Goal: Information Seeking & Learning: Learn about a topic

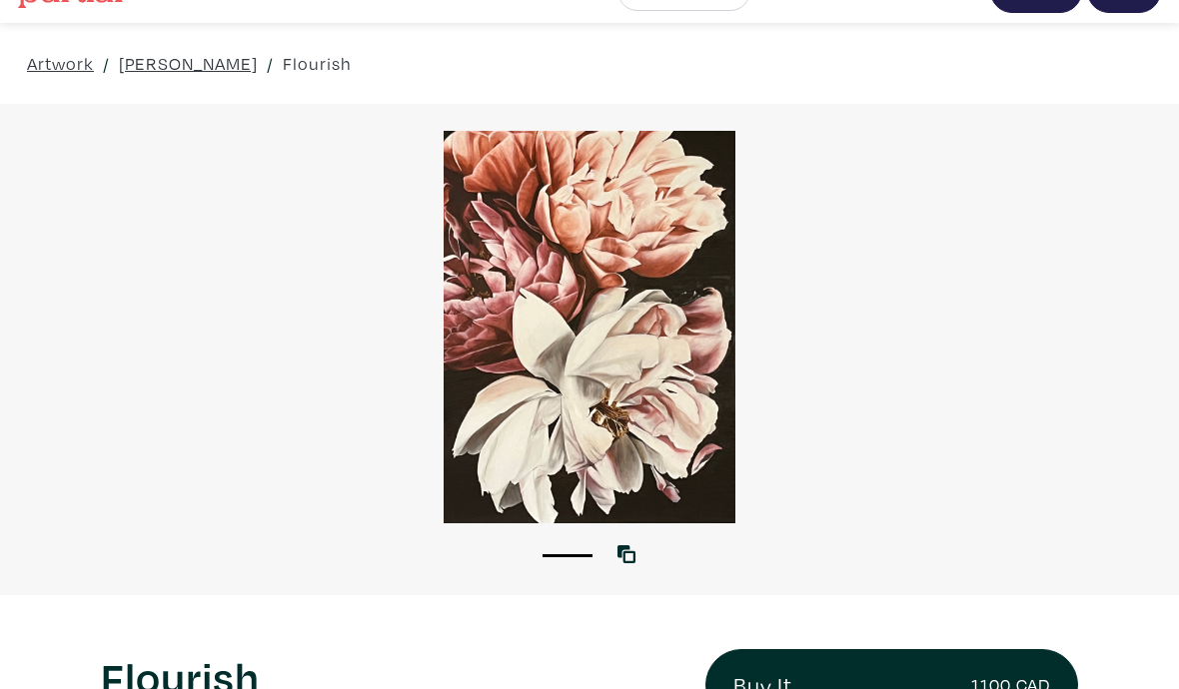
scroll to position [44, 0]
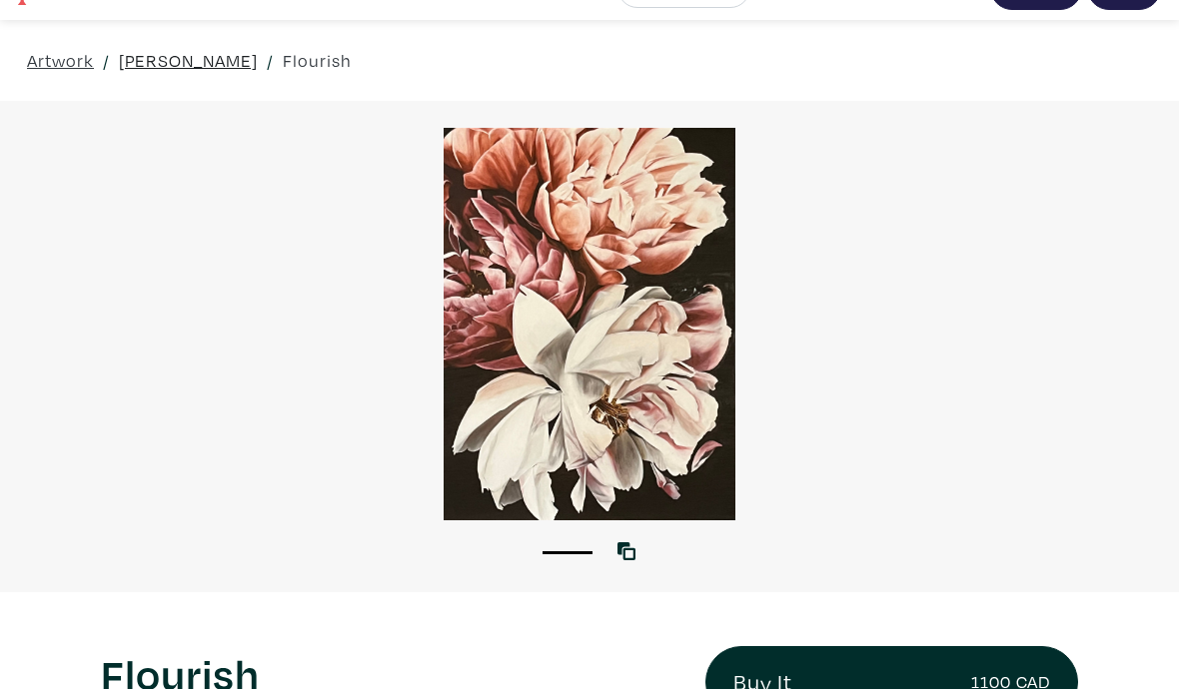
click at [164, 63] on link "[PERSON_NAME]" at bounding box center [188, 60] width 139 height 27
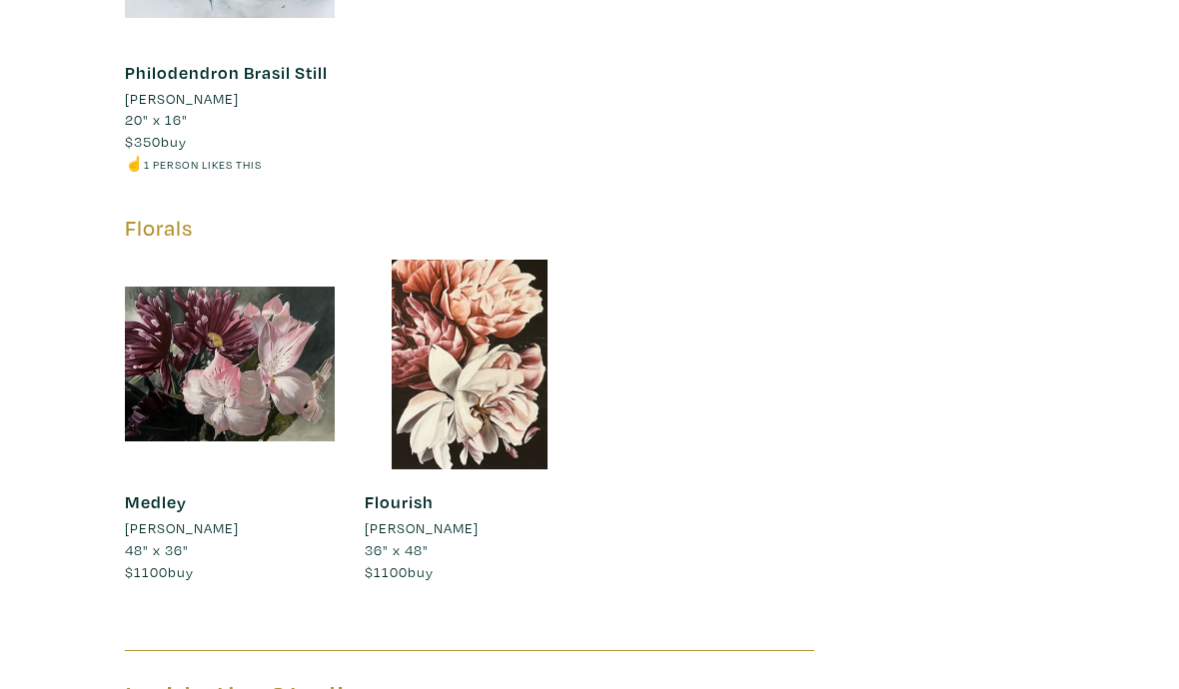
scroll to position [3532, 0]
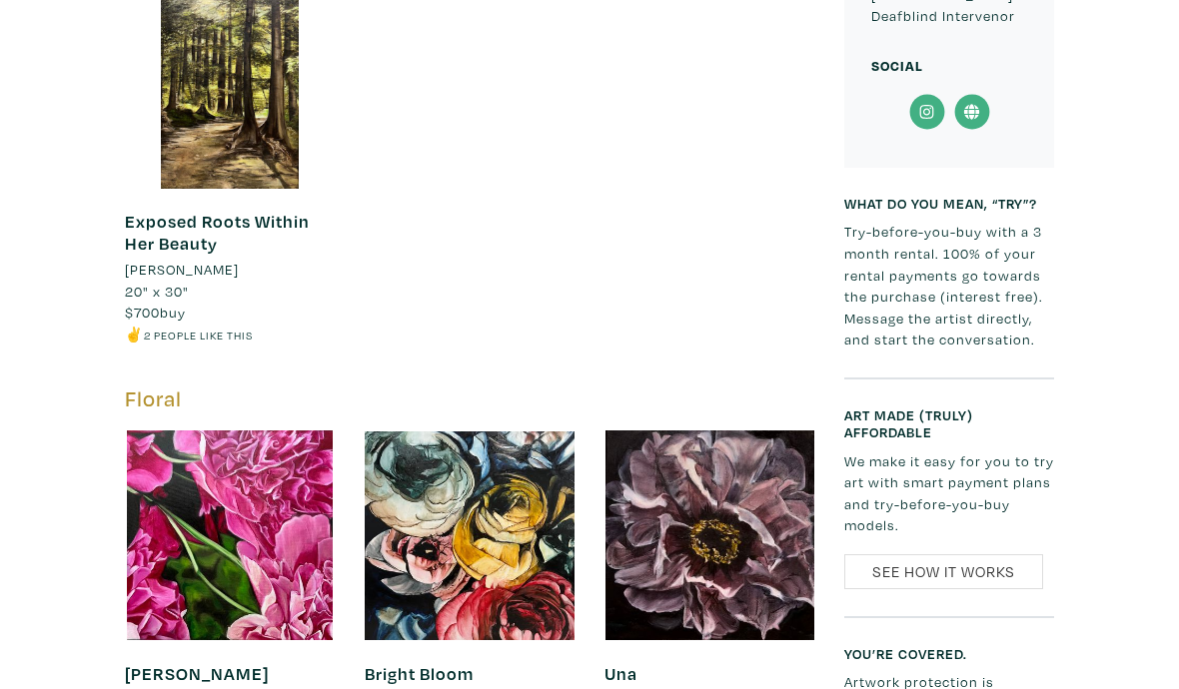
scroll to position [1085, 0]
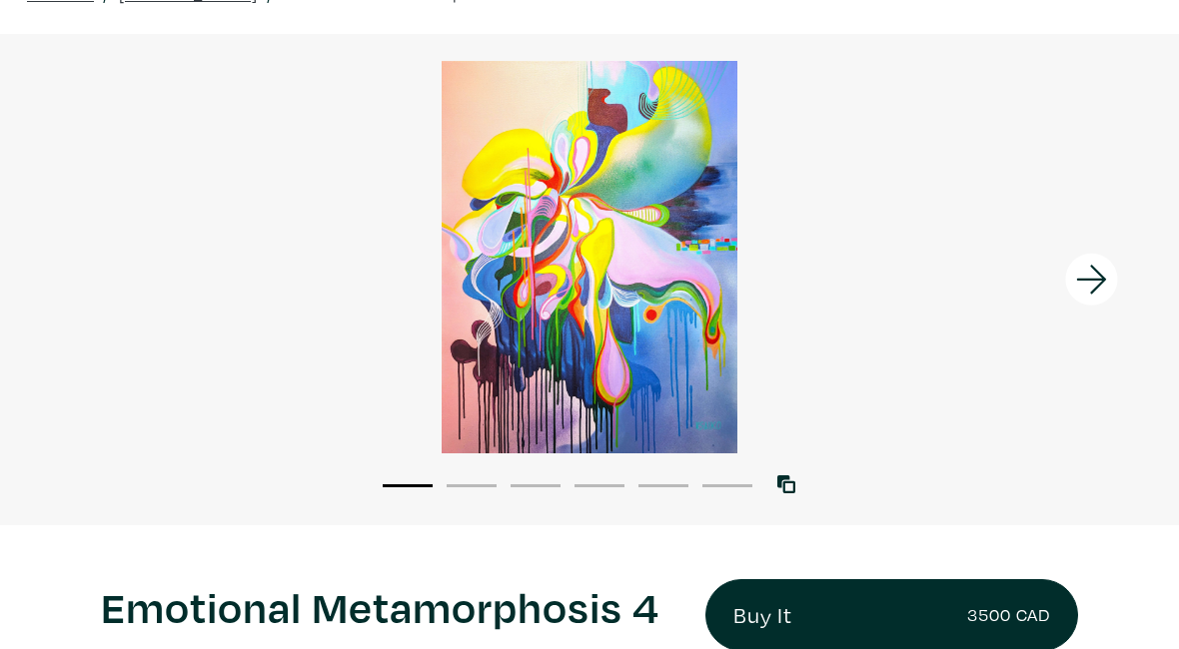
click at [662, 257] on div at bounding box center [589, 258] width 1179 height 393
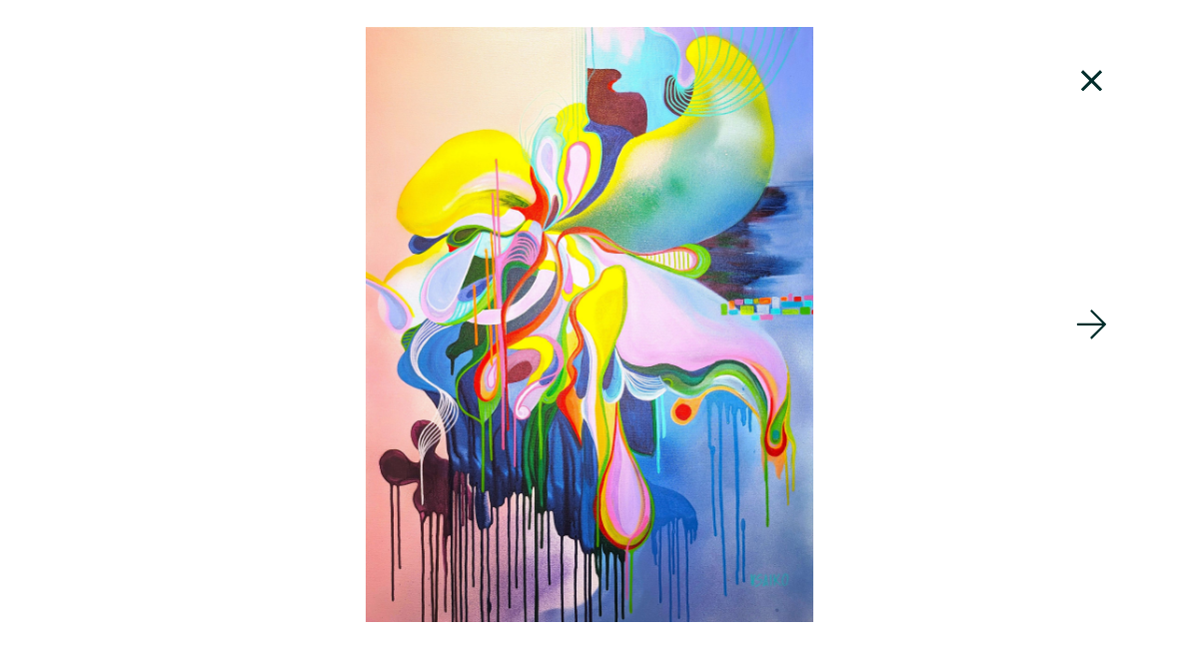
click at [1103, 330] on icon at bounding box center [1092, 325] width 68 height 54
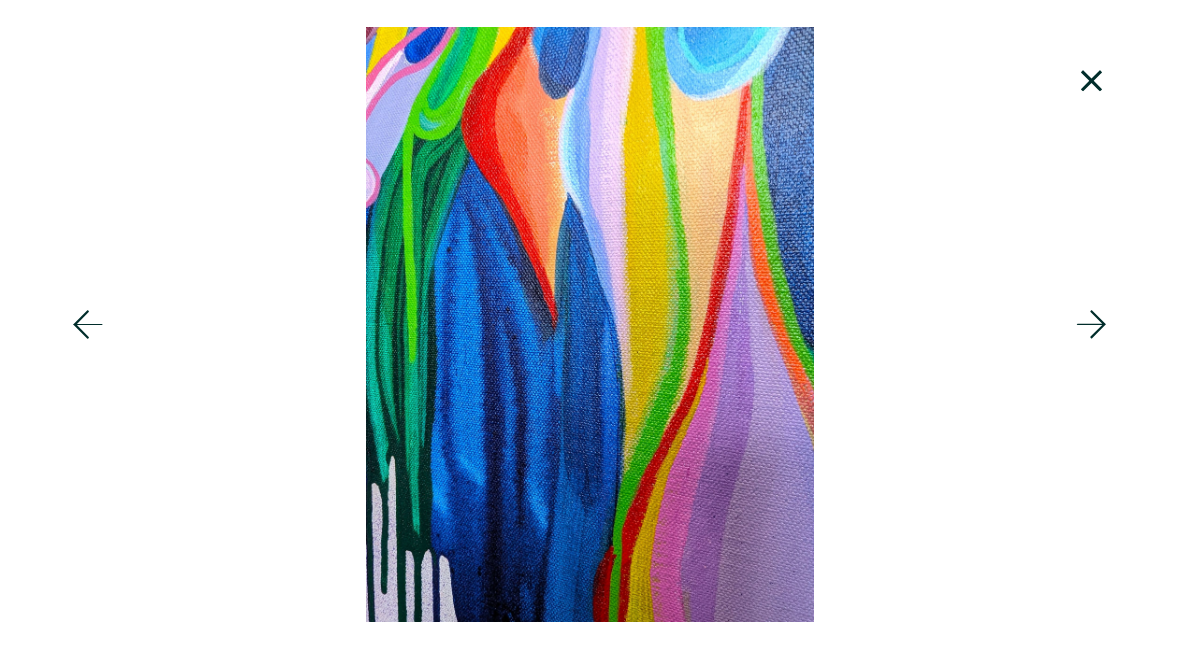
click at [1105, 338] on icon at bounding box center [1092, 325] width 68 height 54
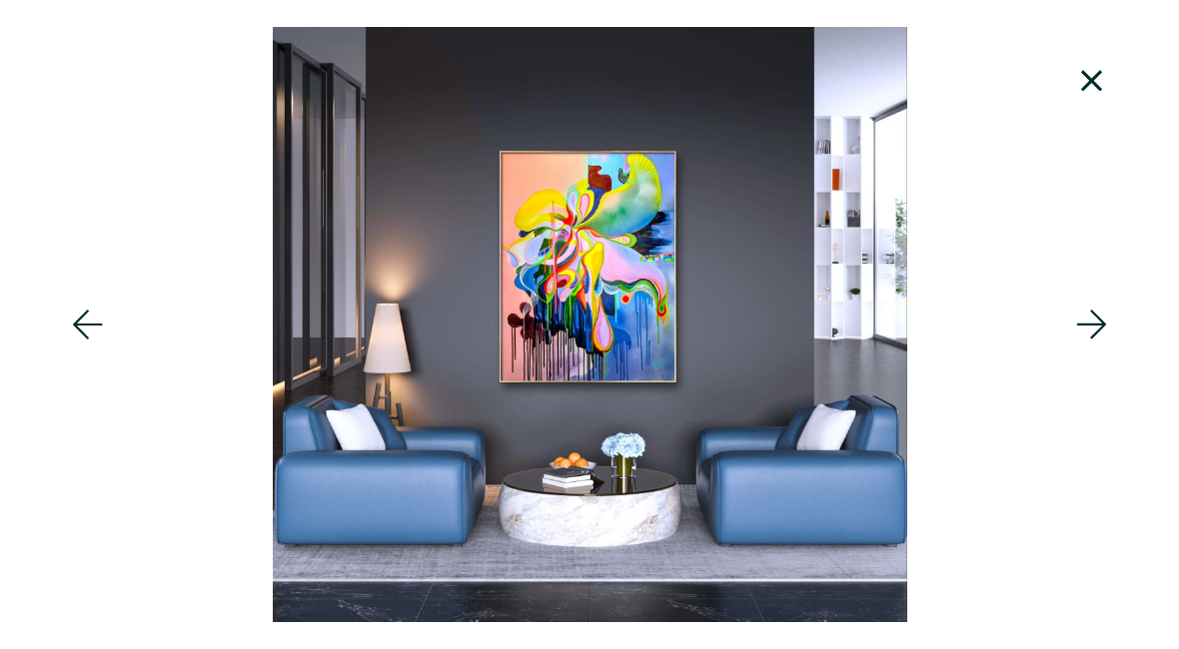
click at [1093, 335] on icon at bounding box center [1092, 325] width 68 height 54
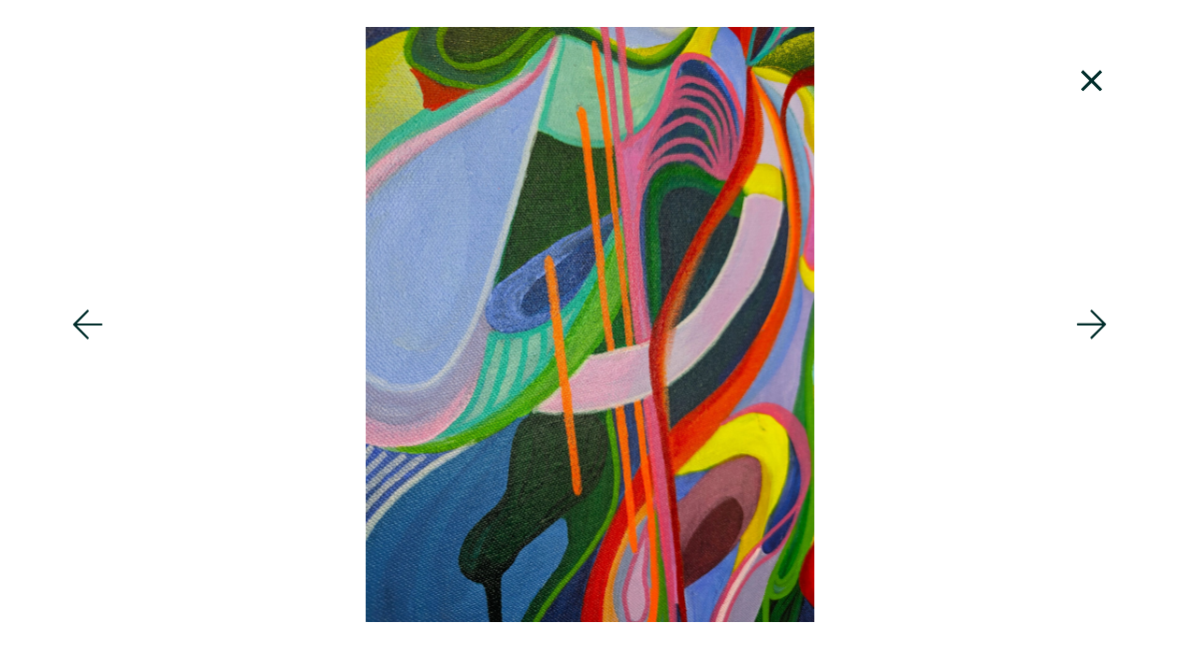
click at [1109, 326] on icon at bounding box center [1092, 325] width 68 height 54
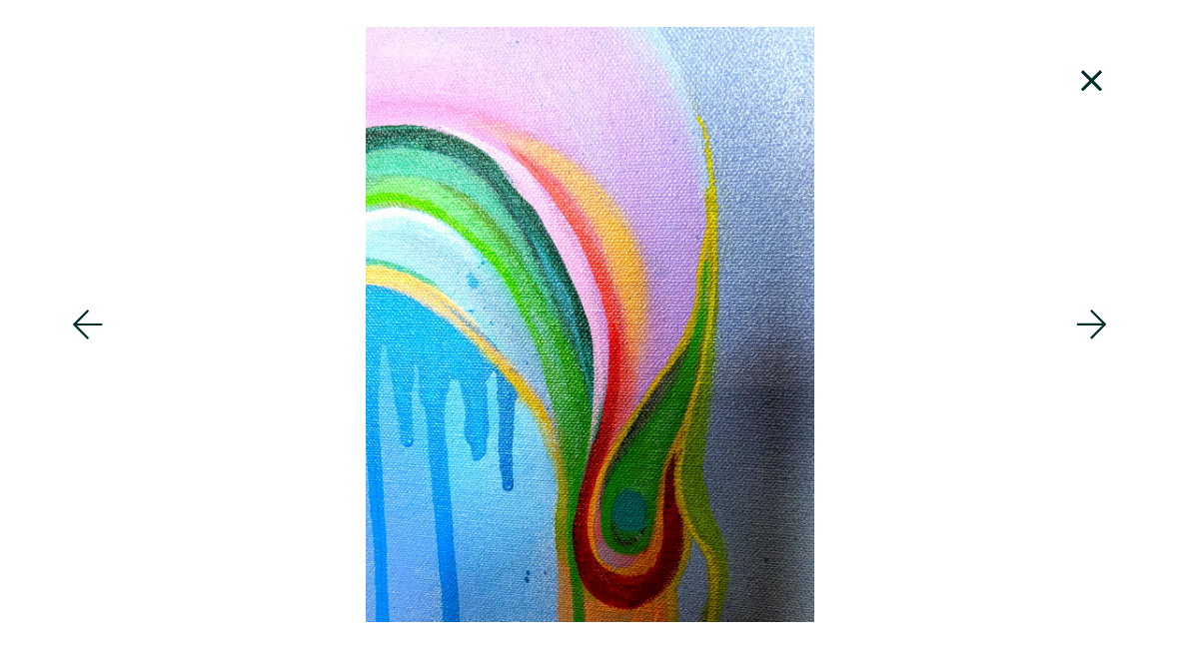
click at [1099, 333] on icon at bounding box center [1092, 325] width 68 height 54
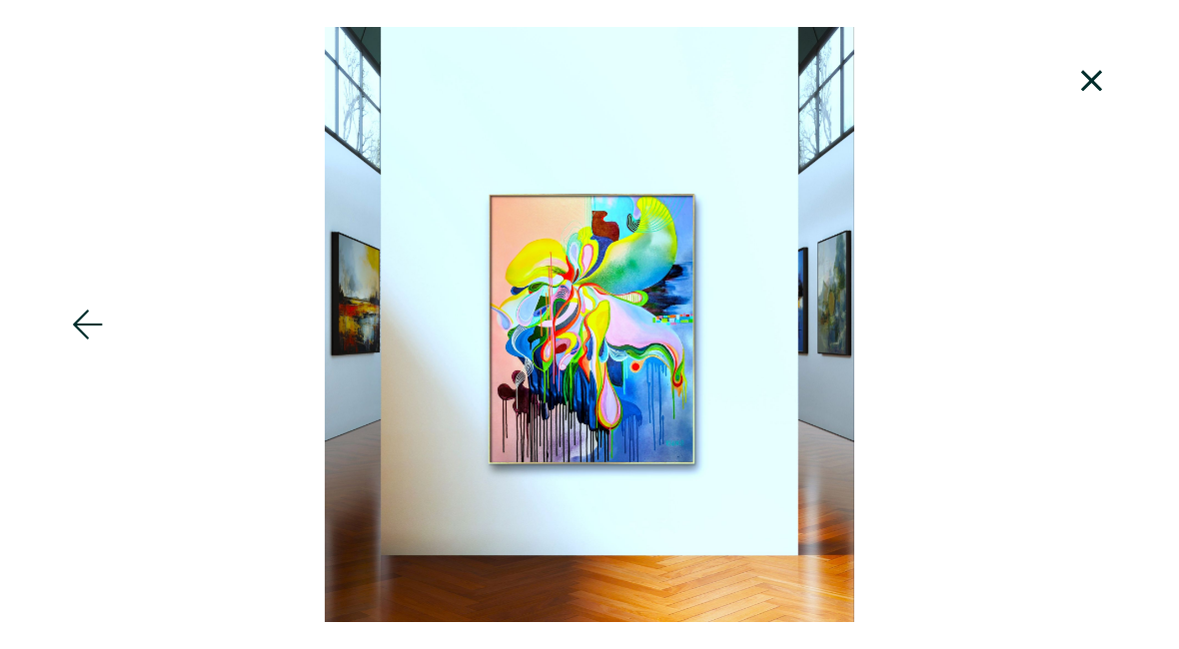
click at [1105, 328] on div at bounding box center [589, 324] width 1179 height 595
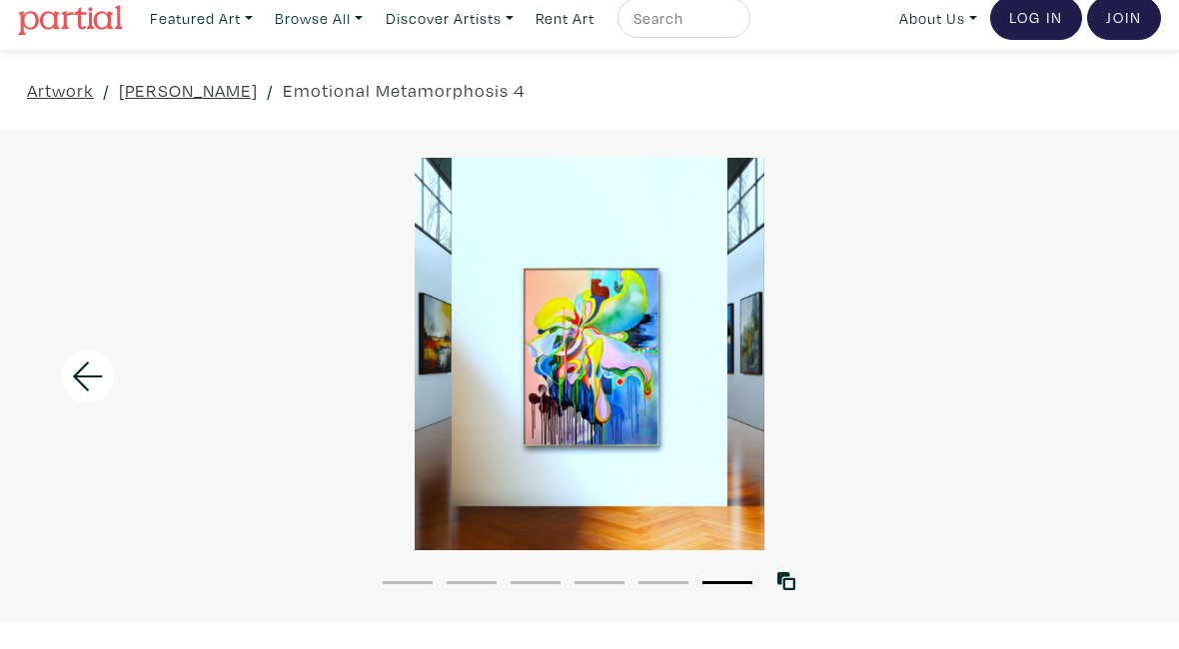
scroll to position [7, 0]
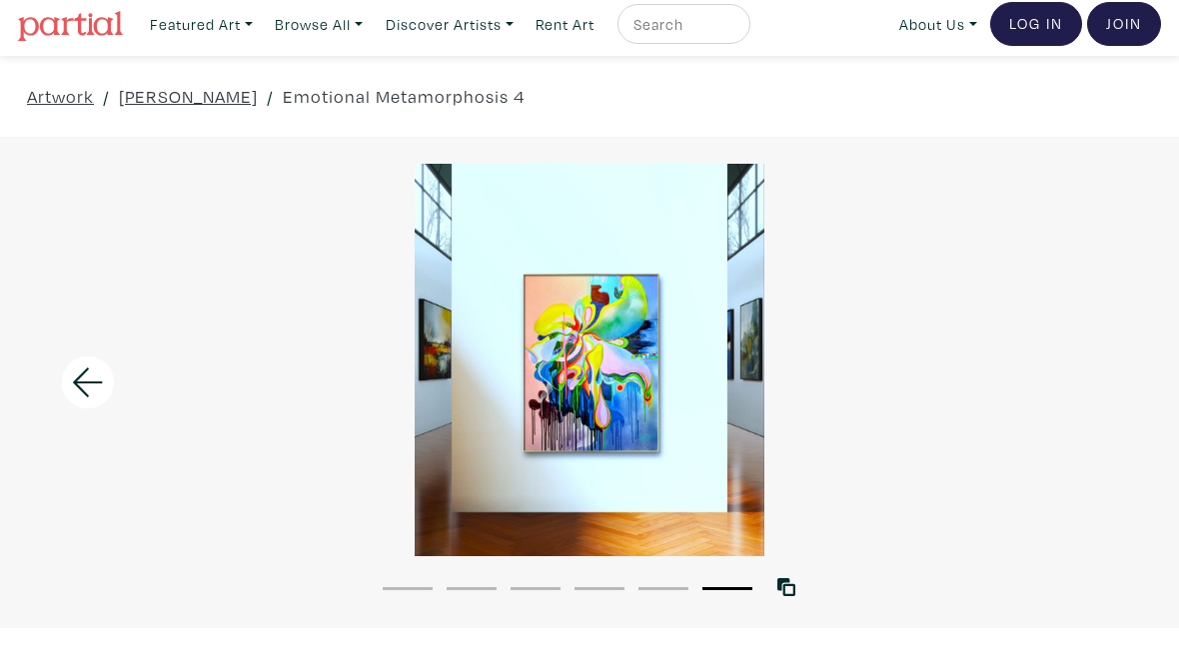
click at [84, 388] on icon at bounding box center [88, 384] width 68 height 54
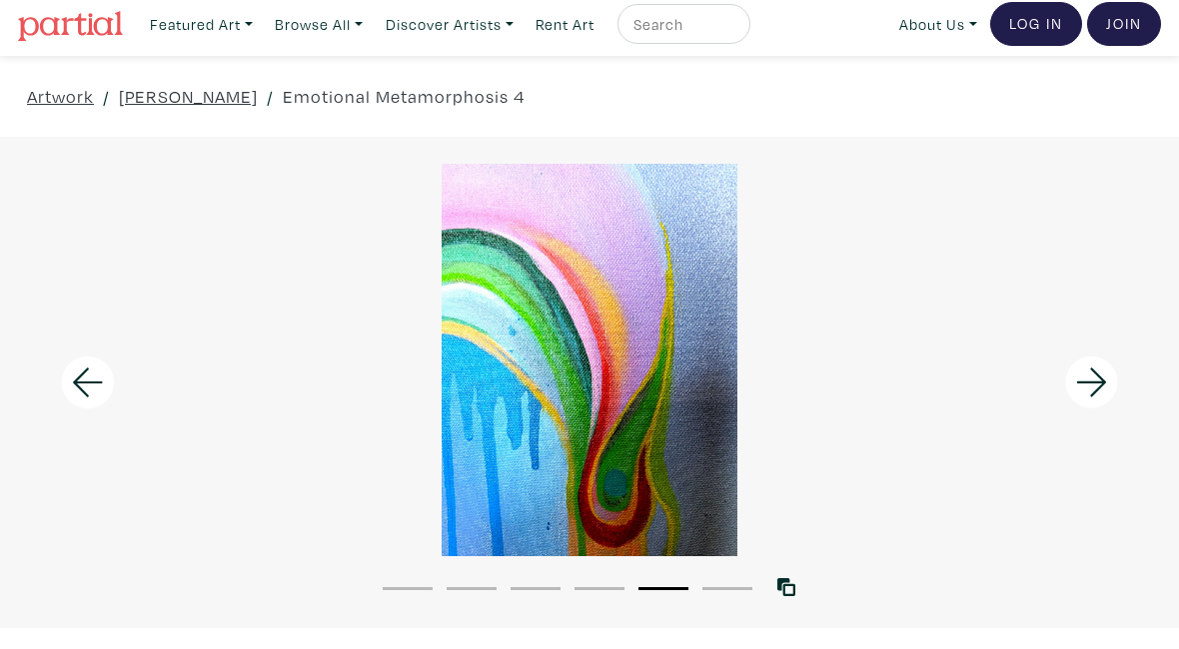
click at [93, 355] on div at bounding box center [147, 382] width 295 height 491
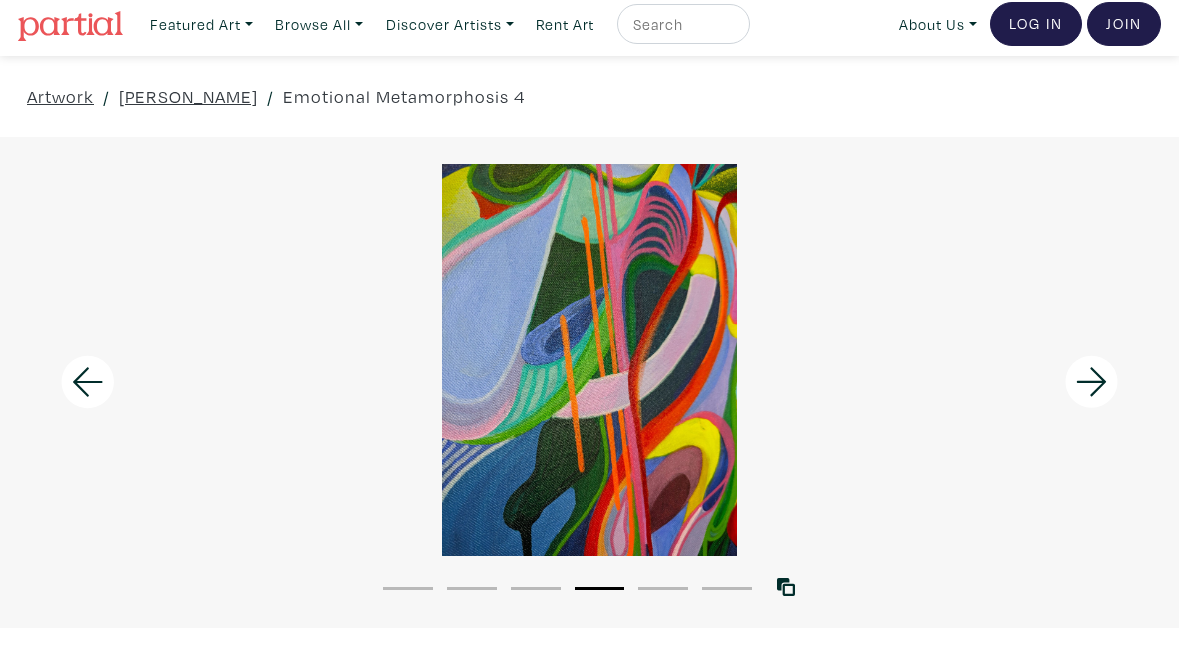
click at [103, 384] on icon at bounding box center [88, 383] width 68 height 54
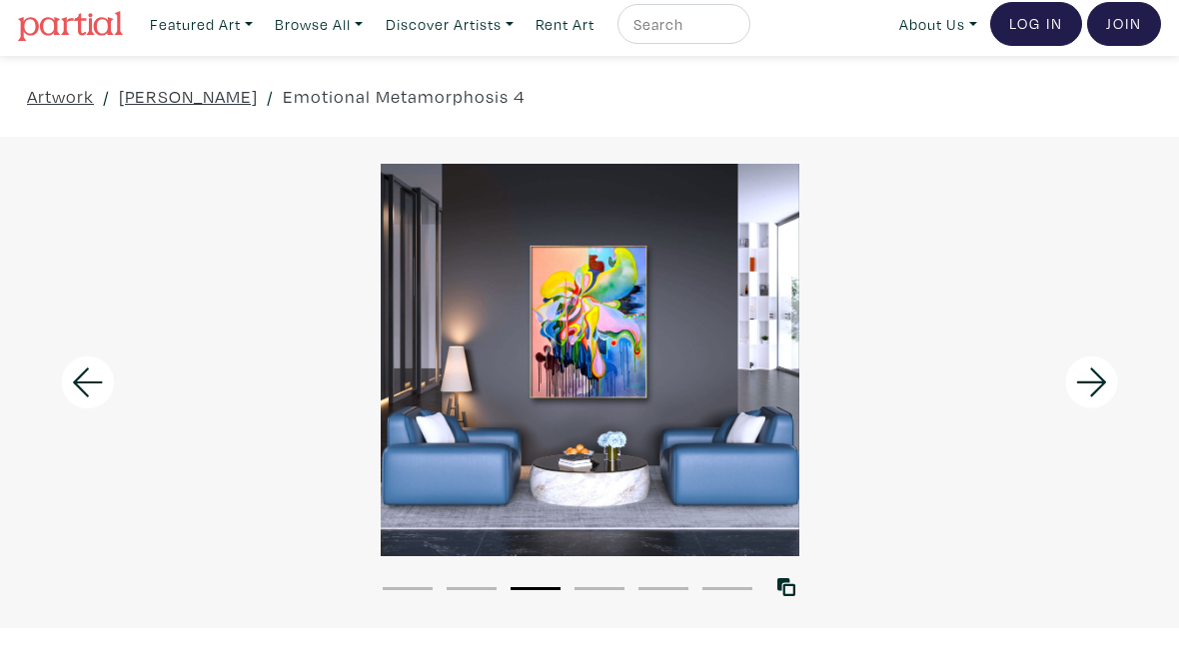
click at [96, 386] on icon at bounding box center [88, 383] width 68 height 54
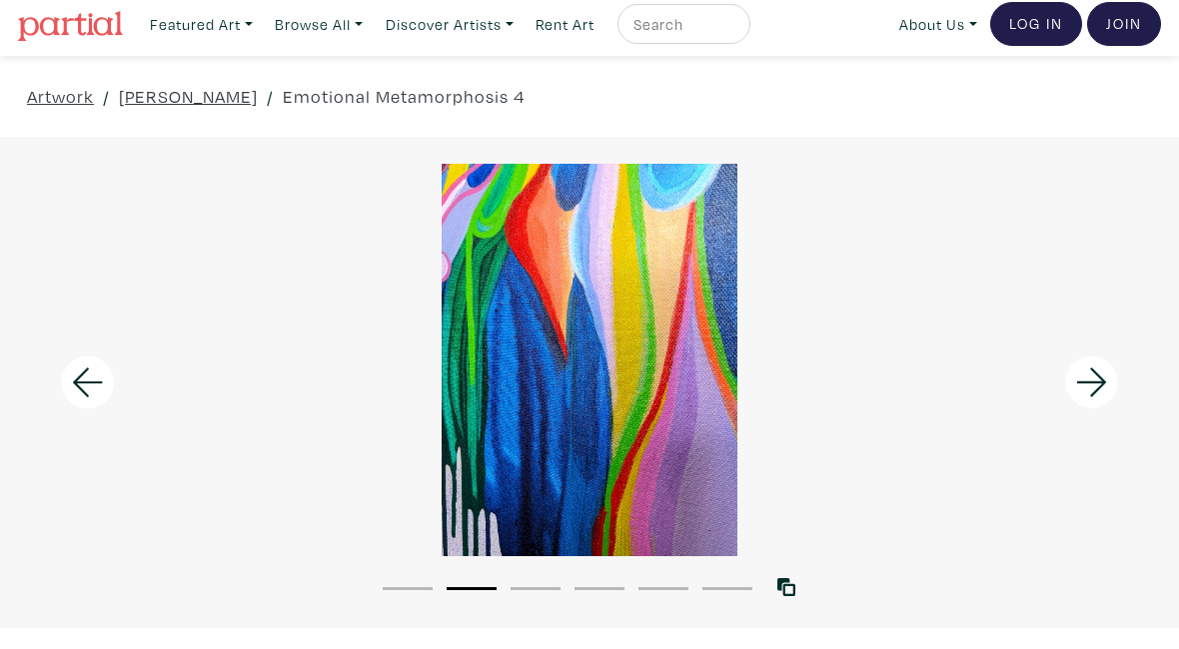
click at [85, 377] on icon at bounding box center [88, 383] width 68 height 54
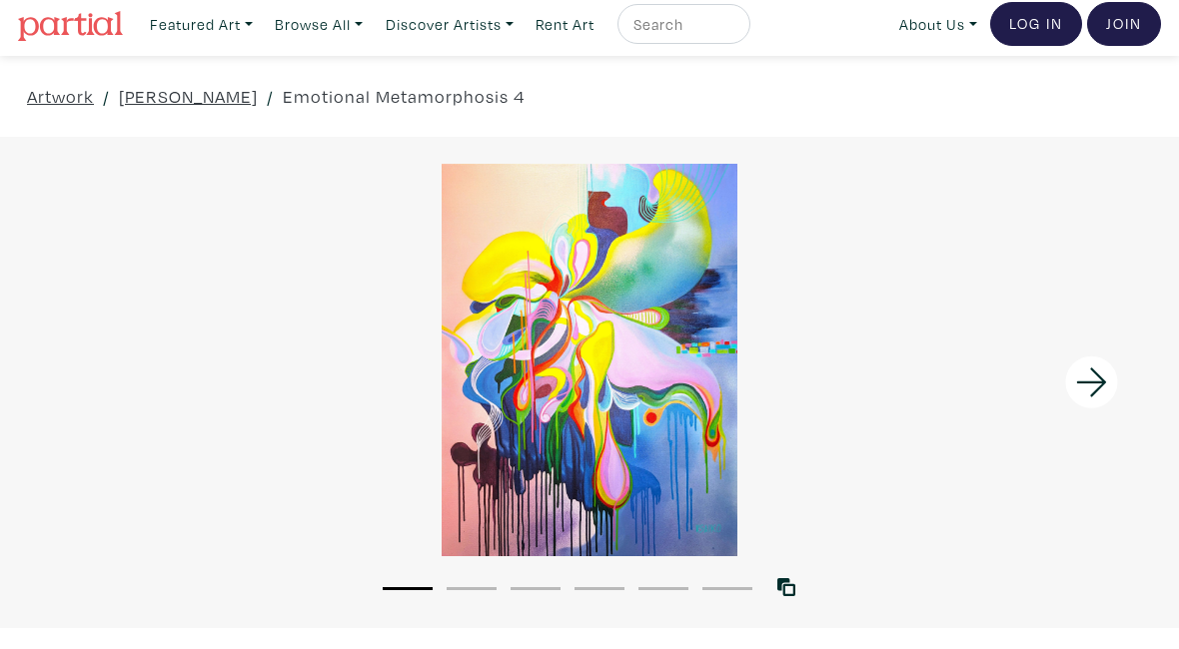
click at [541, 421] on div at bounding box center [589, 360] width 1179 height 393
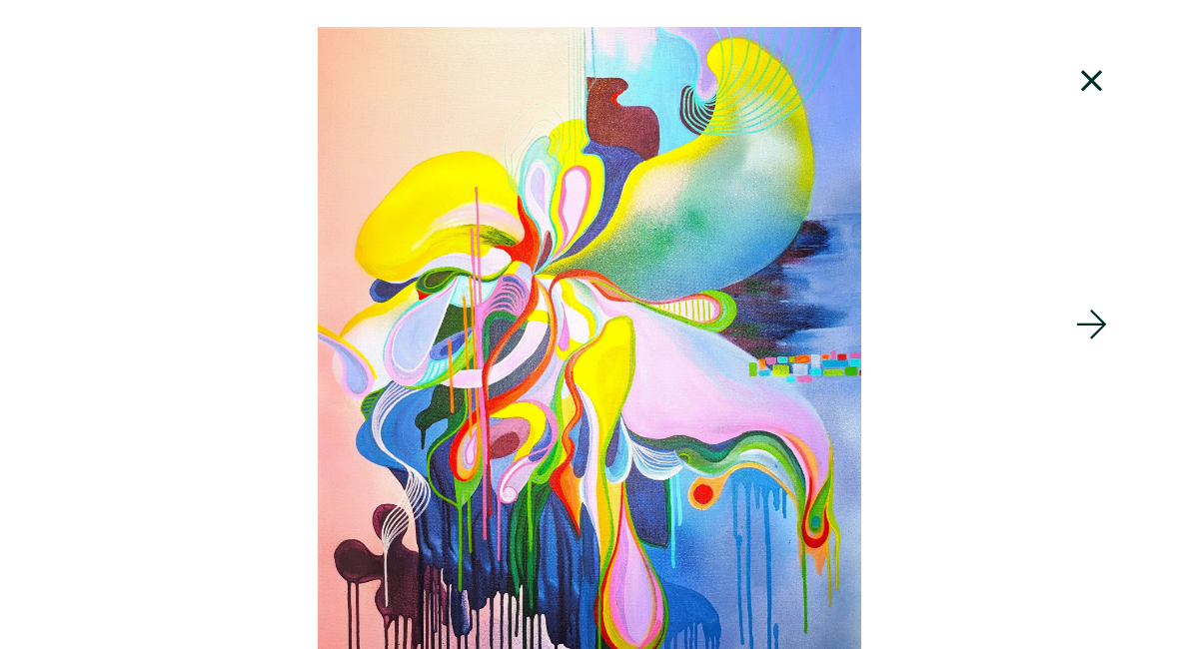
click at [1081, 89] on icon at bounding box center [1092, 81] width 68 height 54
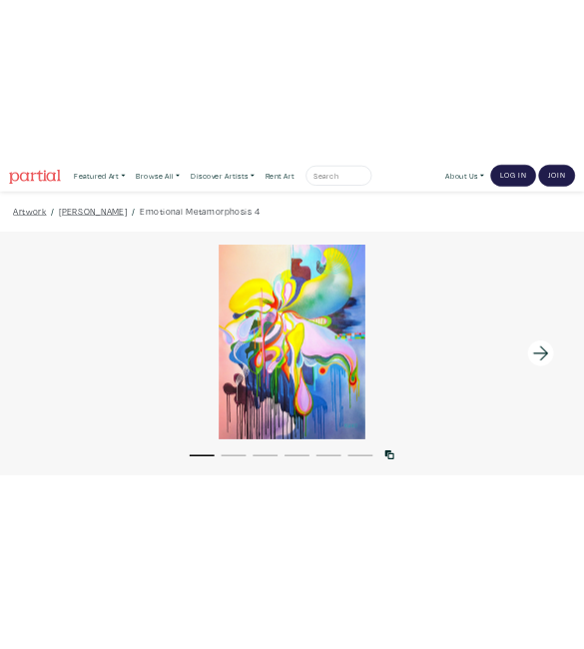
scroll to position [0, 0]
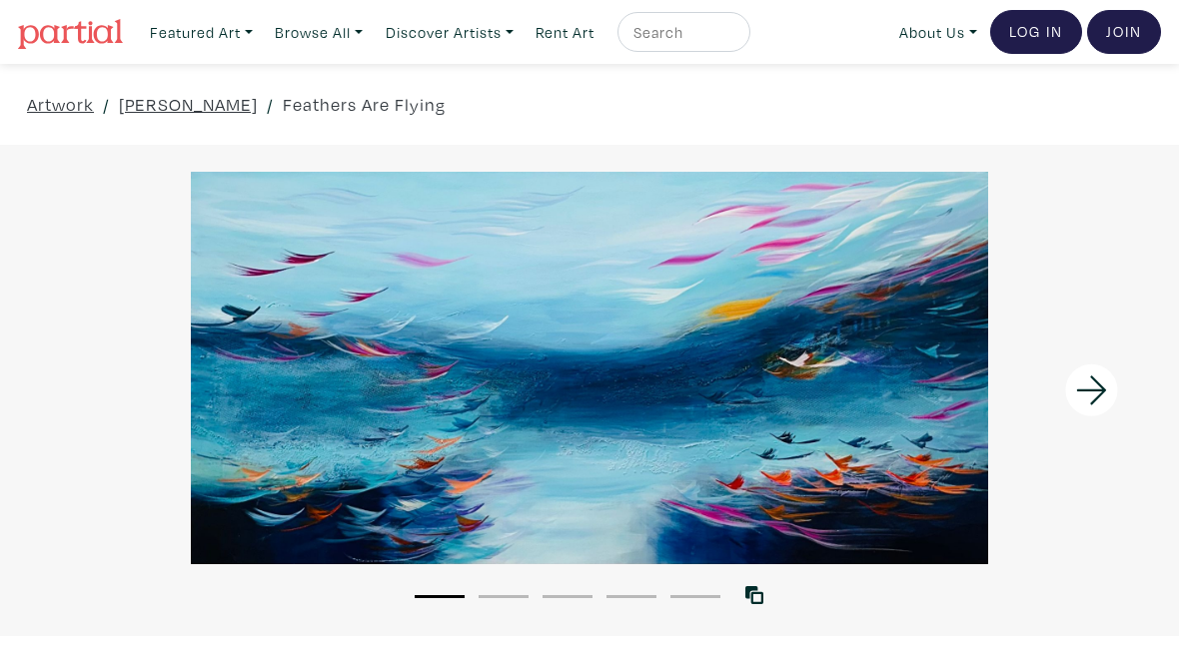
scroll to position [7, 0]
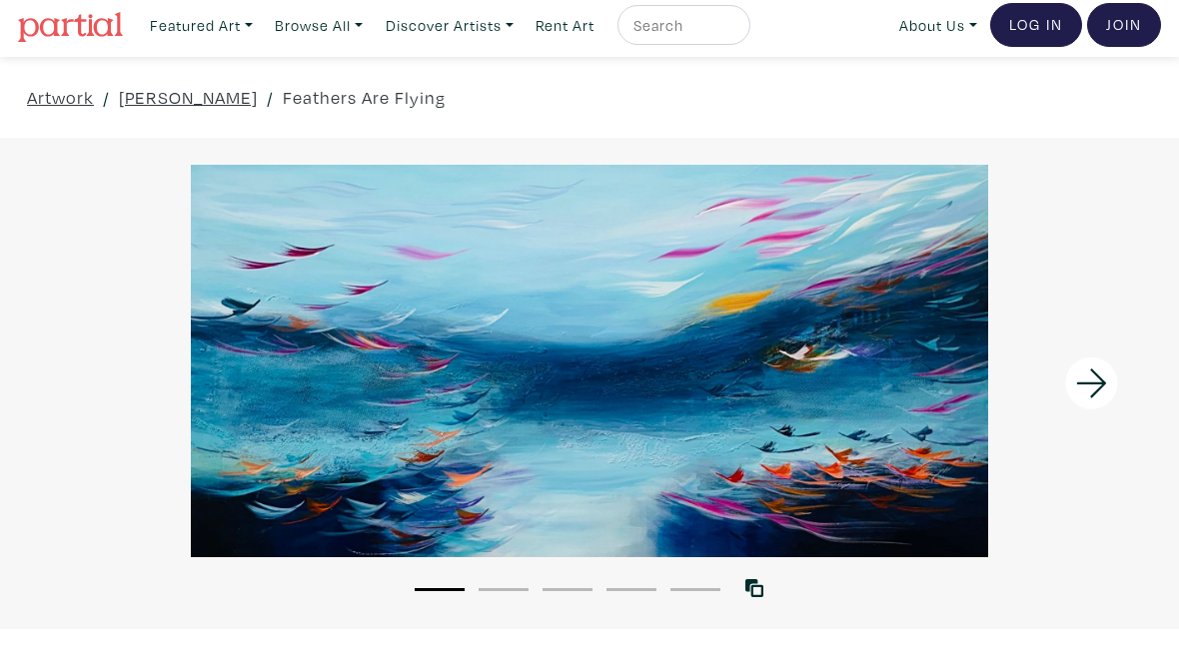
click at [1104, 386] on icon at bounding box center [1091, 383] width 30 height 29
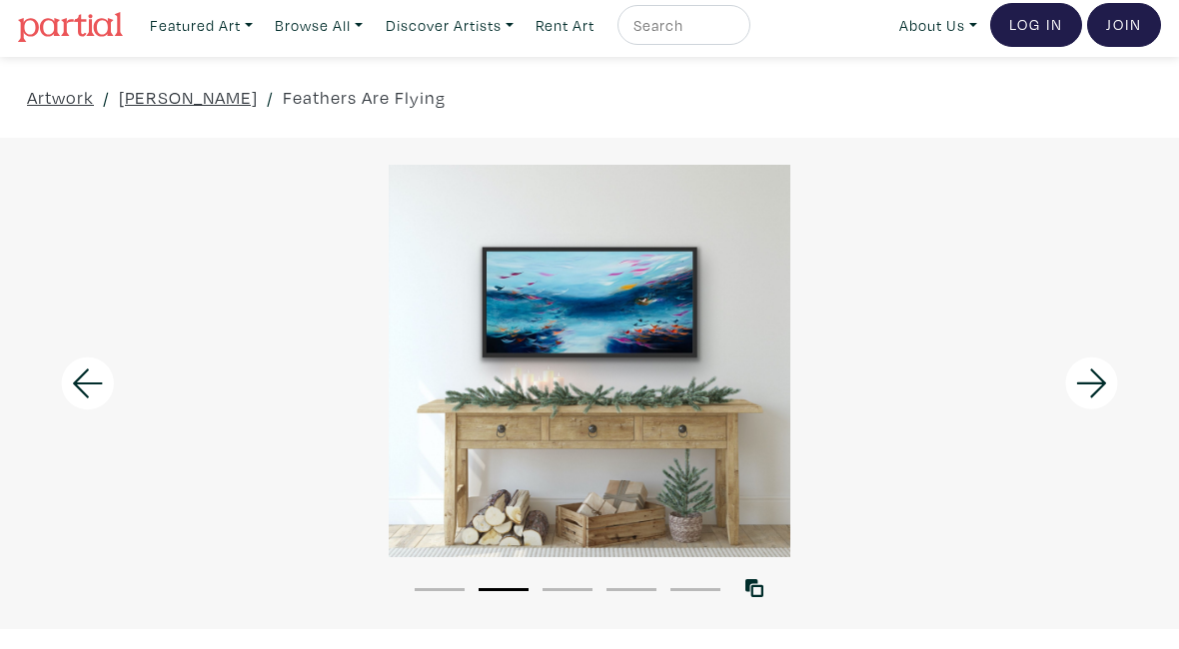
click at [1098, 386] on icon at bounding box center [1092, 384] width 68 height 54
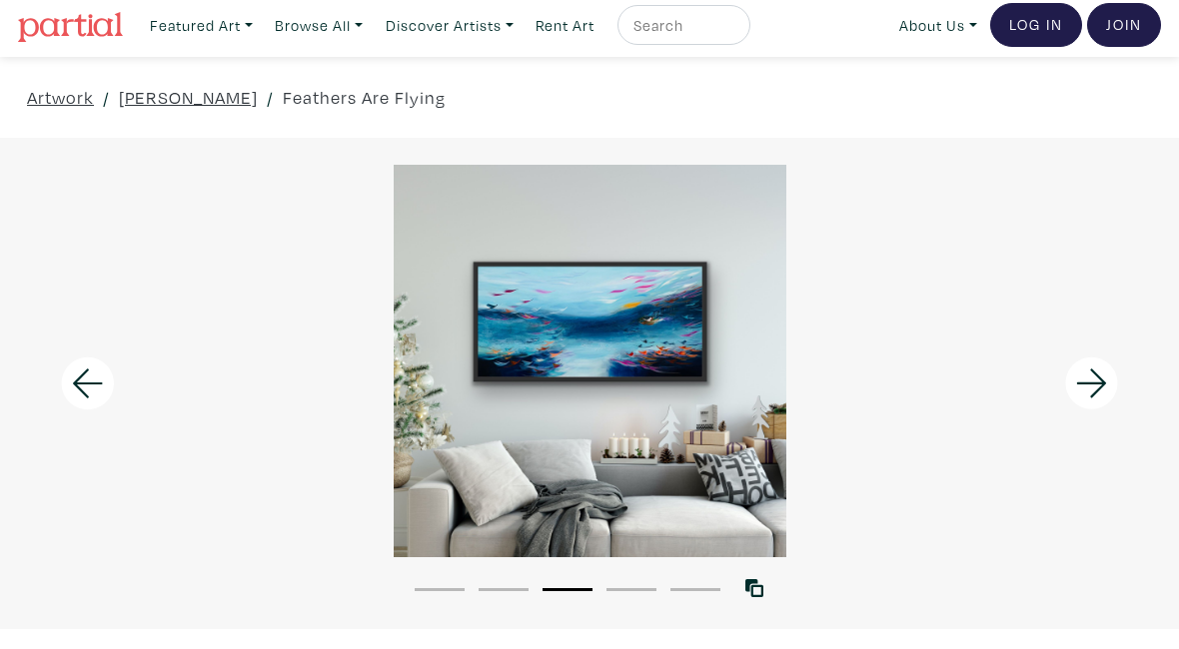
click at [1110, 377] on icon at bounding box center [1092, 384] width 68 height 54
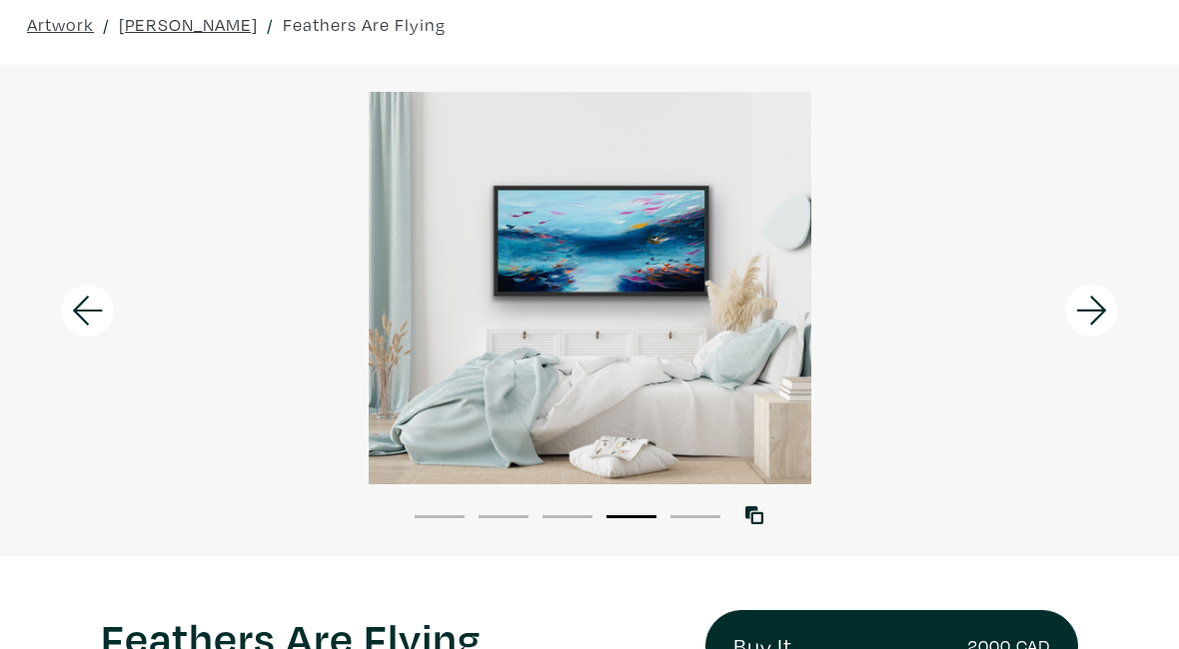
scroll to position [0, 0]
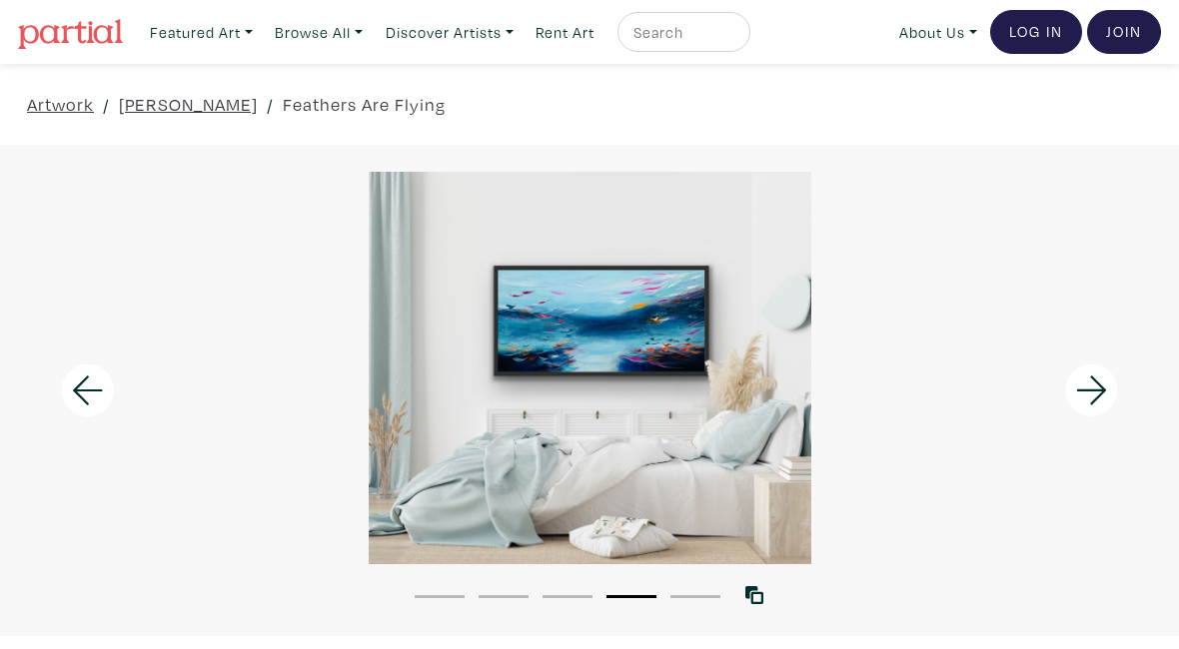
click at [1103, 392] on icon at bounding box center [1091, 390] width 30 height 29
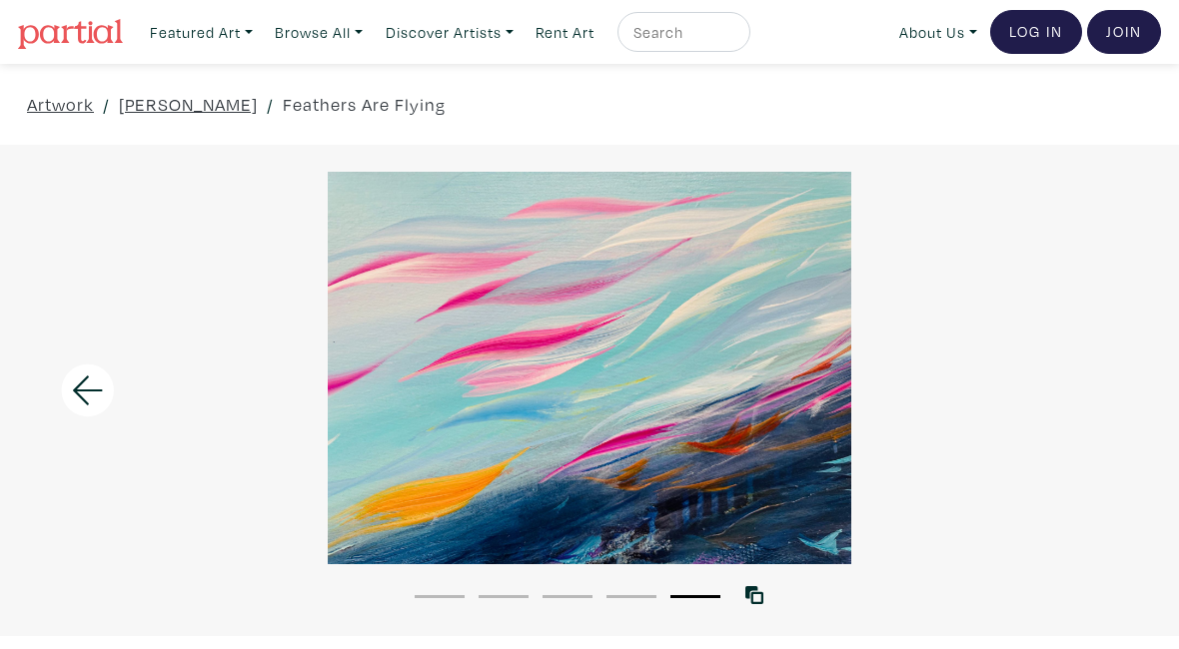
click at [1123, 397] on div at bounding box center [589, 368] width 1179 height 393
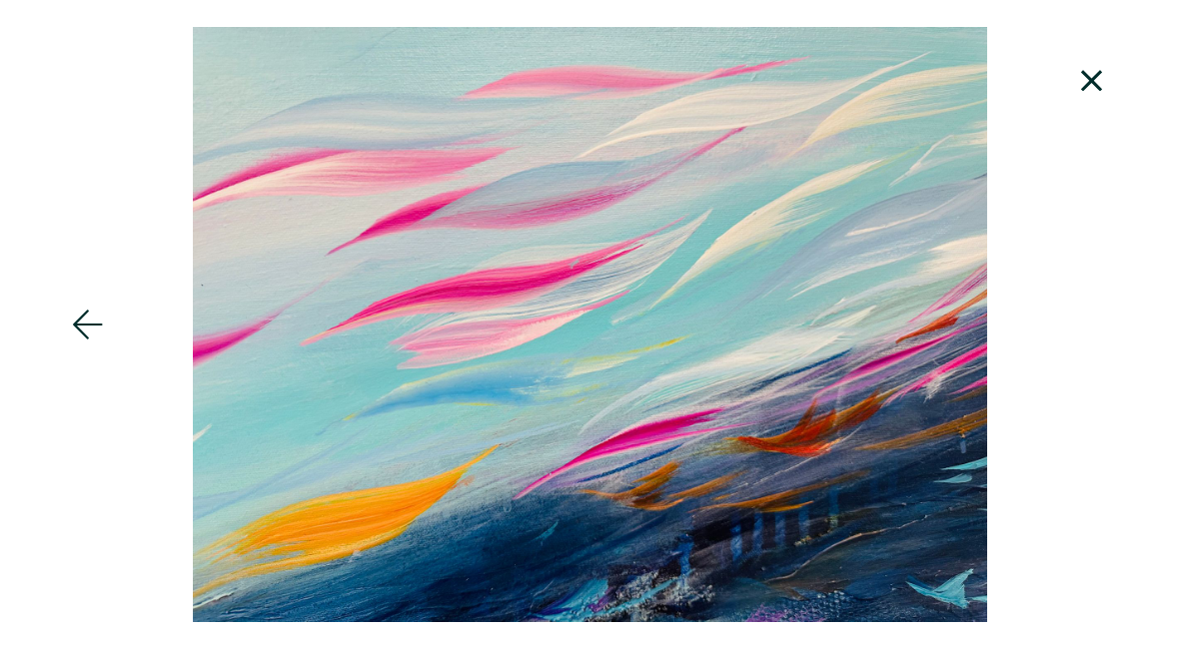
click at [1095, 85] on icon at bounding box center [1091, 80] width 21 height 21
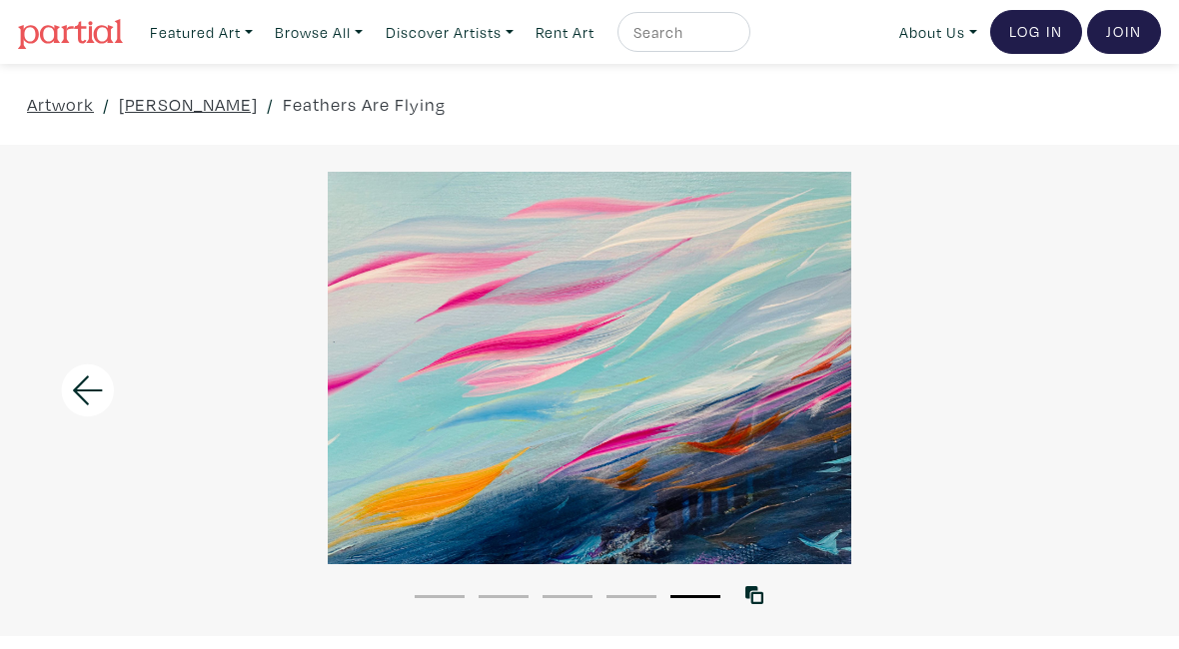
click at [77, 389] on icon at bounding box center [88, 390] width 30 height 29
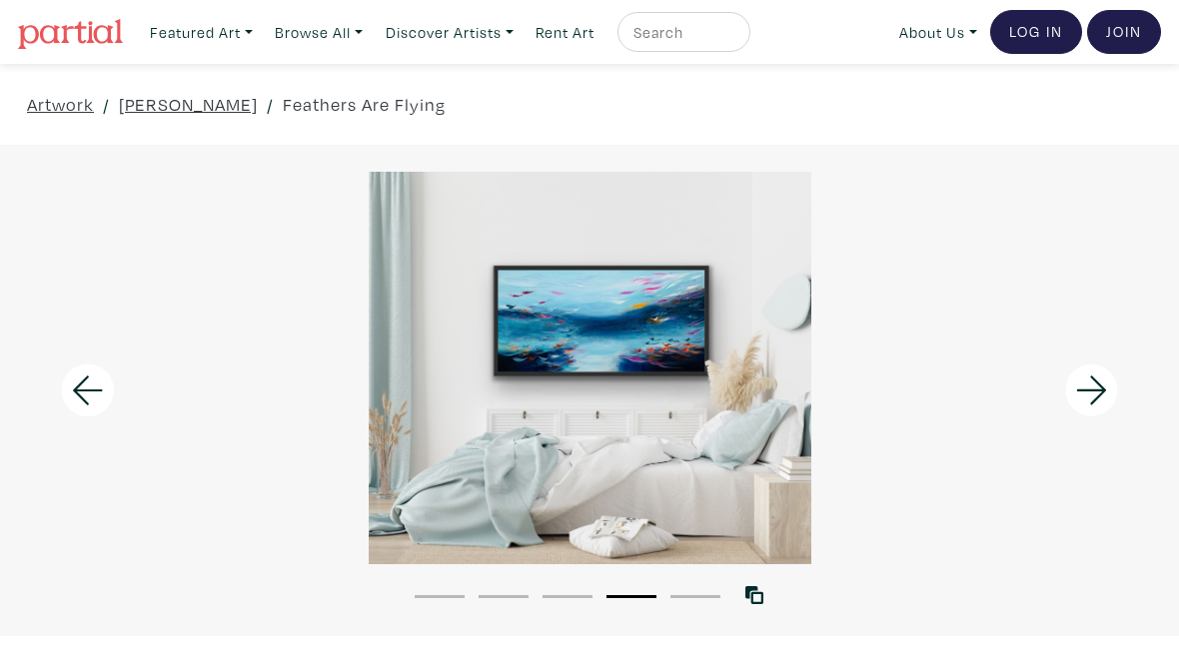
click at [78, 383] on icon at bounding box center [88, 391] width 68 height 54
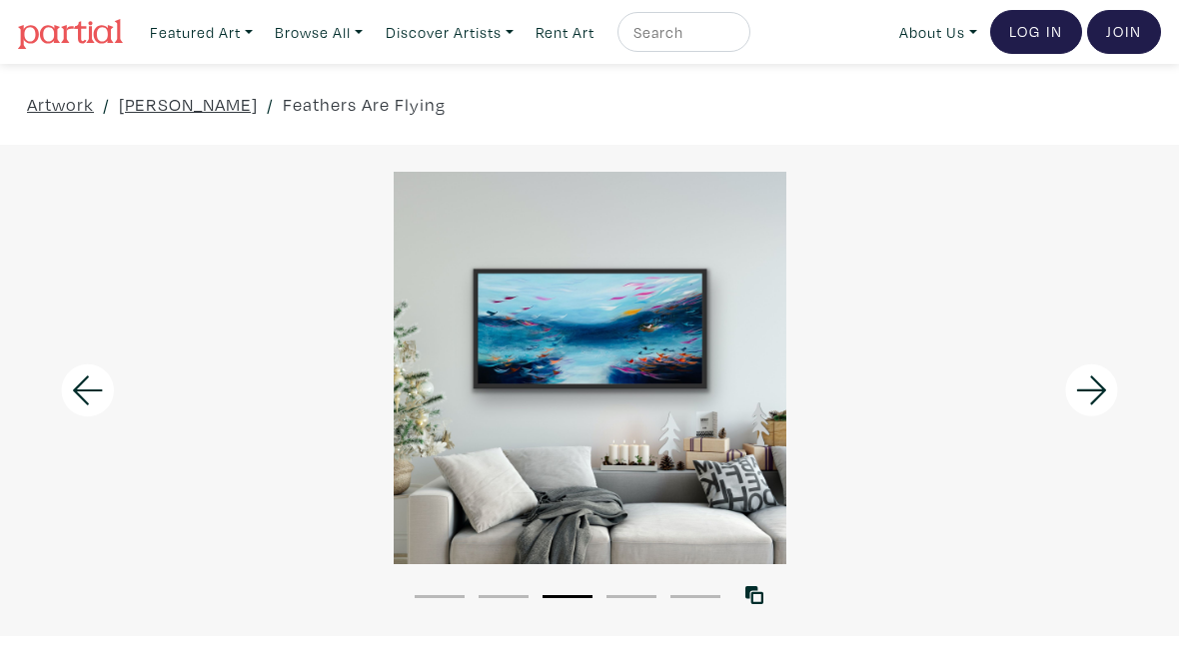
click at [65, 386] on icon at bounding box center [88, 391] width 68 height 54
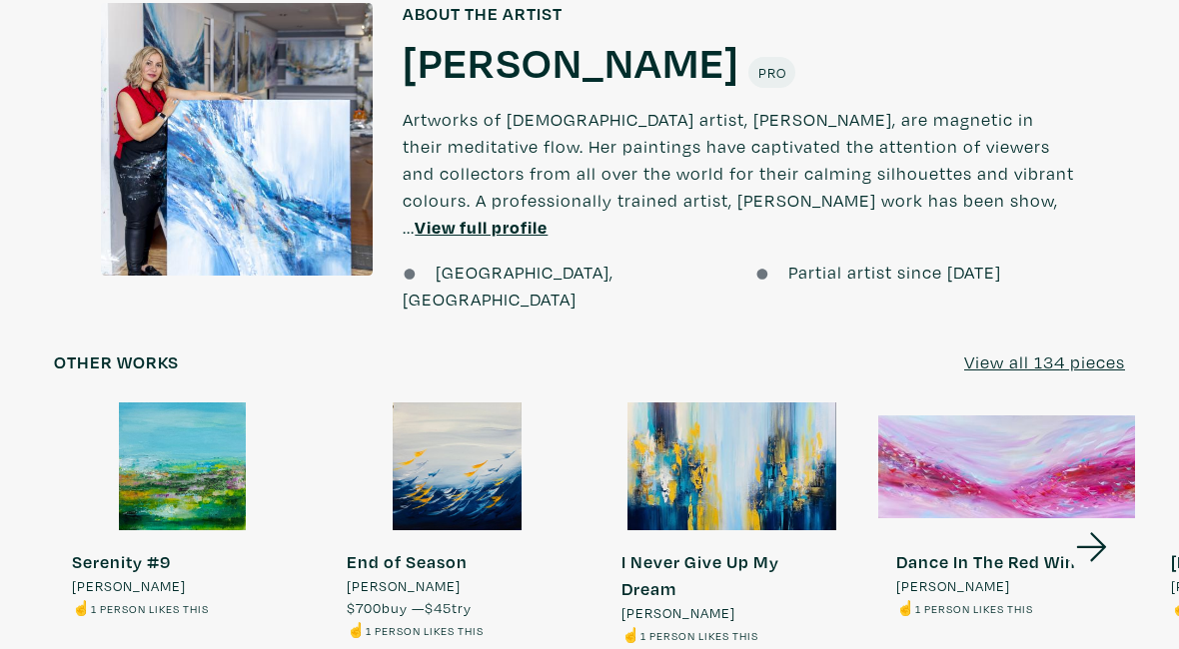
scroll to position [1906, 0]
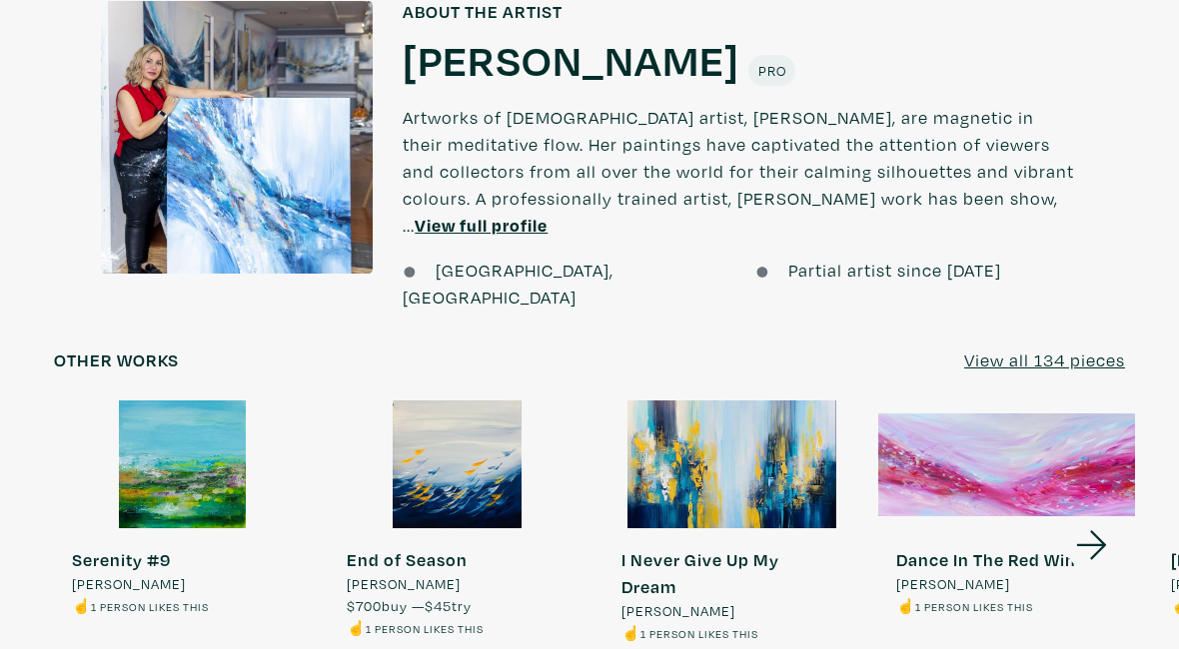
click at [484, 439] on div at bounding box center [457, 464] width 257 height 129
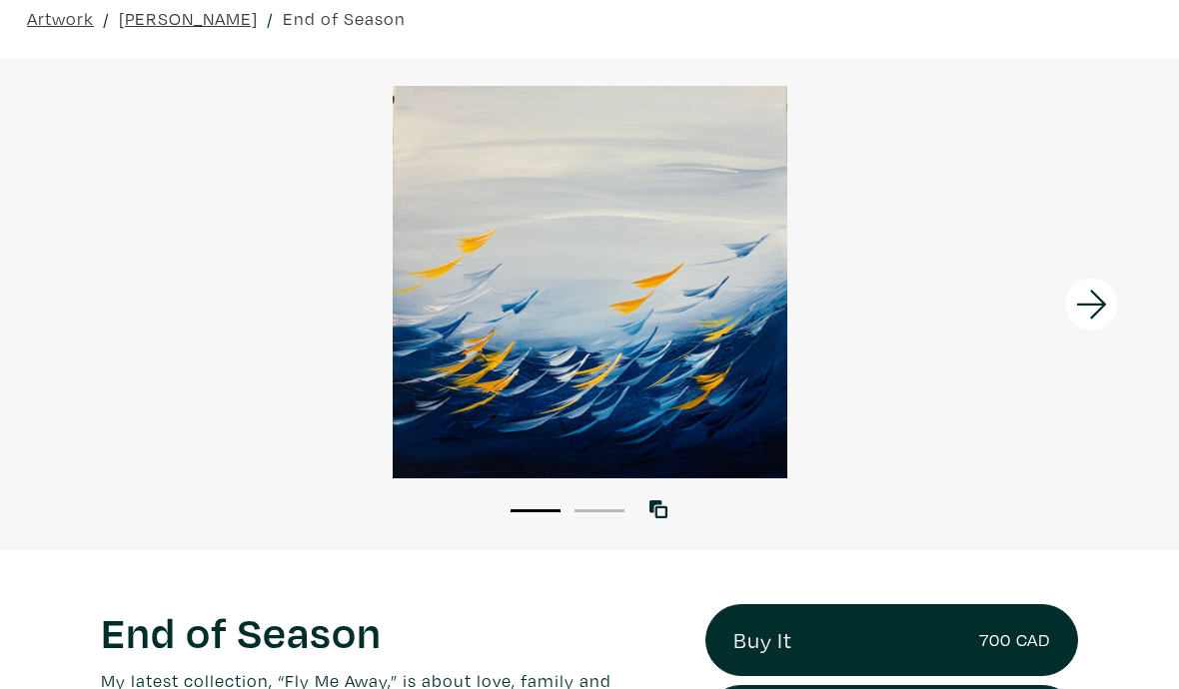
scroll to position [87, 0]
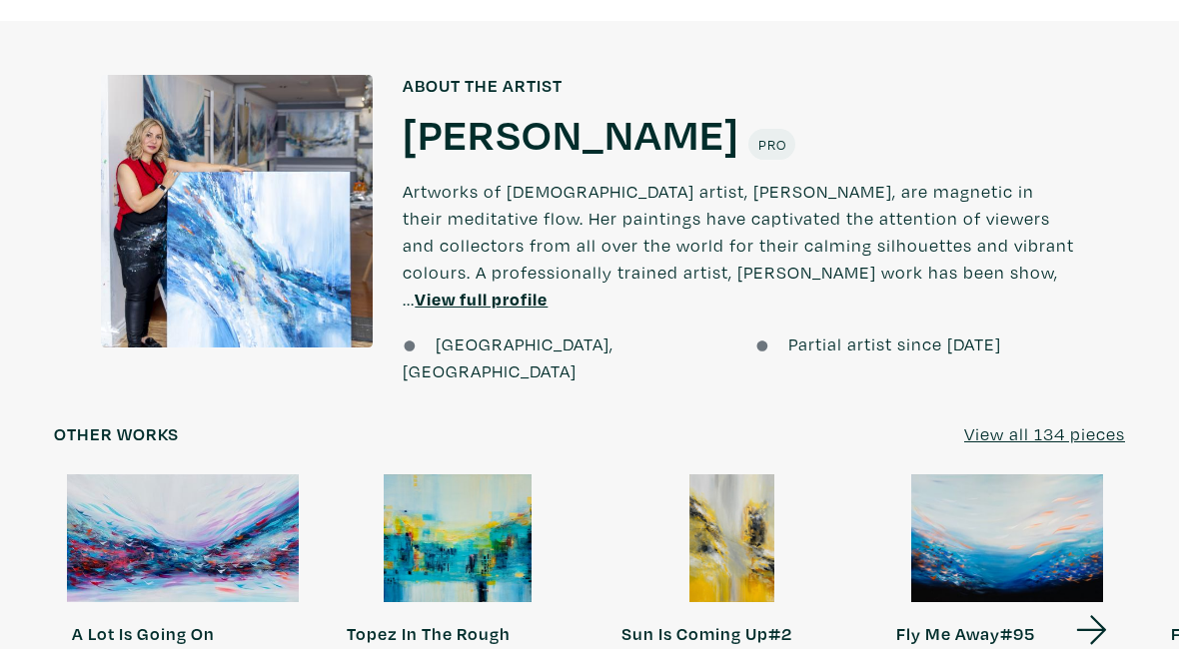
scroll to position [1826, 0]
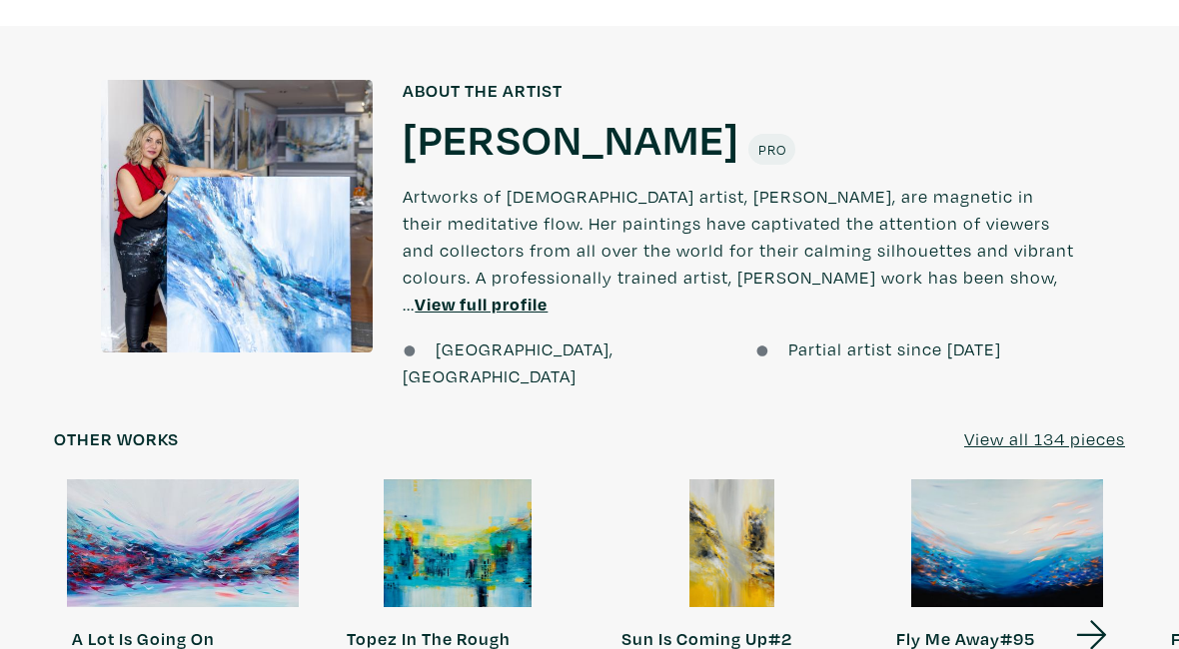
click at [1067, 426] on link "View all 134 pieces" at bounding box center [1044, 439] width 161 height 27
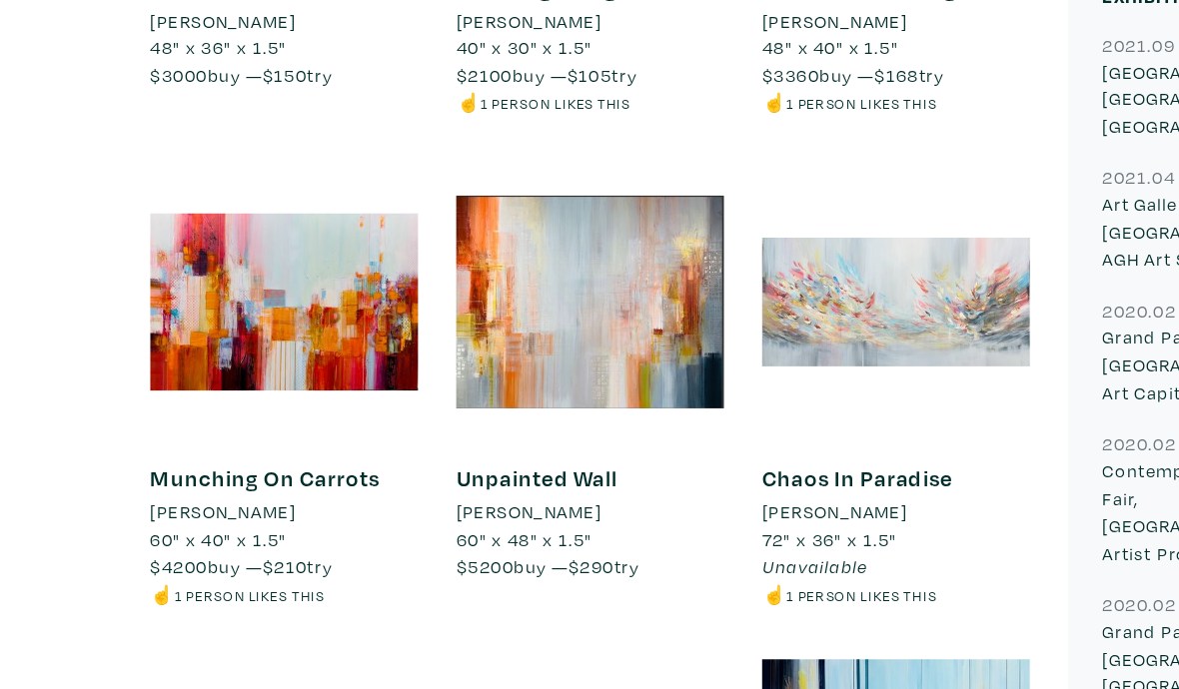
scroll to position [1419, 0]
click at [749, 153] on div at bounding box center [709, 237] width 210 height 210
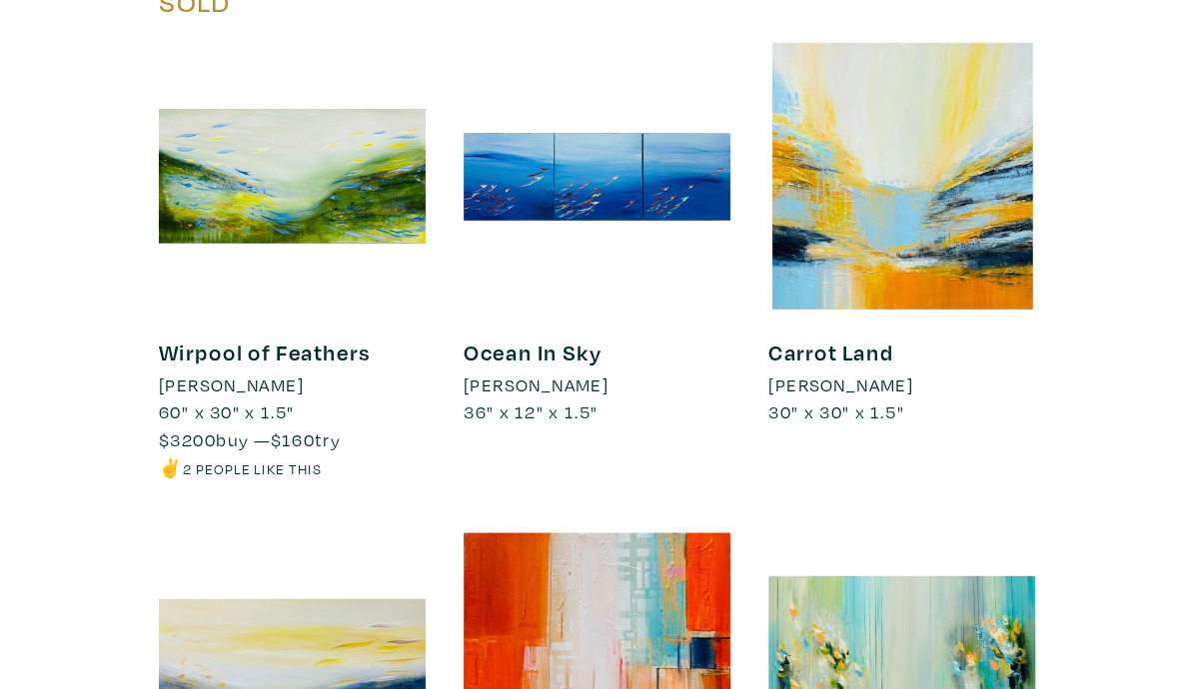
scroll to position [14878, 0]
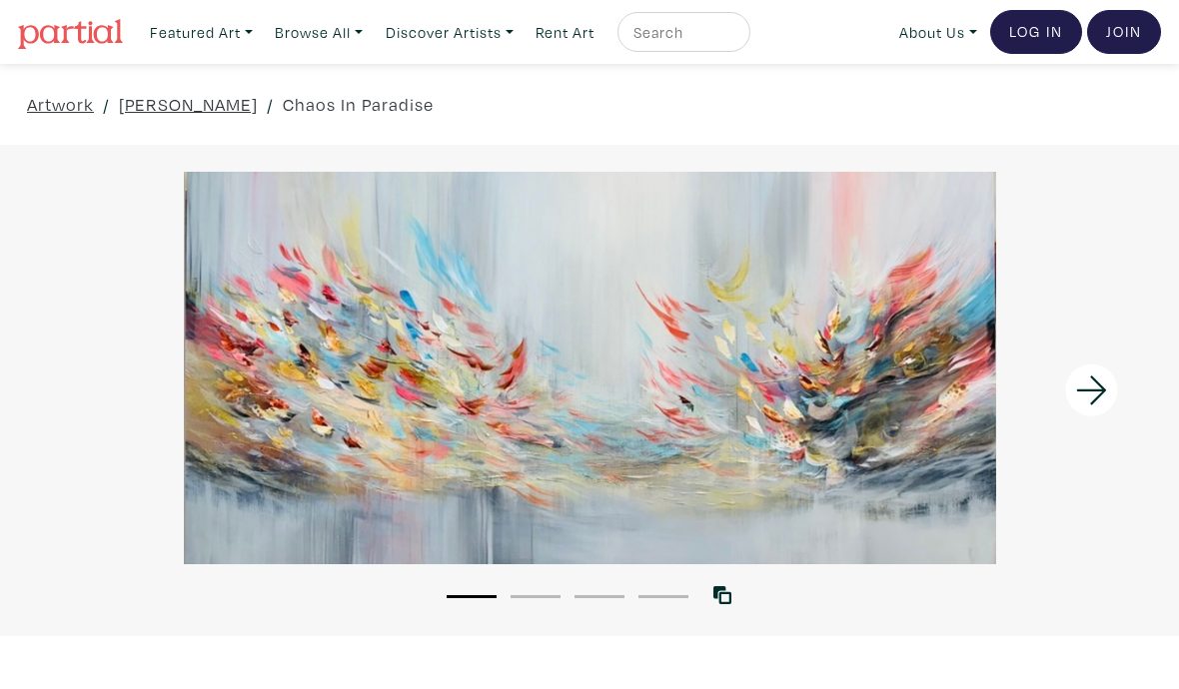
click at [1081, 391] on icon at bounding box center [1091, 390] width 30 height 29
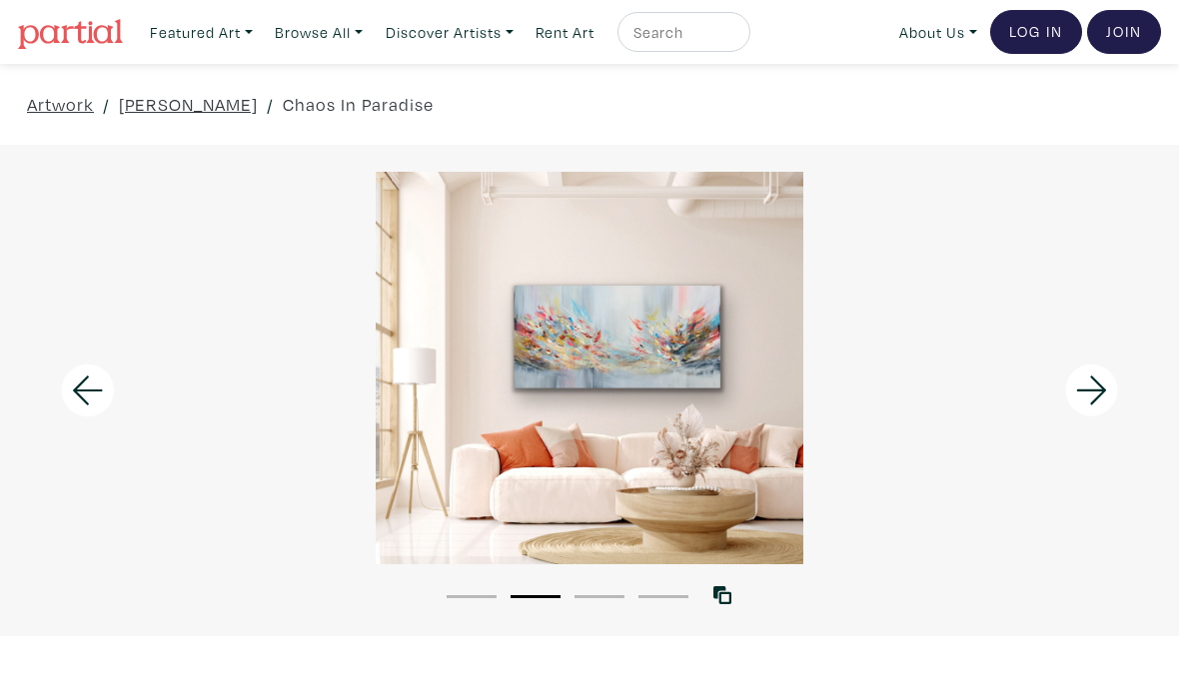
click at [1103, 396] on icon at bounding box center [1092, 391] width 68 height 54
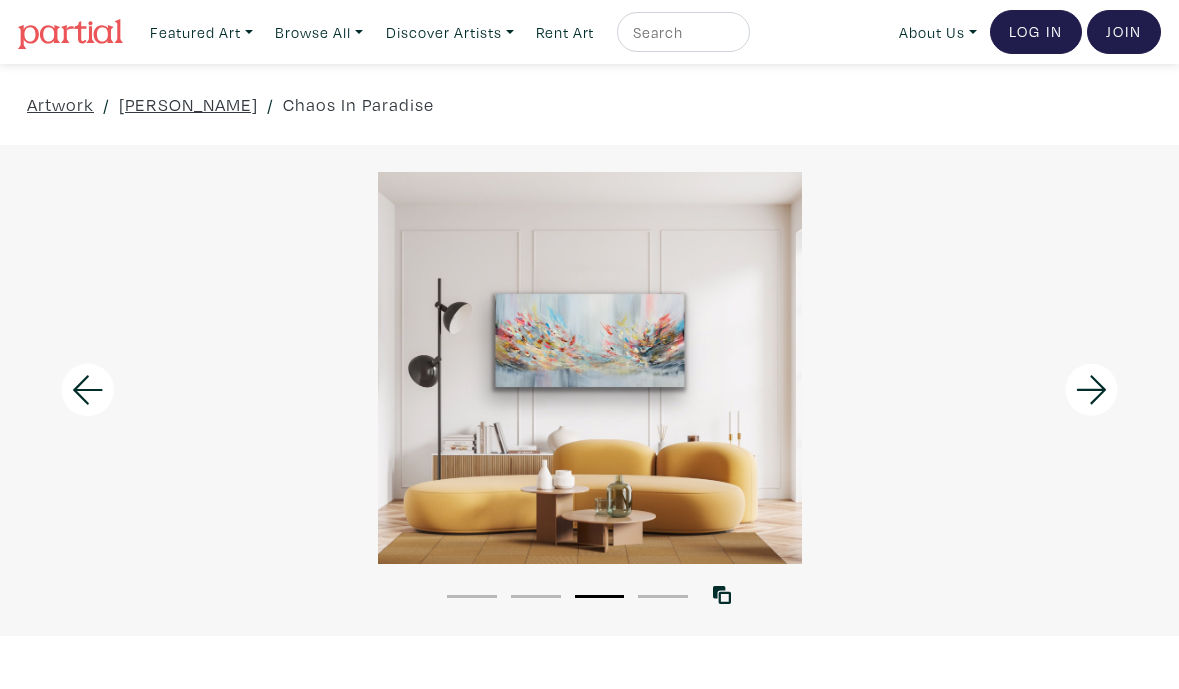
click at [1113, 398] on icon at bounding box center [1092, 391] width 68 height 54
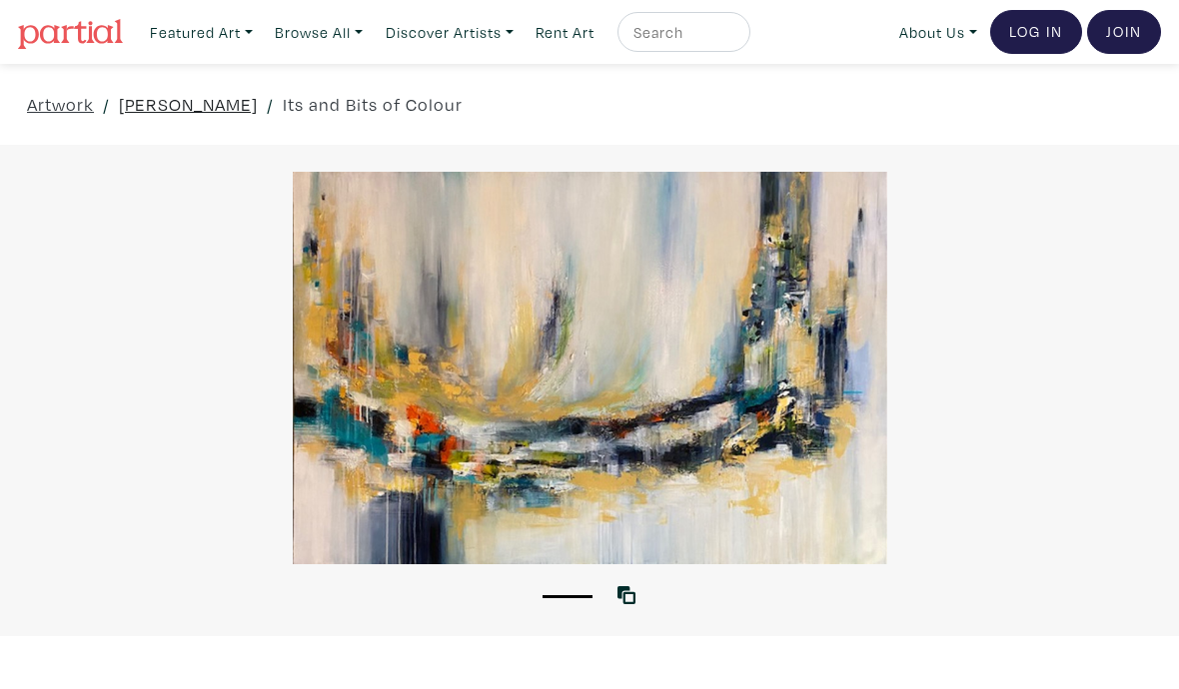
click at [164, 101] on link "[PERSON_NAME]" at bounding box center [188, 104] width 139 height 27
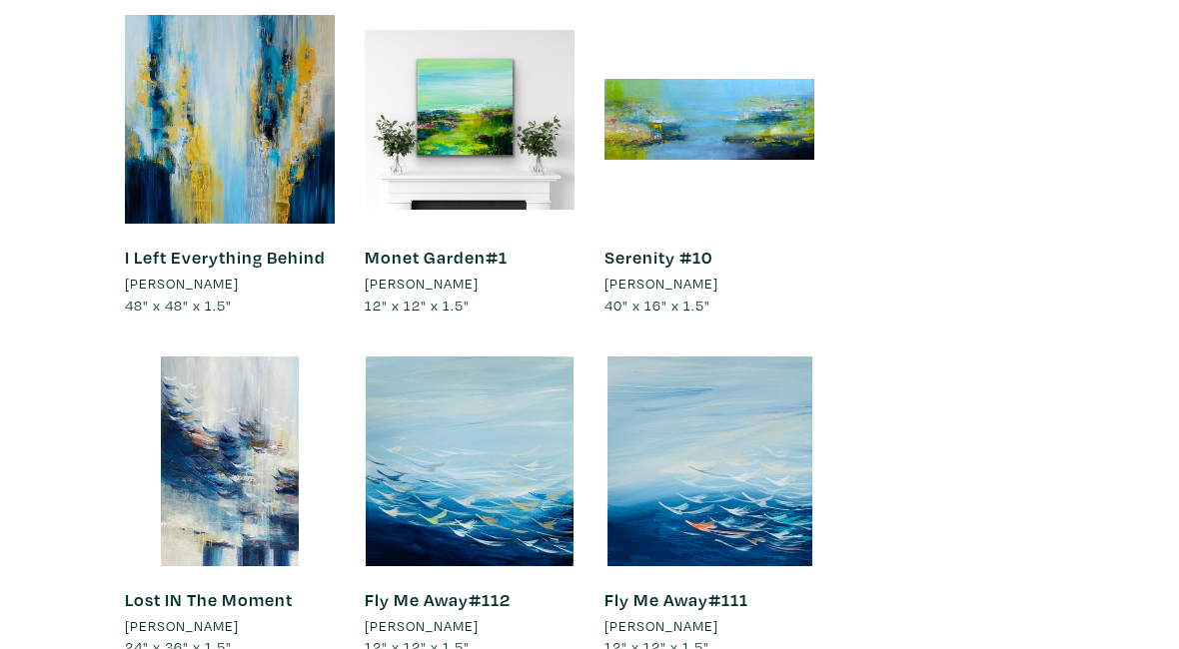
scroll to position [20009, 0]
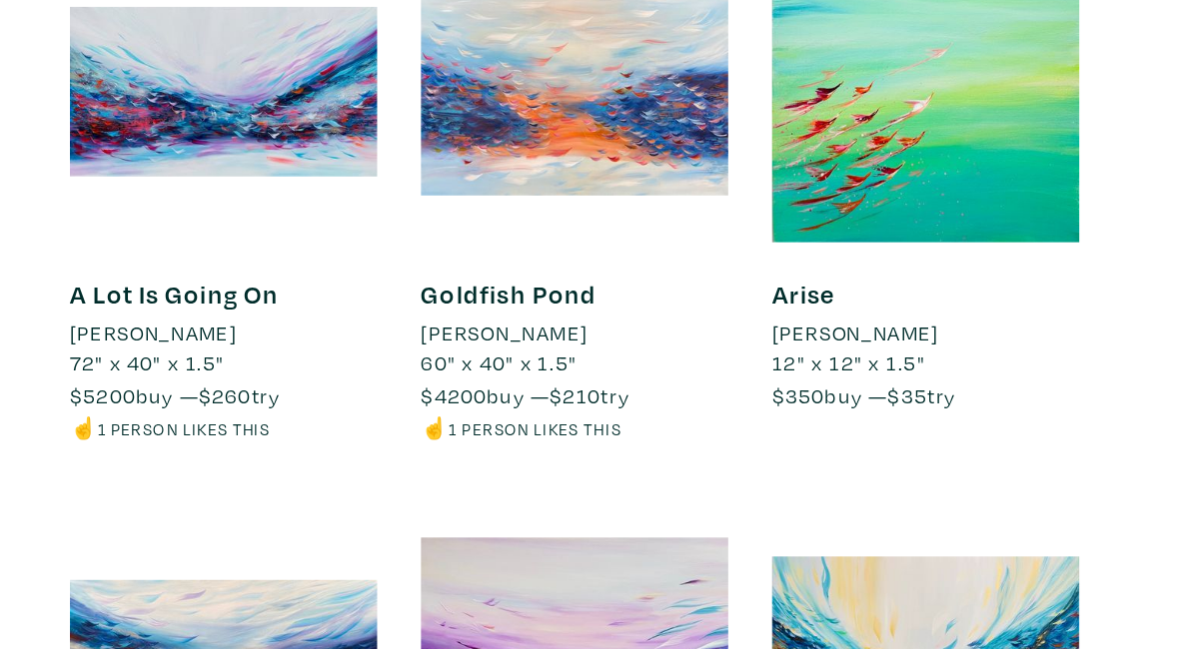
scroll to position [8902, 0]
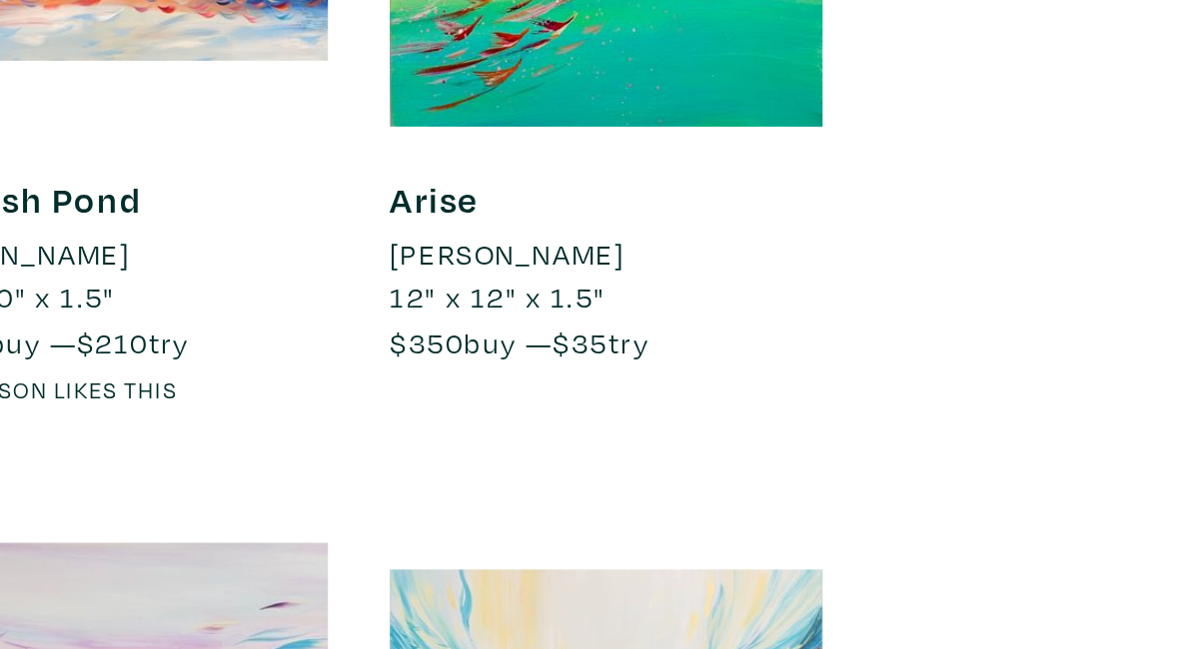
click at [604, 461] on div at bounding box center [709, 566] width 210 height 210
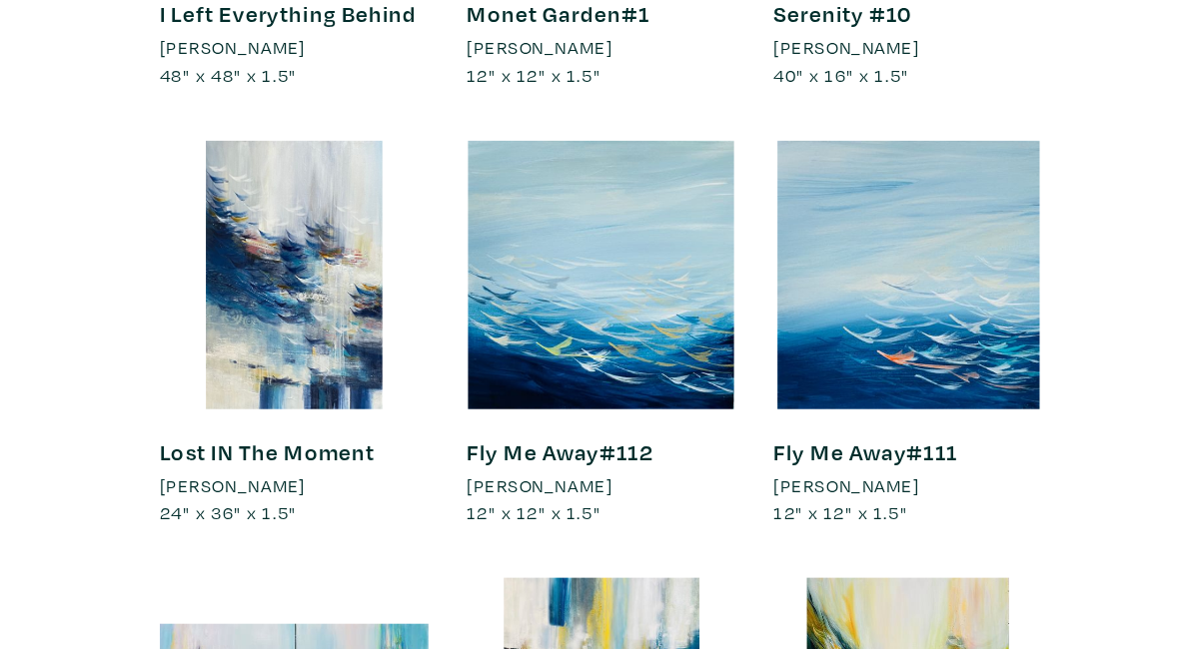
scroll to position [20240, 0]
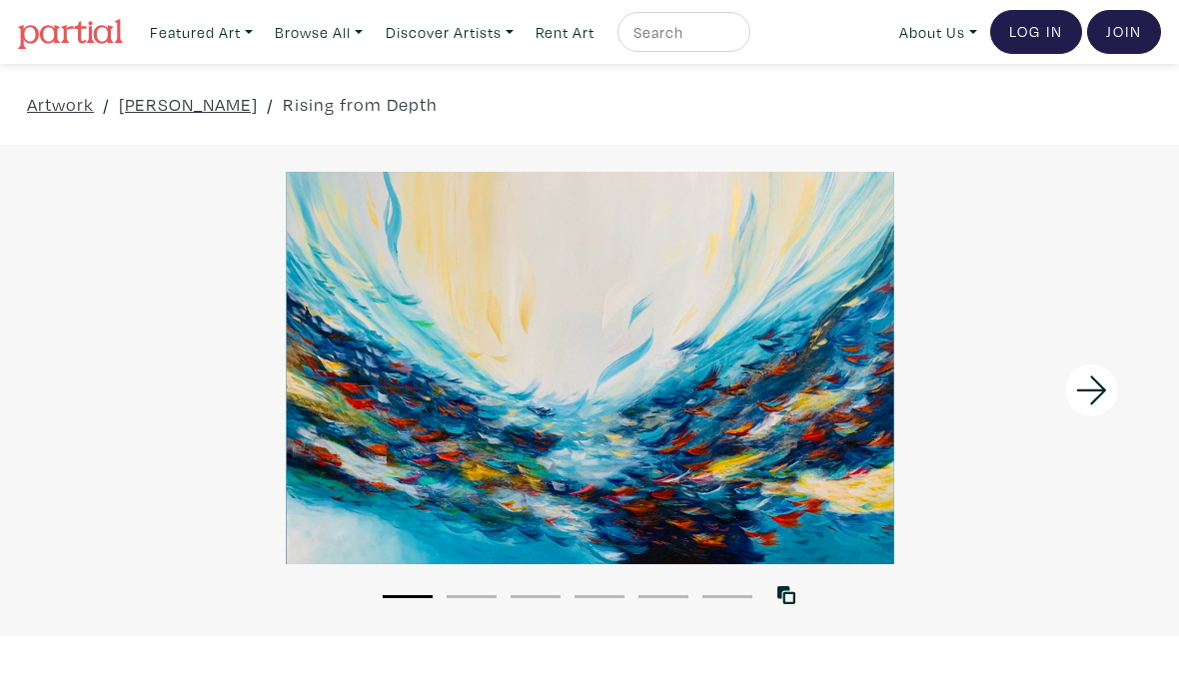
click at [1100, 389] on icon at bounding box center [1092, 391] width 68 height 54
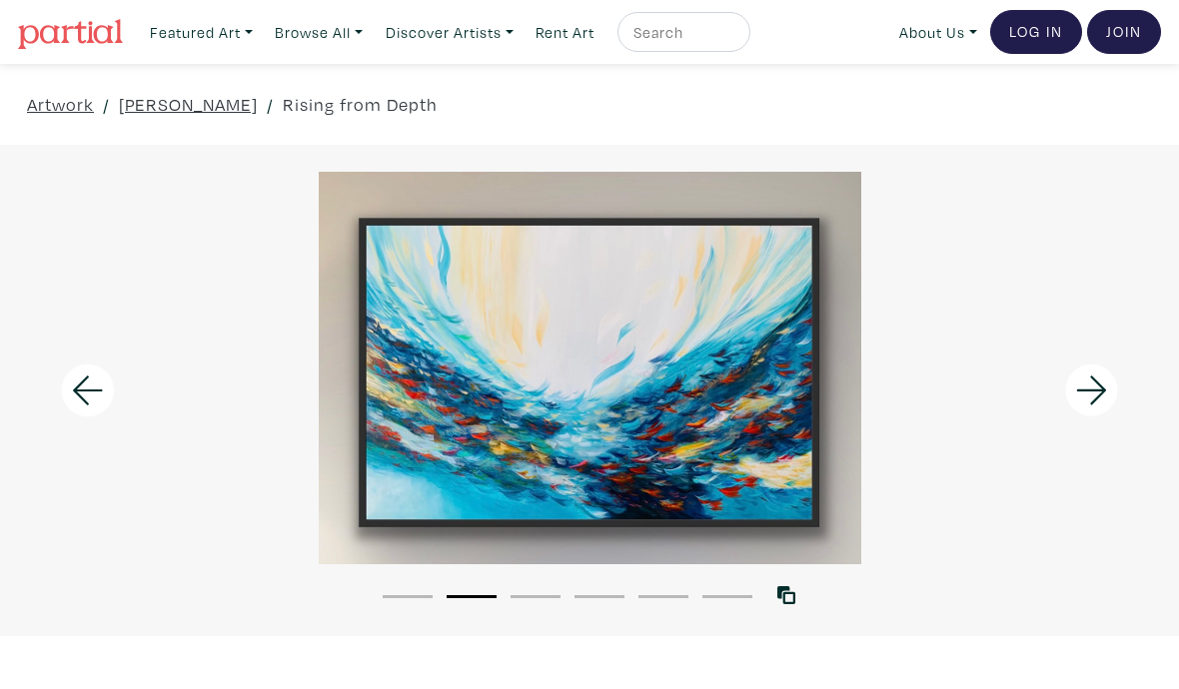
click at [1094, 396] on icon at bounding box center [1092, 391] width 68 height 54
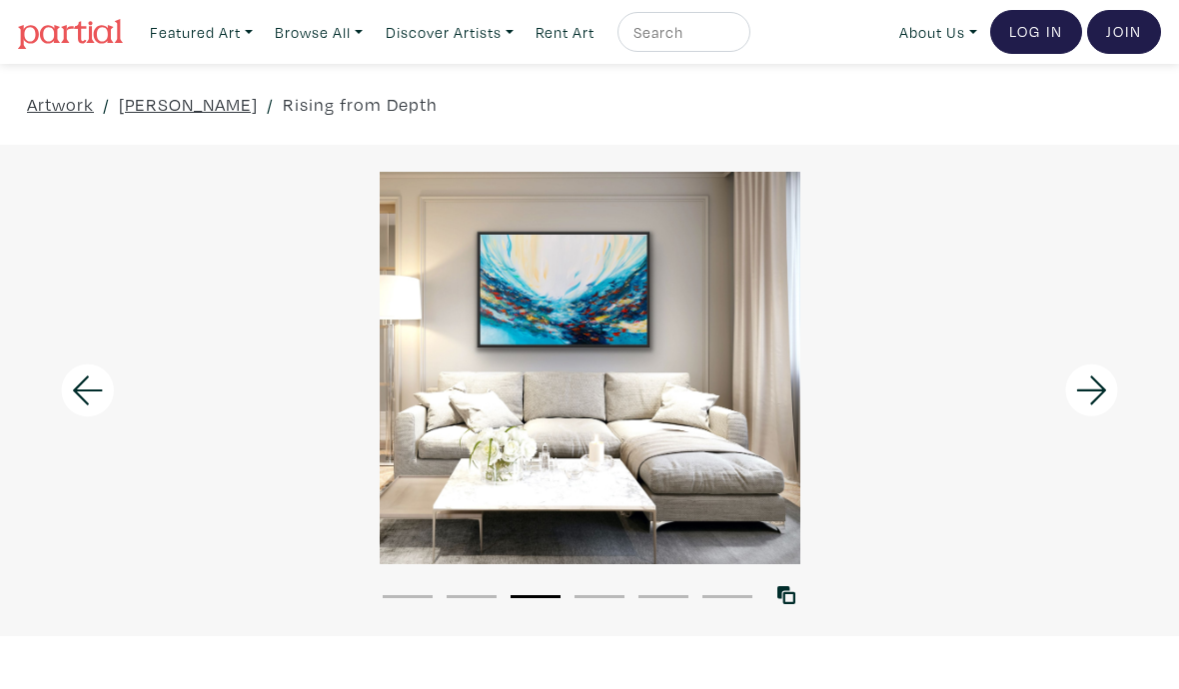
click at [1098, 383] on icon at bounding box center [1091, 390] width 30 height 29
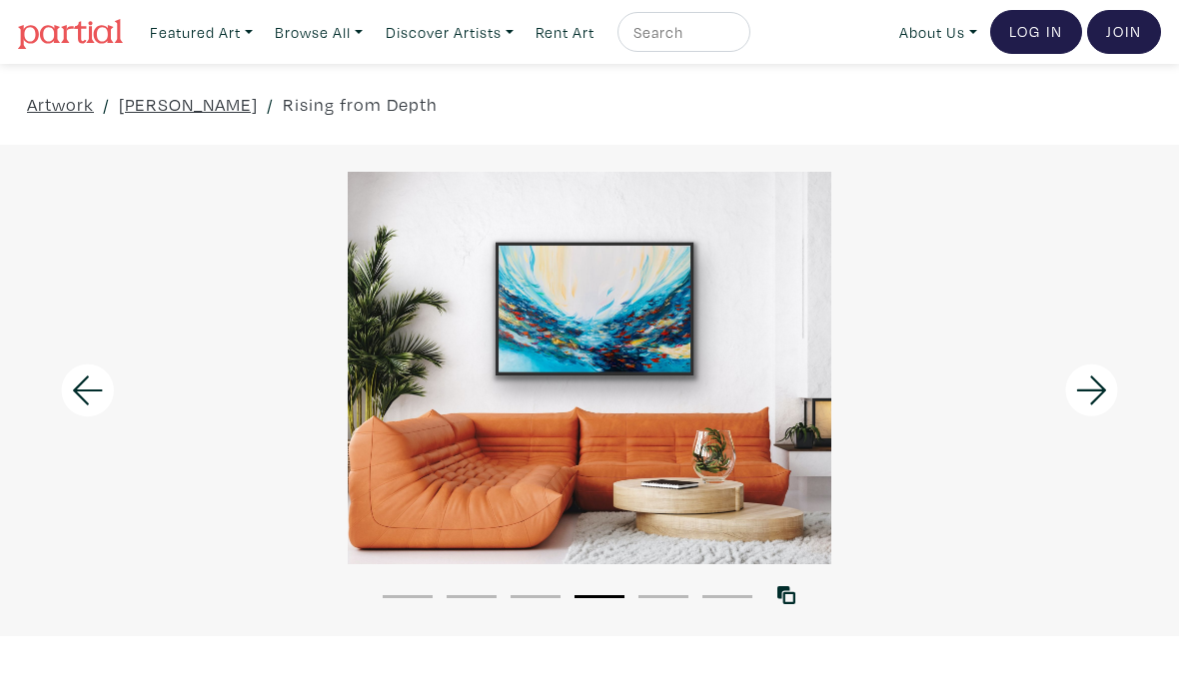
click at [1100, 396] on icon at bounding box center [1091, 390] width 30 height 29
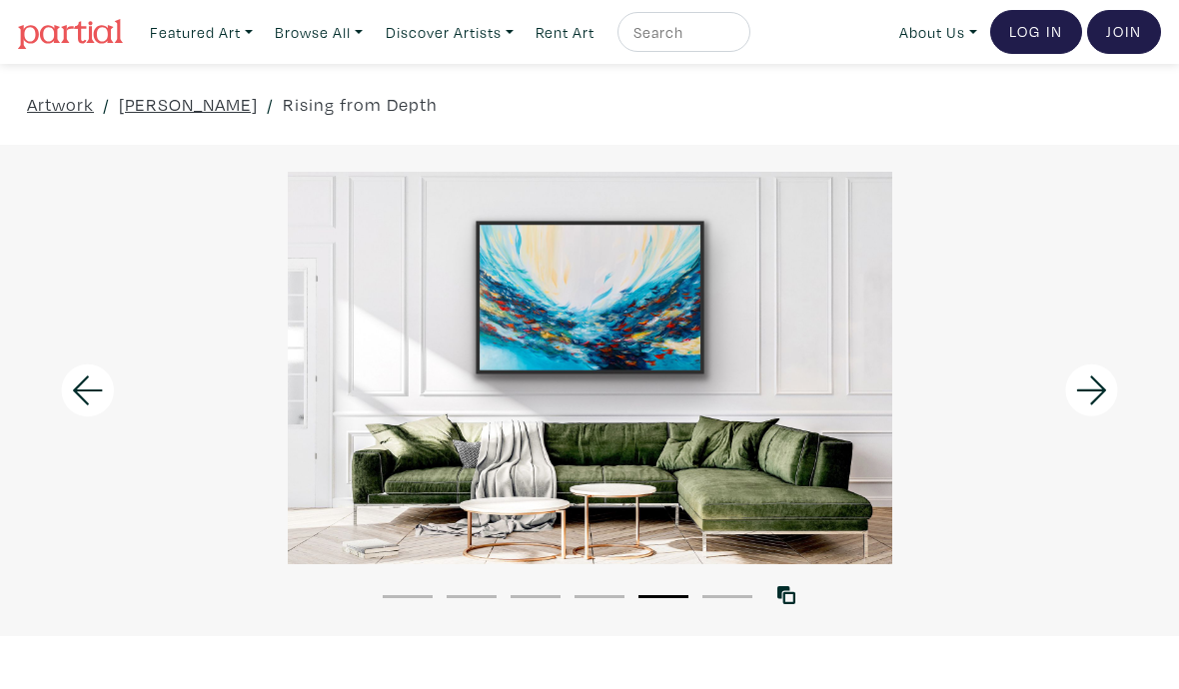
click at [1093, 393] on icon at bounding box center [1092, 391] width 68 height 54
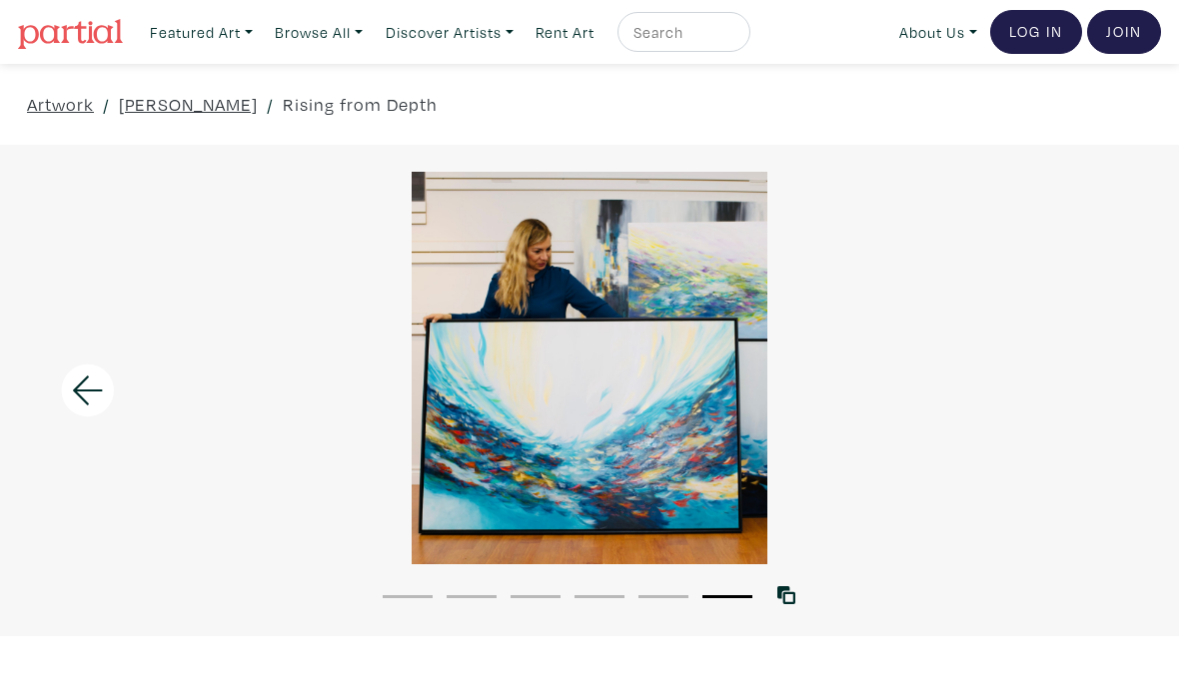
click at [89, 397] on icon at bounding box center [88, 391] width 68 height 54
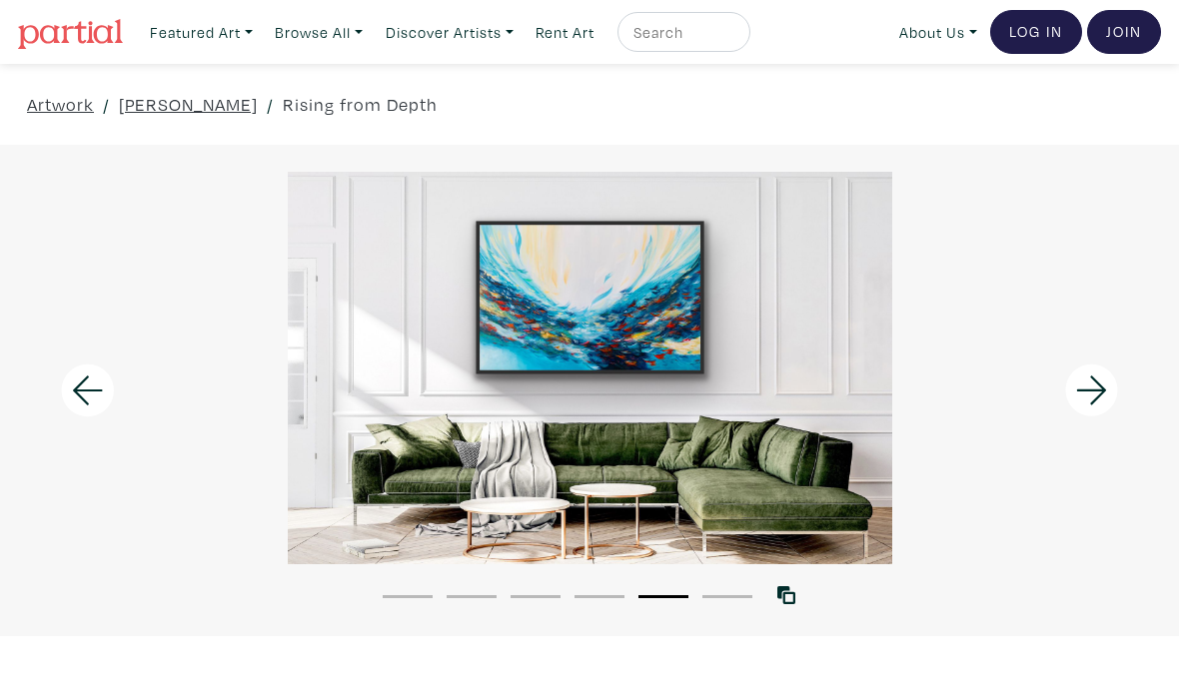
click at [78, 389] on icon at bounding box center [88, 391] width 68 height 54
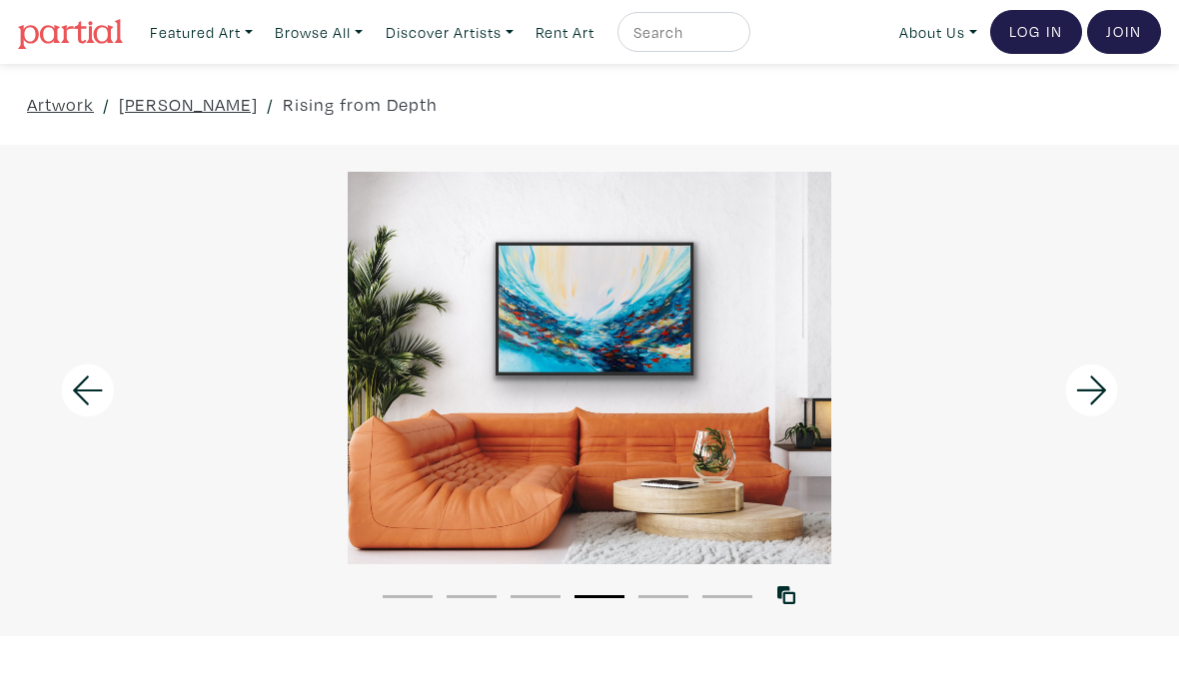
click at [82, 387] on icon at bounding box center [88, 391] width 68 height 54
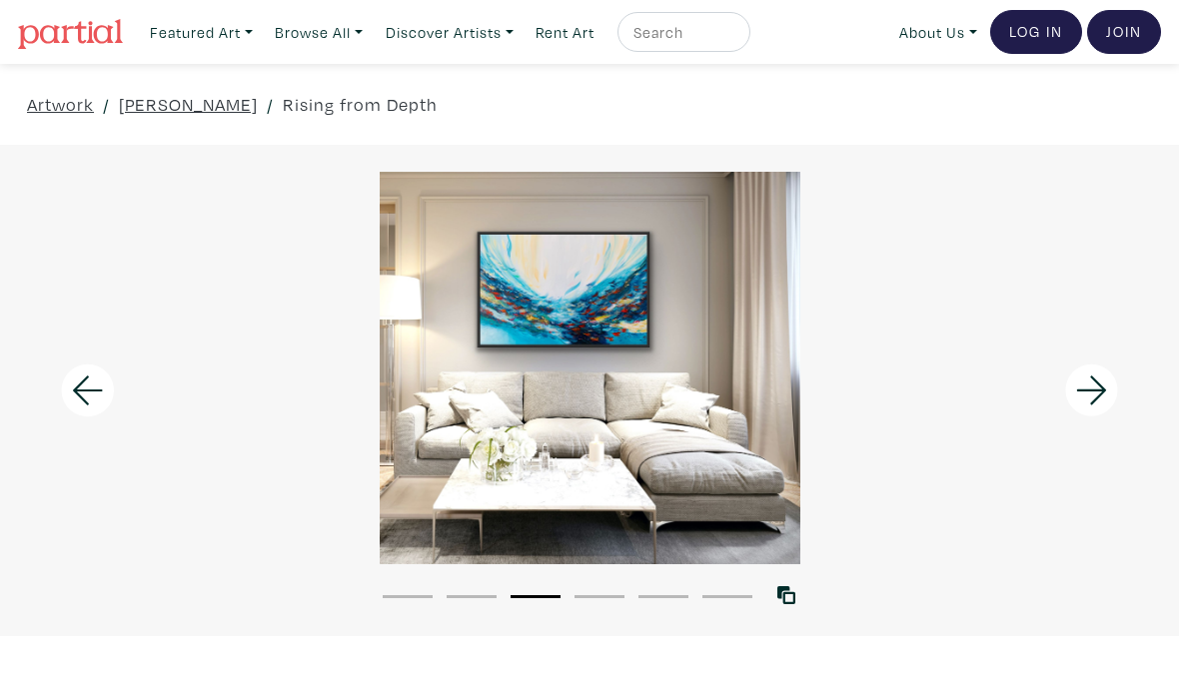
click at [94, 417] on icon at bounding box center [88, 391] width 68 height 54
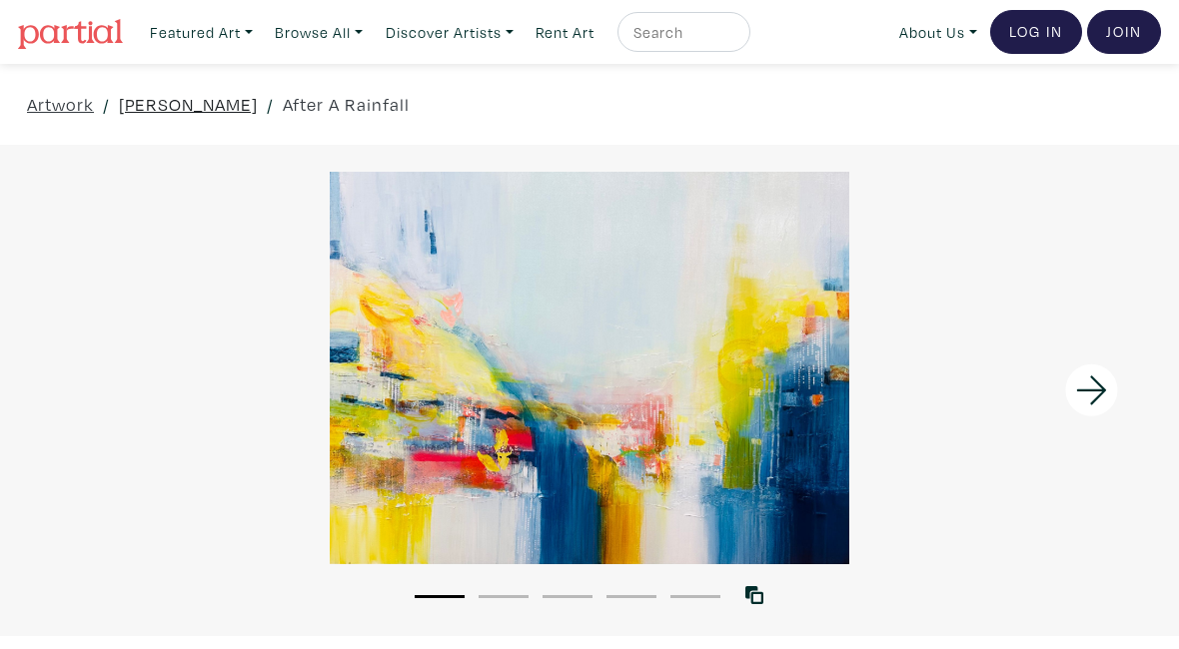
click at [218, 113] on link "[PERSON_NAME]" at bounding box center [188, 104] width 139 height 27
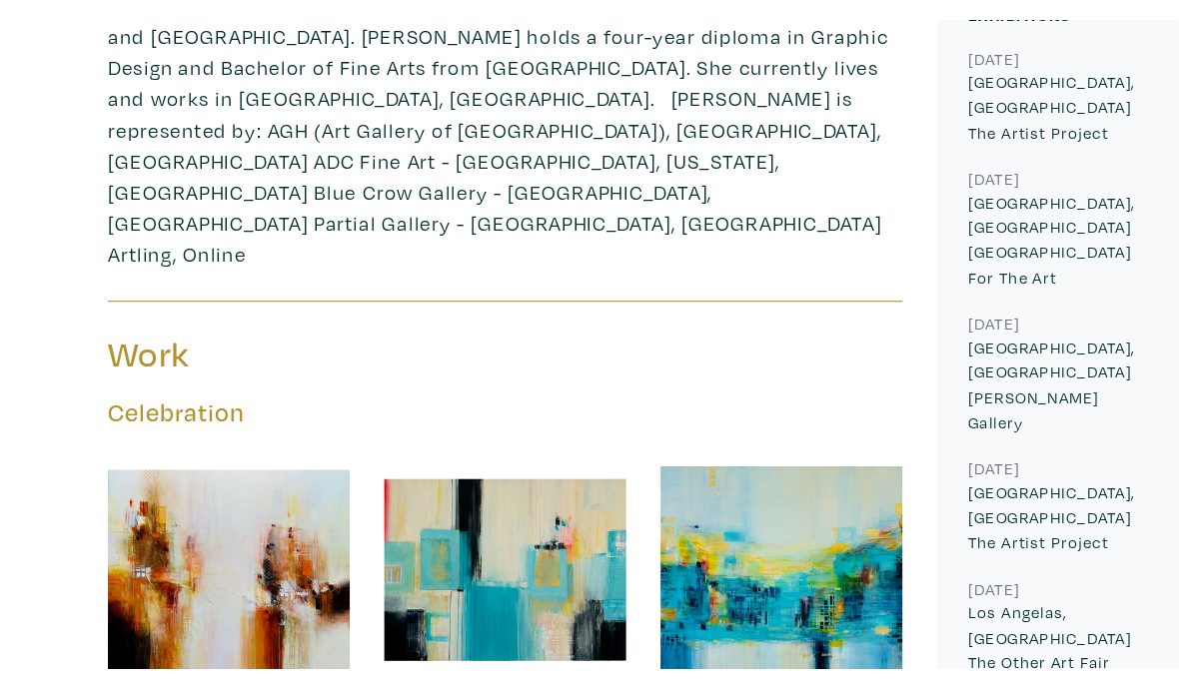
scroll to position [800, 0]
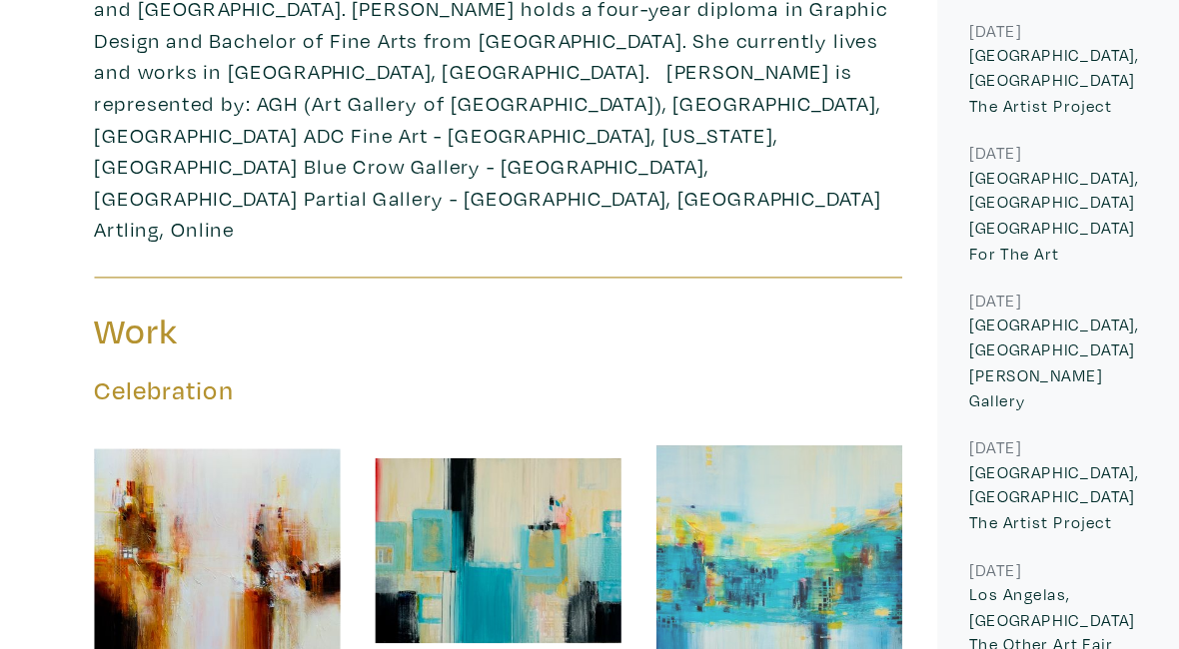
click at [737, 374] on div at bounding box center [709, 471] width 210 height 210
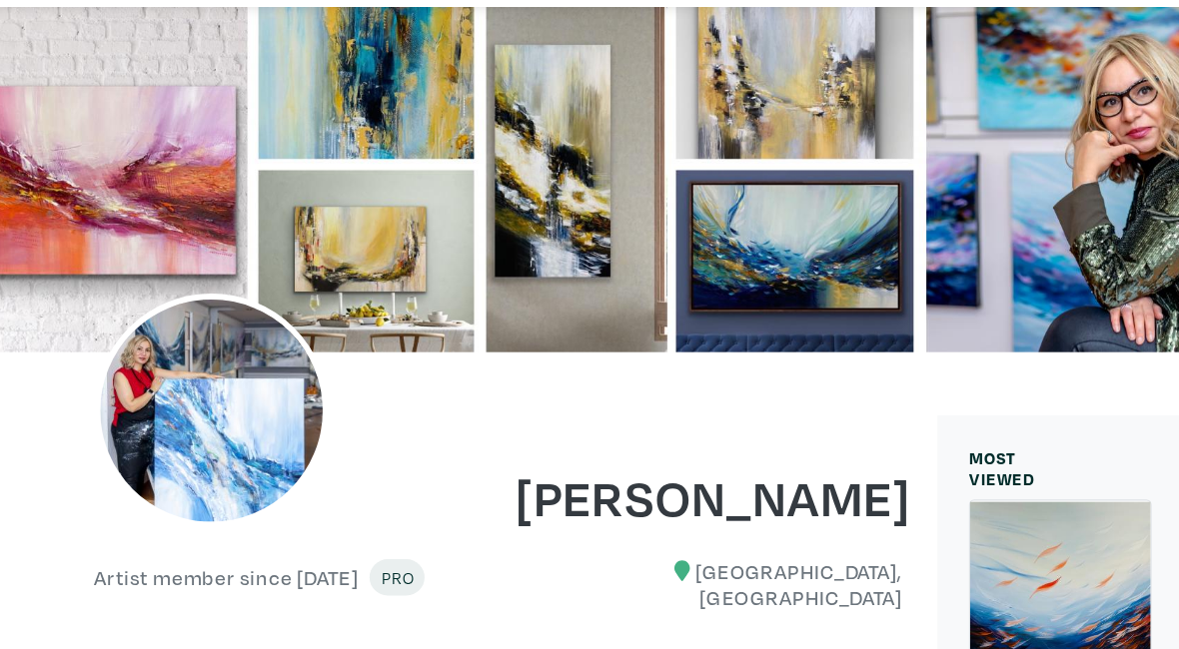
scroll to position [0, 0]
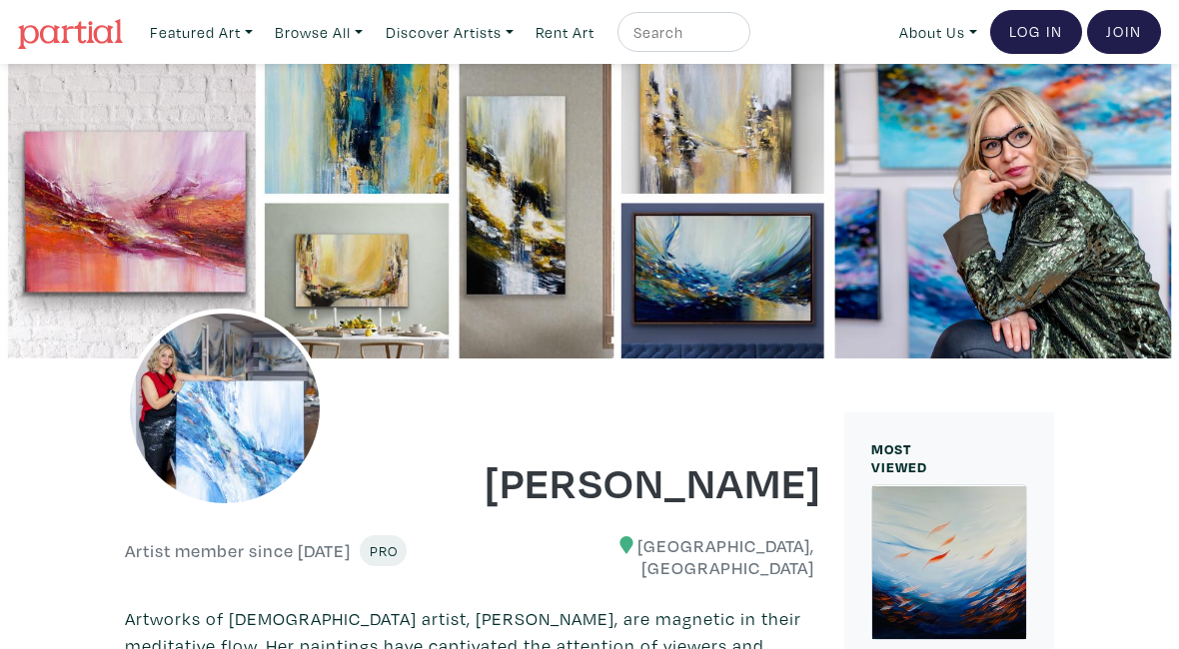
click at [777, 454] on h1 "[PERSON_NAME]" at bounding box center [649, 481] width 330 height 54
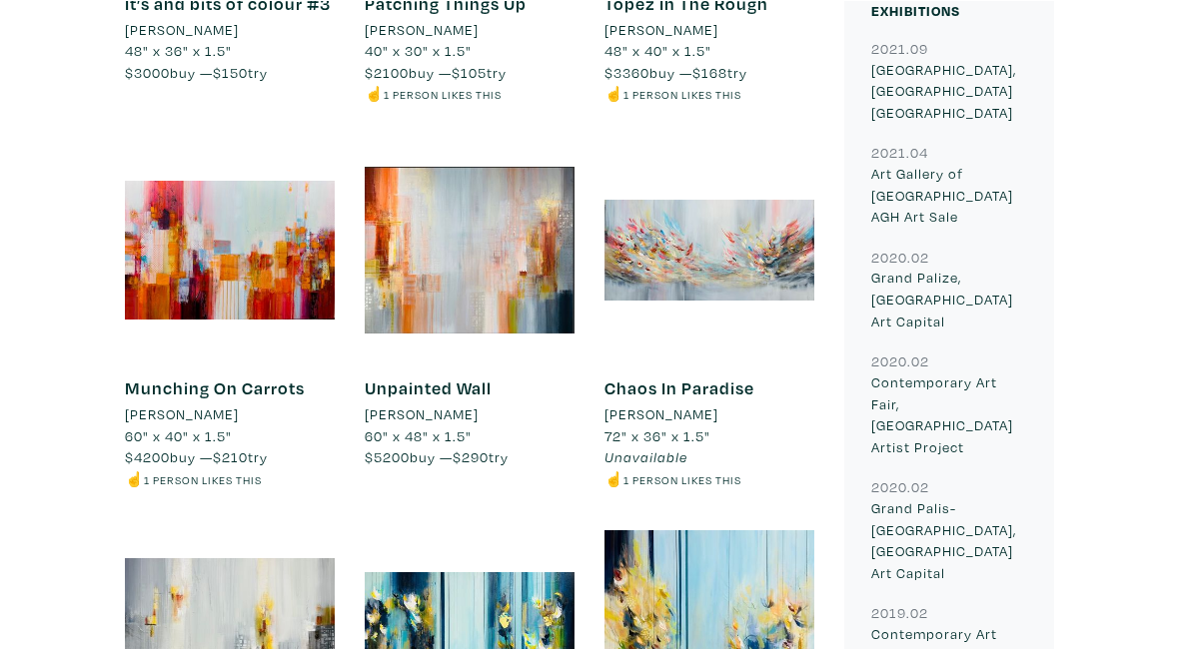
scroll to position [1418, 0]
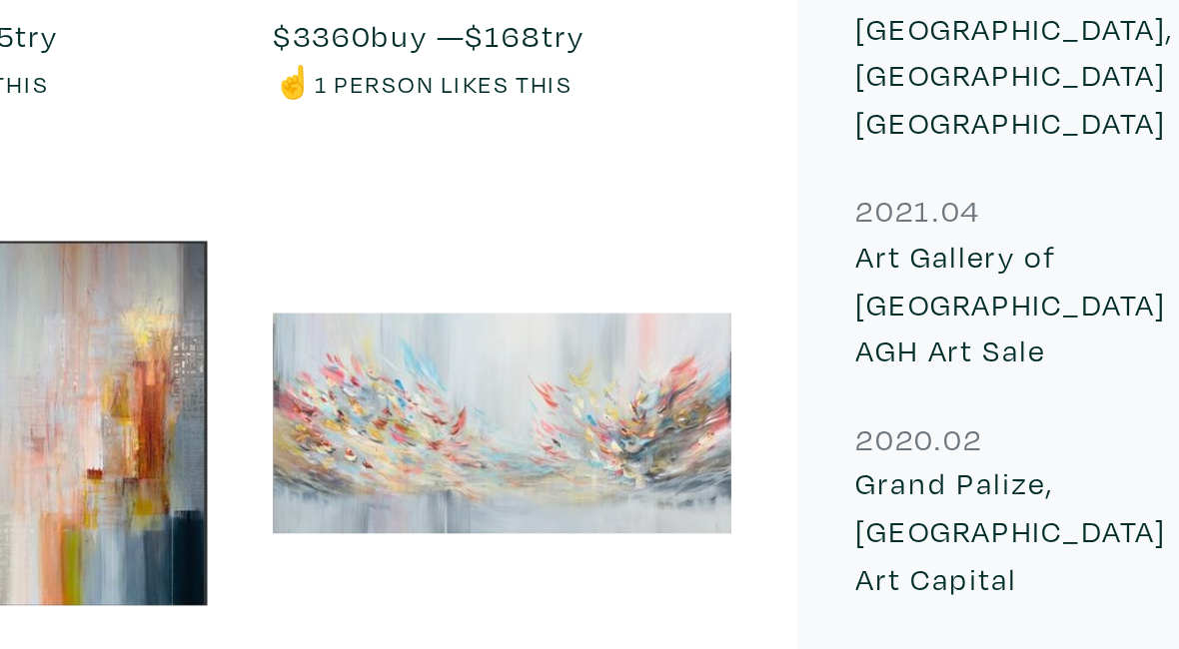
click at [604, 133] on div at bounding box center [709, 238] width 210 height 210
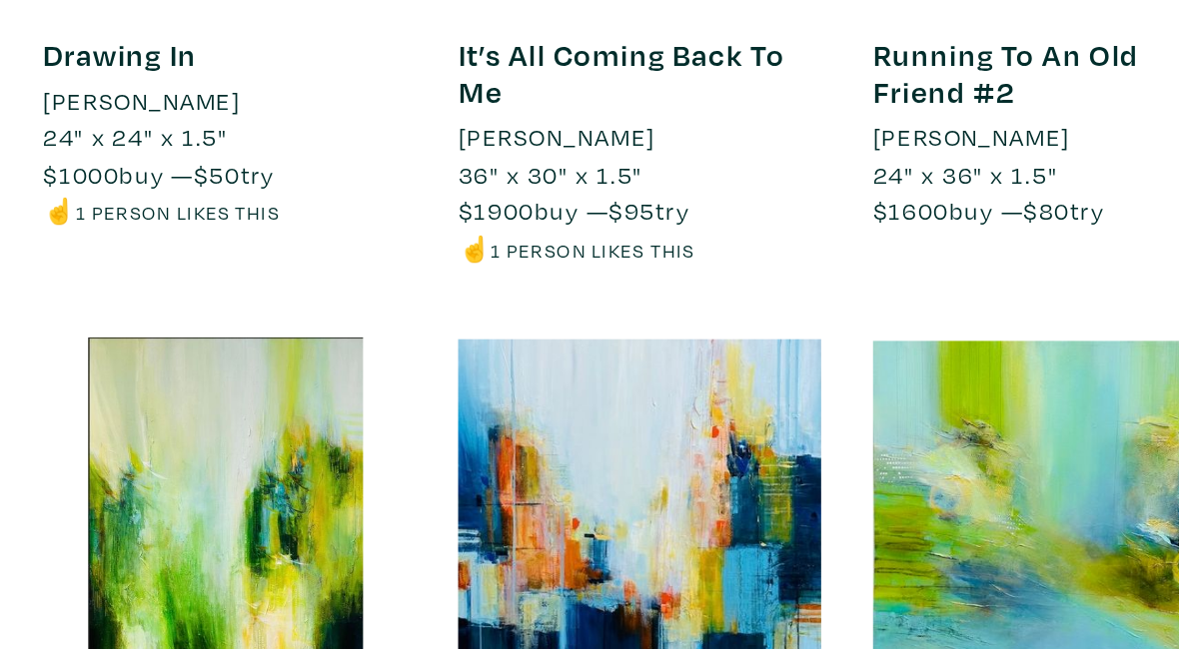
scroll to position [3132, 0]
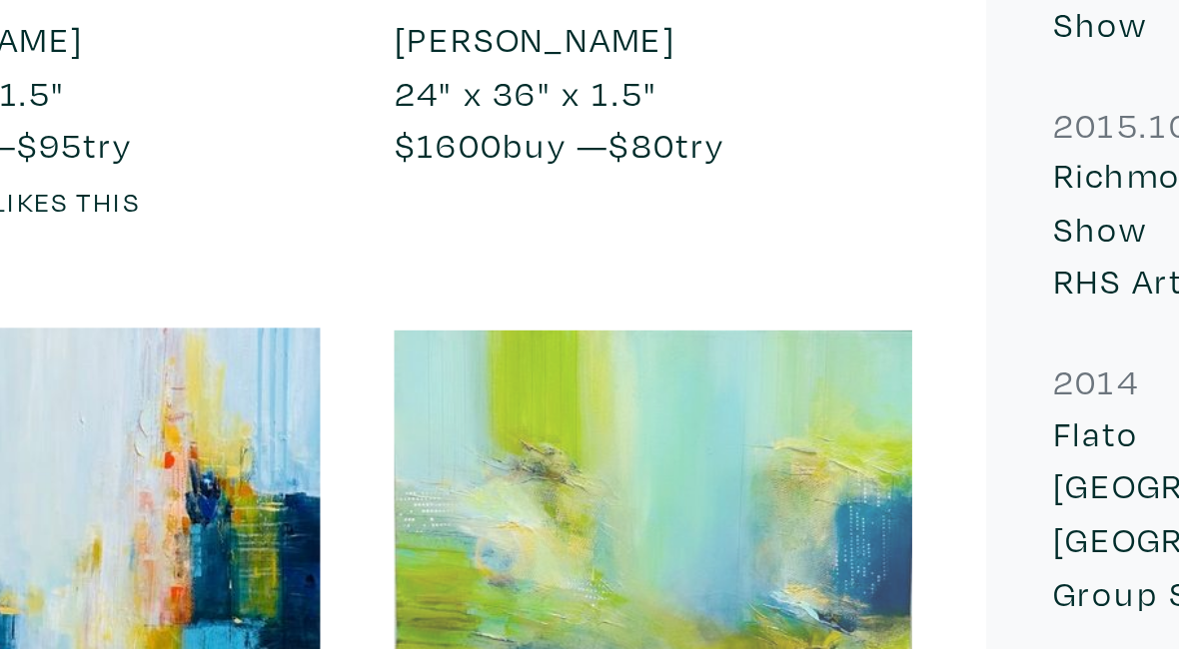
click at [604, 389] on div at bounding box center [709, 494] width 210 height 210
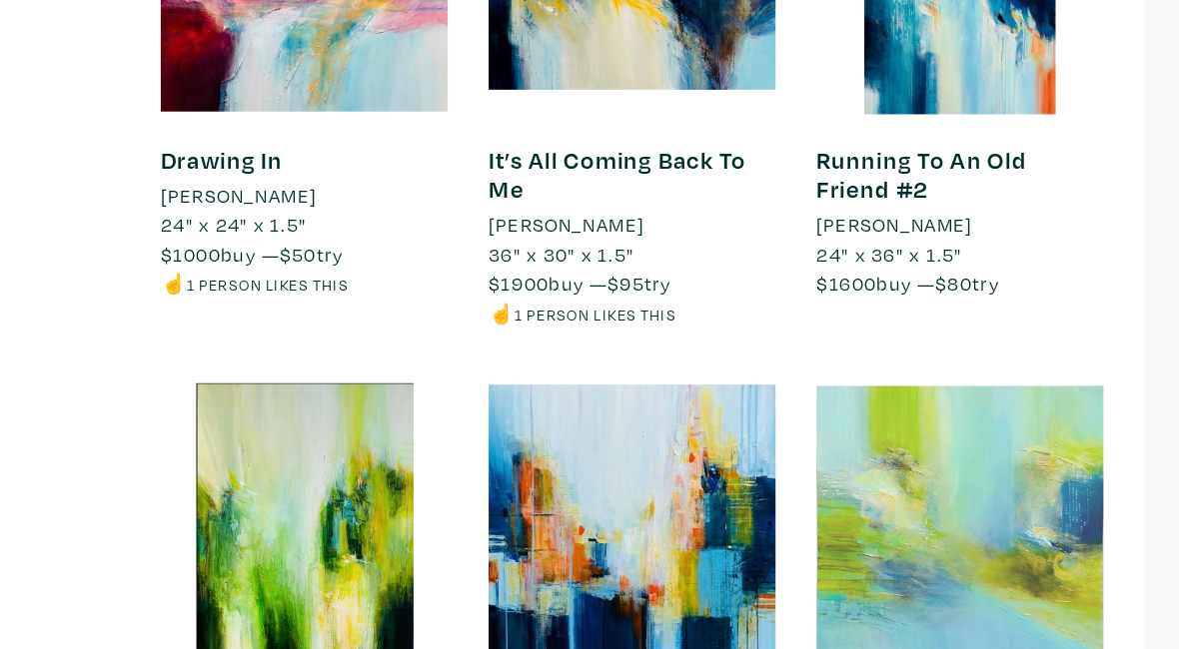
scroll to position [3166, 0]
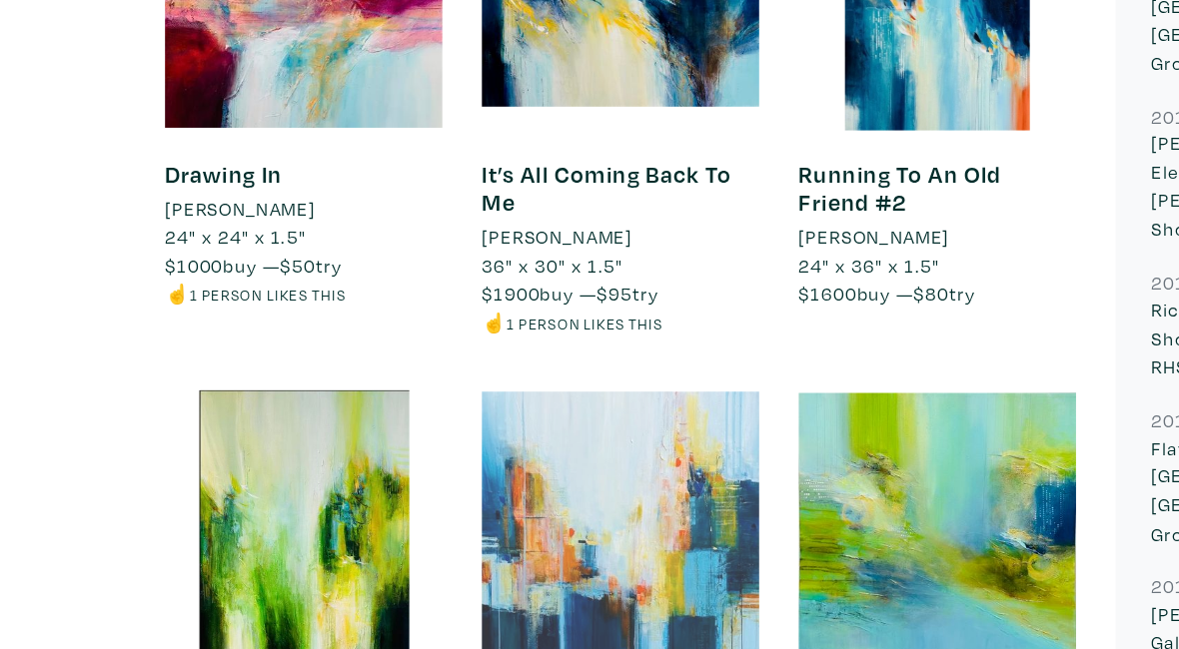
click at [519, 355] on div at bounding box center [470, 460] width 210 height 210
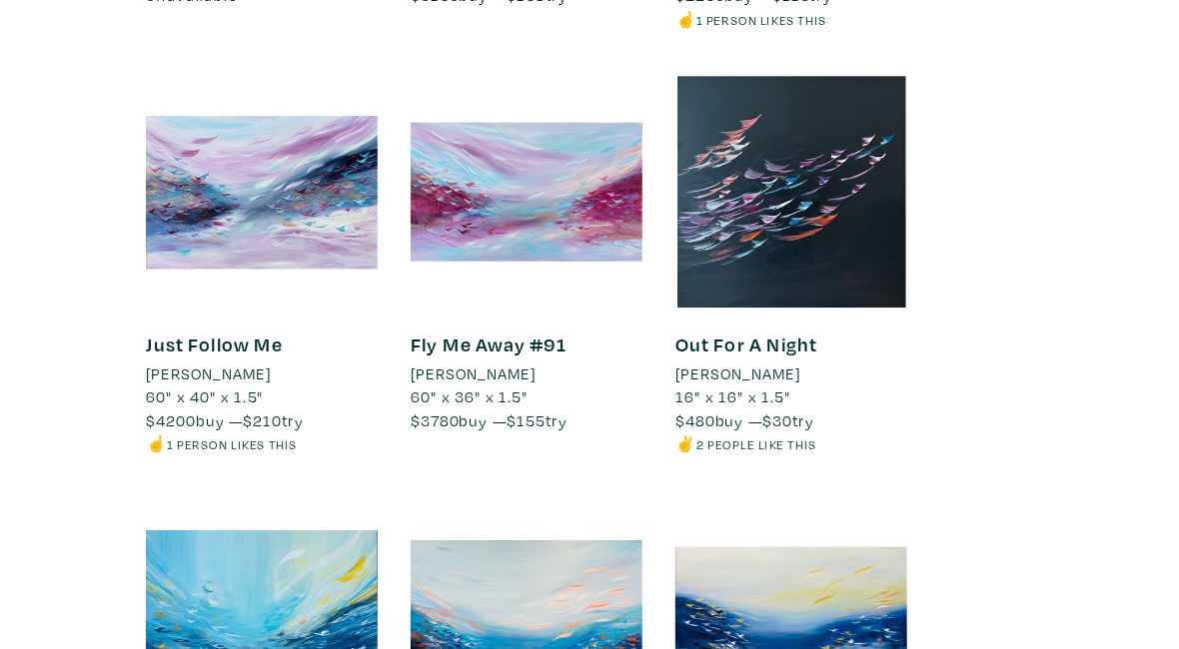
scroll to position [7403, 0]
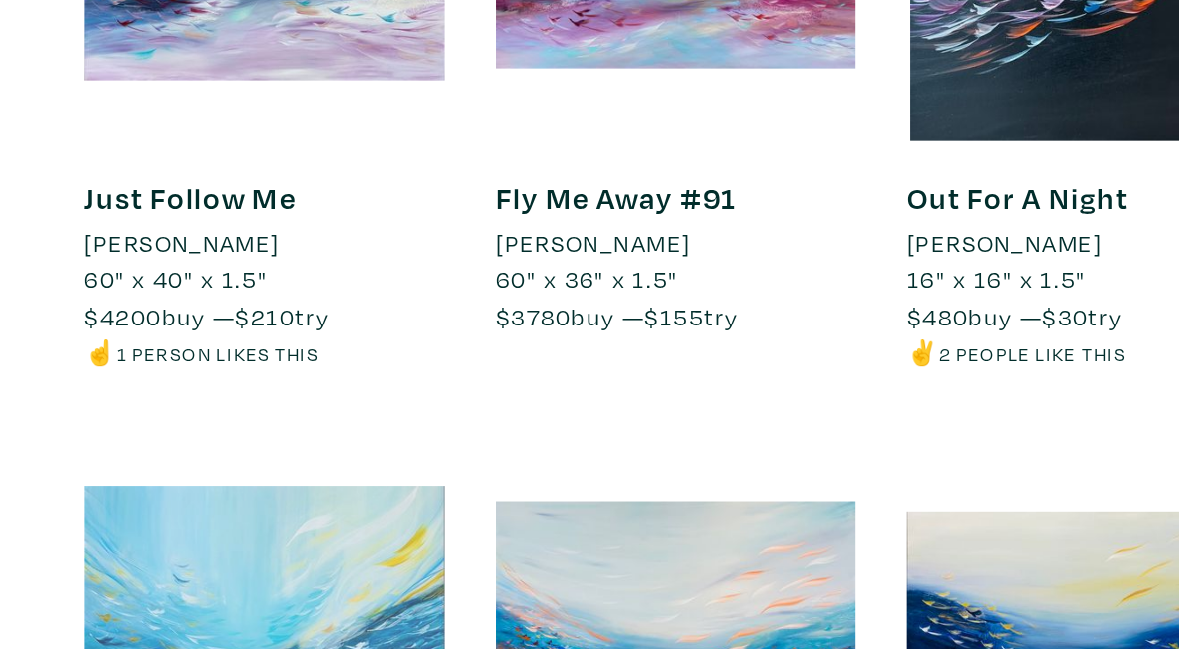
click at [189, 420] on div at bounding box center [230, 525] width 210 height 210
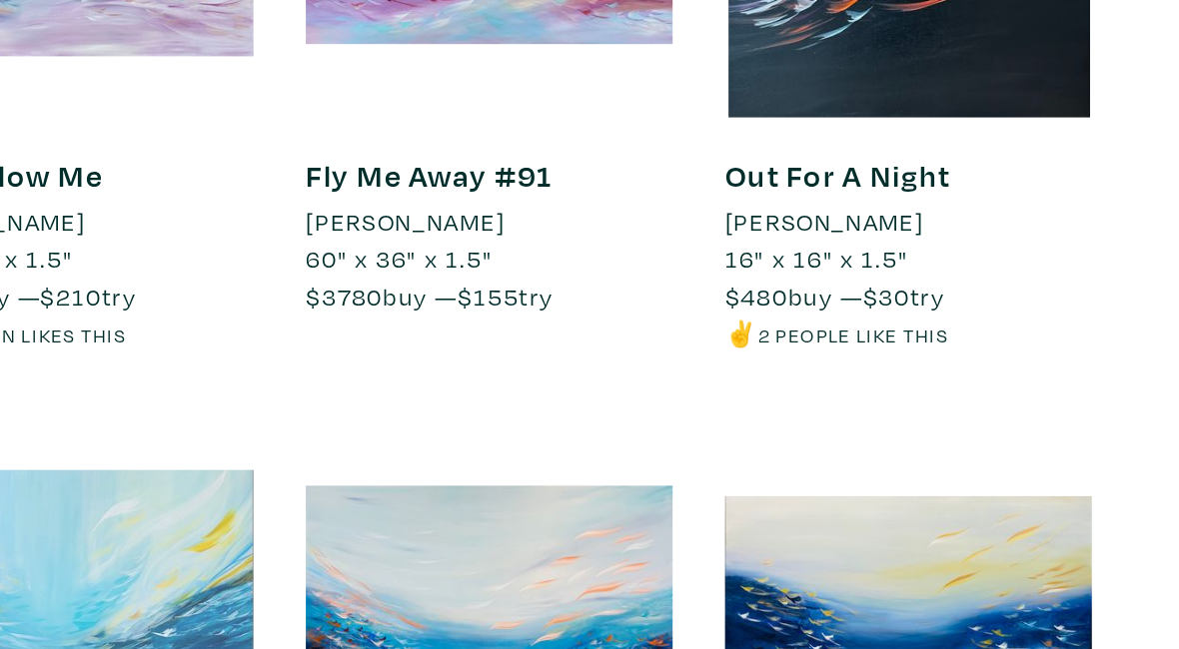
scroll to position [7559, 0]
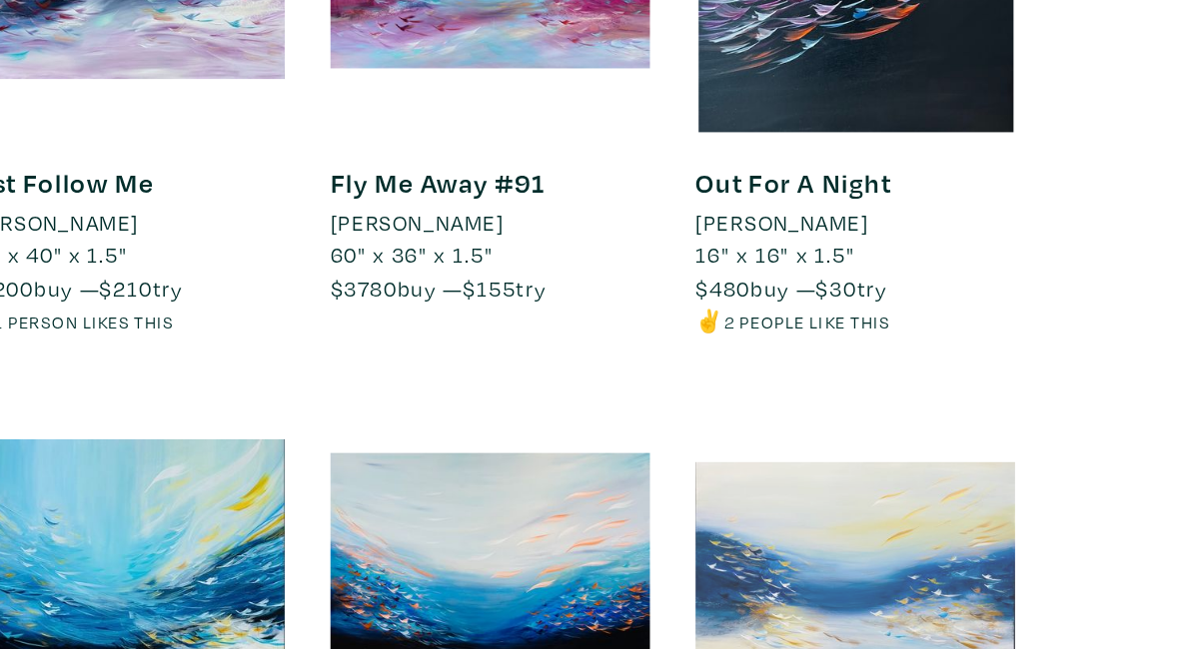
click at [617, 264] on div at bounding box center [709, 369] width 210 height 210
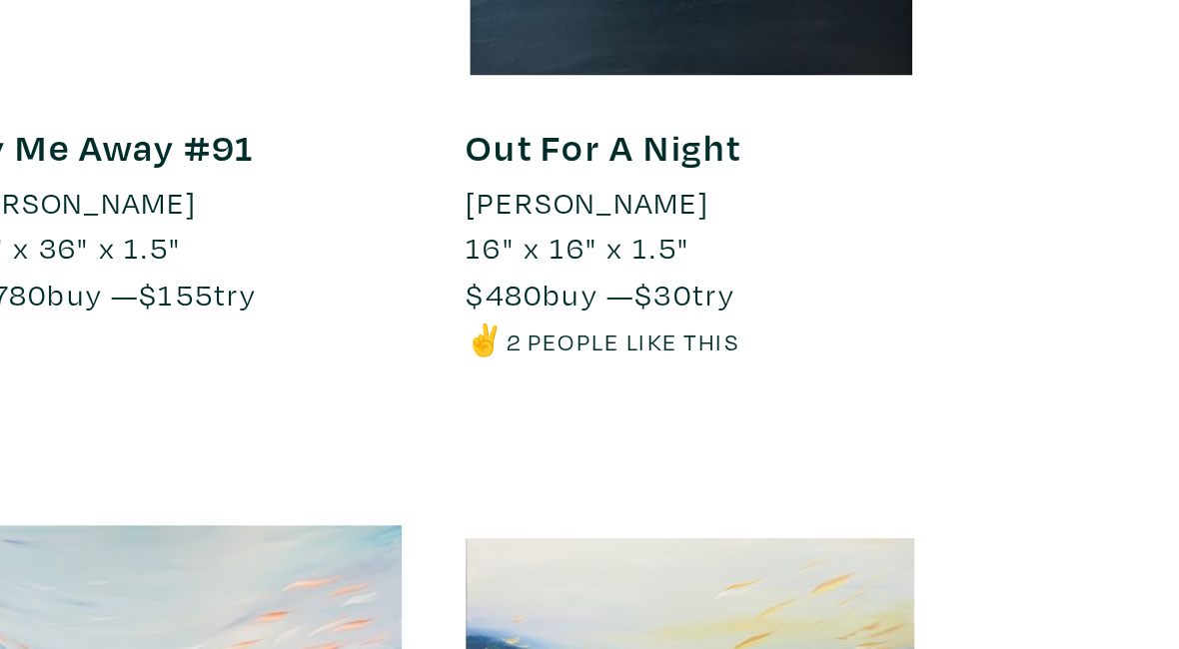
click at [604, 264] on div at bounding box center [709, 369] width 210 height 210
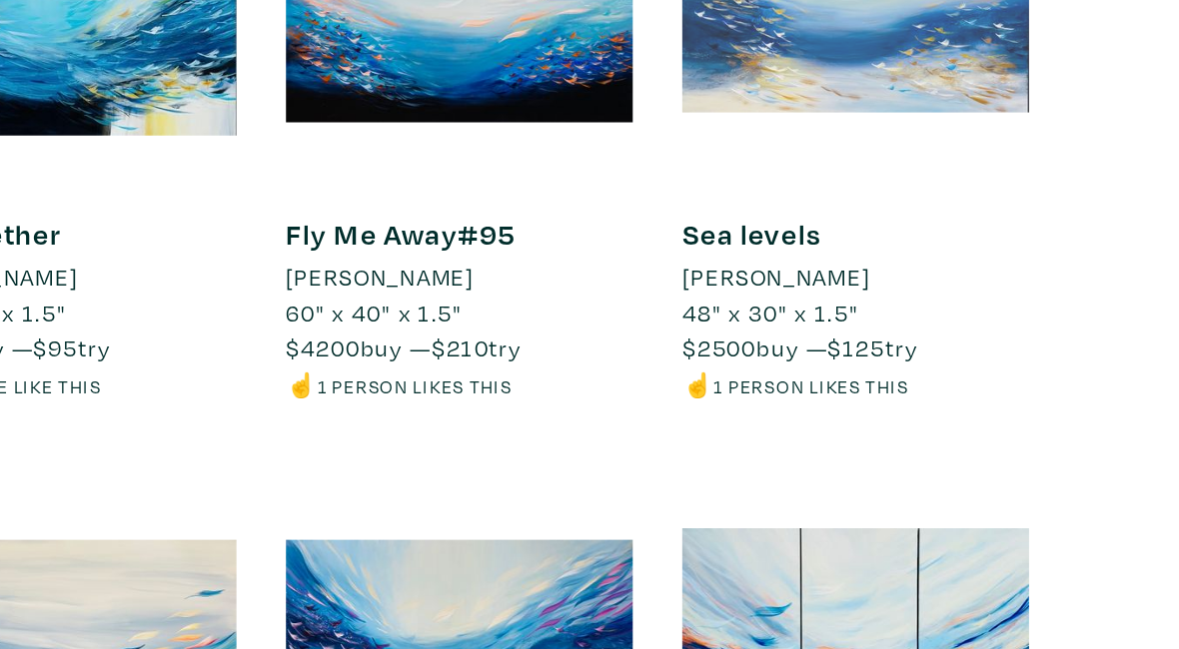
scroll to position [7914, 0]
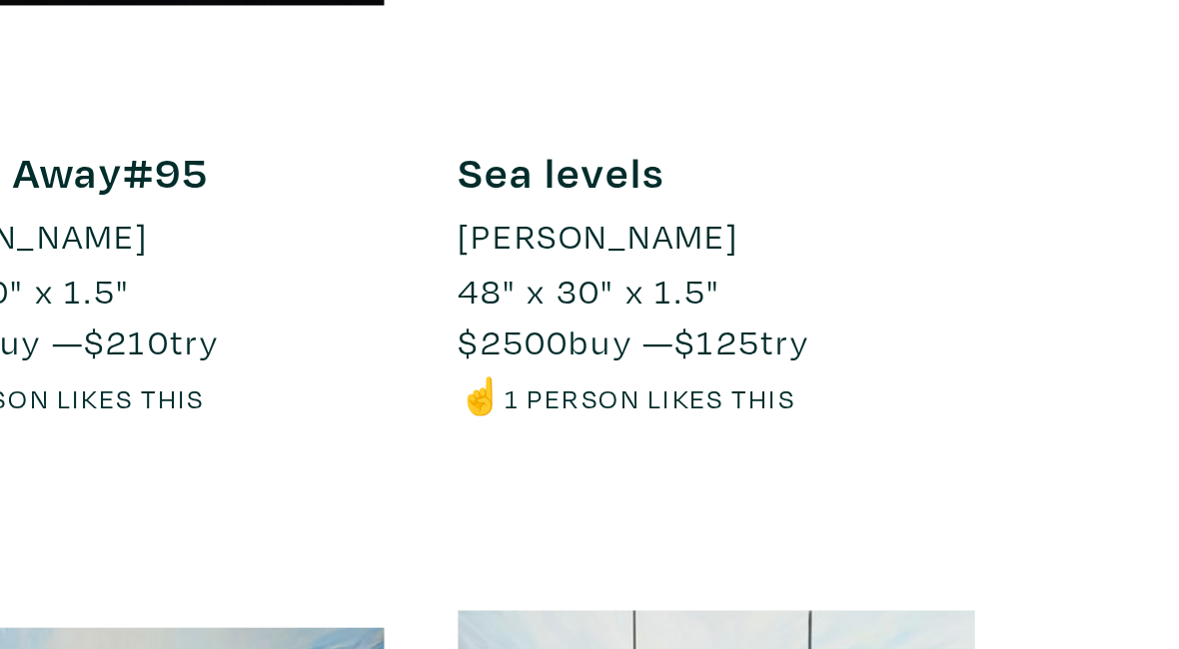
click at [604, 294] on div at bounding box center [709, 399] width 210 height 210
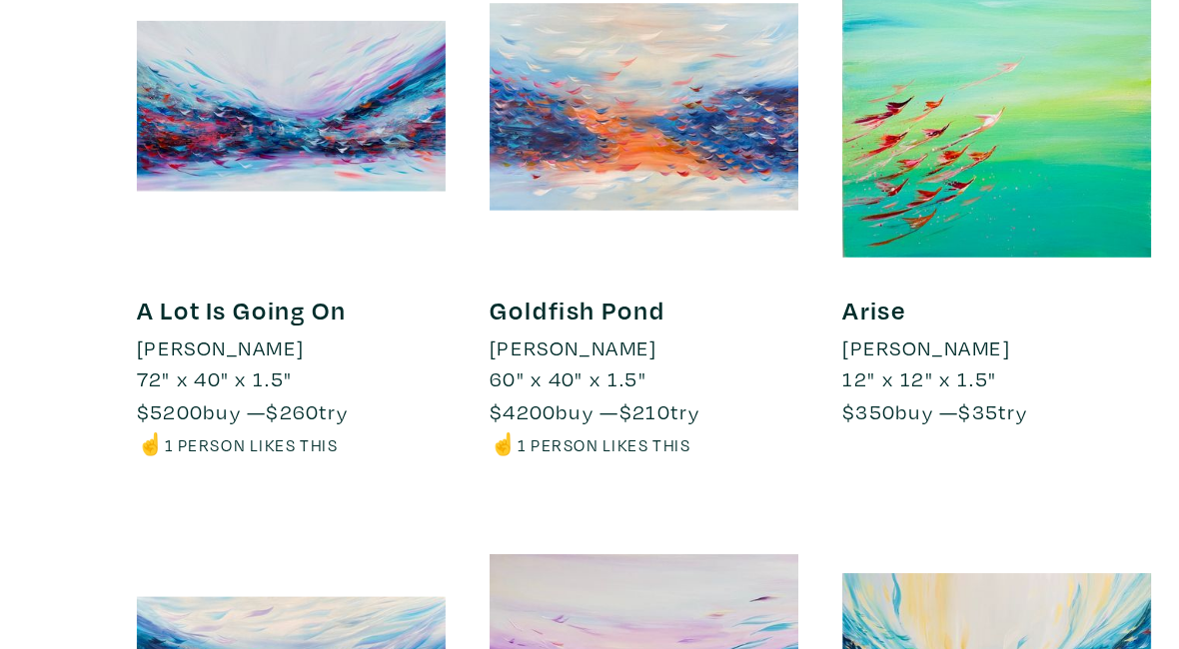
scroll to position [8913, 0]
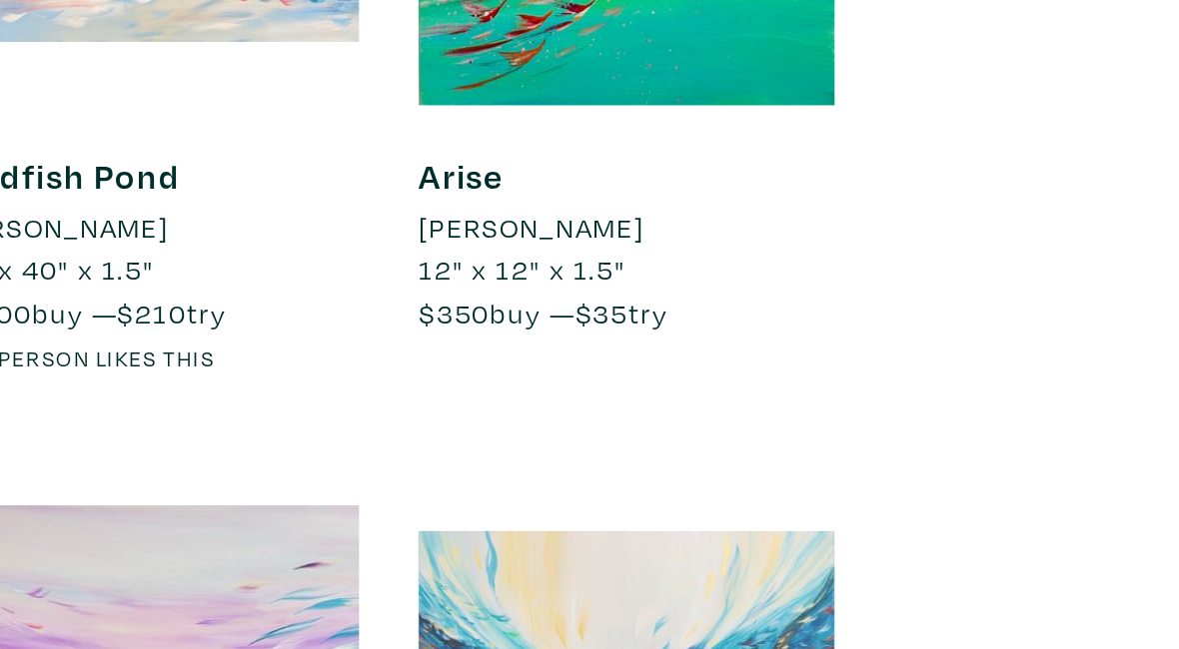
click at [604, 450] on div at bounding box center [709, 555] width 210 height 210
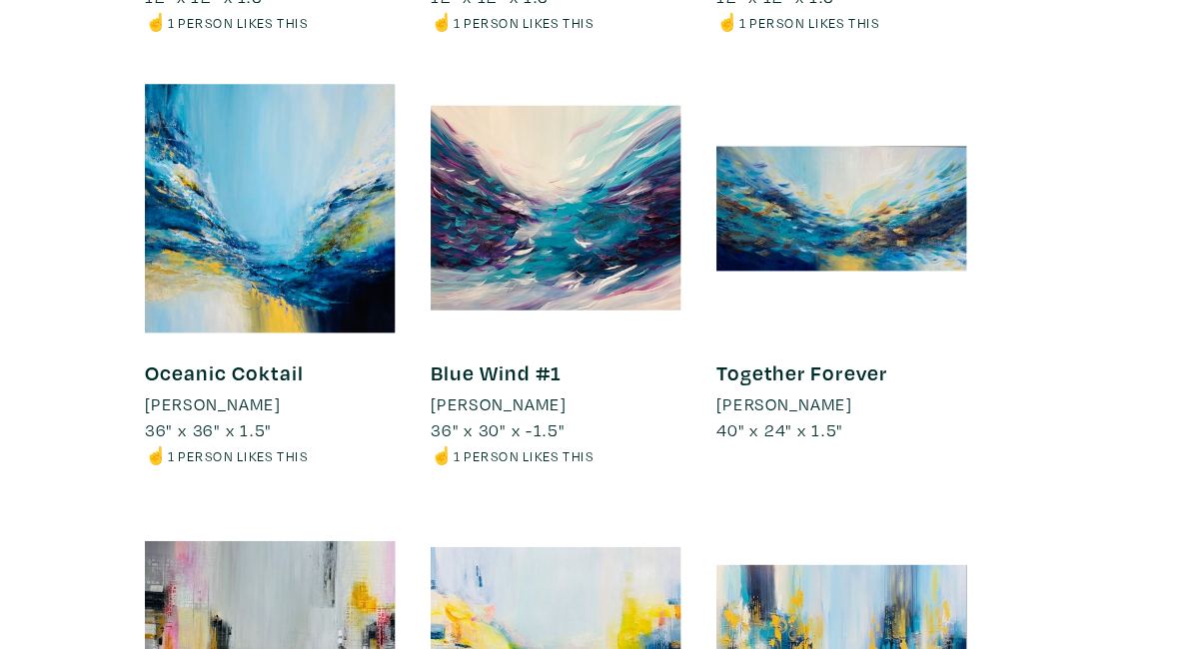
scroll to position [16683, 0]
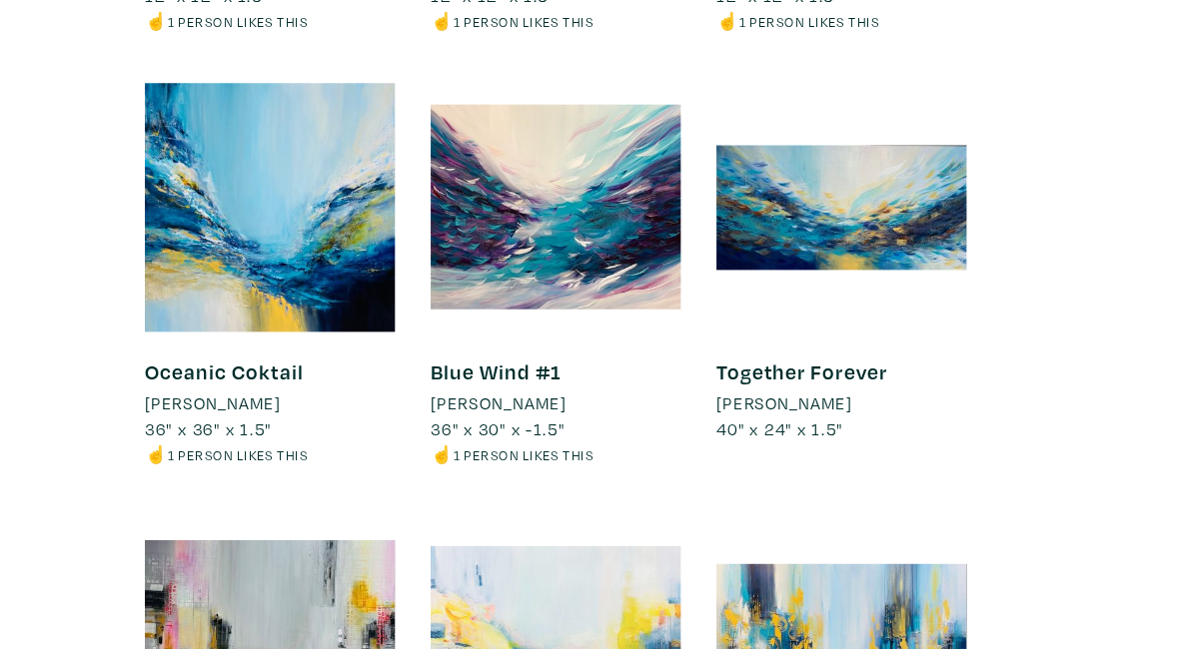
click at [526, 432] on div at bounding box center [470, 537] width 210 height 210
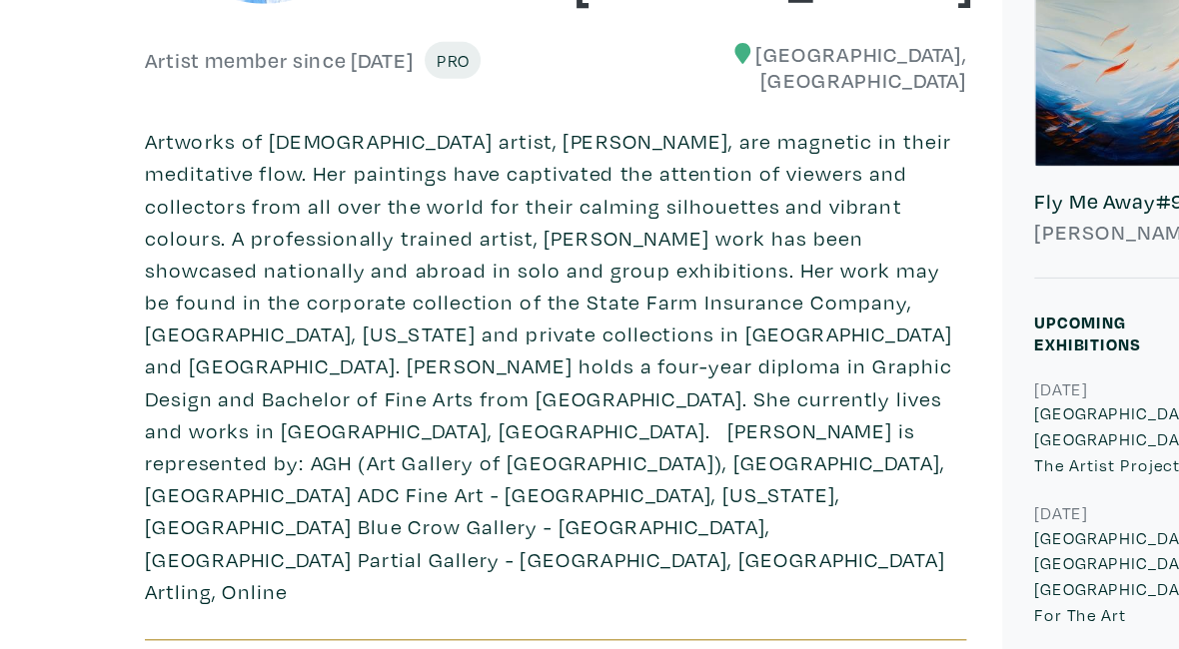
scroll to position [0, 0]
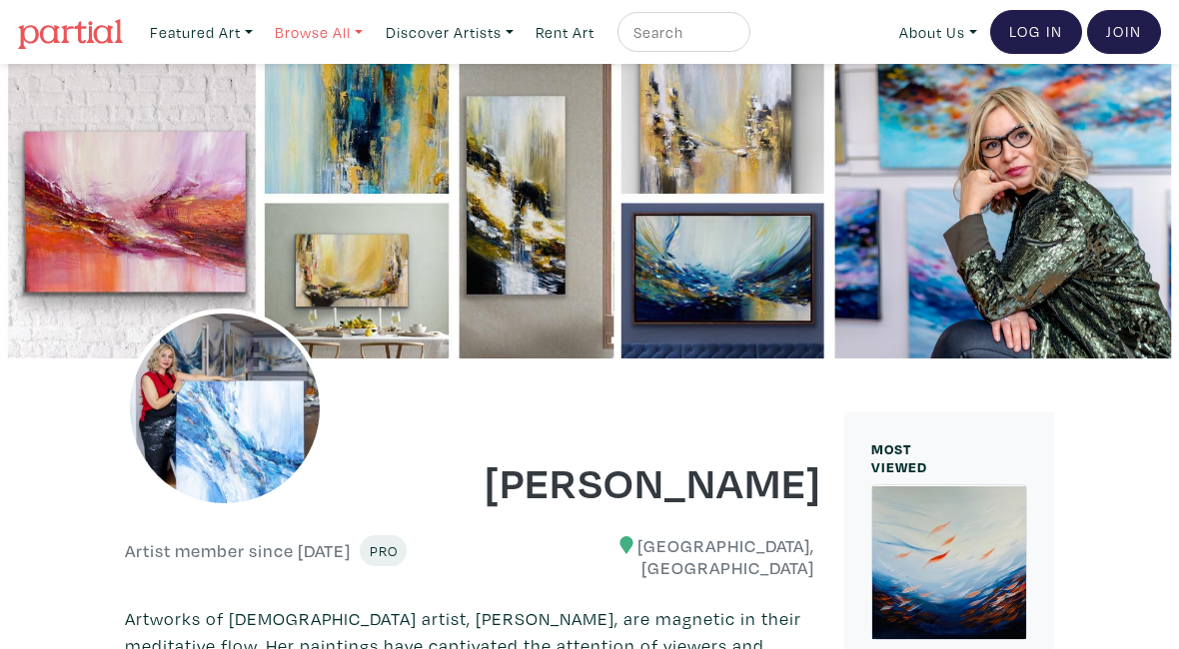
click at [335, 33] on link "Browse All" at bounding box center [319, 32] width 106 height 41
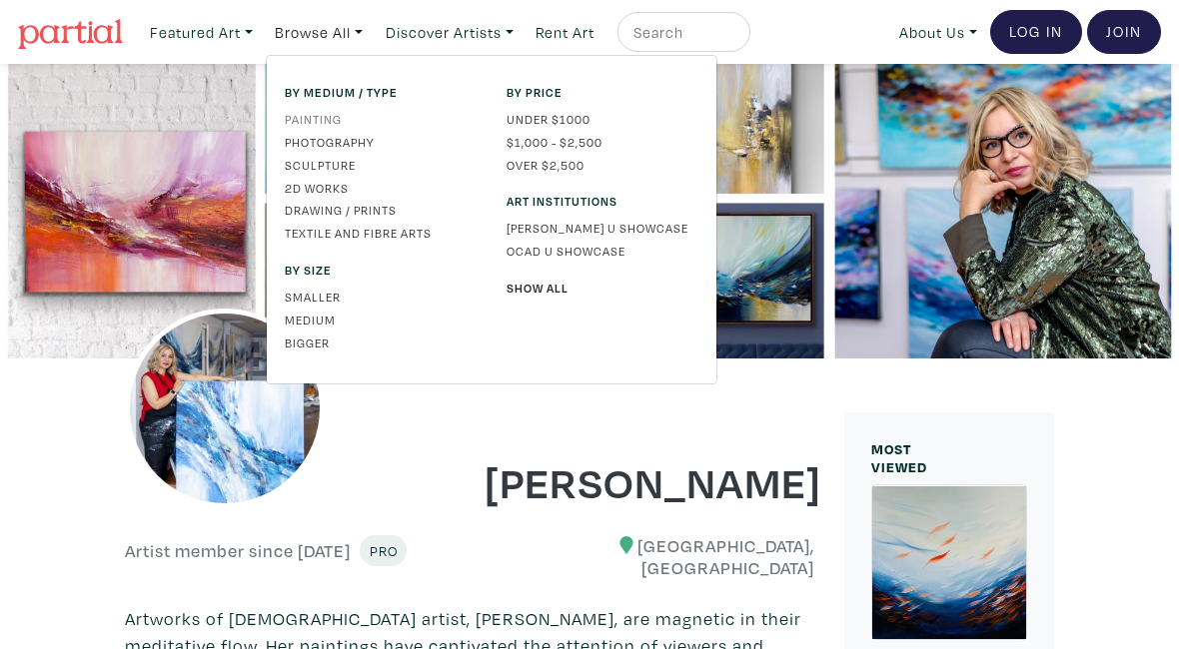
click at [321, 118] on link "Painting" at bounding box center [381, 119] width 192 height 18
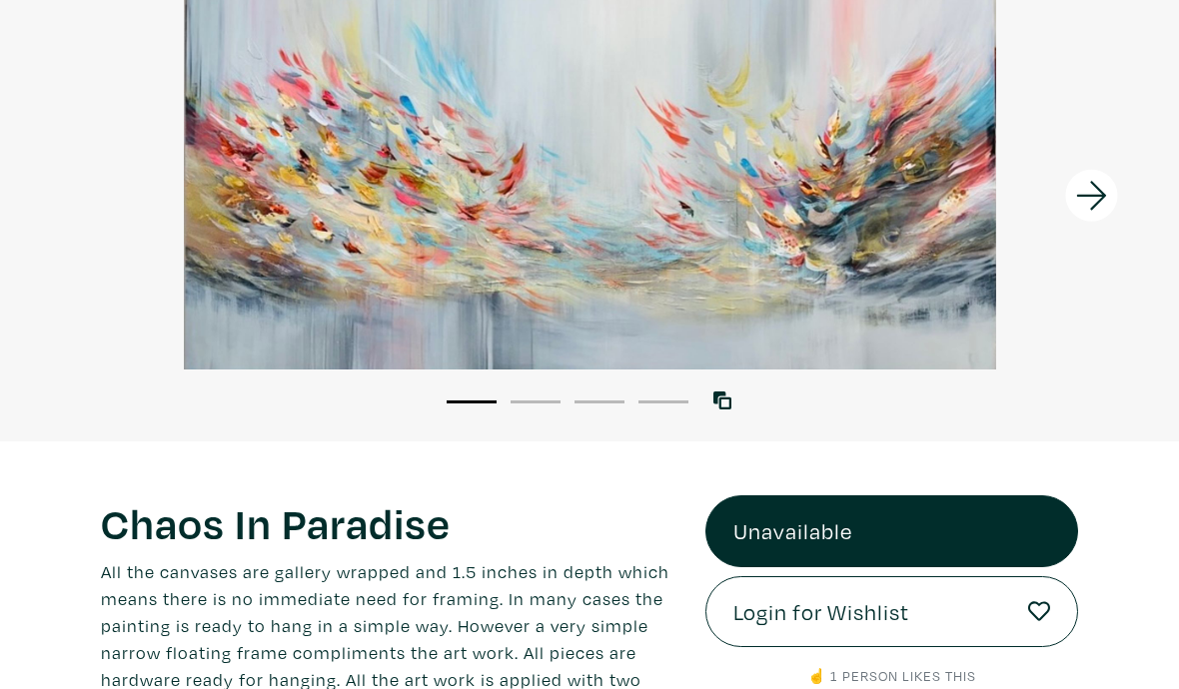
scroll to position [194, 0]
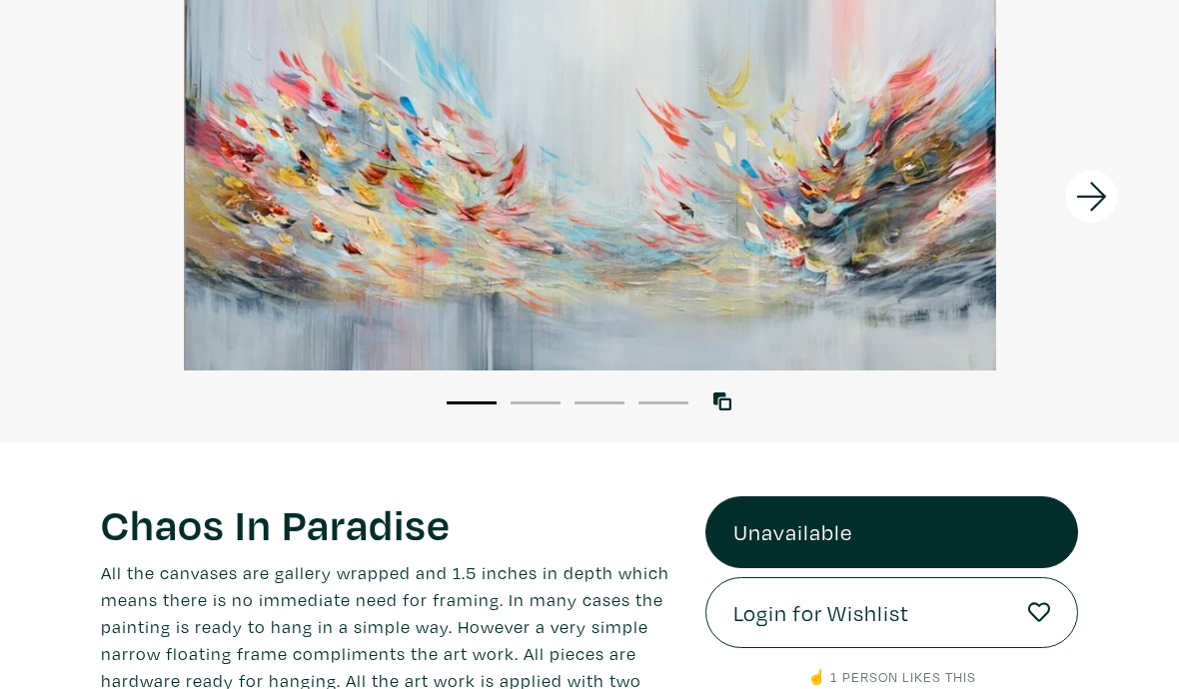
click at [1093, 199] on icon at bounding box center [1092, 197] width 68 height 54
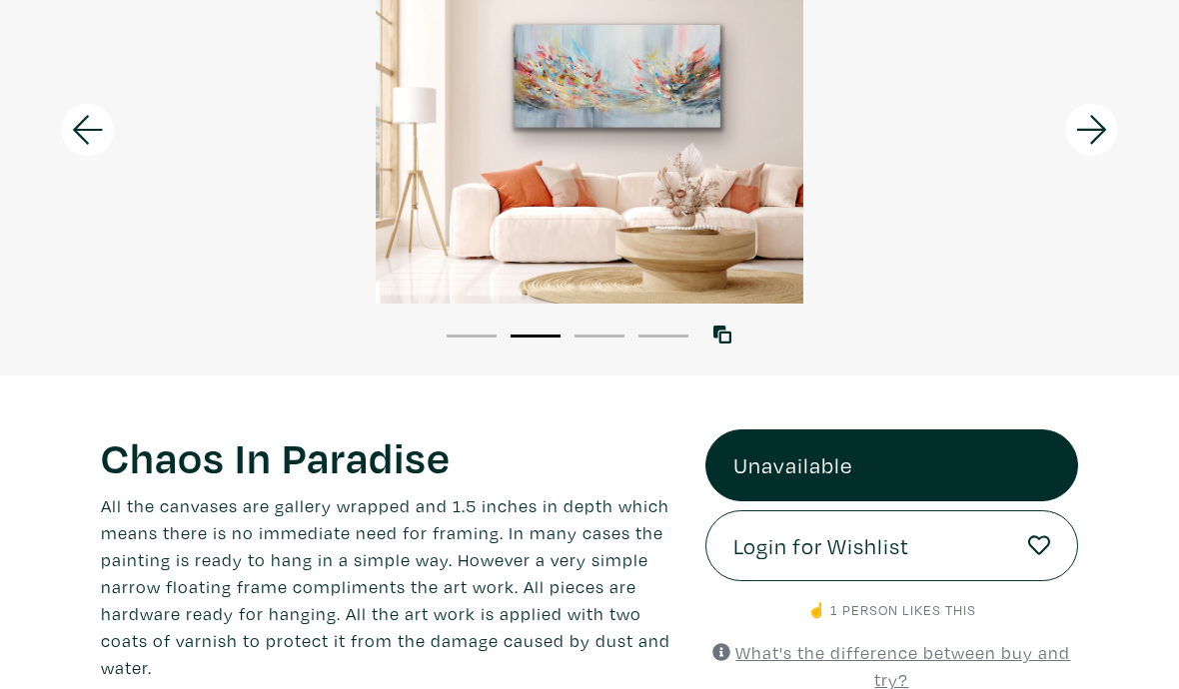
scroll to position [248, 0]
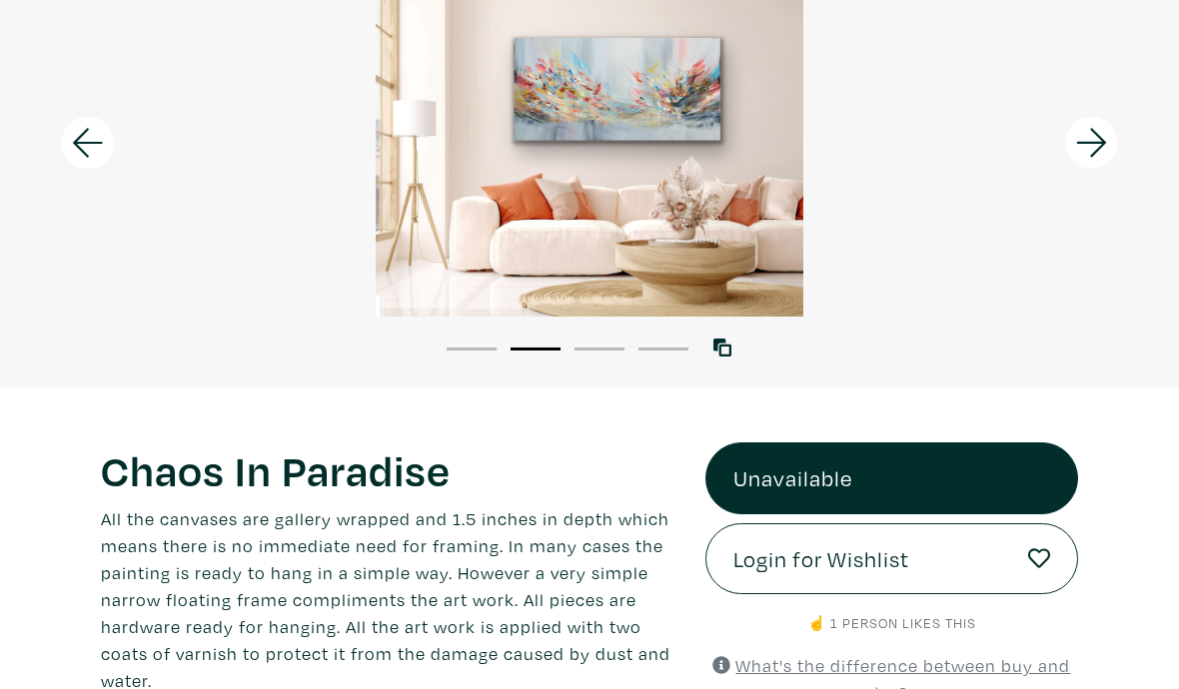
click at [72, 139] on icon at bounding box center [88, 143] width 68 height 54
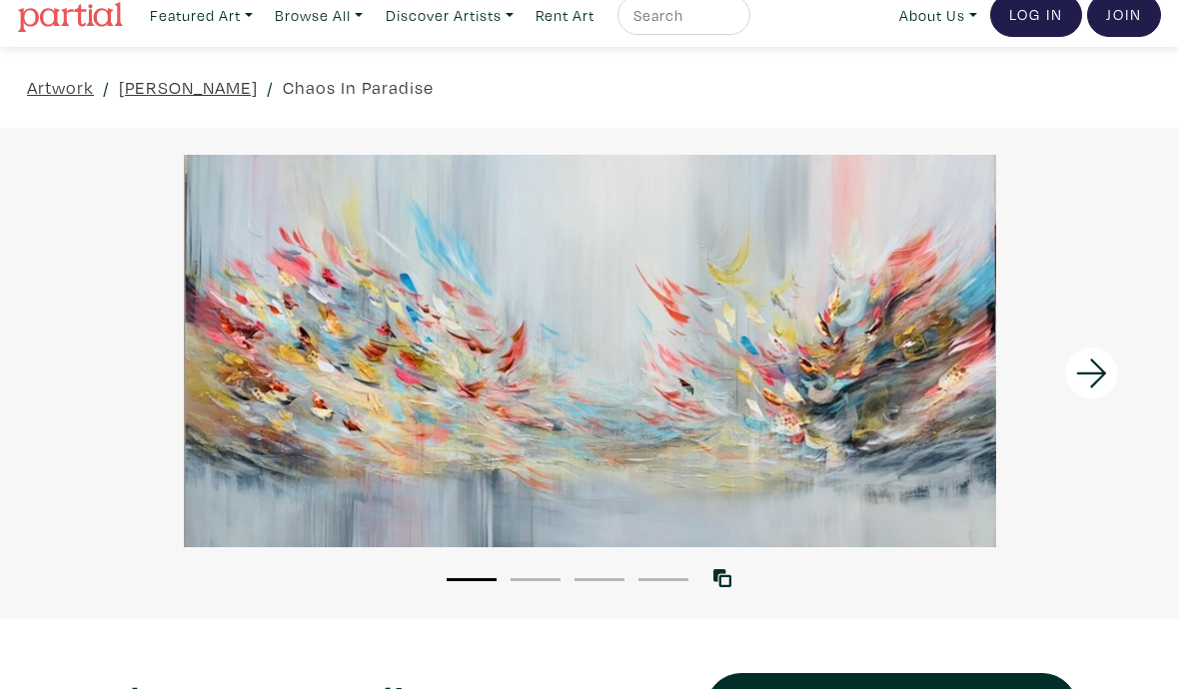
scroll to position [0, 0]
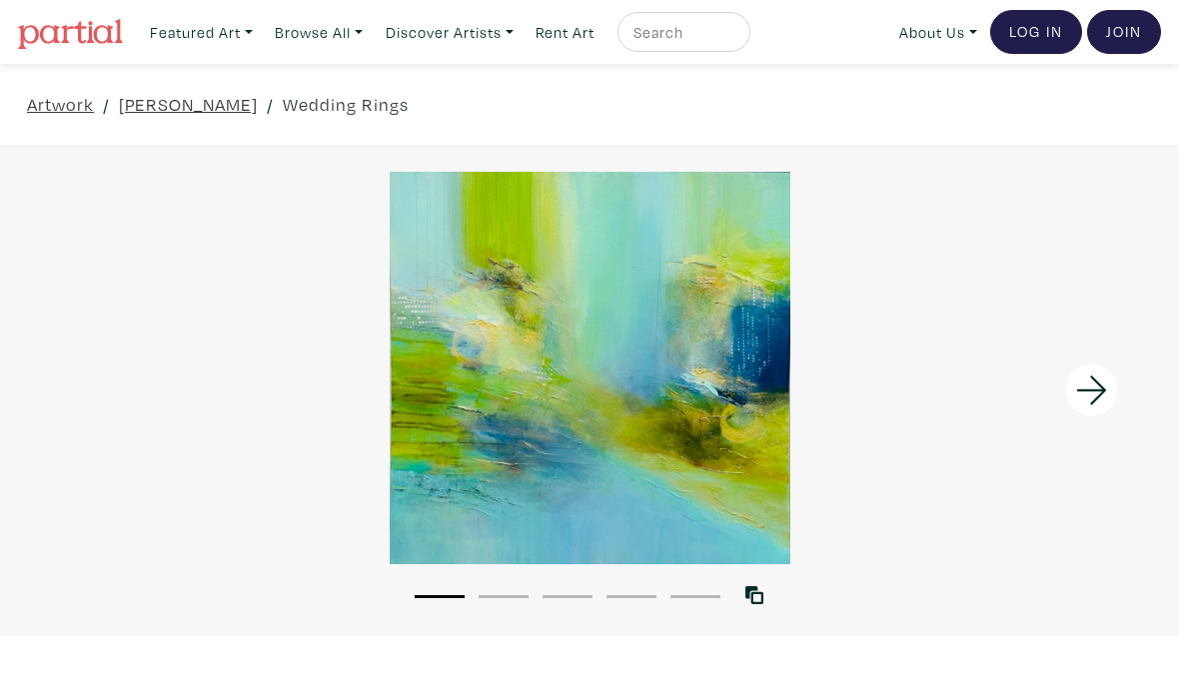
click at [1090, 392] on icon at bounding box center [1091, 390] width 30 height 29
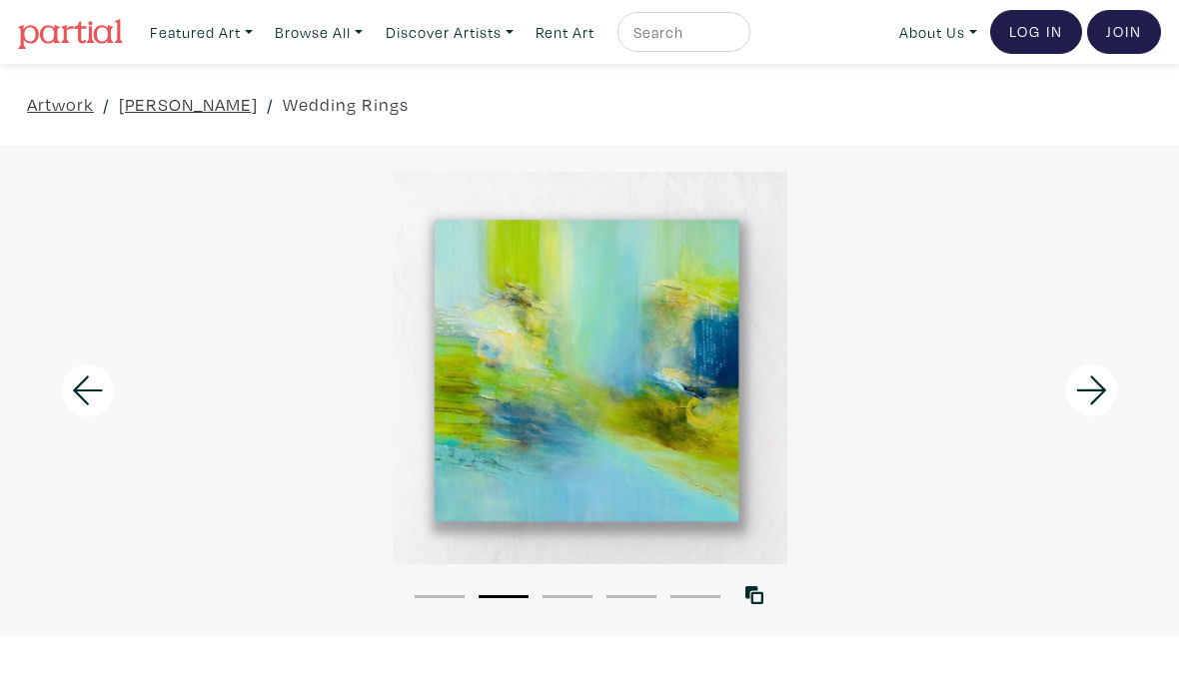
click at [1097, 398] on icon at bounding box center [1091, 390] width 30 height 29
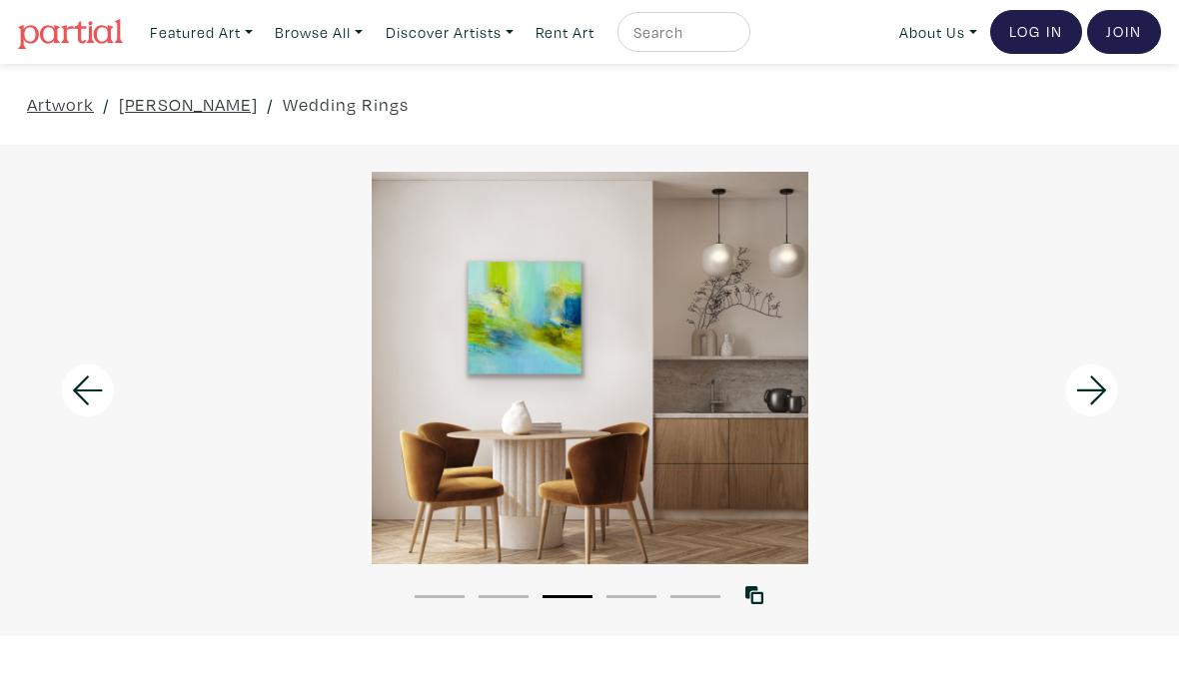
click at [1099, 397] on icon at bounding box center [1091, 390] width 30 height 29
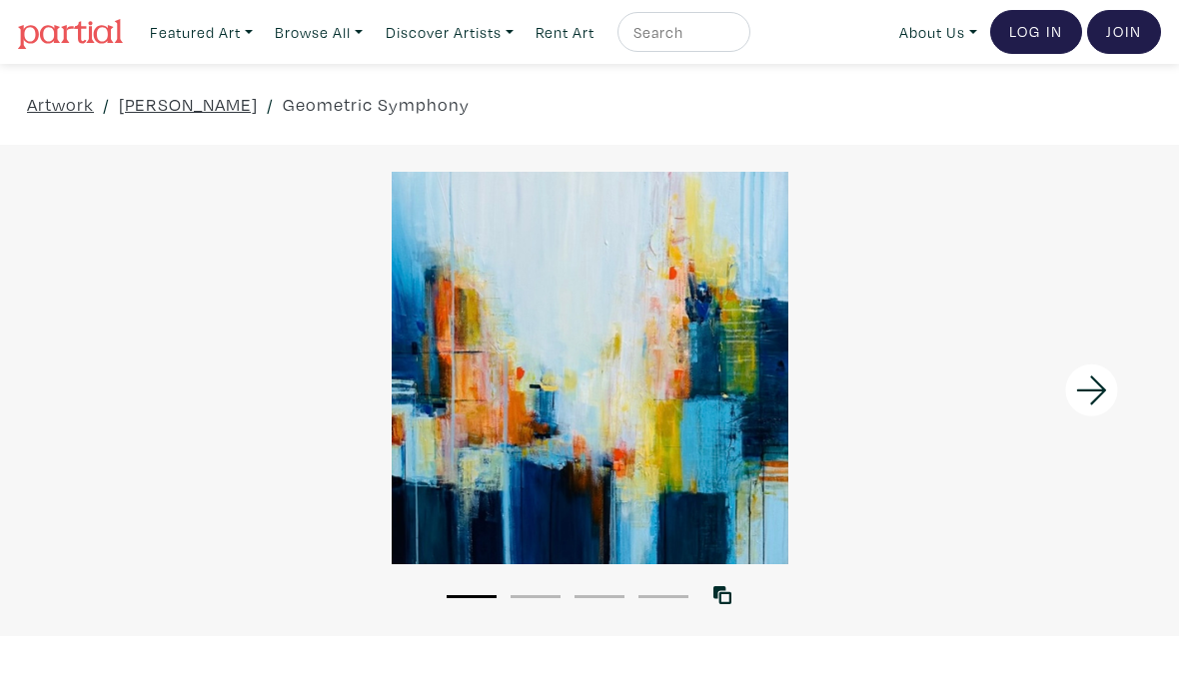
click at [1084, 400] on icon at bounding box center [1092, 391] width 68 height 54
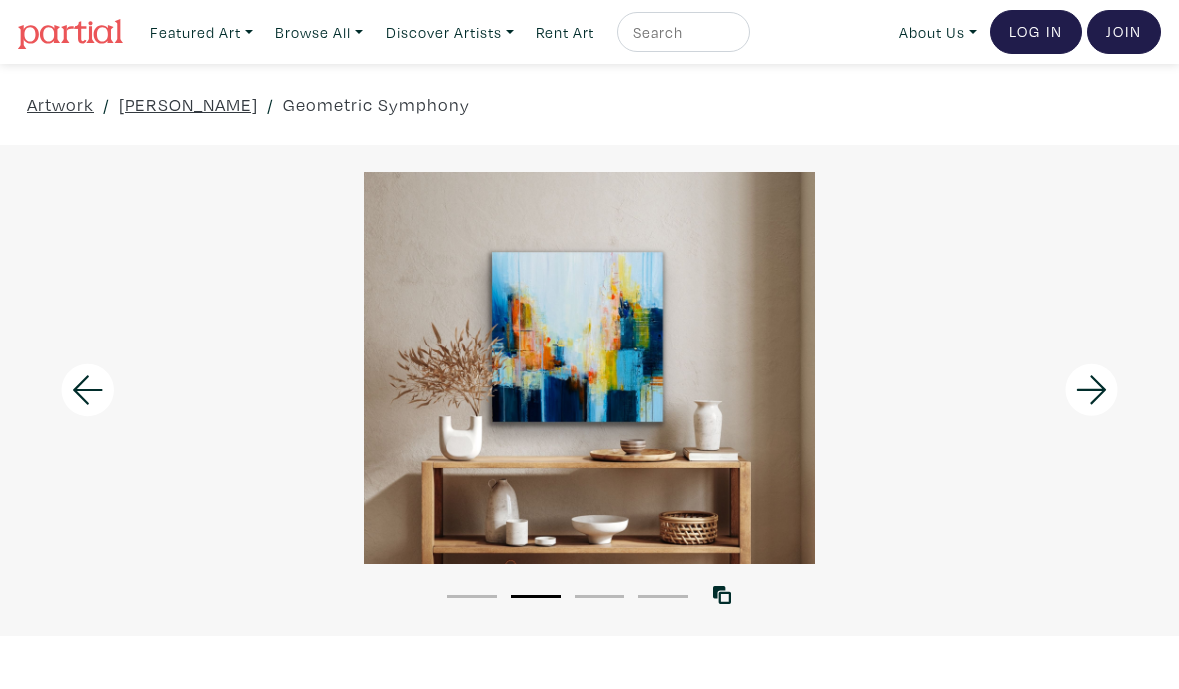
click at [1095, 399] on icon at bounding box center [1091, 390] width 30 height 29
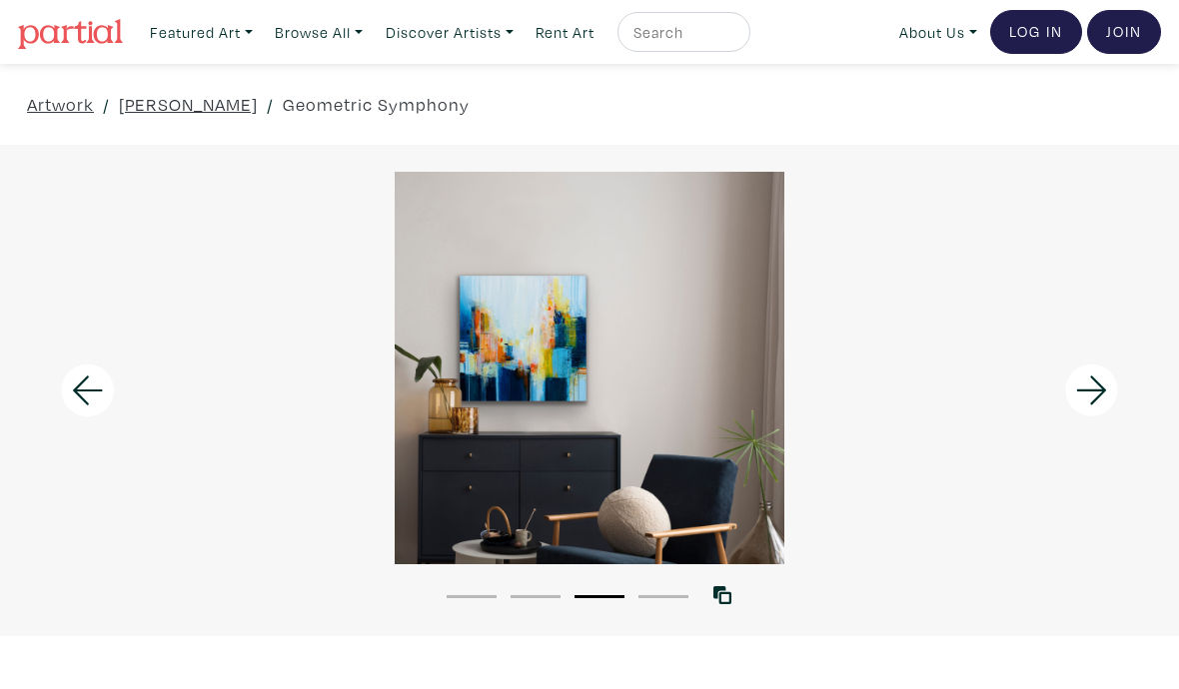
click at [1099, 396] on icon at bounding box center [1091, 390] width 30 height 29
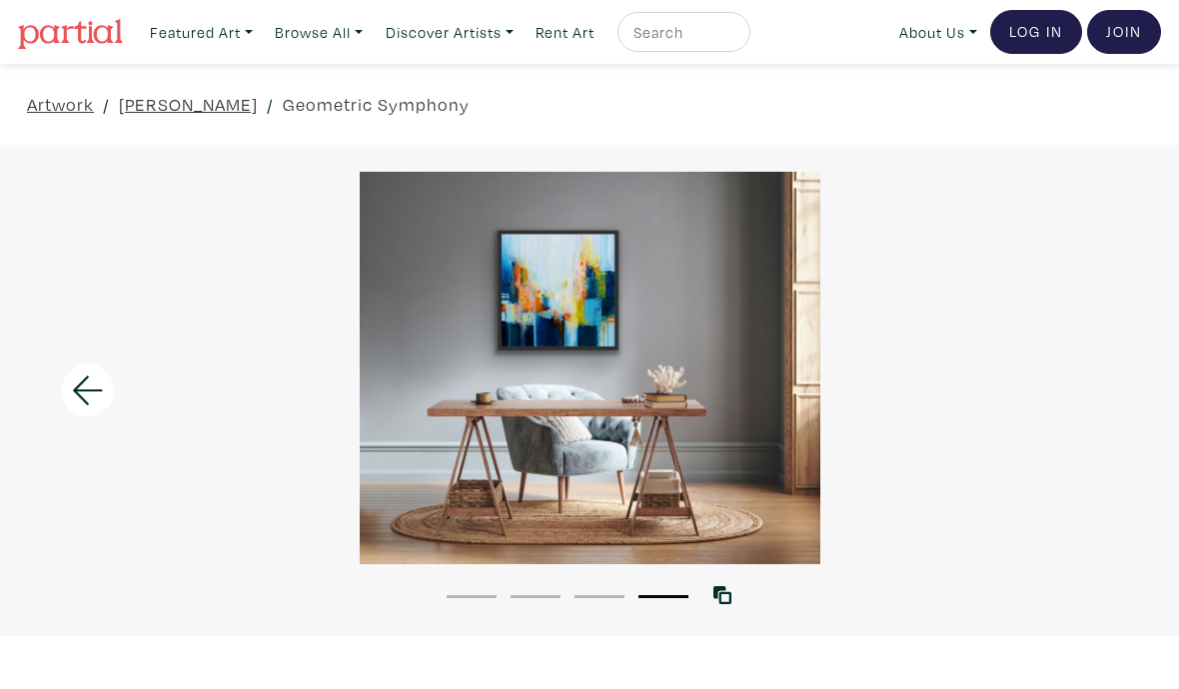
click at [707, 32] on input "text" at bounding box center [681, 32] width 100 height 25
type input "Sea level"
click at [735, 38] on button "submit" at bounding box center [735, 38] width 0 height 0
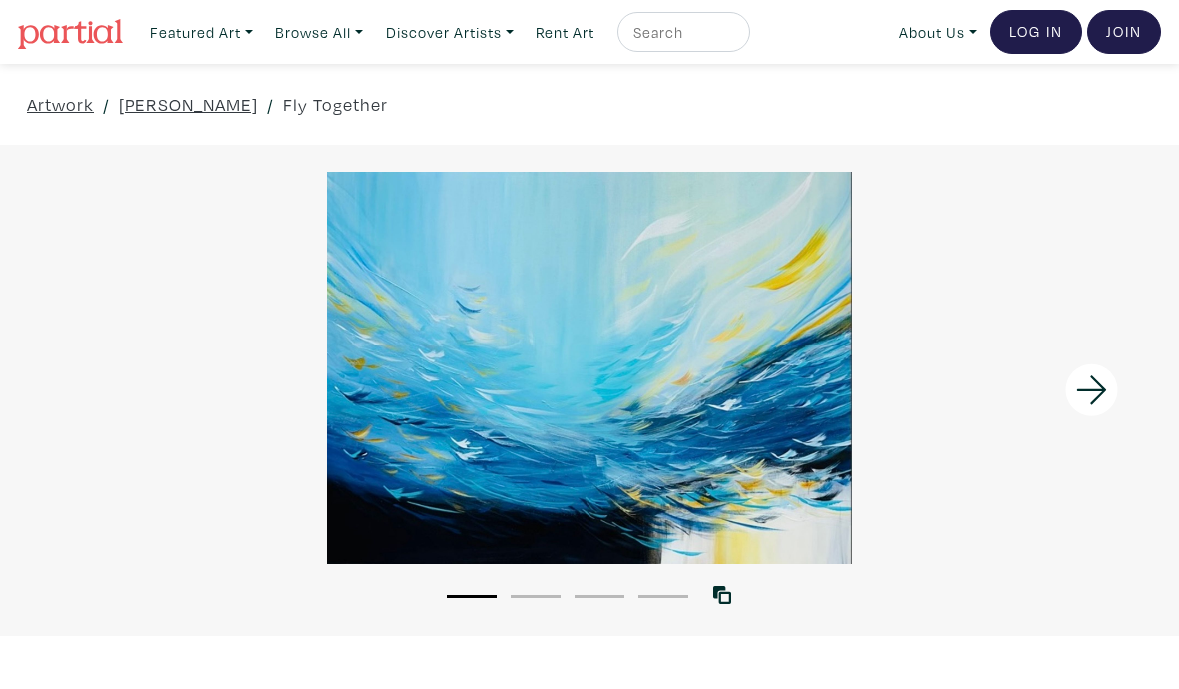
click at [1086, 394] on icon at bounding box center [1092, 391] width 68 height 54
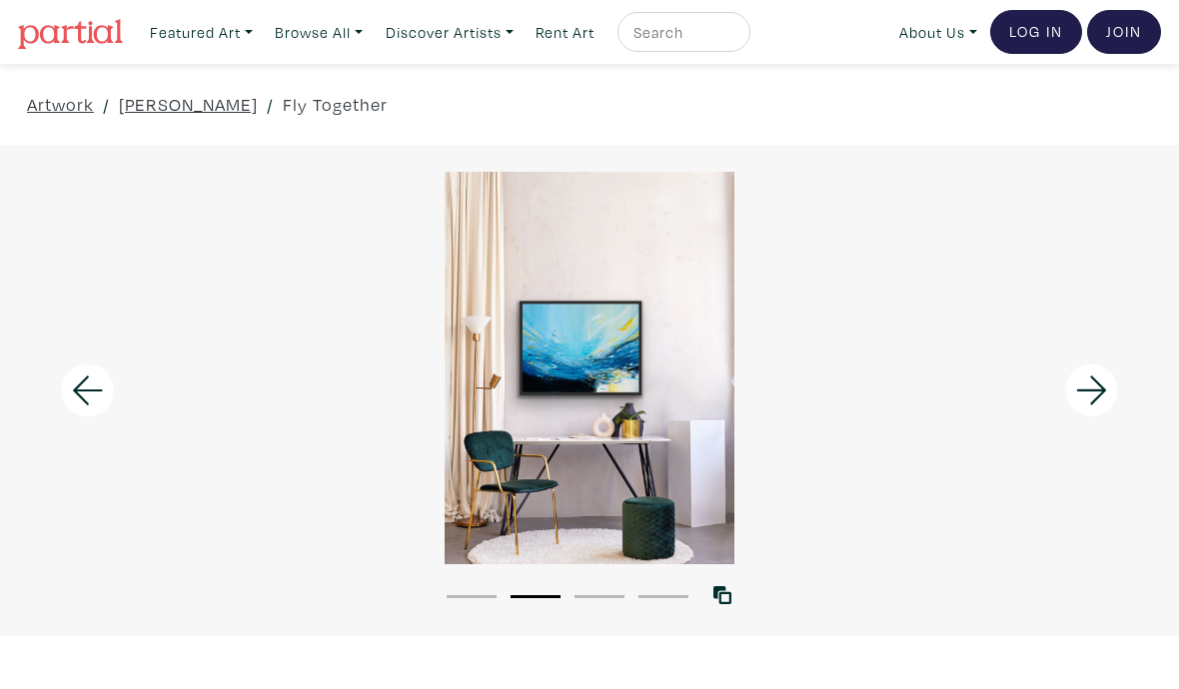
click at [1089, 396] on icon at bounding box center [1092, 391] width 68 height 54
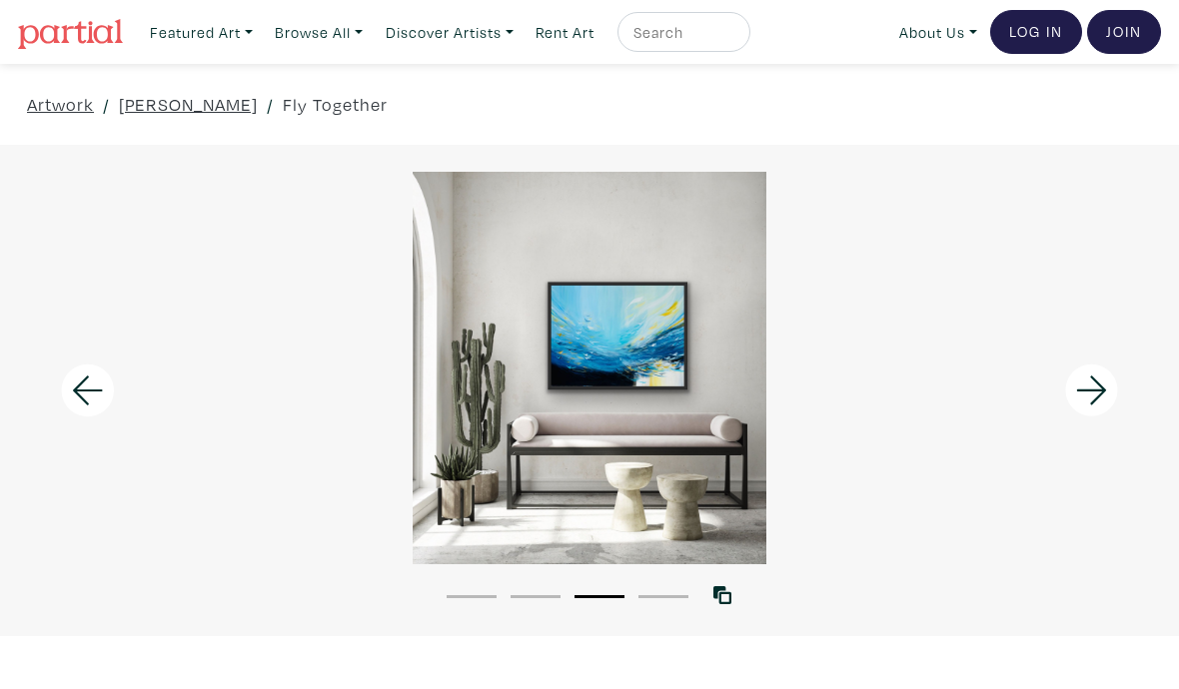
click at [1093, 399] on icon at bounding box center [1092, 391] width 68 height 54
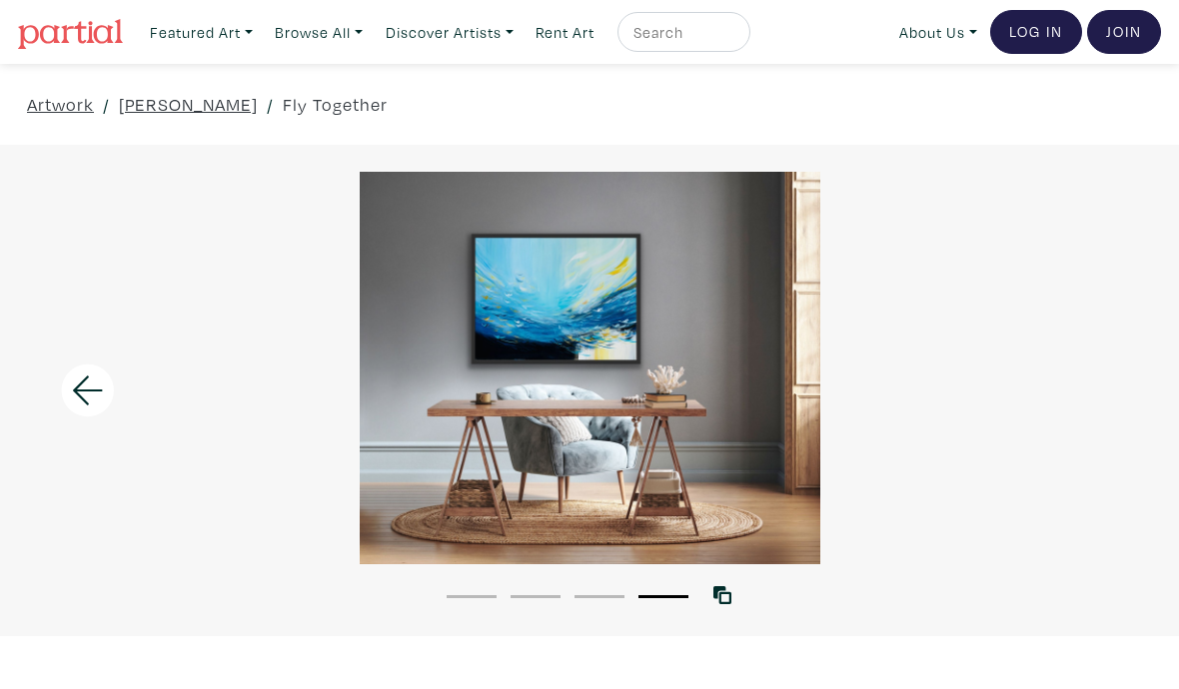
click at [1096, 403] on div at bounding box center [589, 368] width 1179 height 393
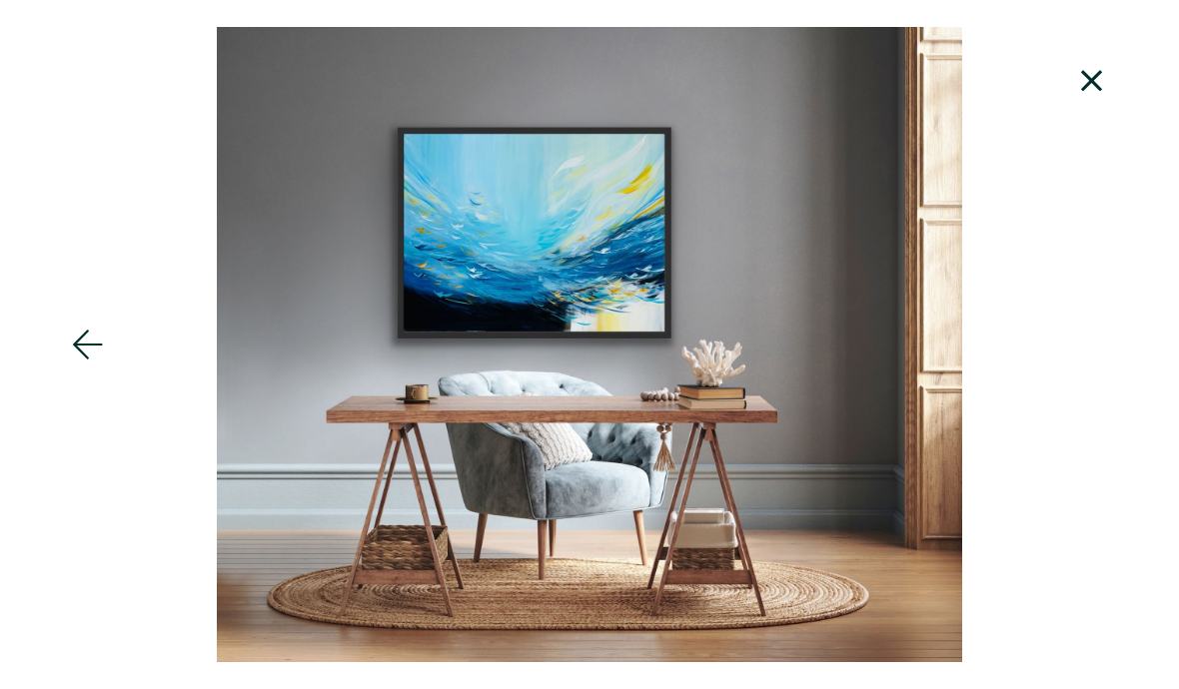
click at [1108, 75] on icon at bounding box center [1092, 81] width 68 height 54
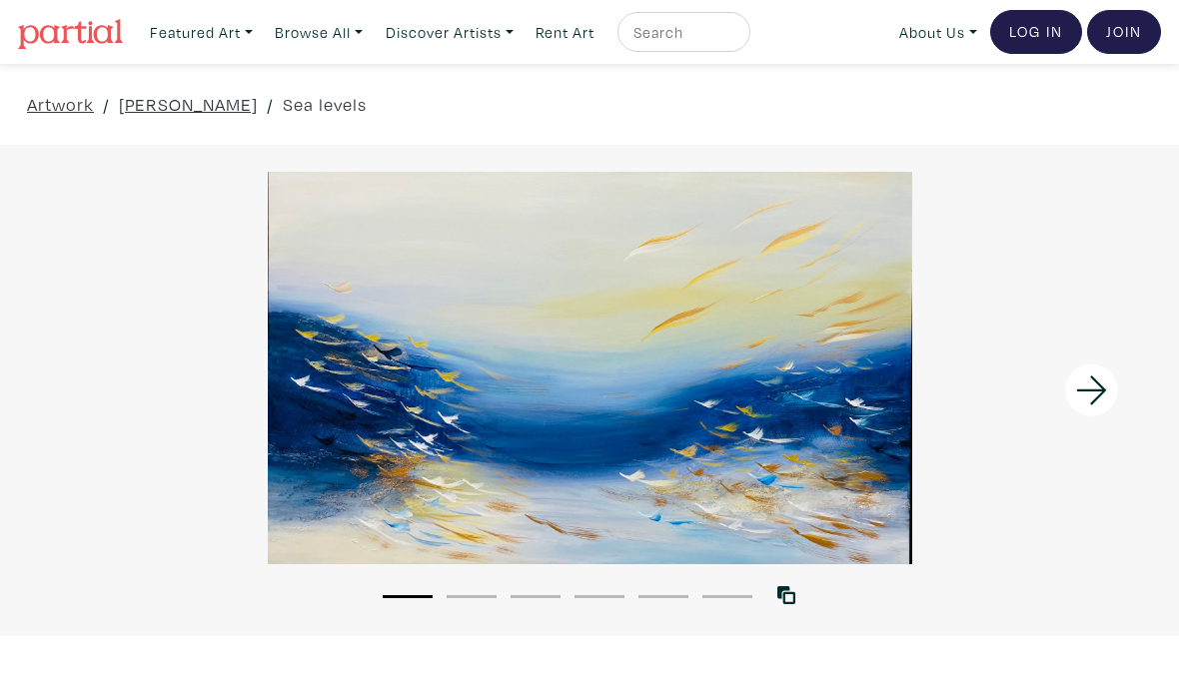
click at [1096, 396] on icon at bounding box center [1092, 391] width 68 height 54
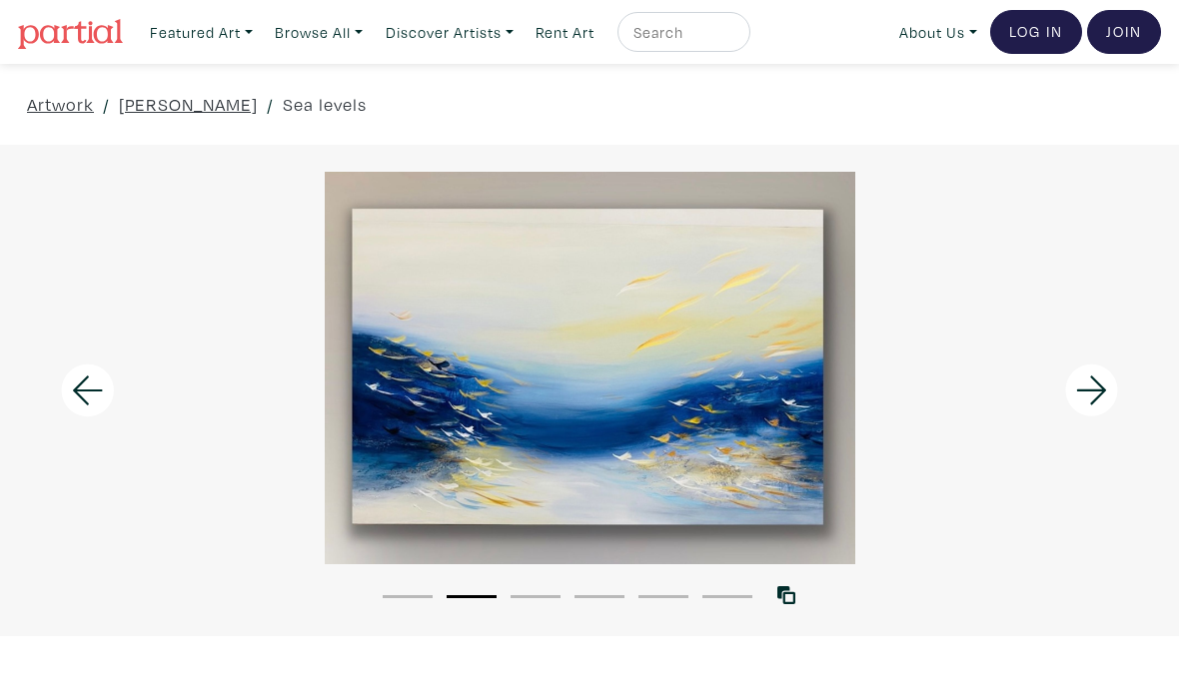
click at [1094, 393] on icon at bounding box center [1092, 391] width 68 height 54
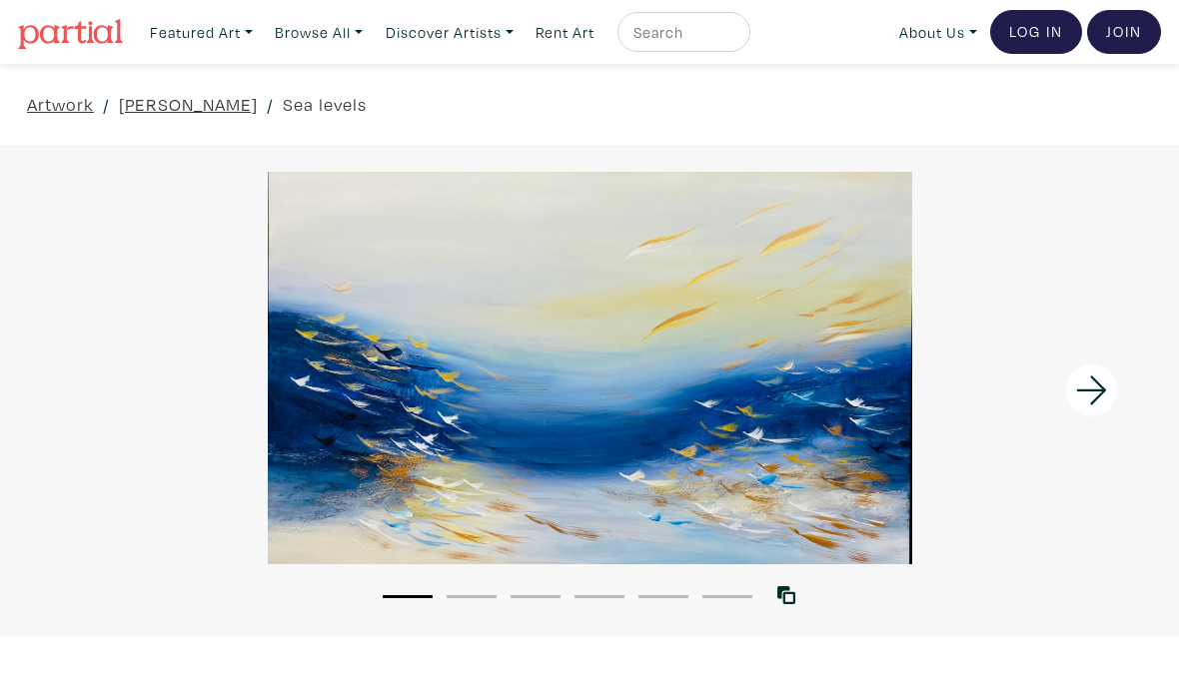
click at [1087, 399] on icon at bounding box center [1092, 391] width 68 height 54
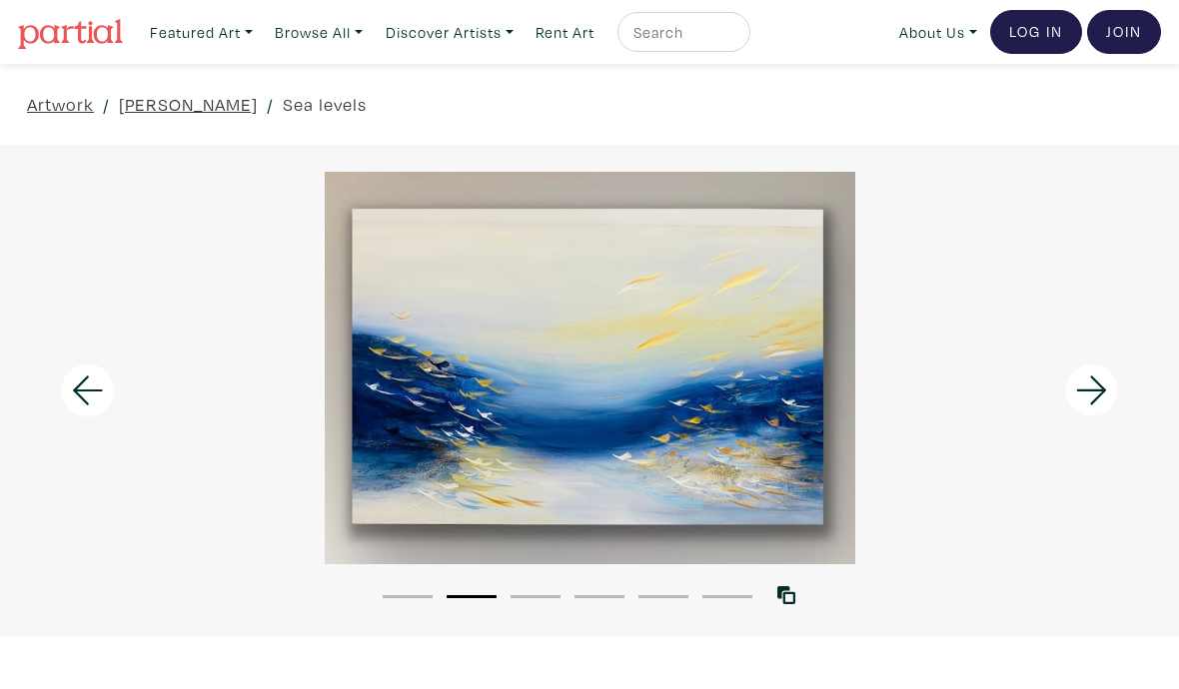
click at [1097, 393] on icon at bounding box center [1092, 391] width 68 height 54
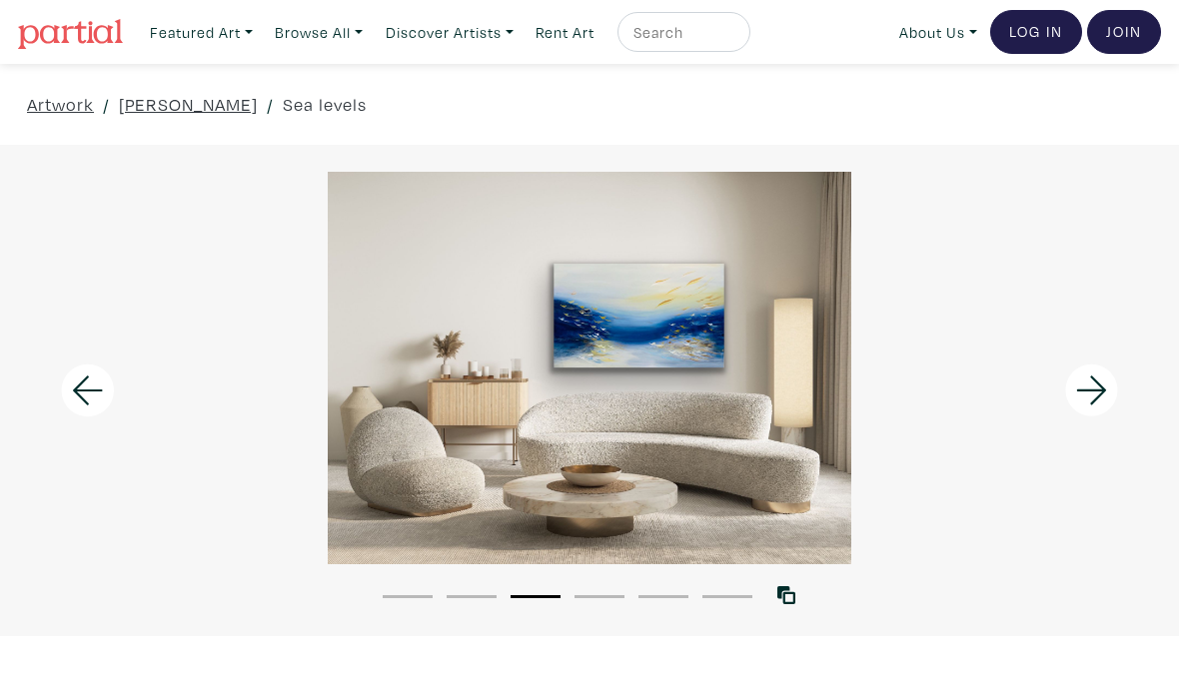
click at [1099, 391] on icon at bounding box center [1091, 390] width 30 height 29
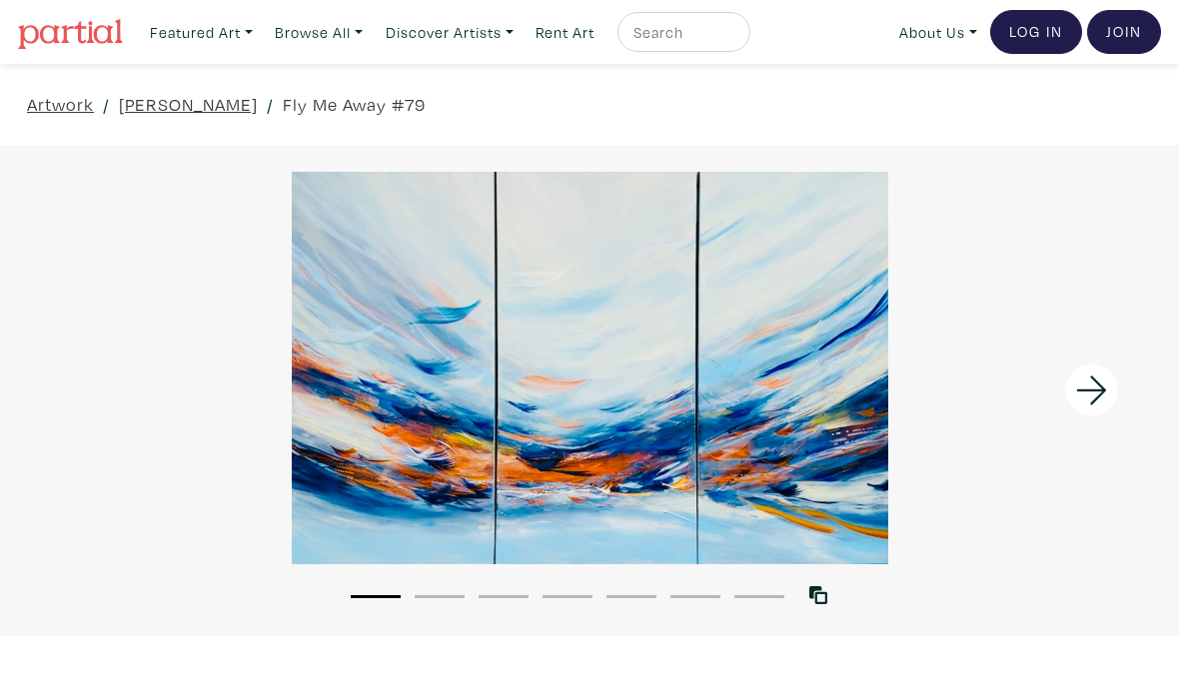
click at [1090, 390] on icon at bounding box center [1091, 390] width 30 height 29
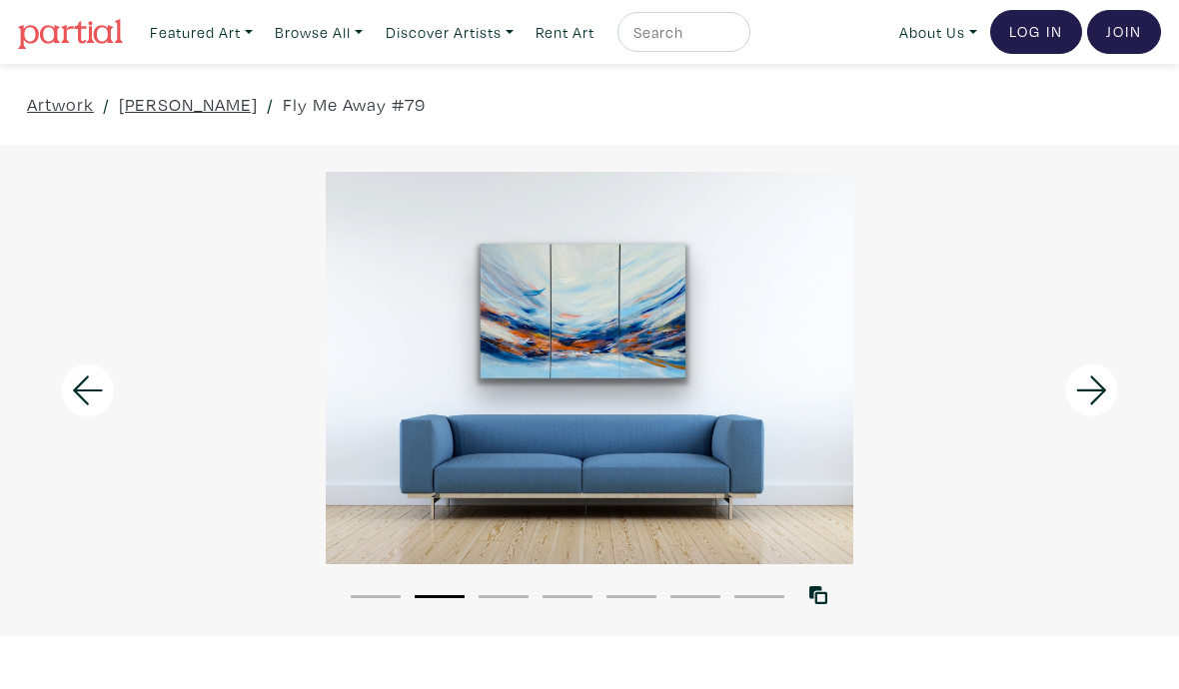
click at [1092, 399] on icon at bounding box center [1092, 391] width 68 height 54
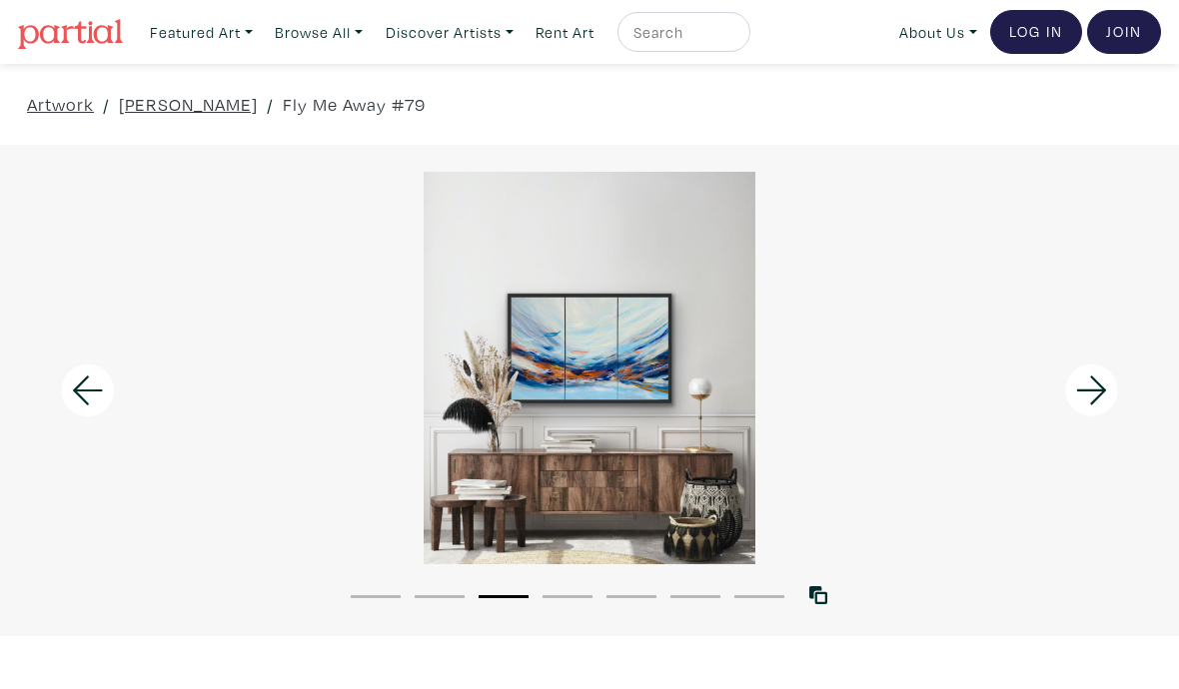
click at [1102, 395] on icon at bounding box center [1091, 390] width 30 height 29
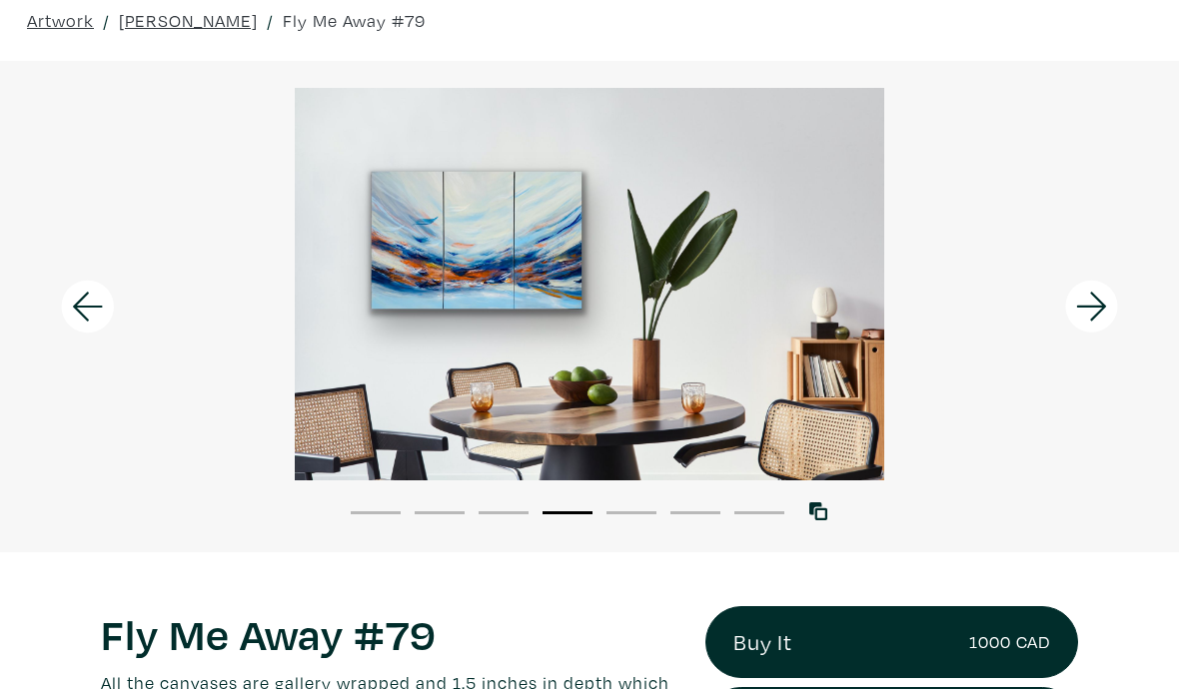
scroll to position [85, 0]
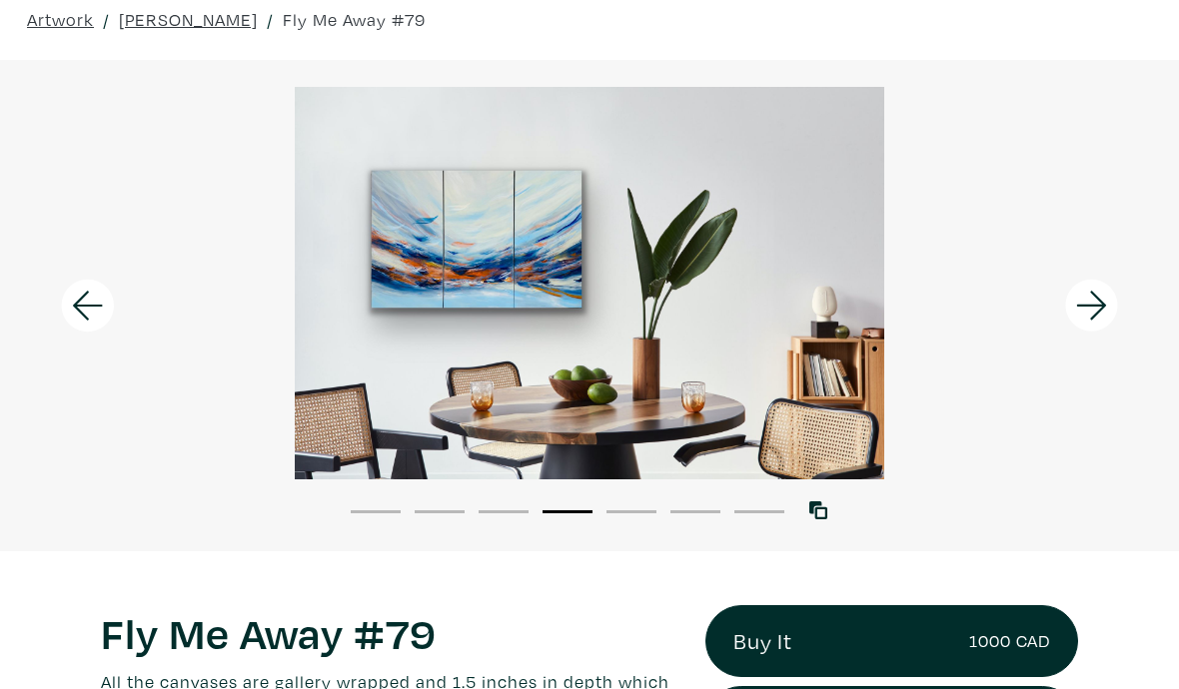
click at [1097, 307] on icon at bounding box center [1091, 305] width 30 height 29
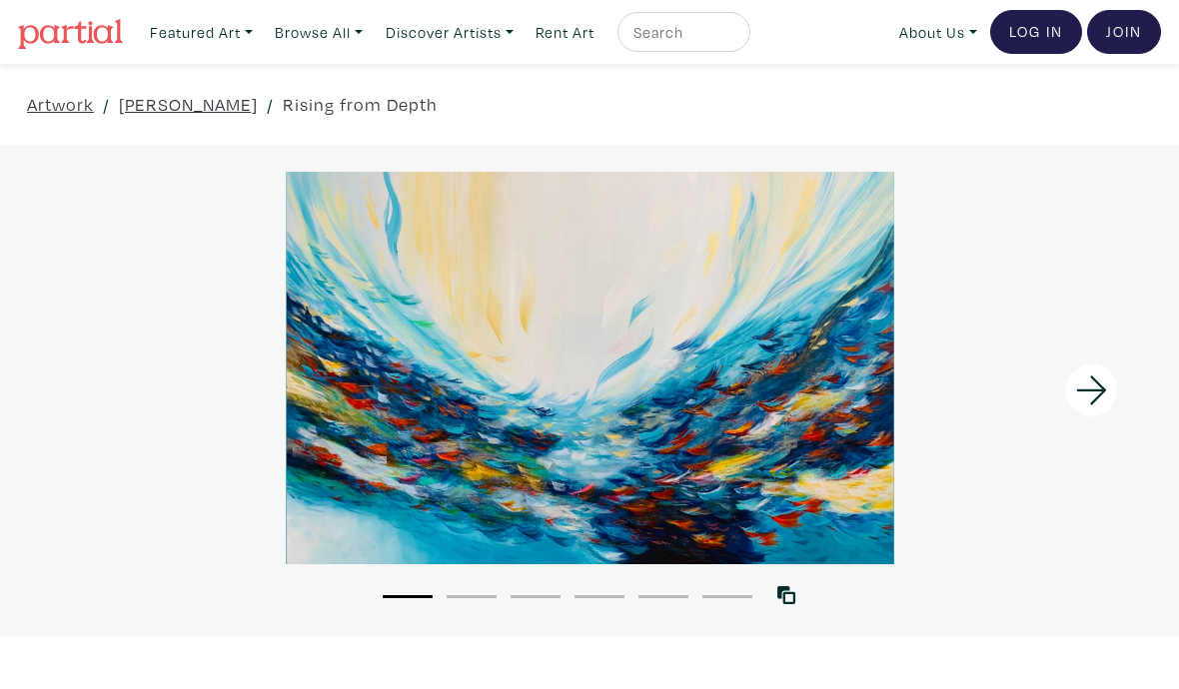
click at [1087, 388] on icon at bounding box center [1092, 391] width 68 height 54
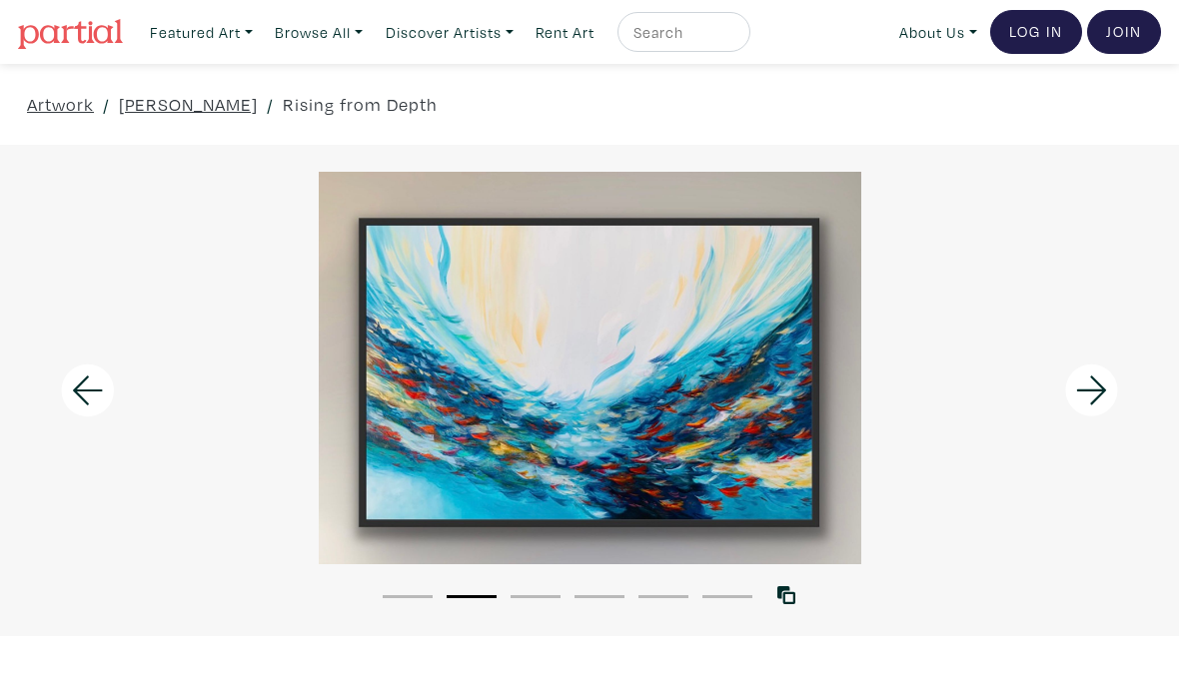
click at [1104, 397] on icon at bounding box center [1092, 391] width 68 height 54
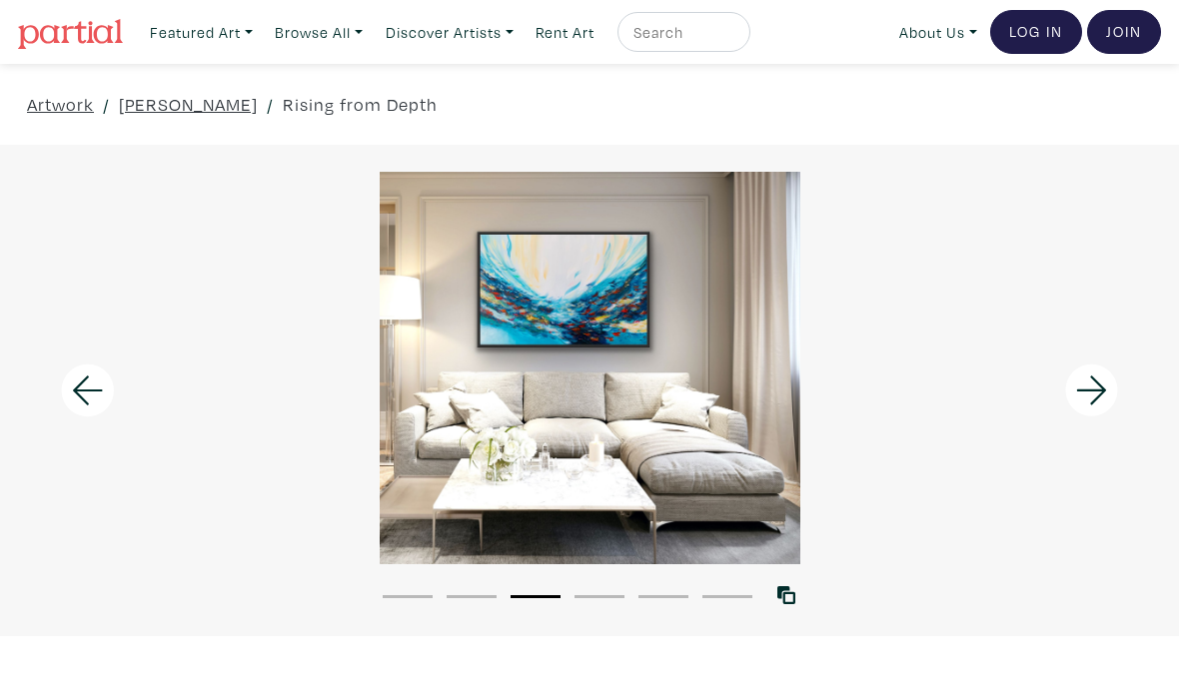
click at [1107, 395] on icon at bounding box center [1092, 391] width 68 height 54
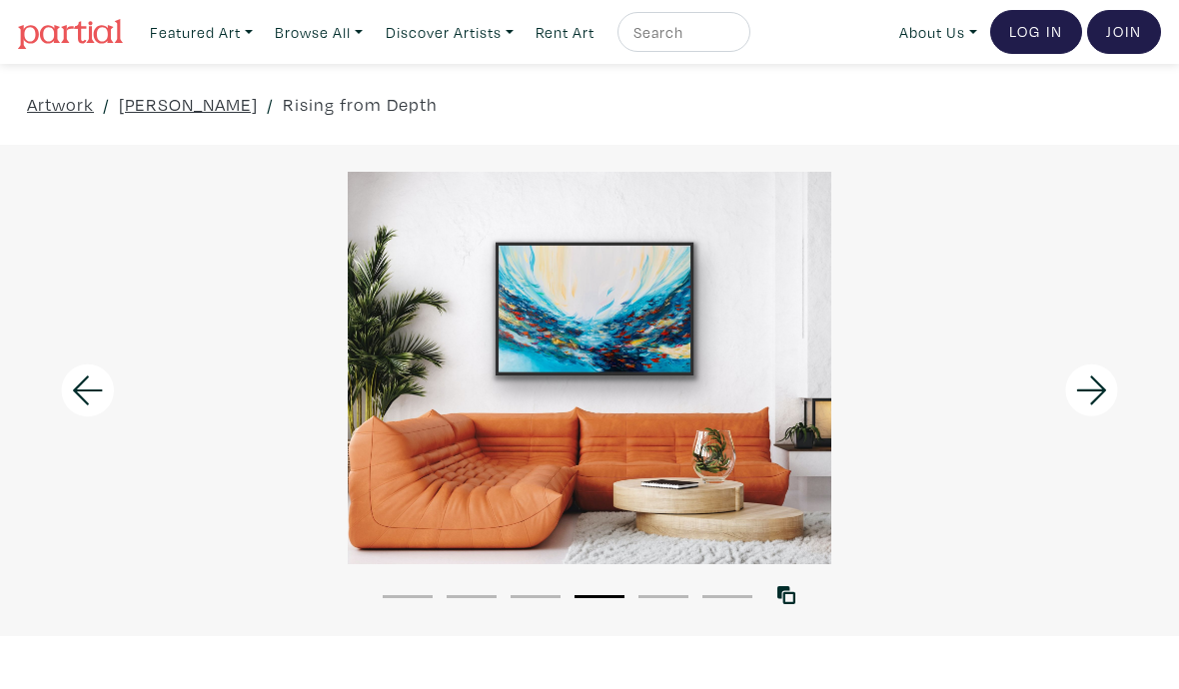
click at [100, 392] on icon at bounding box center [88, 390] width 30 height 29
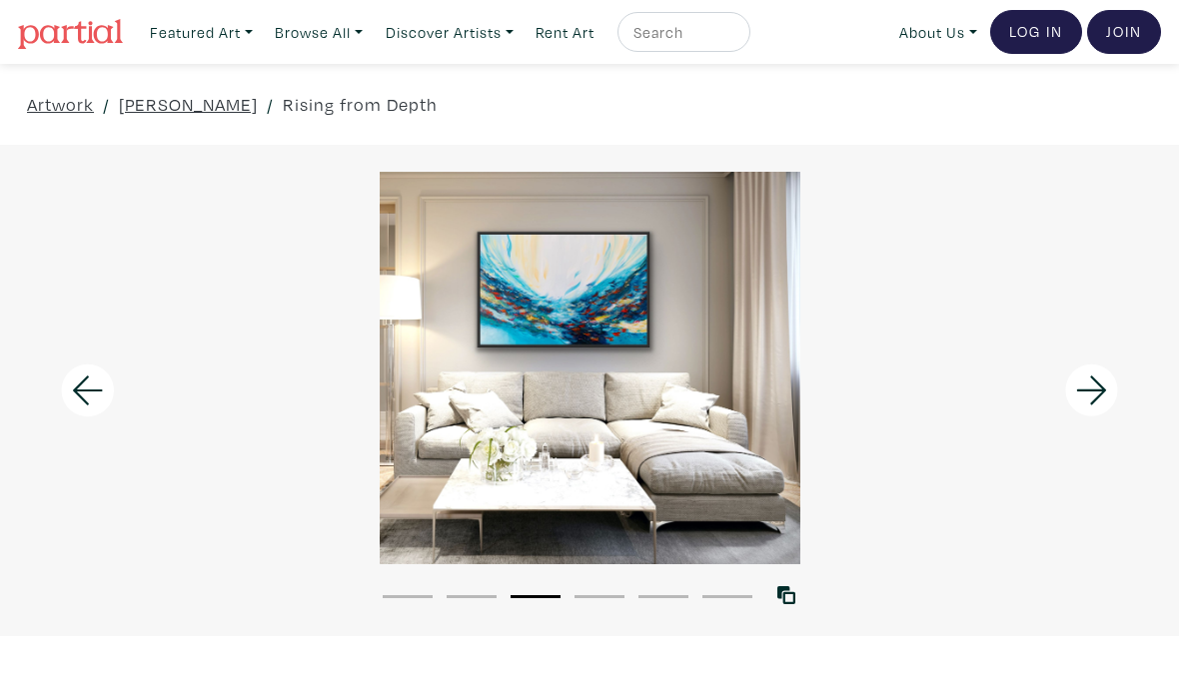
click at [91, 389] on icon at bounding box center [88, 391] width 68 height 54
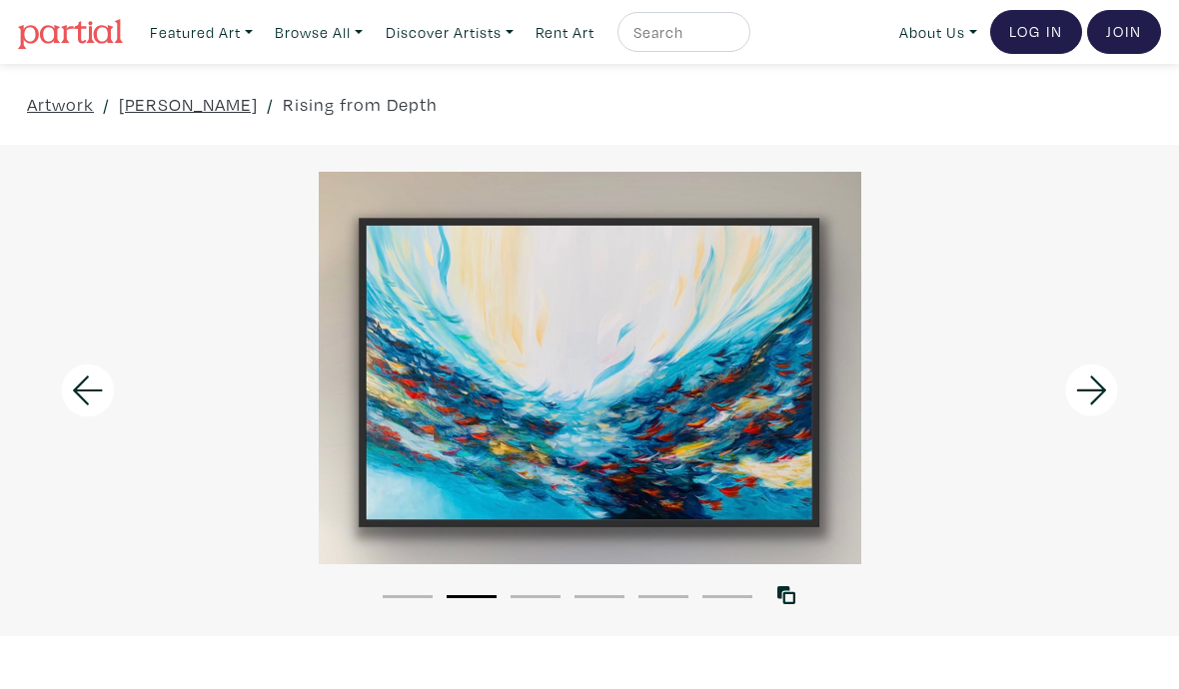
click at [70, 381] on icon at bounding box center [88, 391] width 68 height 54
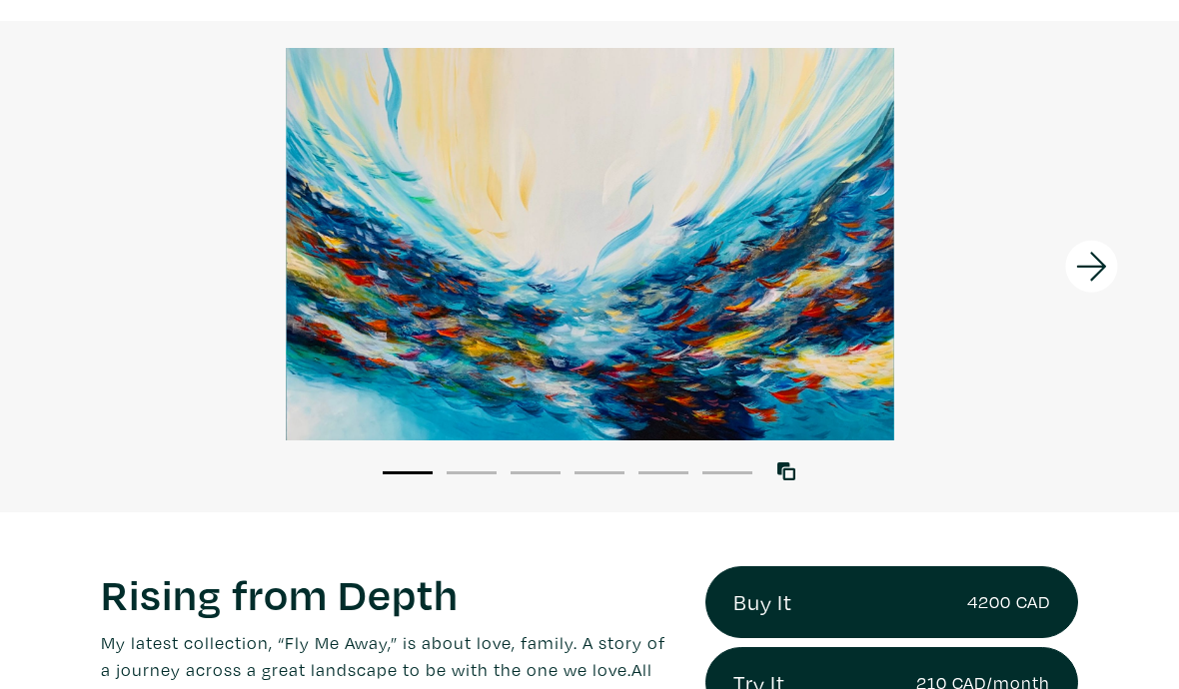
scroll to position [130, 0]
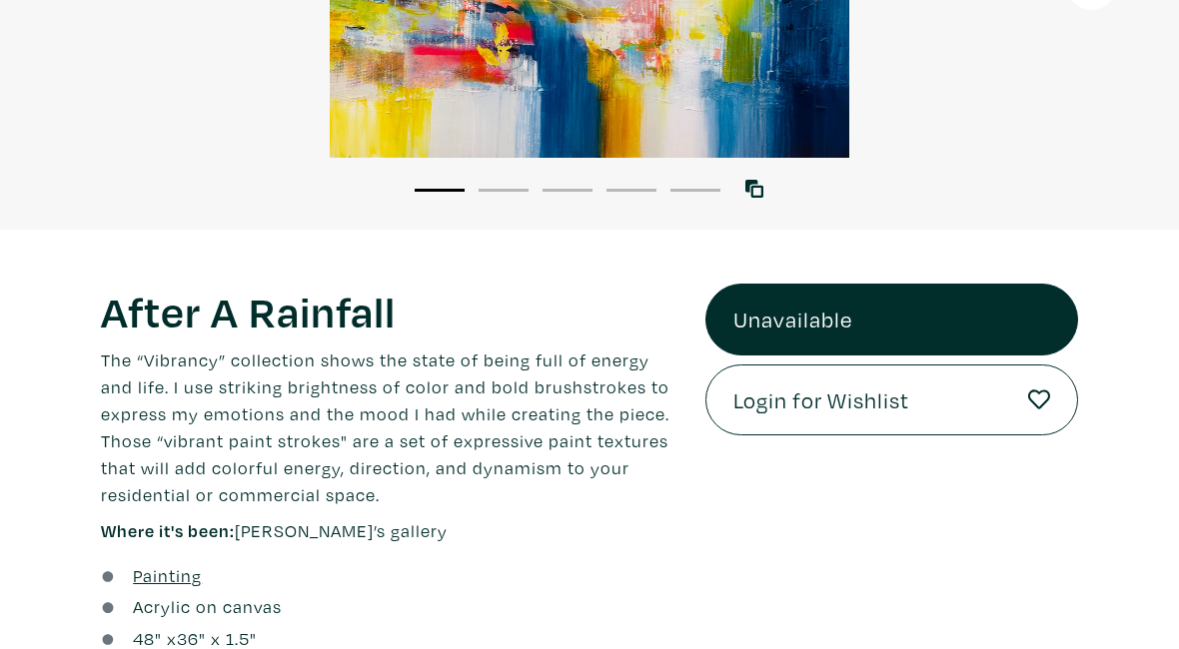
scroll to position [445, 0]
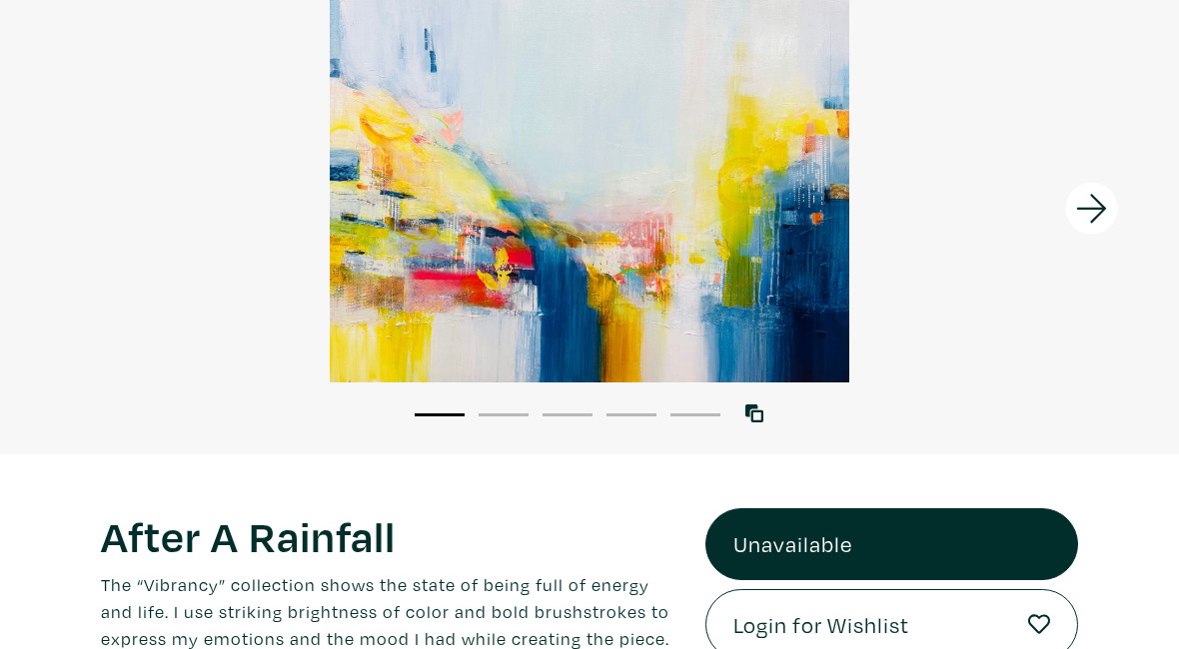
click at [784, 281] on div at bounding box center [589, 187] width 1179 height 393
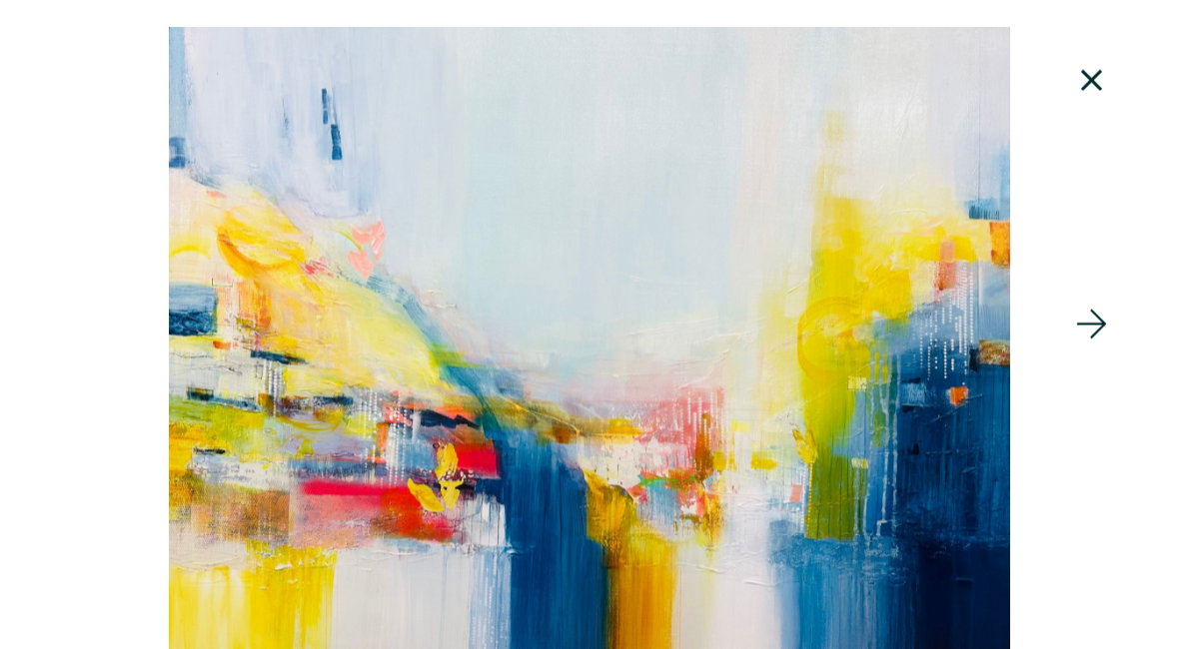
scroll to position [182, 0]
click at [1103, 352] on icon at bounding box center [1092, 325] width 68 height 54
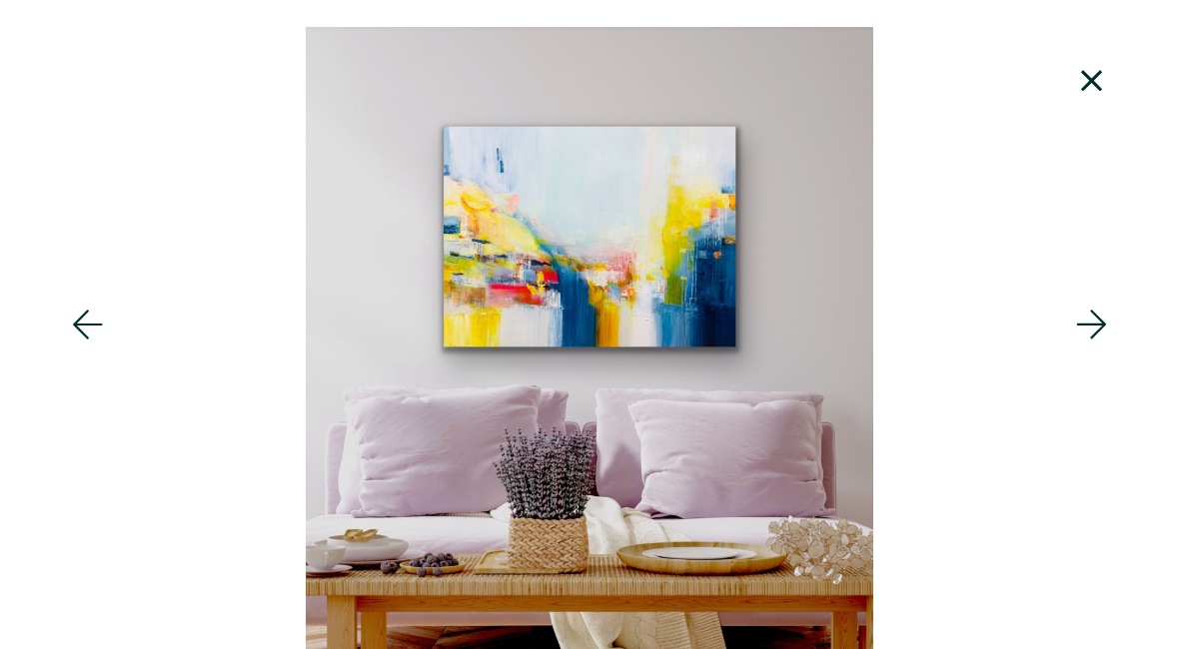
click at [1094, 352] on icon at bounding box center [1092, 325] width 68 height 54
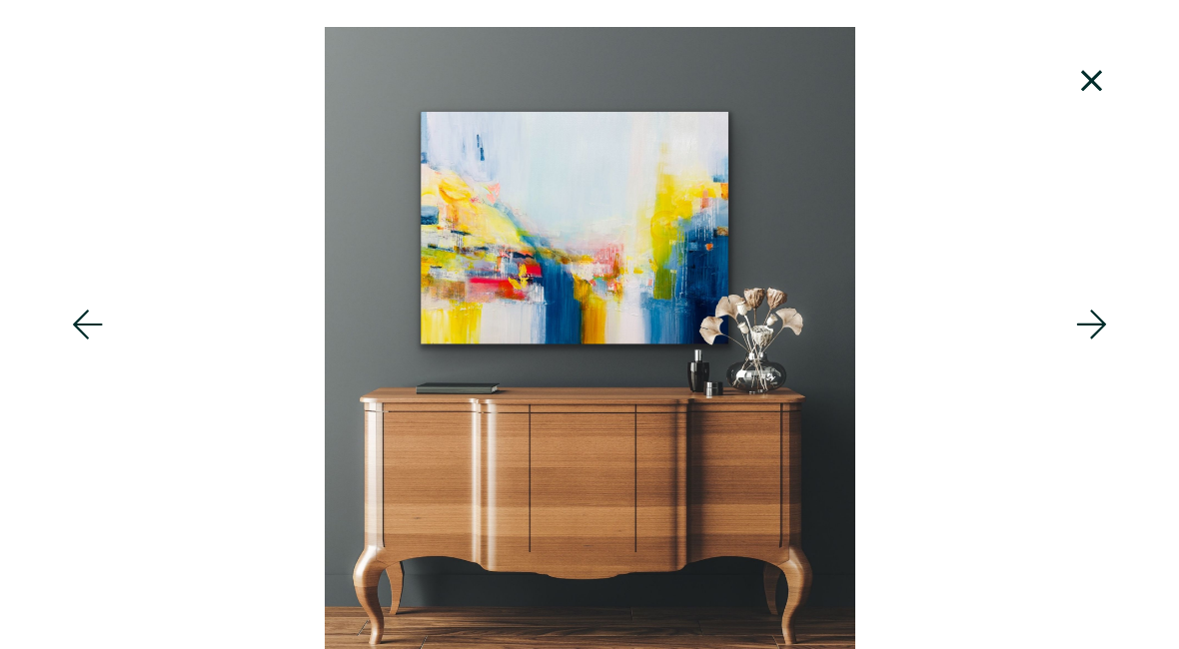
click at [1114, 84] on icon at bounding box center [1092, 81] width 68 height 54
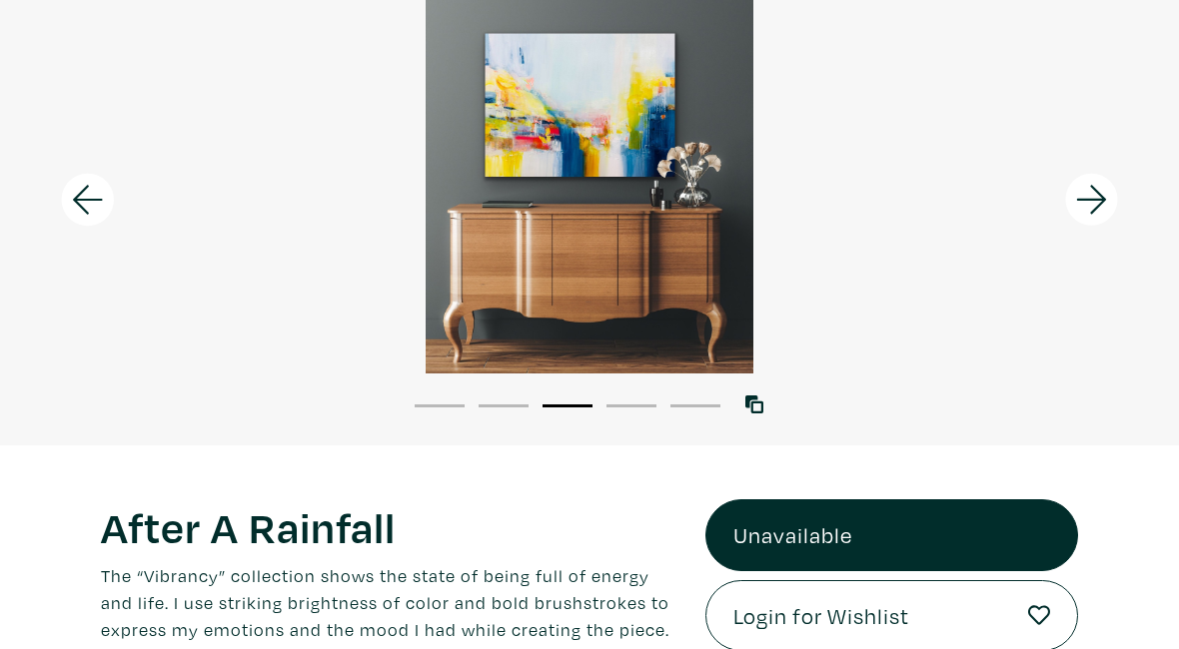
scroll to position [190, 0]
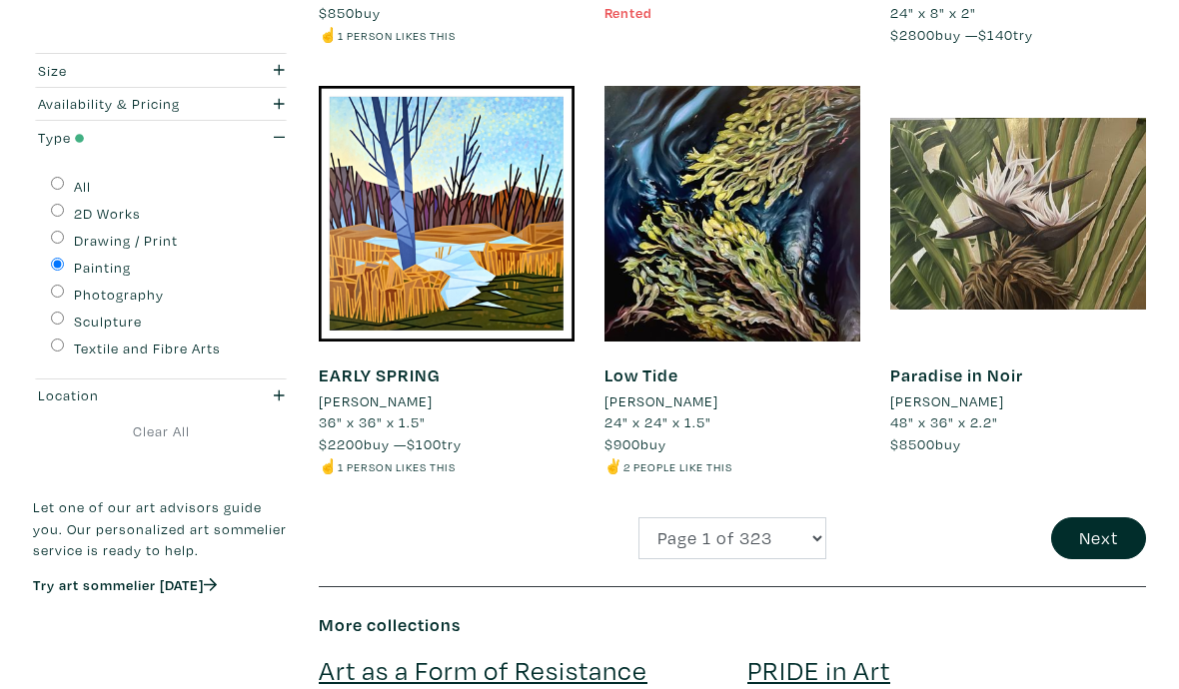
scroll to position [3435, 0]
click at [1082, 517] on button "Next" at bounding box center [1098, 538] width 95 height 43
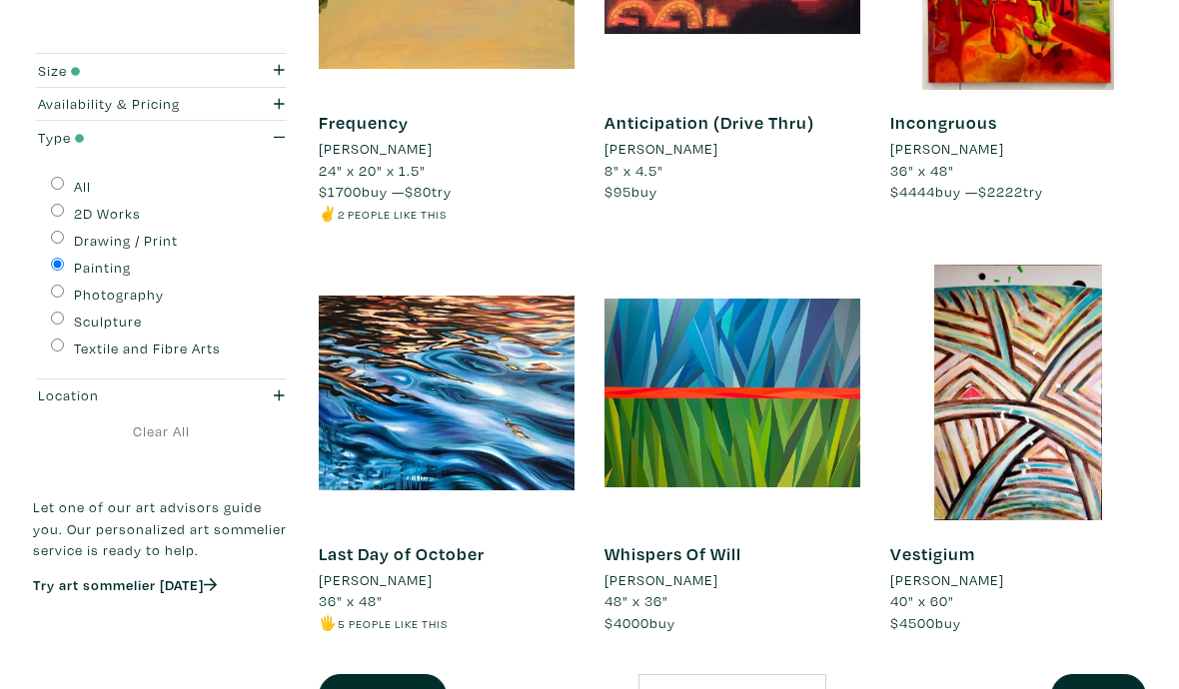
scroll to position [3148, 0]
click at [1114, 675] on button "Next" at bounding box center [1098, 695] width 95 height 43
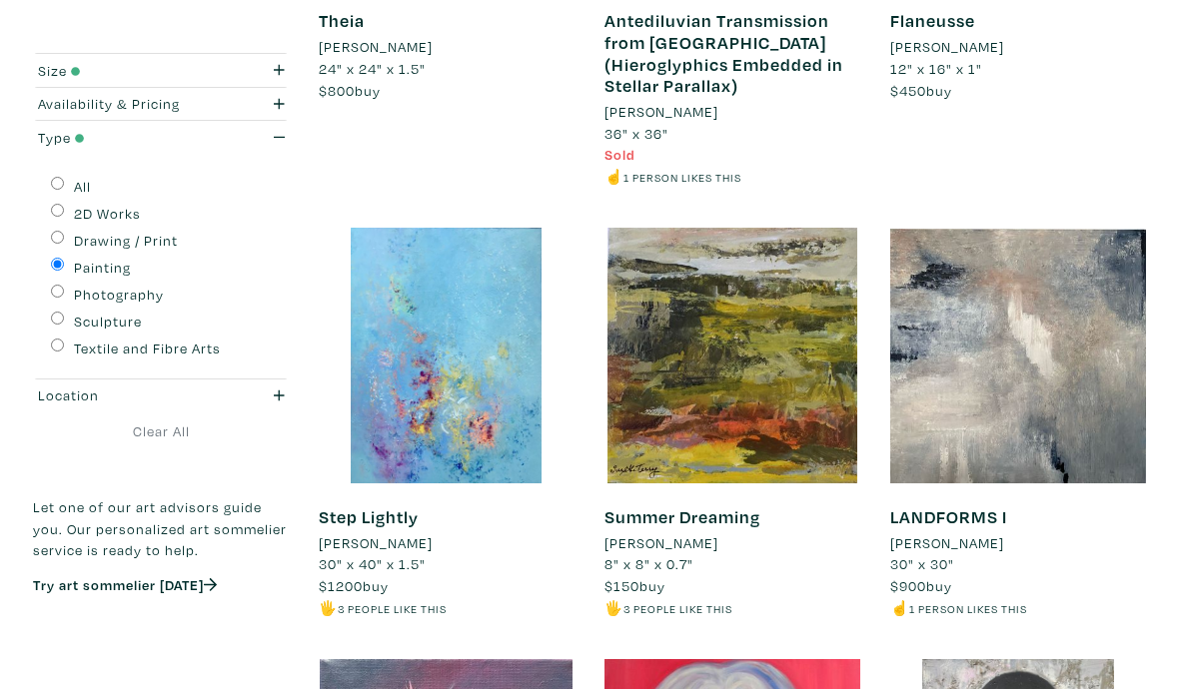
scroll to position [1569, 0]
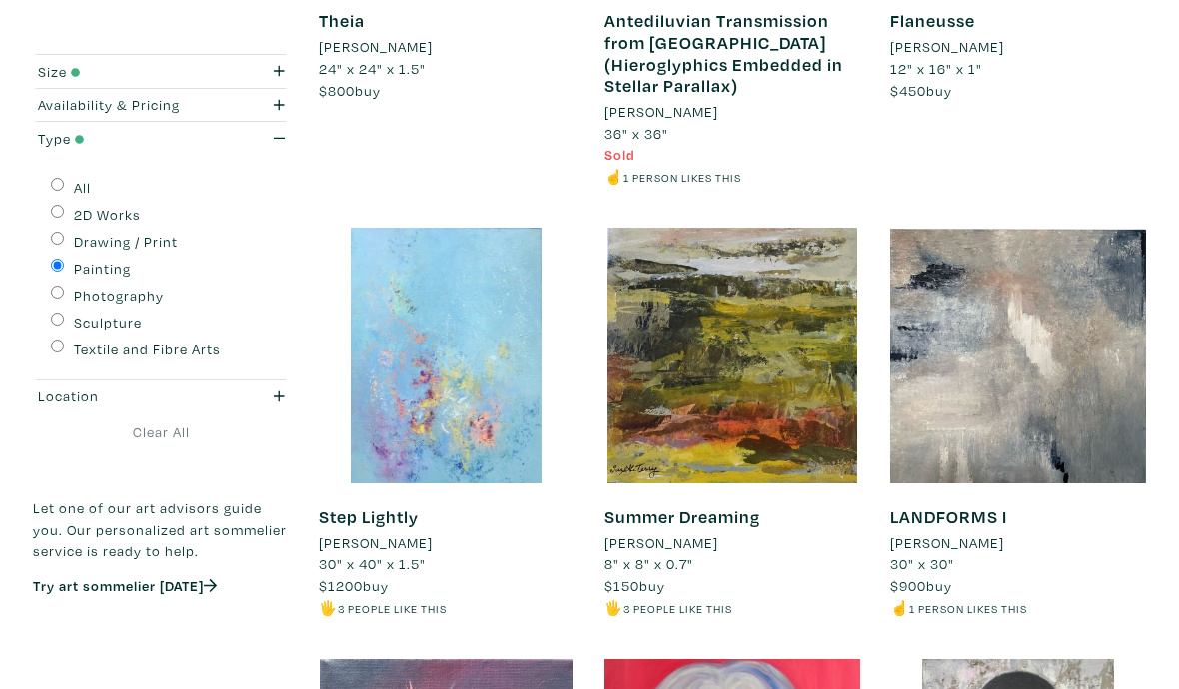
click at [400, 353] on div at bounding box center [447, 356] width 256 height 256
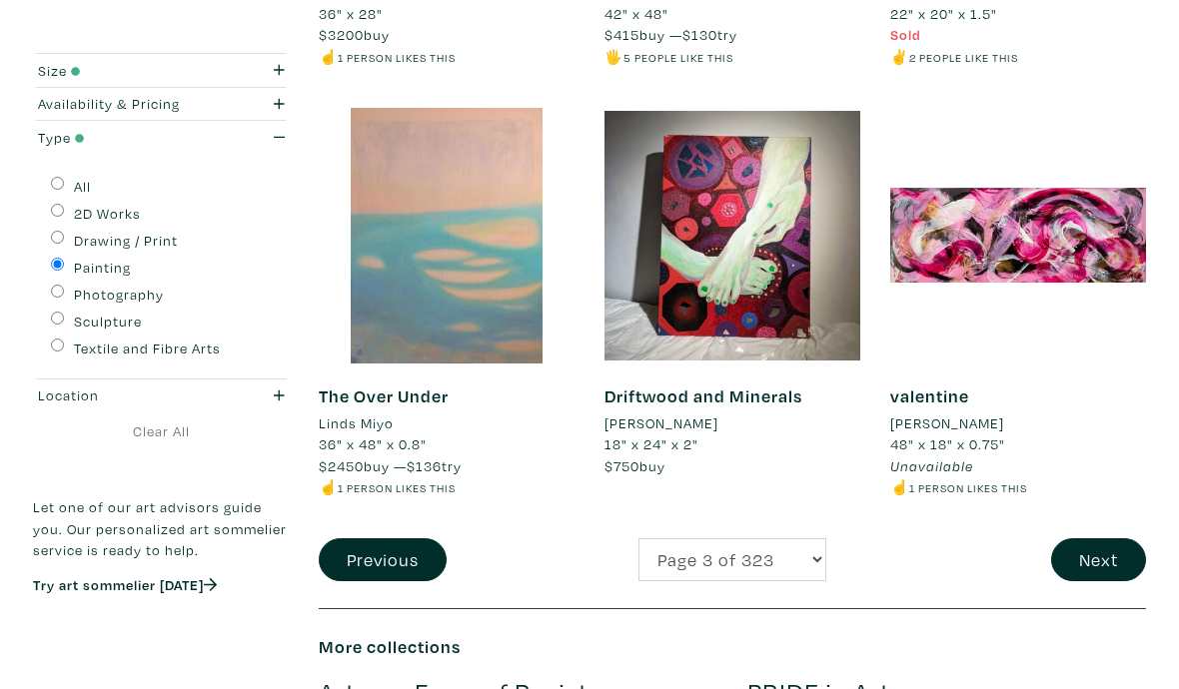
scroll to position [3370, 0]
click at [1107, 538] on button "Next" at bounding box center [1098, 559] width 95 height 43
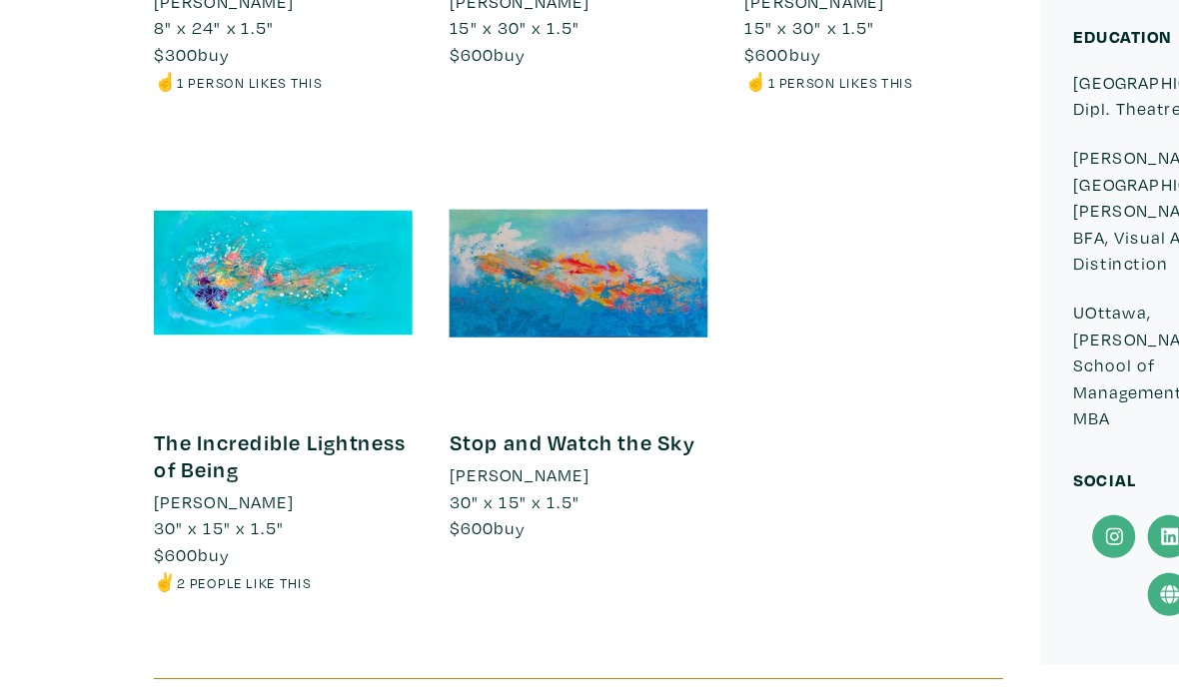
scroll to position [2538, 0]
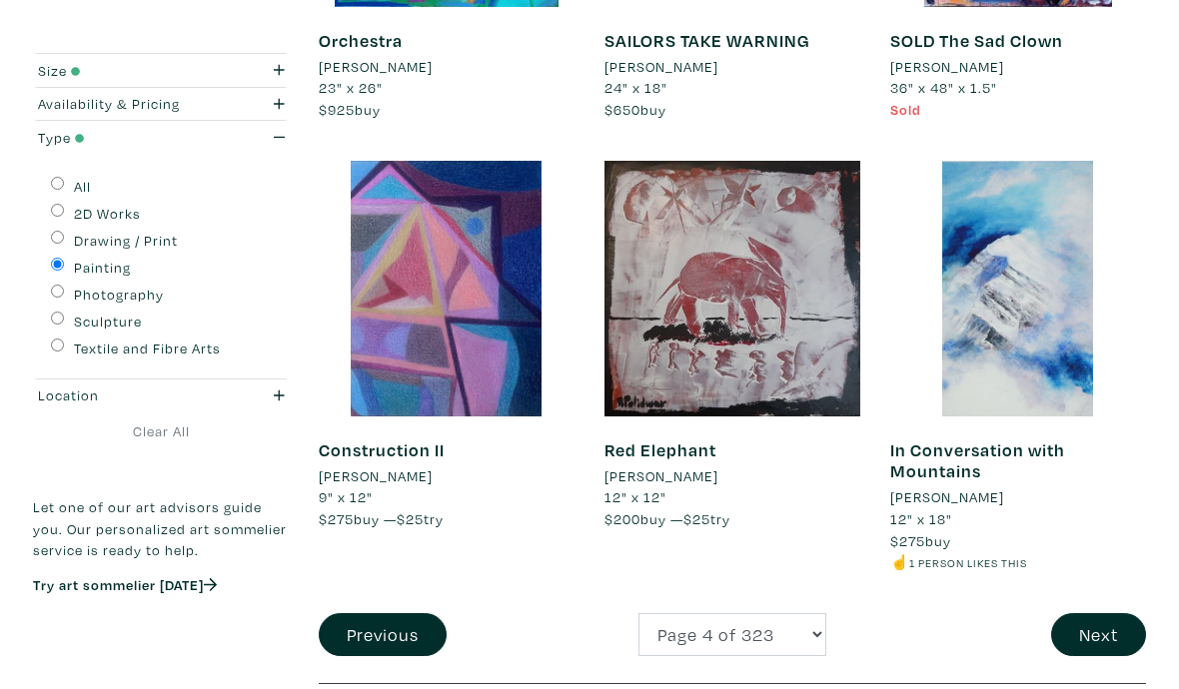
scroll to position [3252, 0]
click at [1115, 613] on button "Next" at bounding box center [1098, 634] width 95 height 43
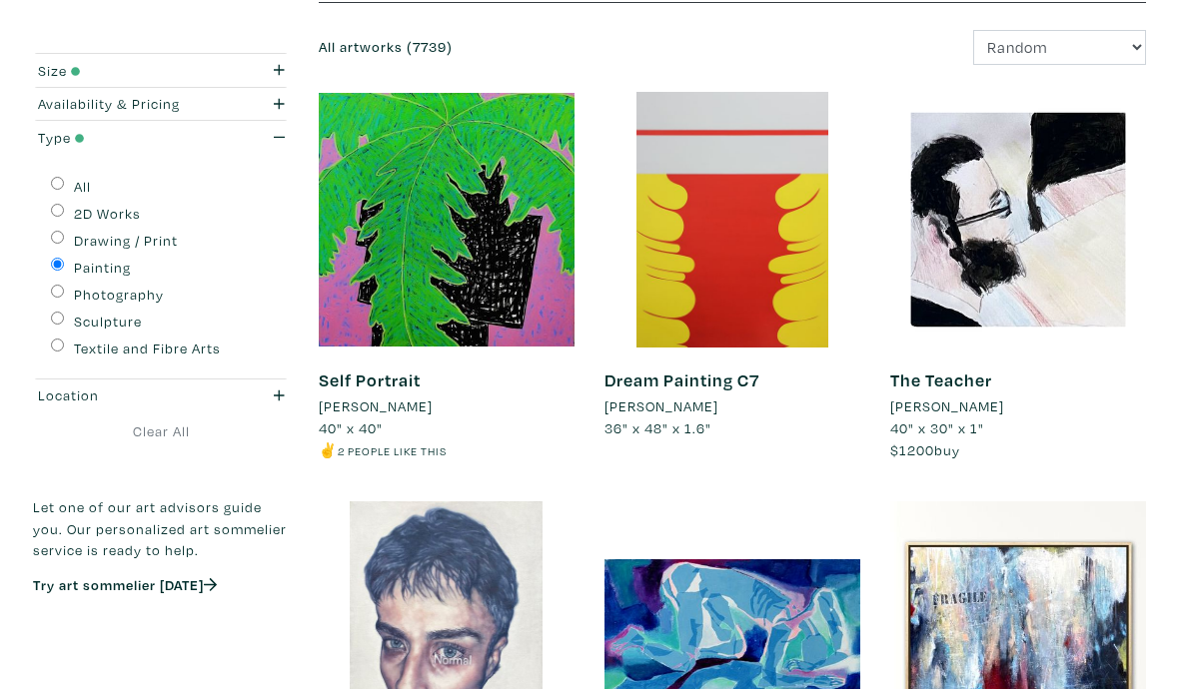
scroll to position [349, 0]
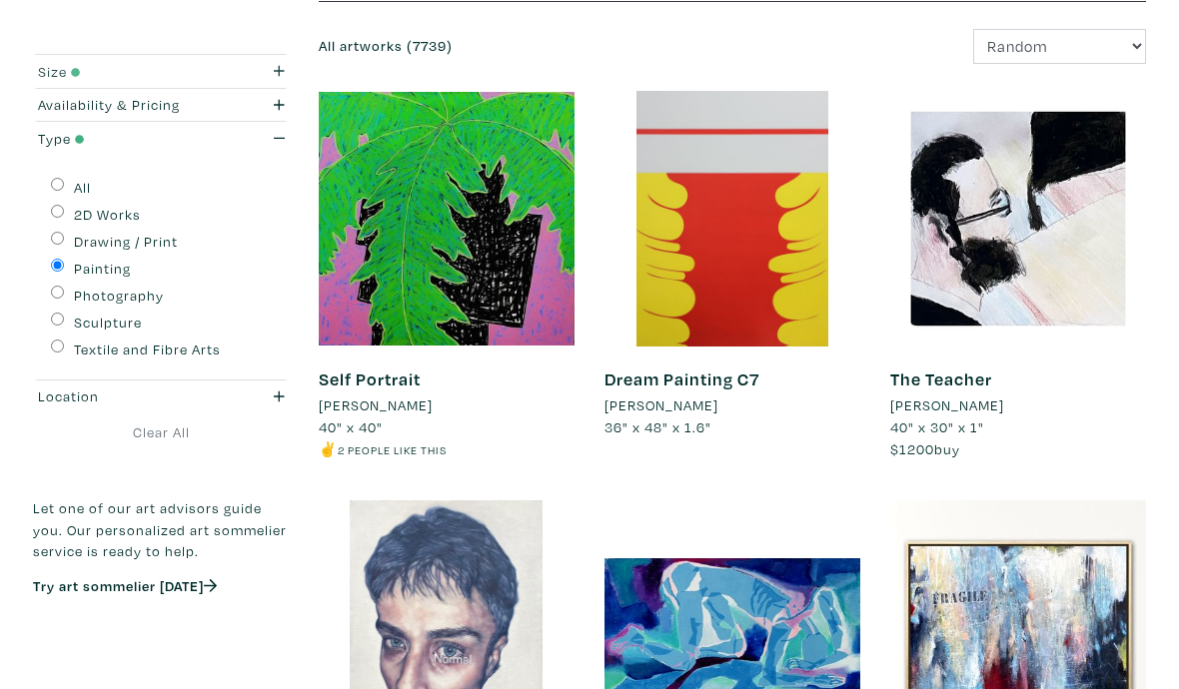
click at [51, 70] on div "Size" at bounding box center [127, 72] width 178 height 22
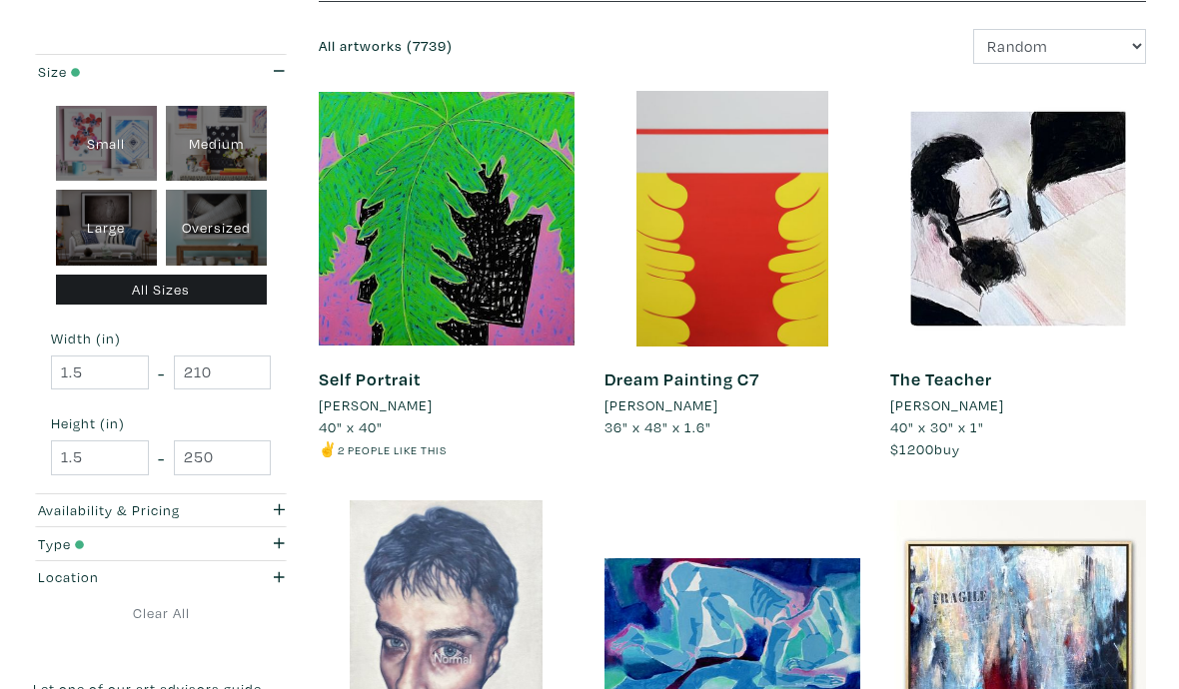
click at [107, 236] on div "Large" at bounding box center [106, 228] width 101 height 76
type input "28"
type input "48"
type input "28"
type input "48"
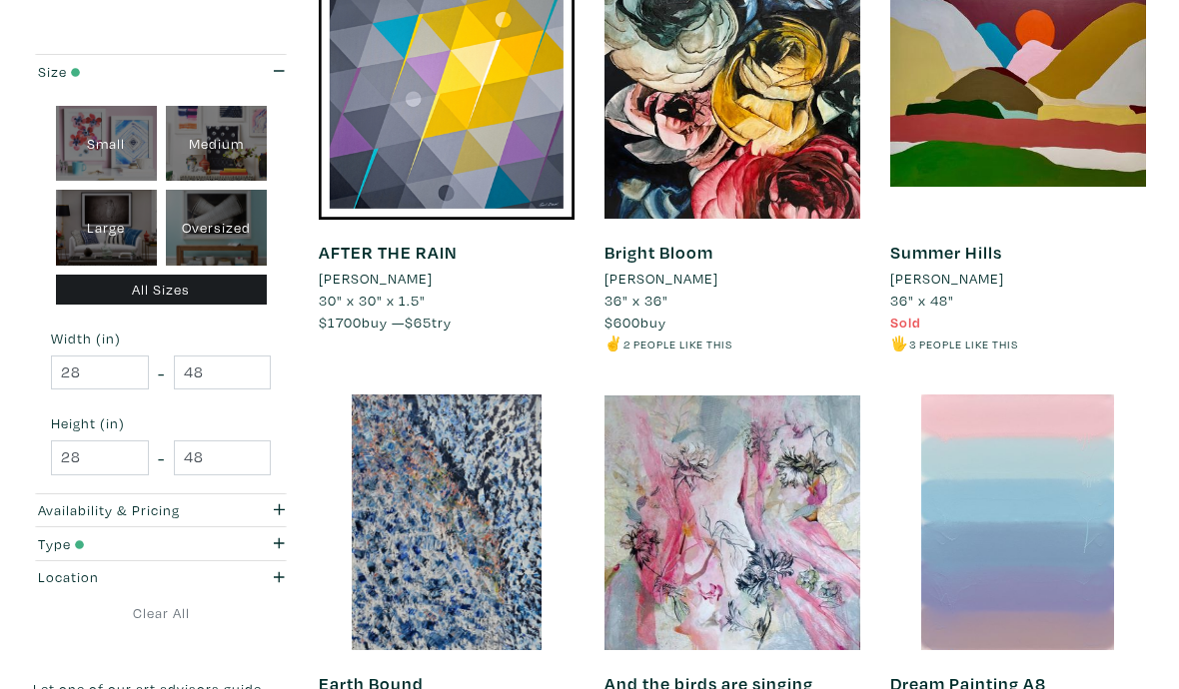
scroll to position [944, 0]
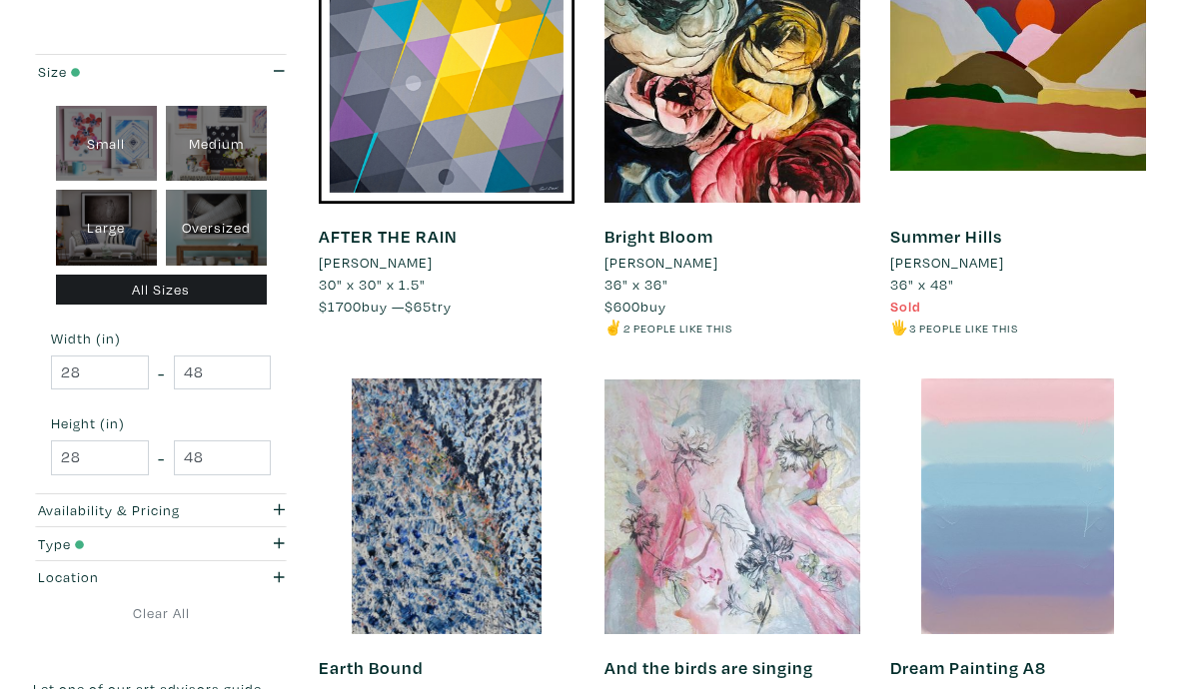
click at [823, 544] on div at bounding box center [732, 507] width 256 height 256
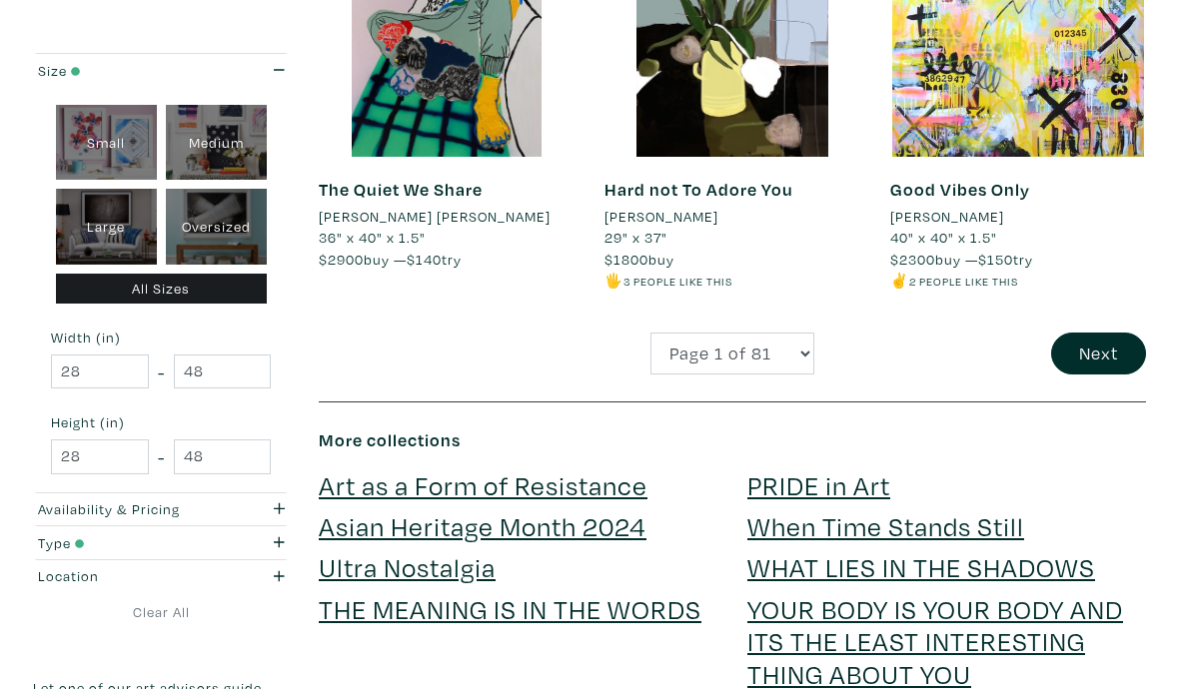
scroll to position [3598, 0]
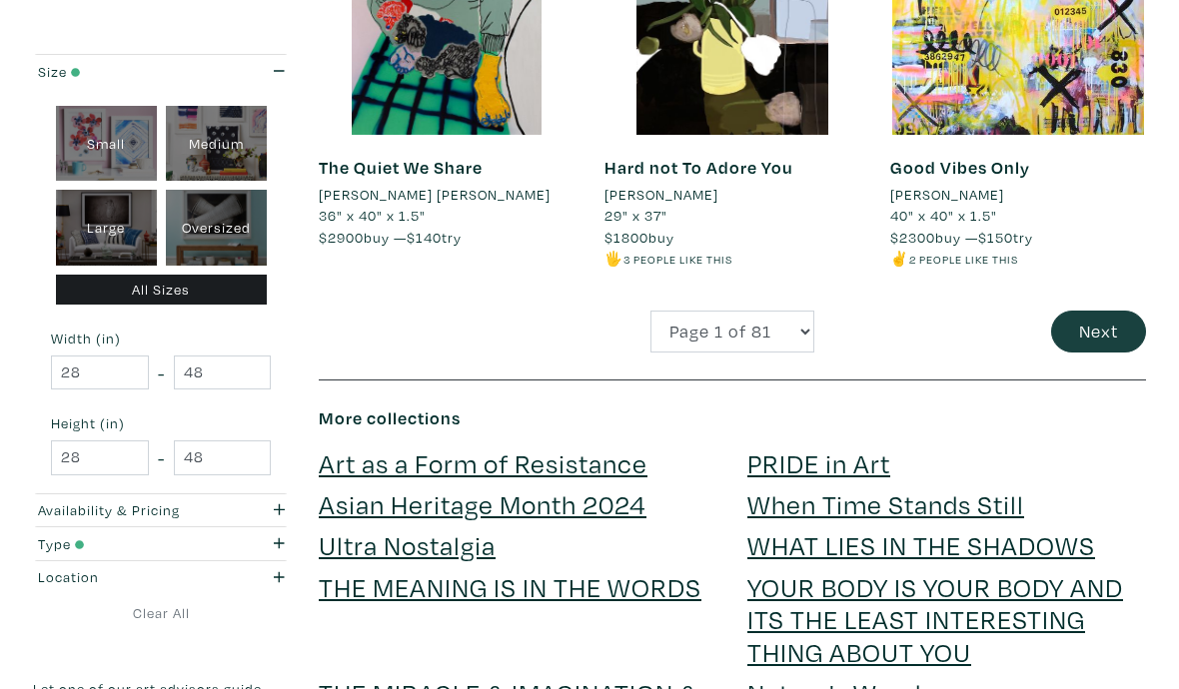
click at [1109, 311] on button "Next" at bounding box center [1098, 332] width 95 height 43
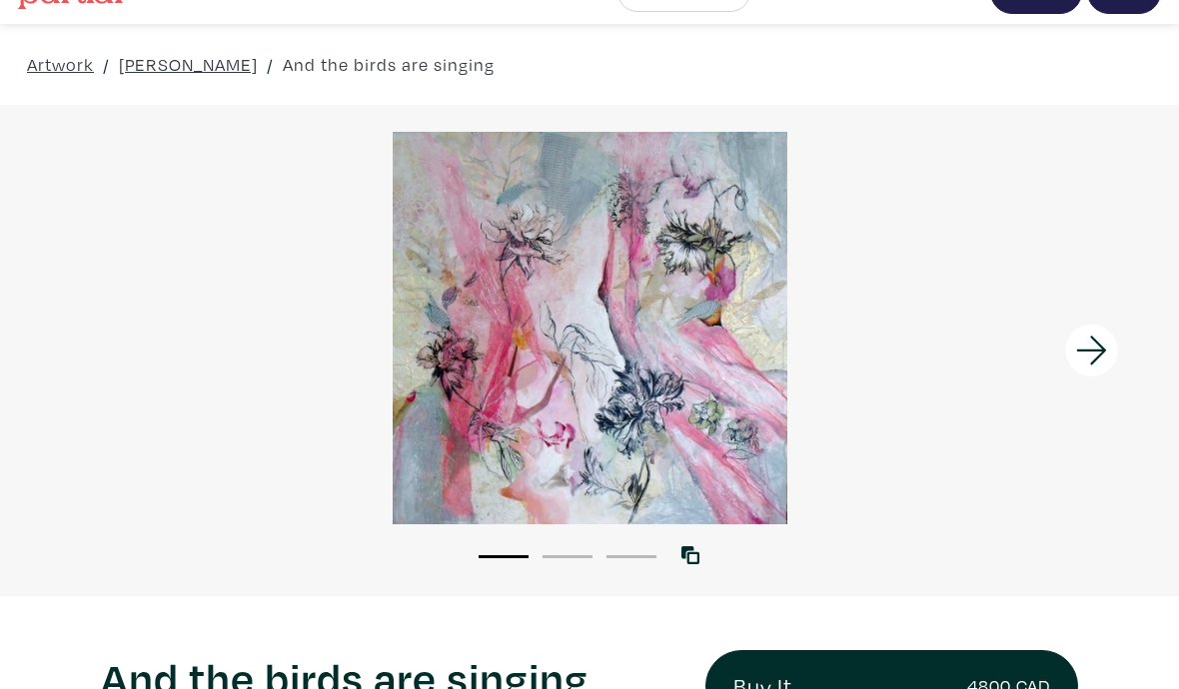
scroll to position [39, 0]
click at [149, 67] on link "Julia Hacker" at bounding box center [188, 65] width 139 height 27
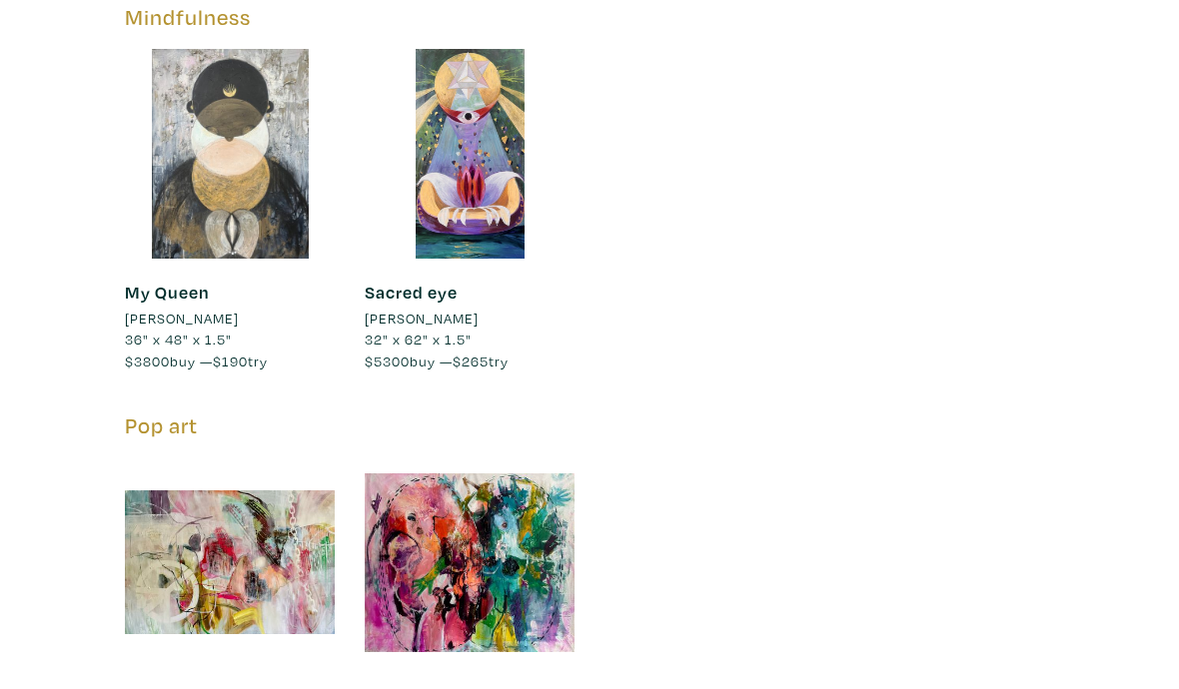
scroll to position [3688, 0]
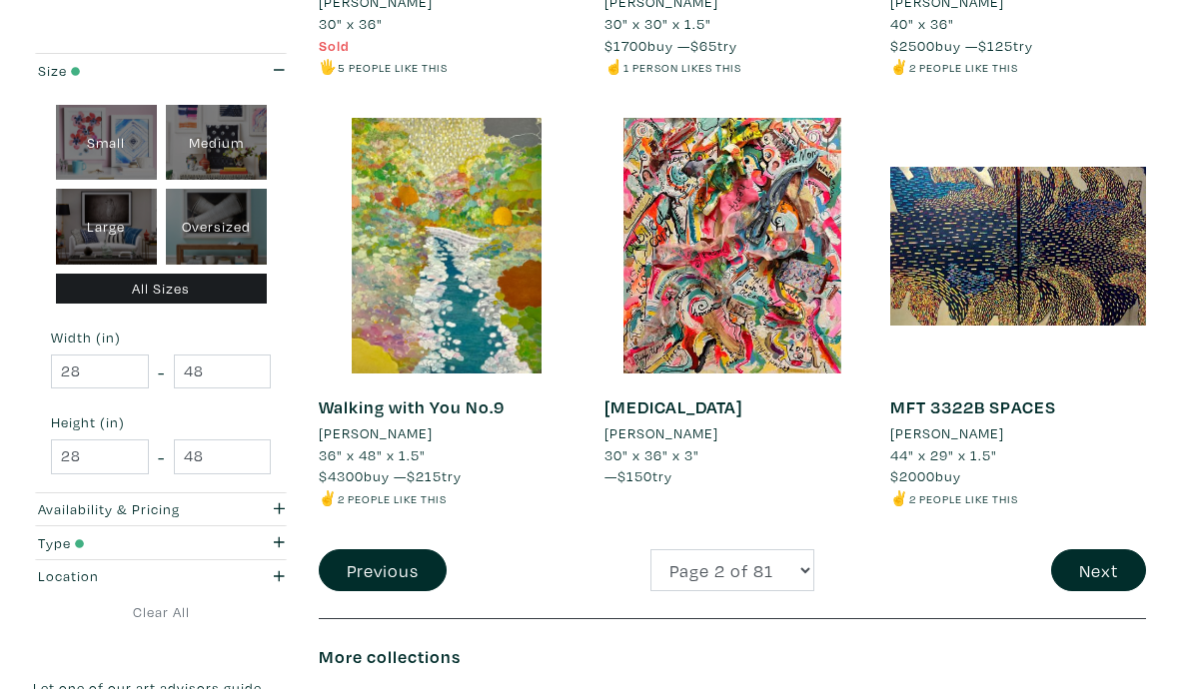
scroll to position [3338, 0]
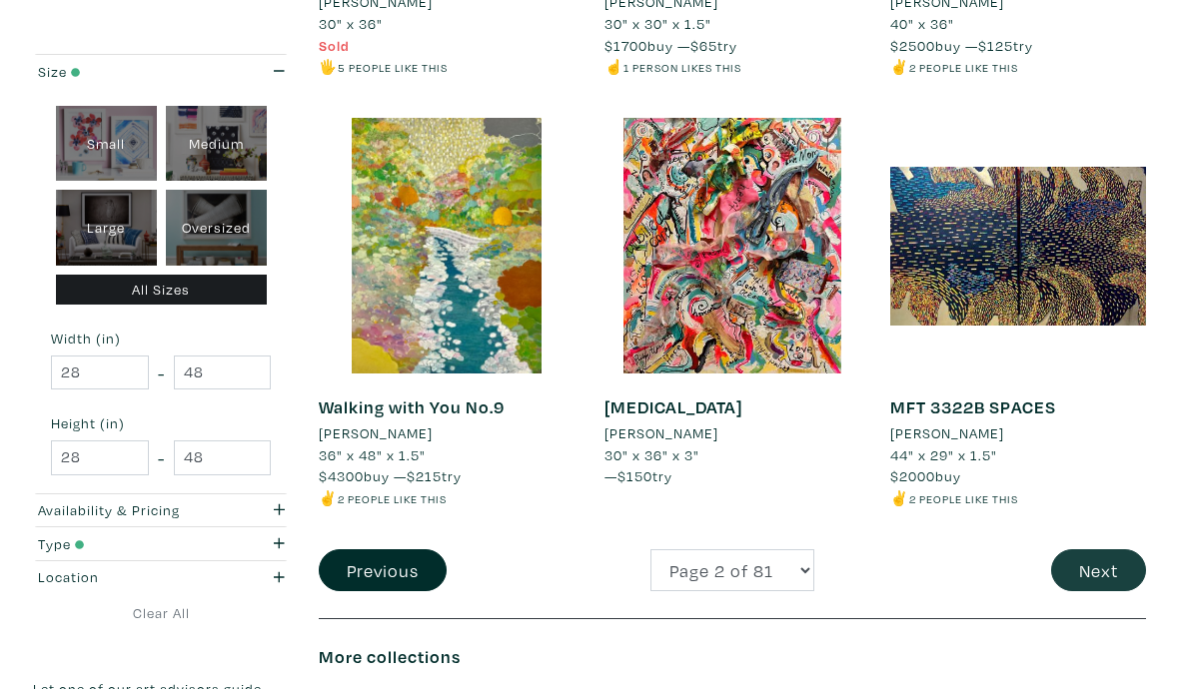
click at [1124, 549] on button "Next" at bounding box center [1098, 570] width 95 height 43
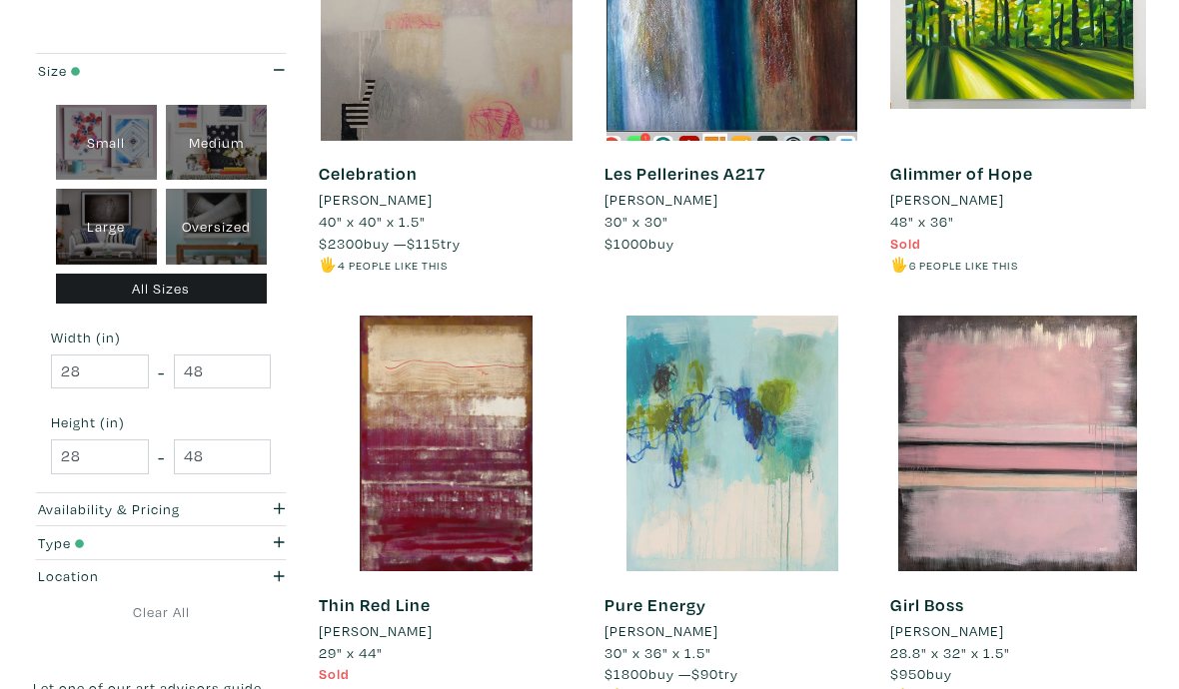
scroll to position [3140, 0]
click at [822, 459] on div at bounding box center [732, 444] width 256 height 256
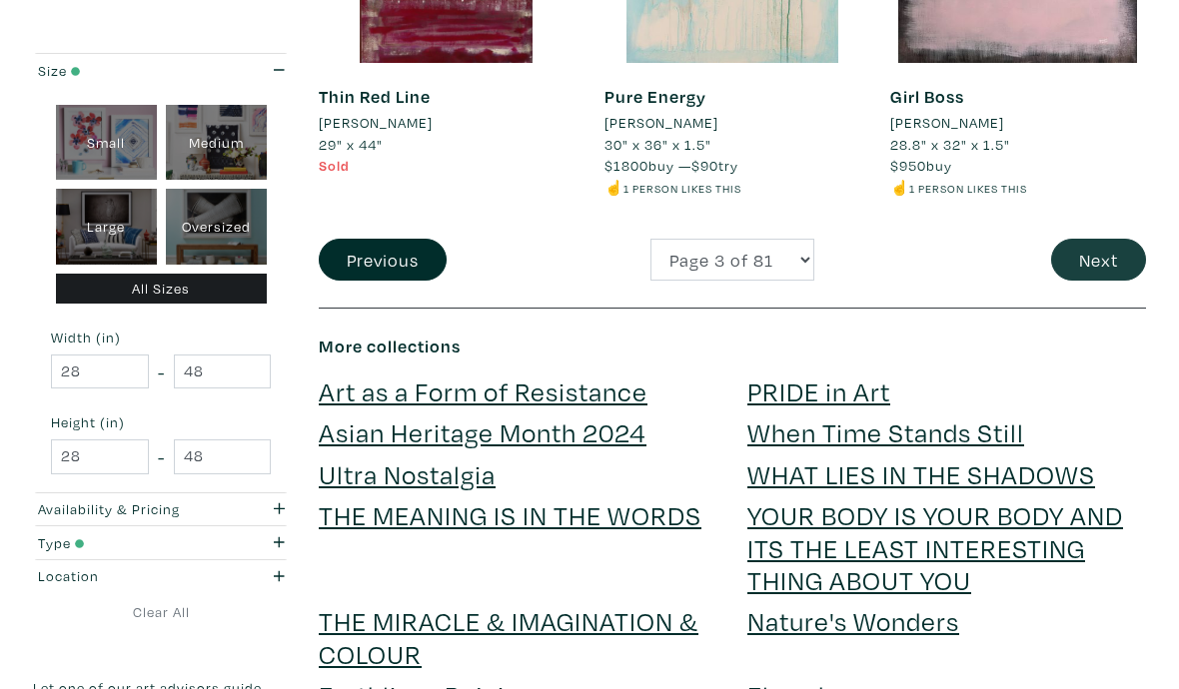
click at [1116, 240] on button "Next" at bounding box center [1098, 261] width 95 height 43
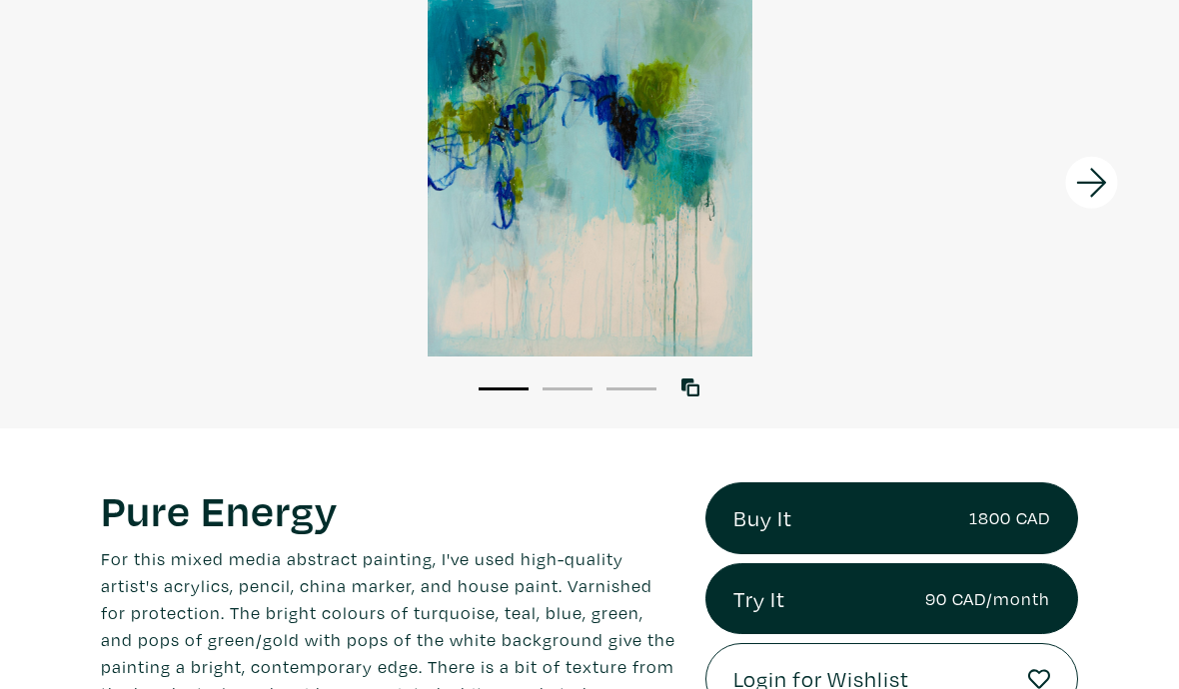
scroll to position [157, 0]
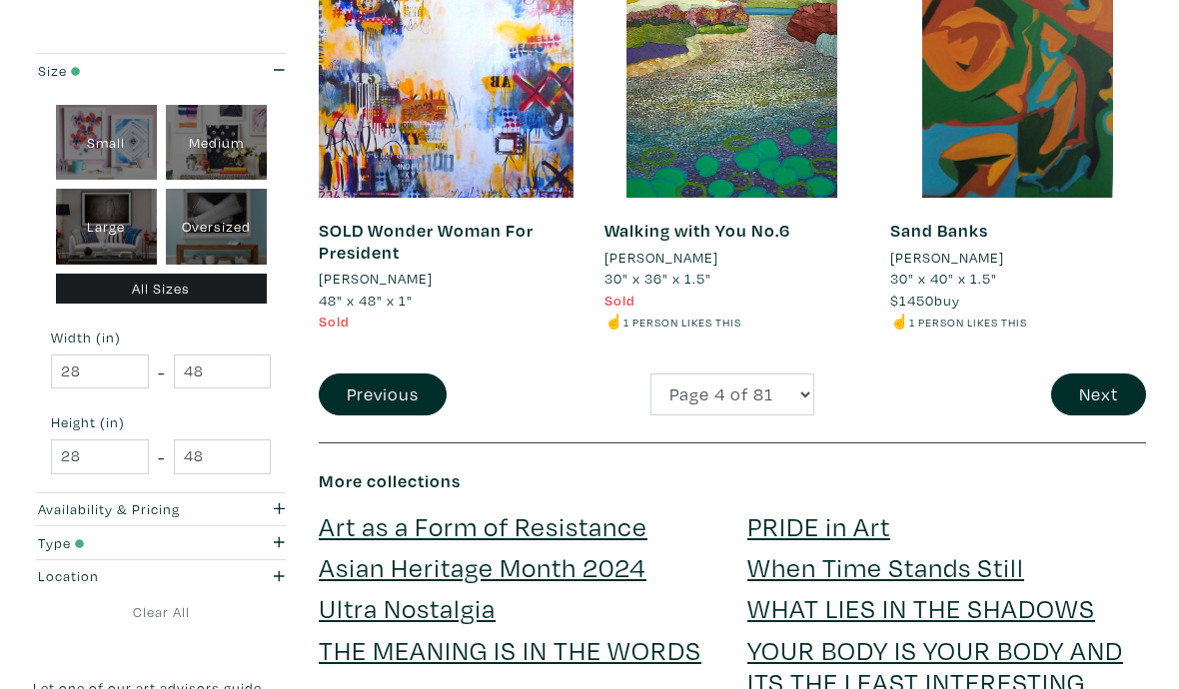
scroll to position [3536, 0]
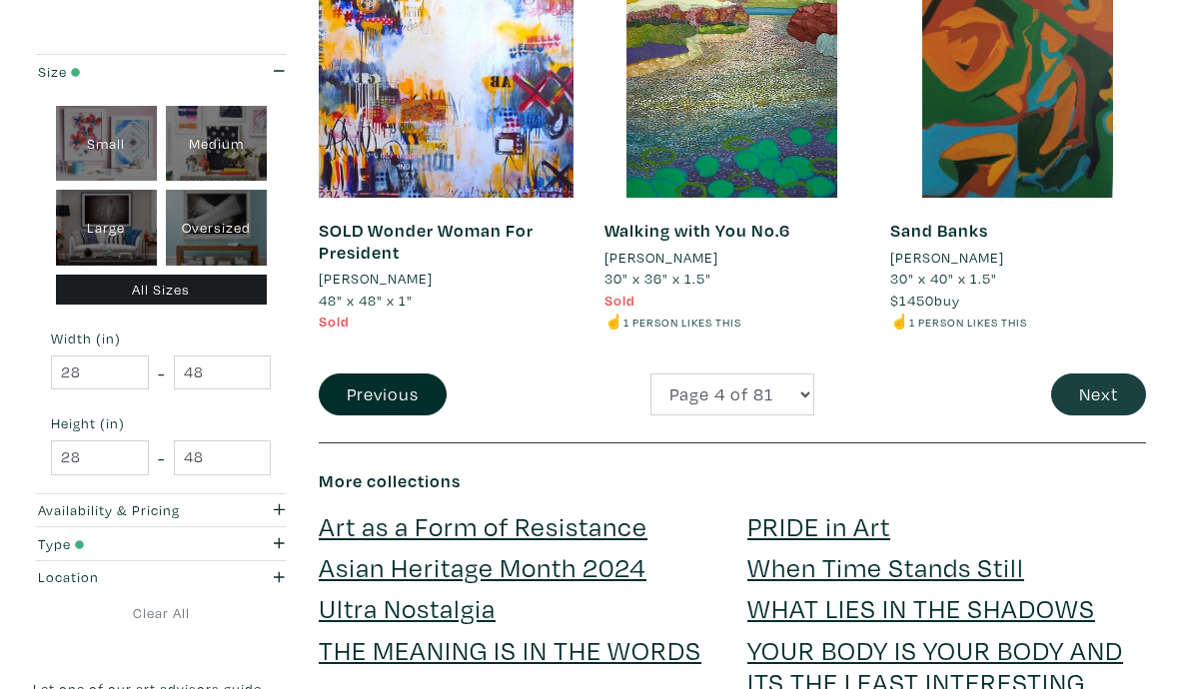
click at [1128, 388] on button "Next" at bounding box center [1098, 395] width 95 height 43
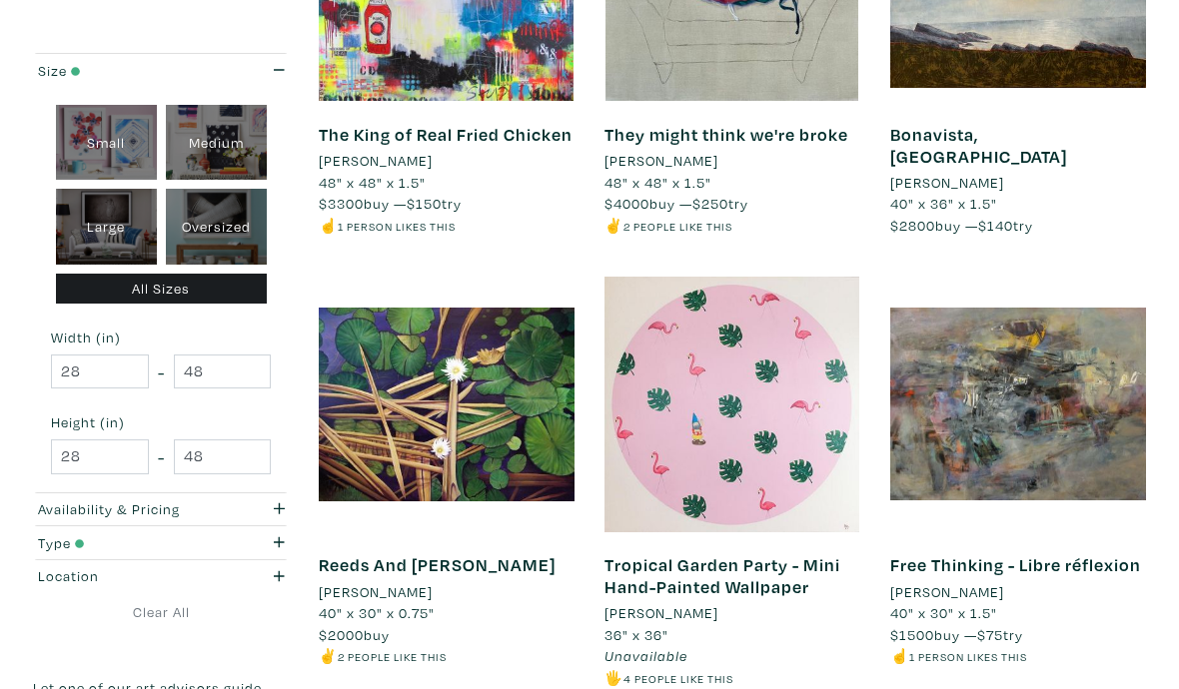
scroll to position [3387, 0]
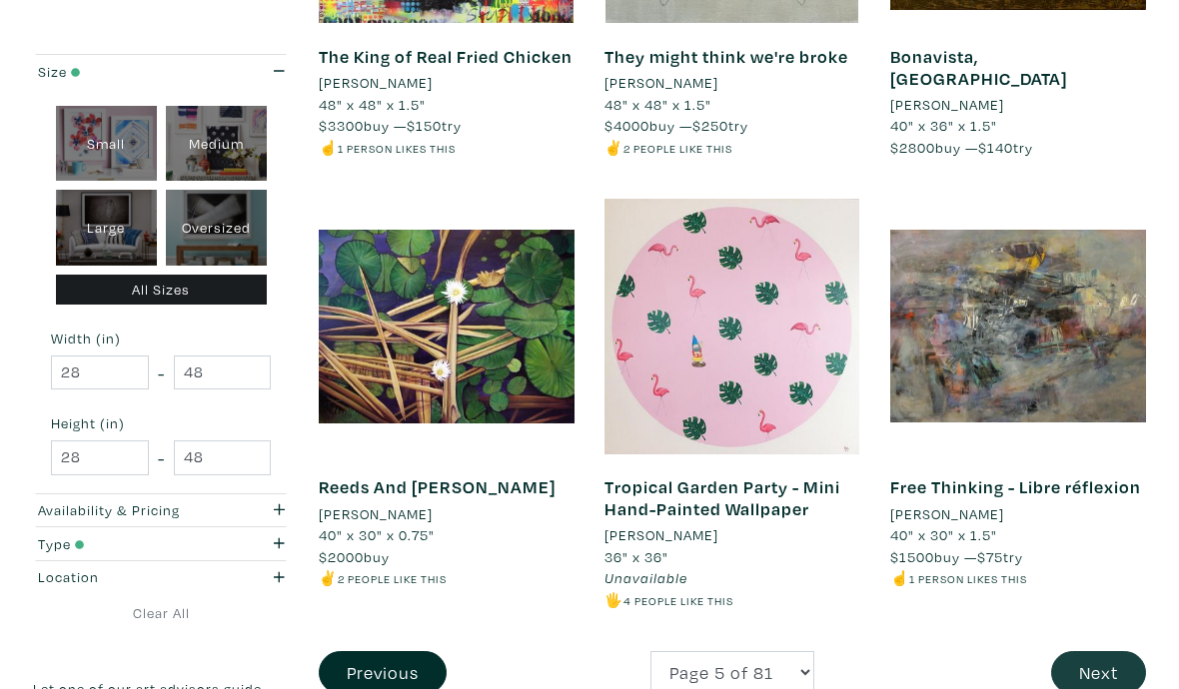
click at [1131, 651] on button "Next" at bounding box center [1098, 672] width 95 height 43
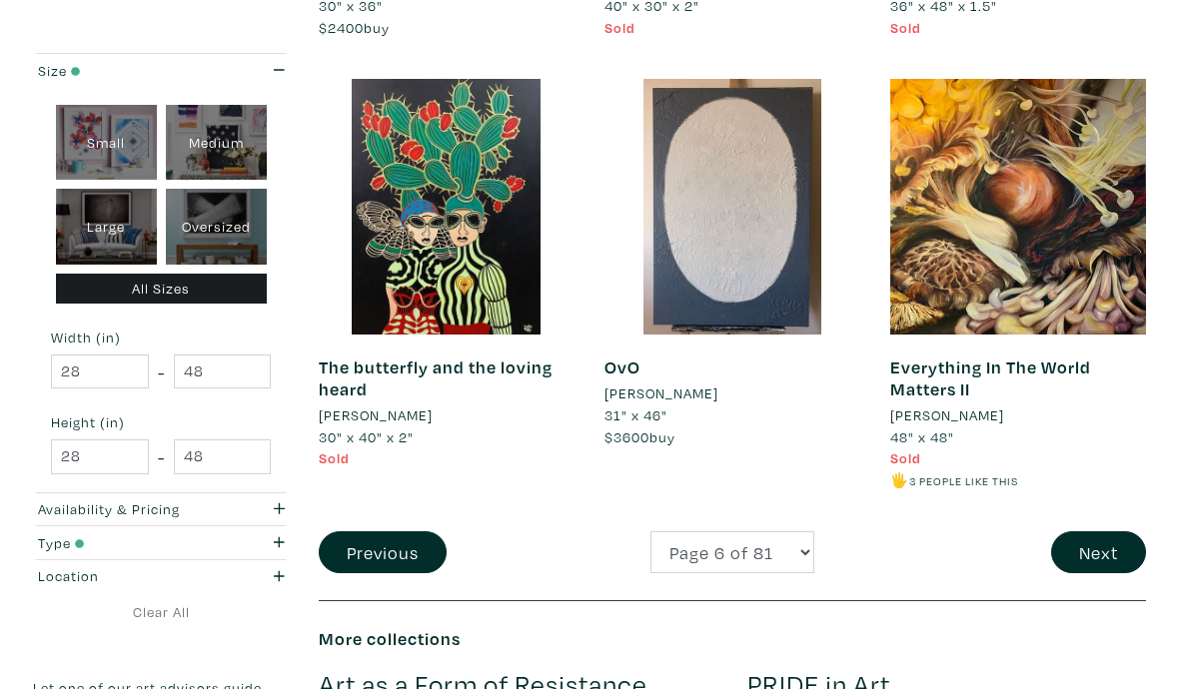
scroll to position [3356, 0]
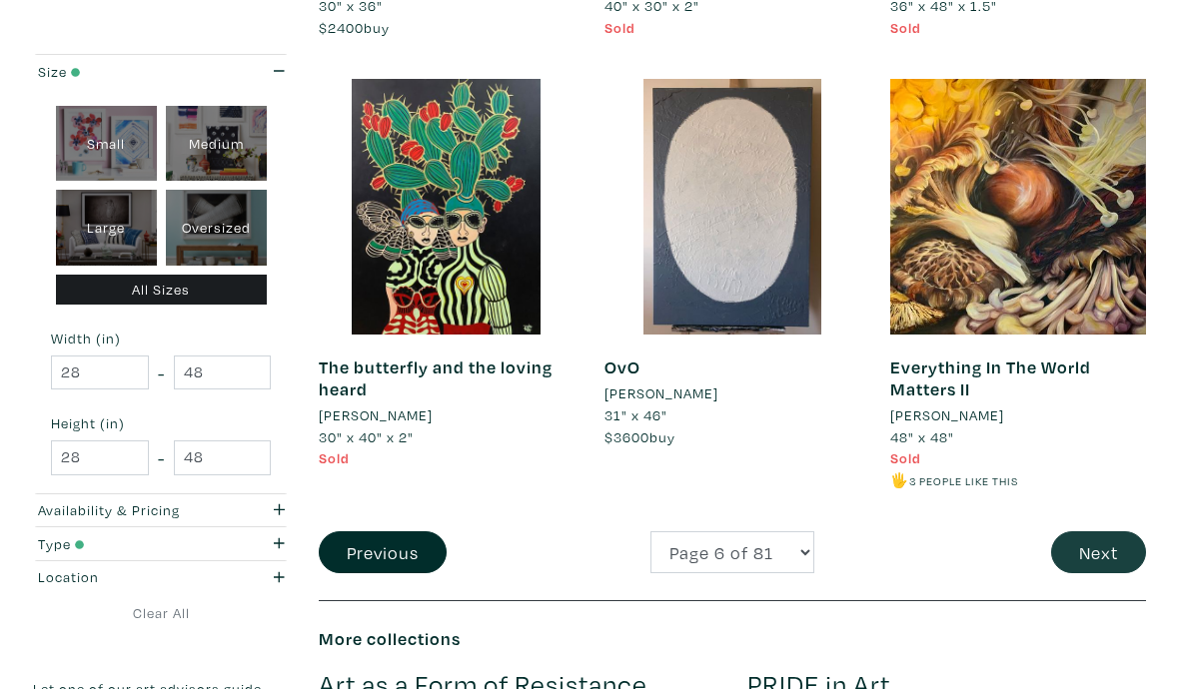
click at [1114, 537] on button "Next" at bounding box center [1098, 552] width 95 height 43
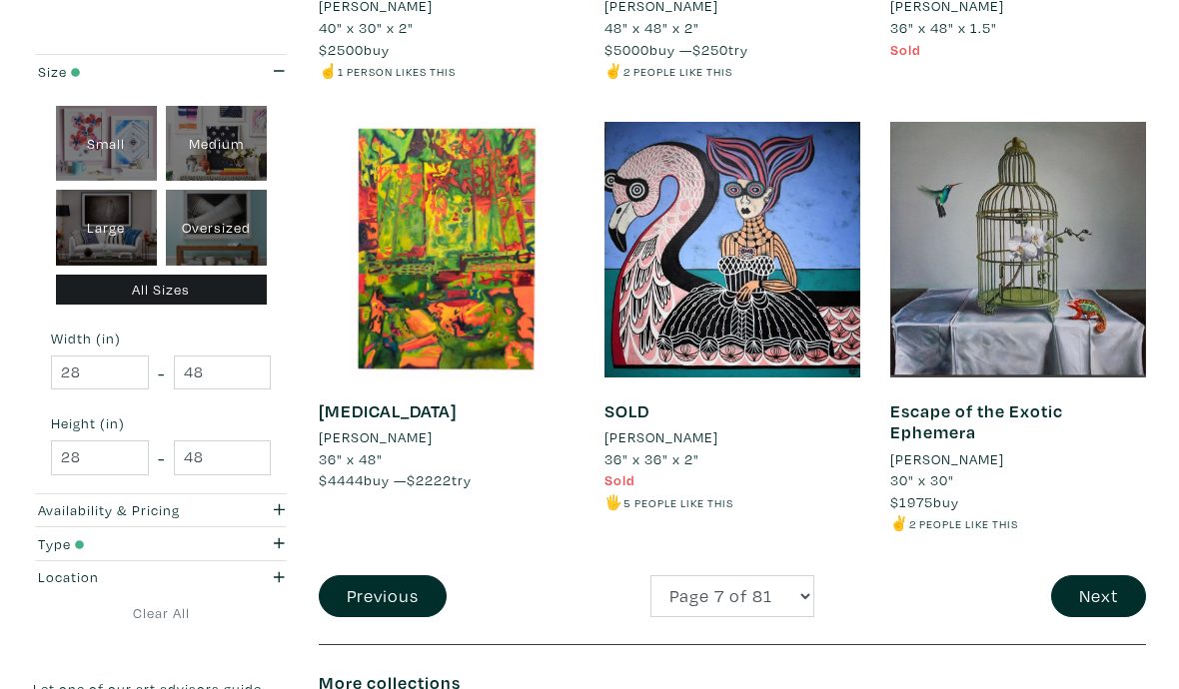
scroll to position [3333, 0]
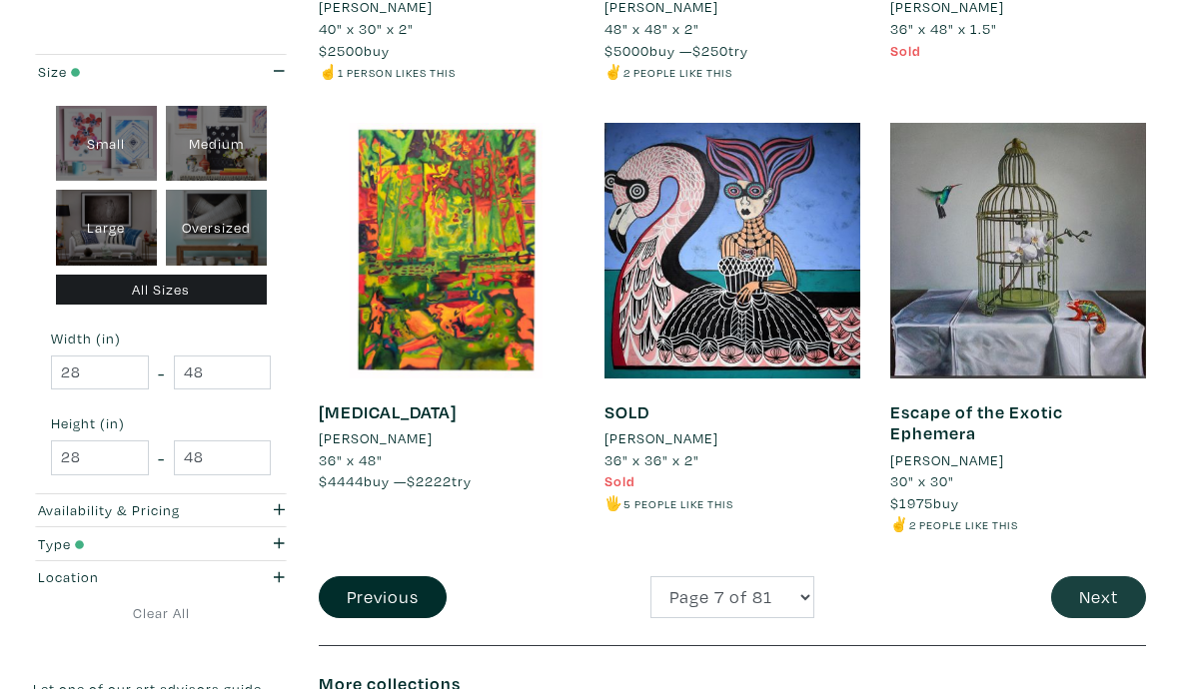
click at [1109, 576] on button "Next" at bounding box center [1098, 597] width 95 height 43
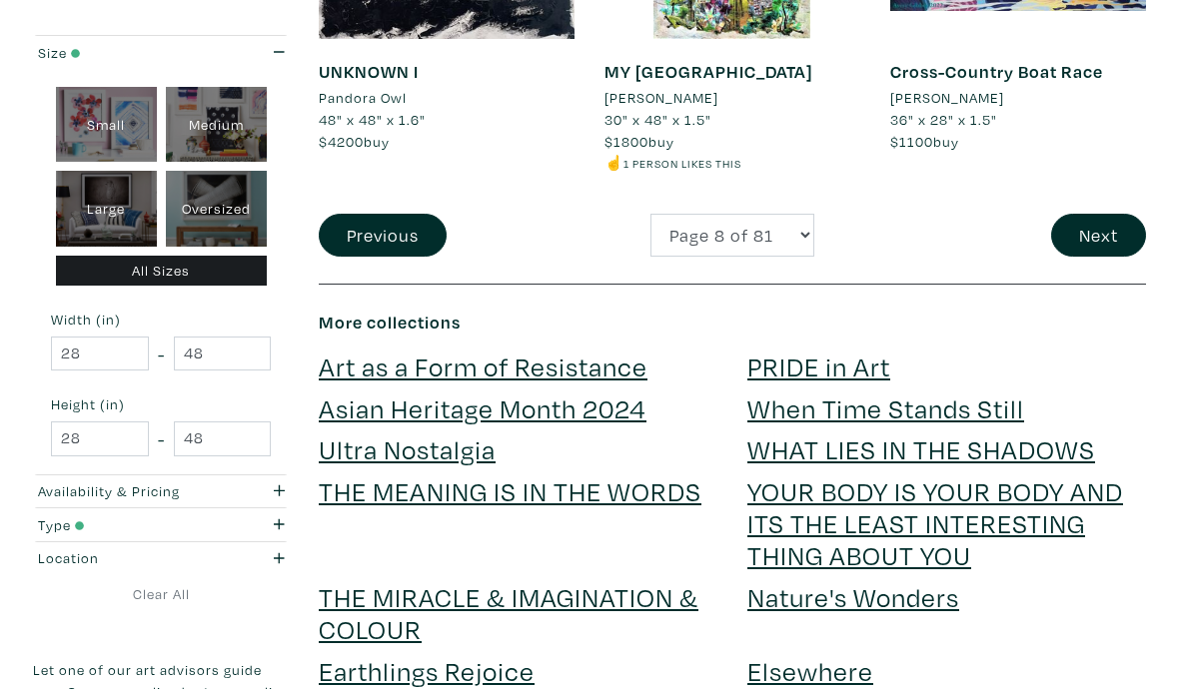
scroll to position [3581, 0]
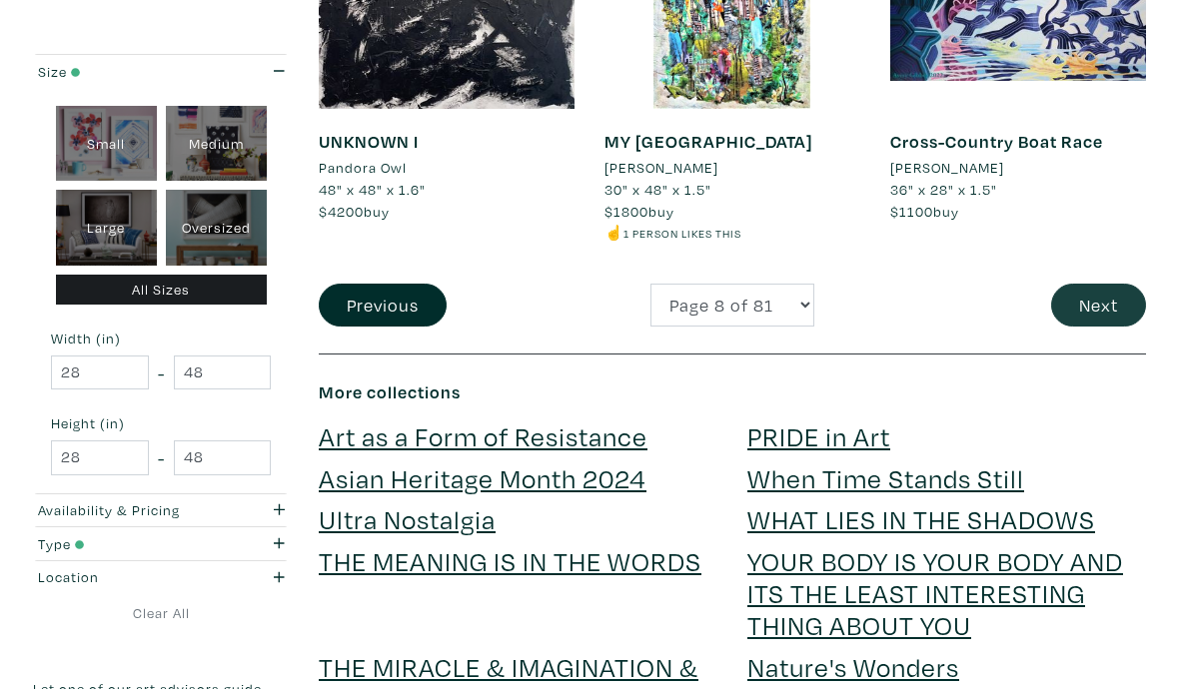
click at [1139, 294] on button "Next" at bounding box center [1098, 305] width 95 height 43
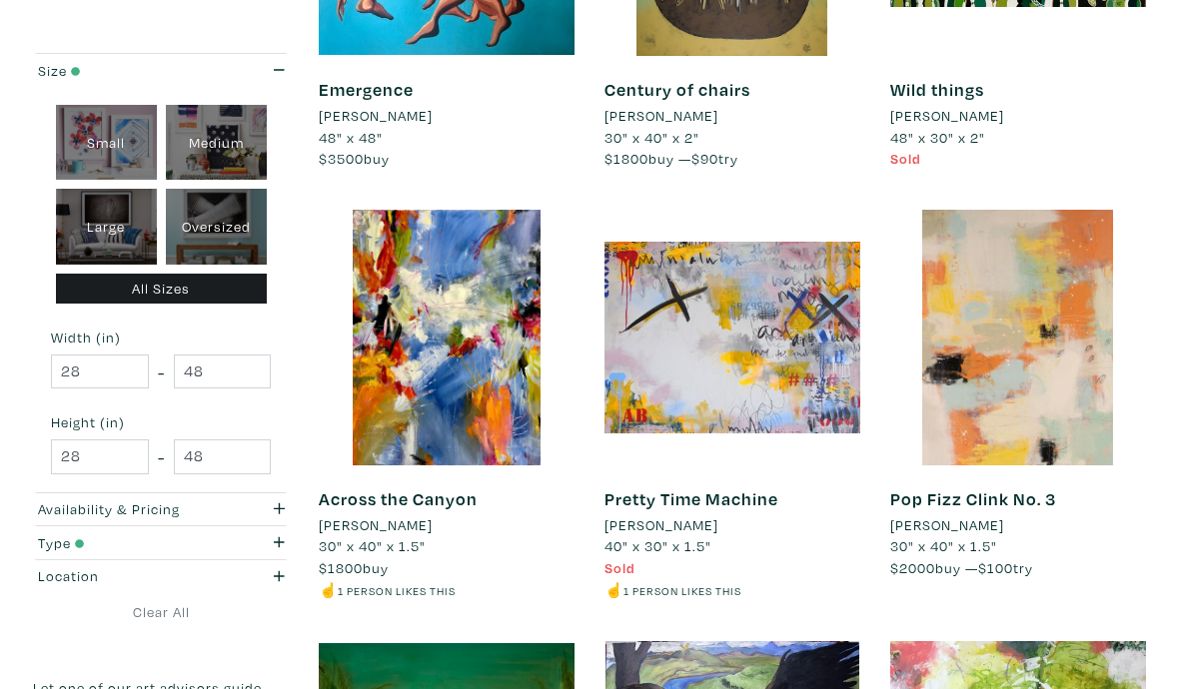
scroll to position [1932, 0]
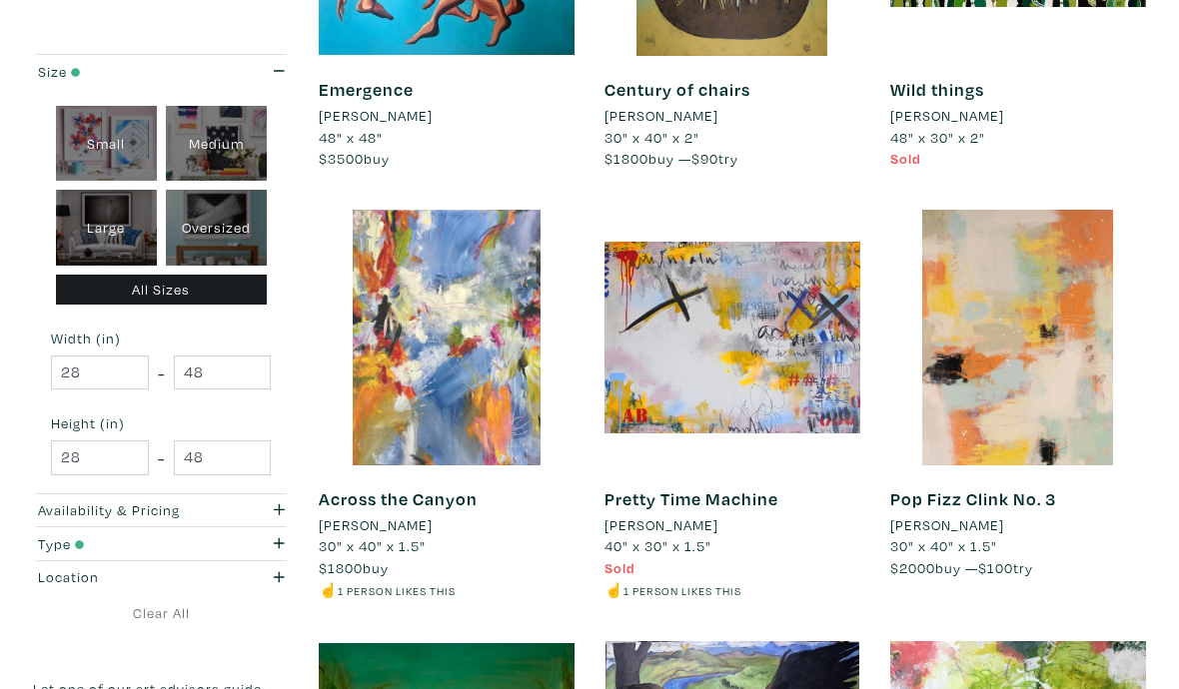
click at [415, 278] on div at bounding box center [447, 338] width 256 height 256
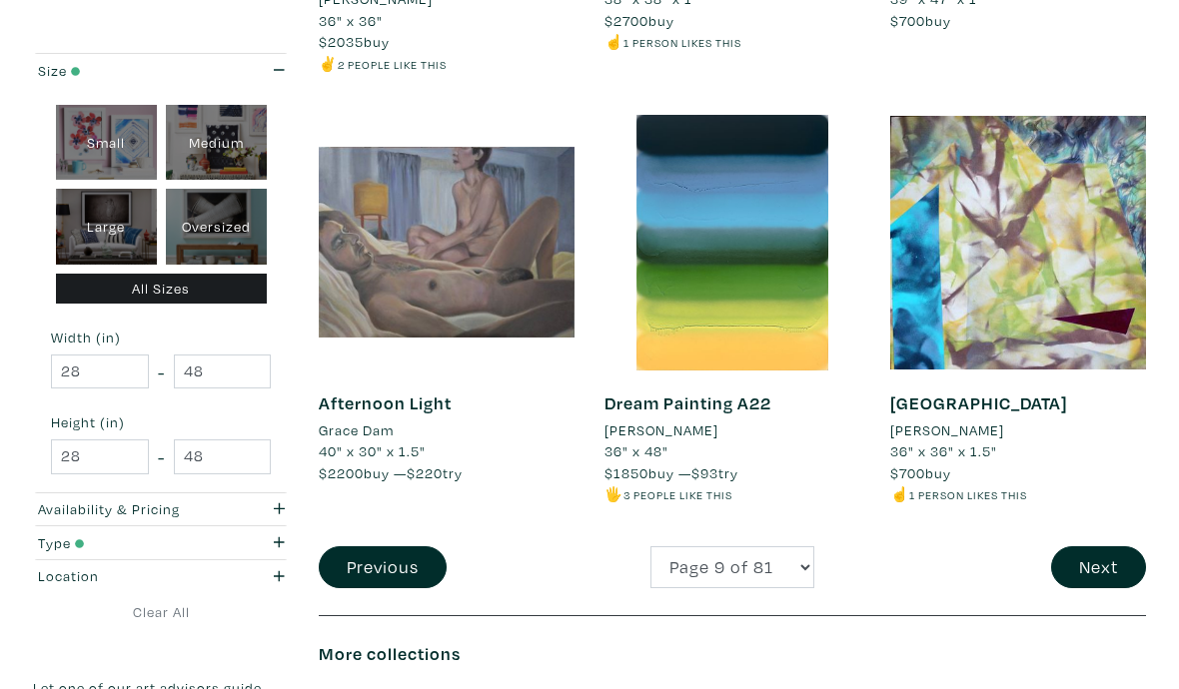
scroll to position [3363, 0]
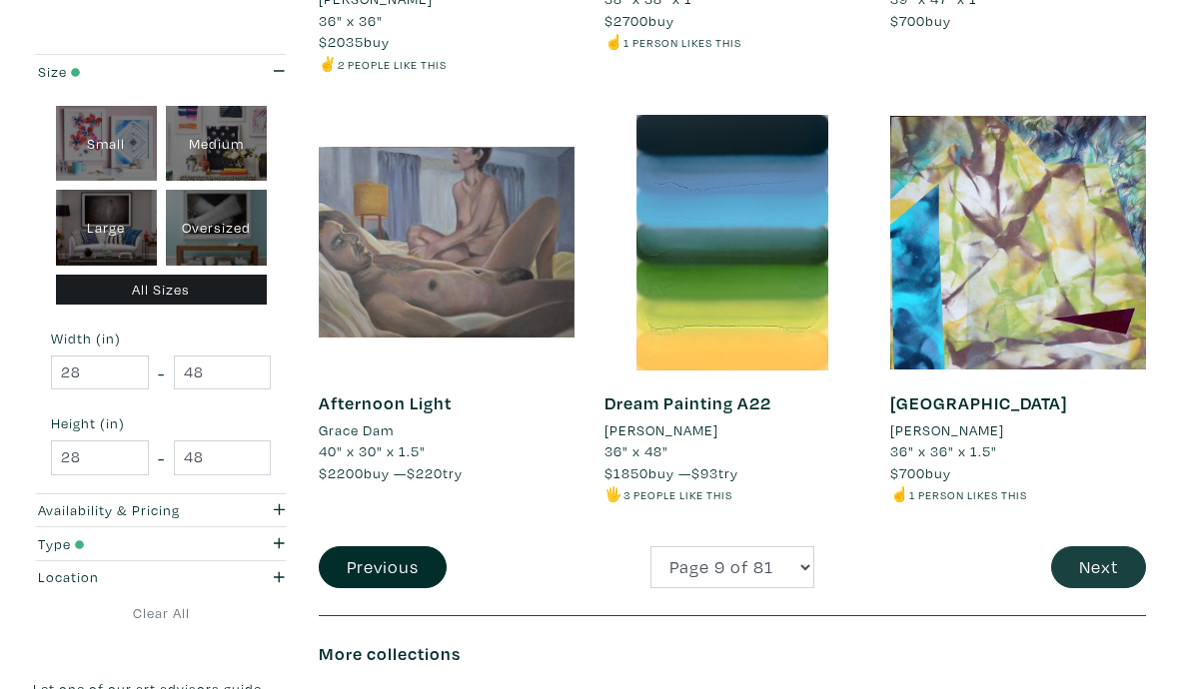
click at [1095, 546] on button "Next" at bounding box center [1098, 567] width 95 height 43
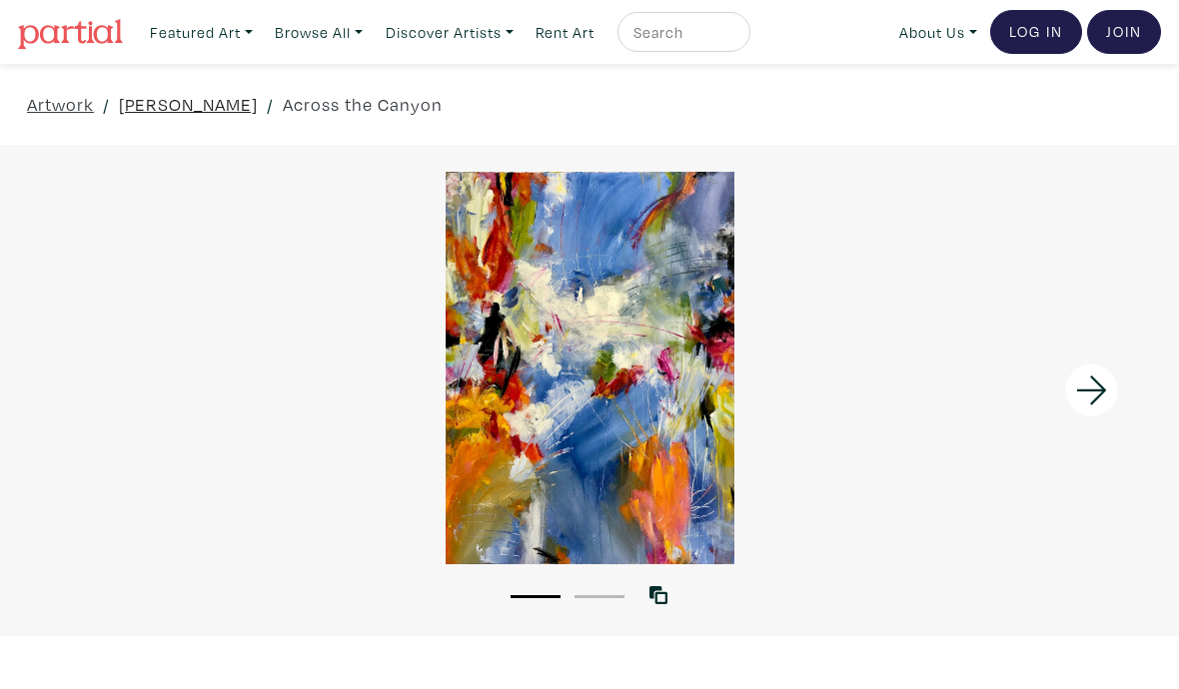
click at [153, 105] on link "[PERSON_NAME]" at bounding box center [188, 104] width 139 height 27
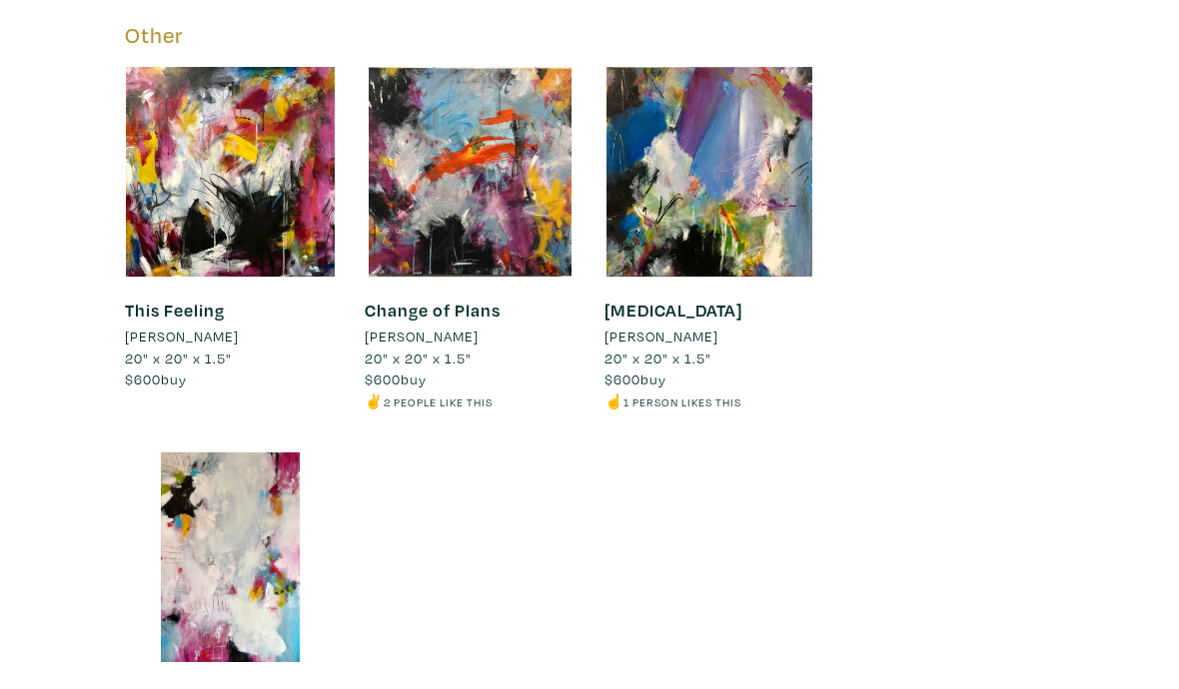
scroll to position [2336, 0]
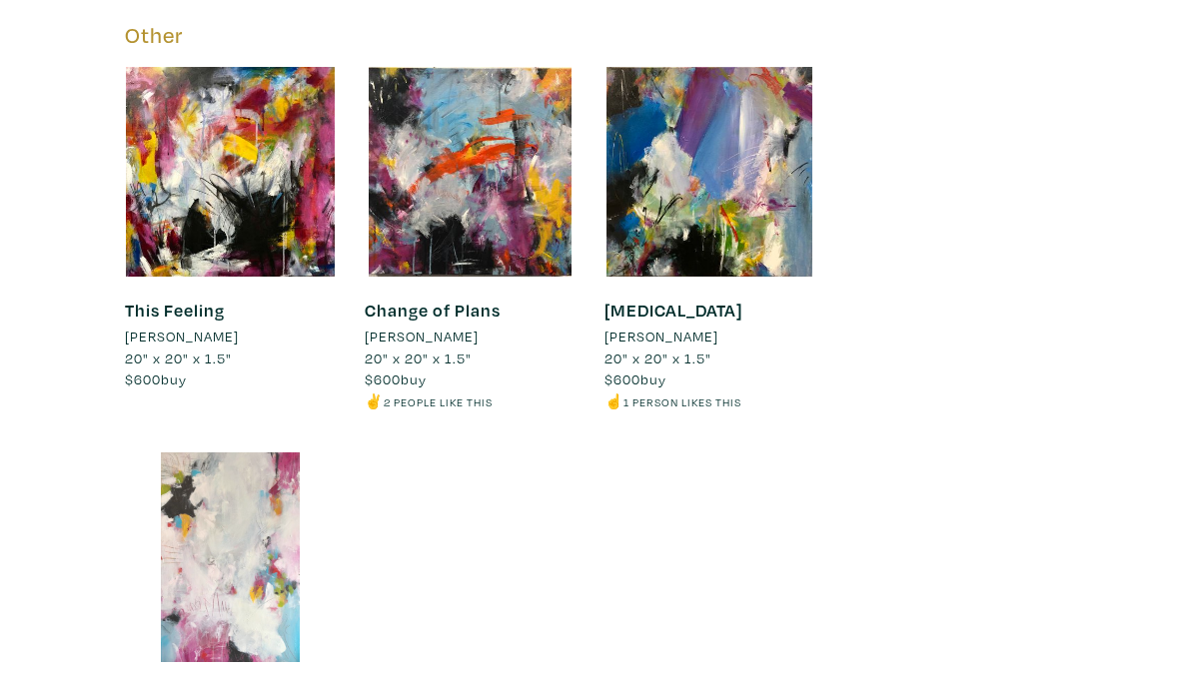
click at [211, 461] on div at bounding box center [230, 557] width 210 height 210
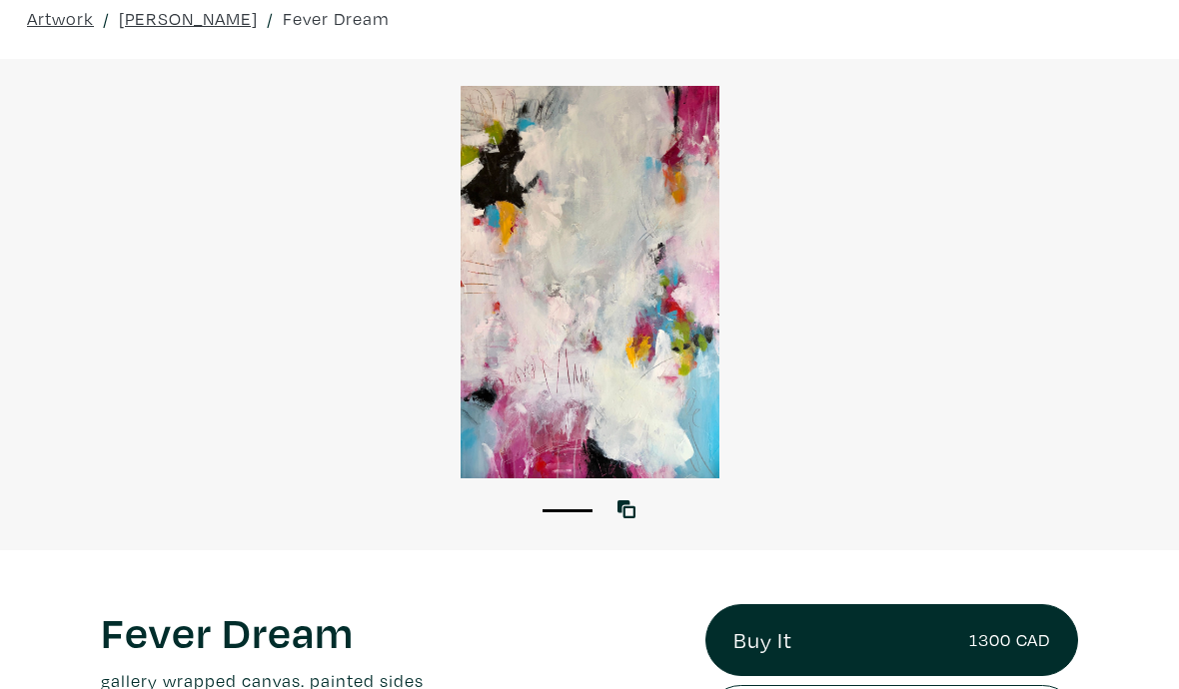
scroll to position [86, 0]
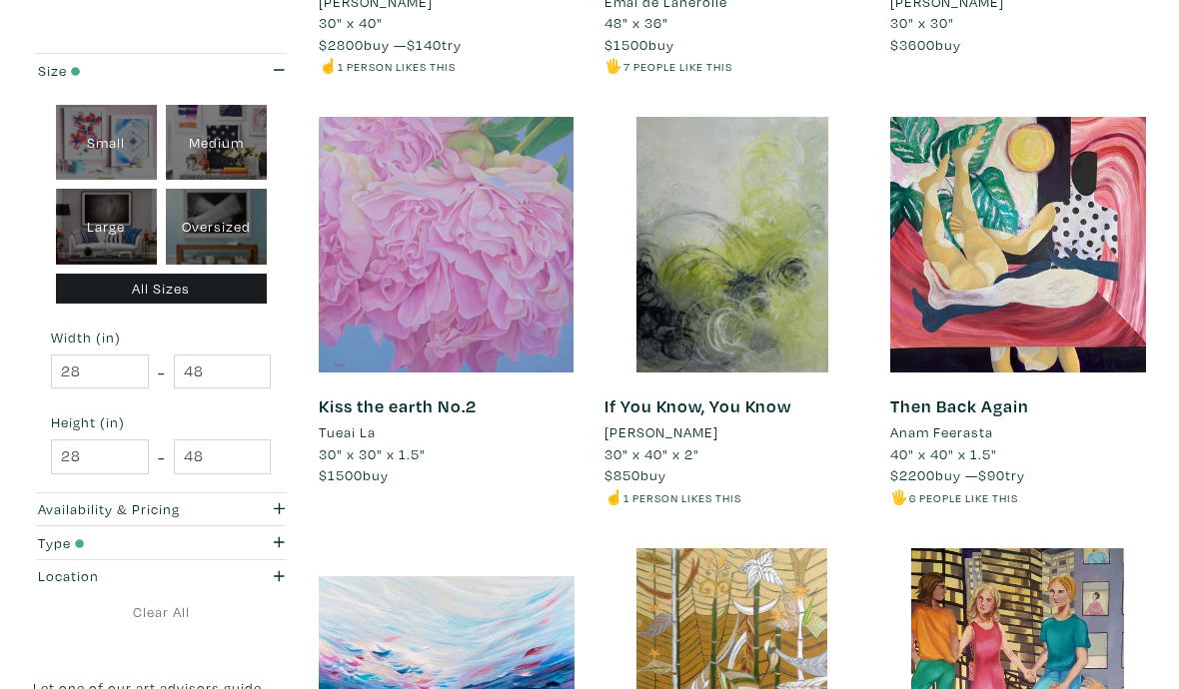
scroll to position [2929, 0]
click at [448, 268] on div at bounding box center [447, 245] width 256 height 256
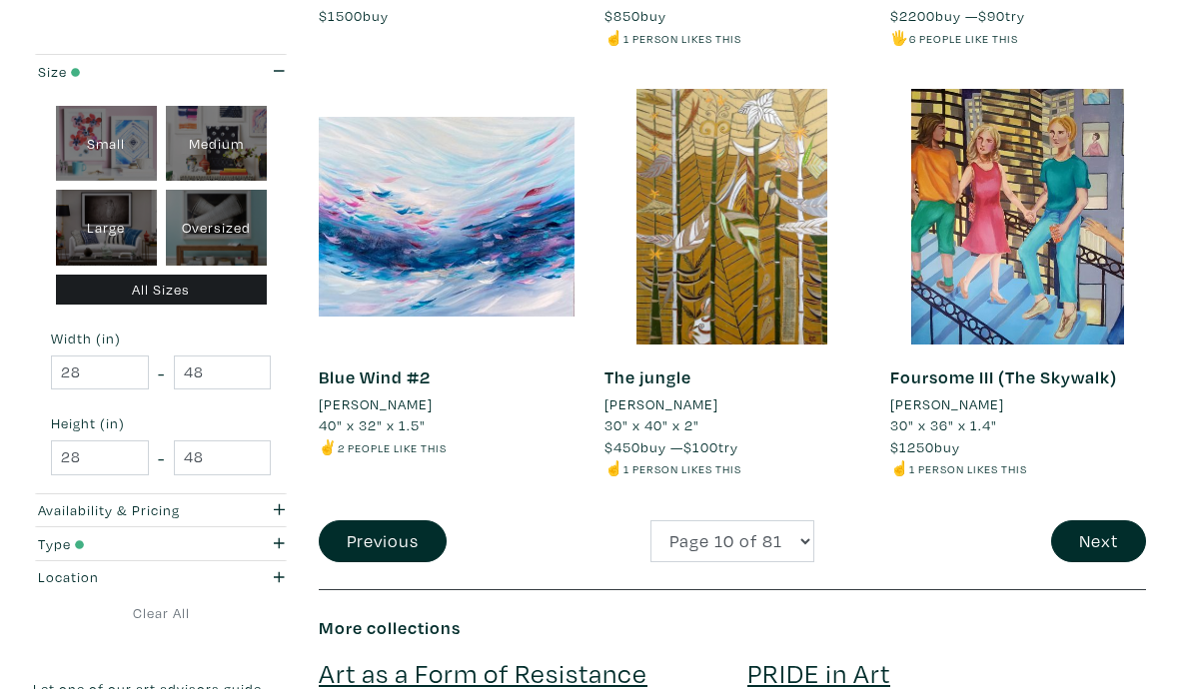
scroll to position [3388, 0]
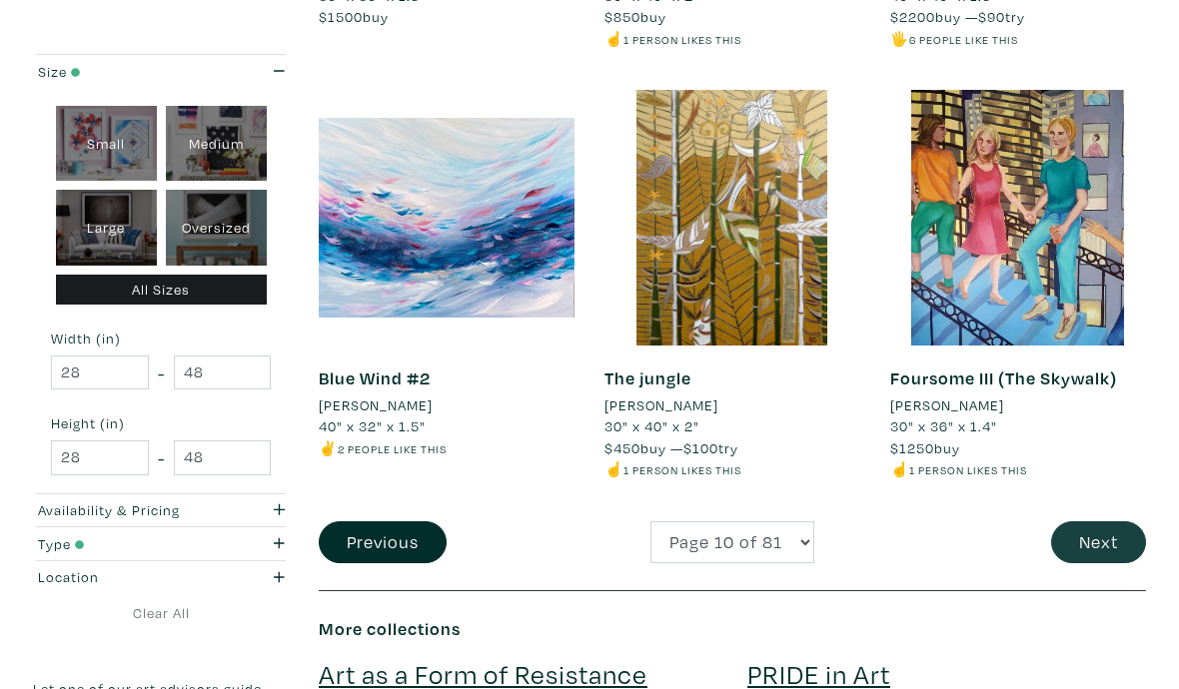
click at [1118, 522] on button "Next" at bounding box center [1098, 542] width 95 height 43
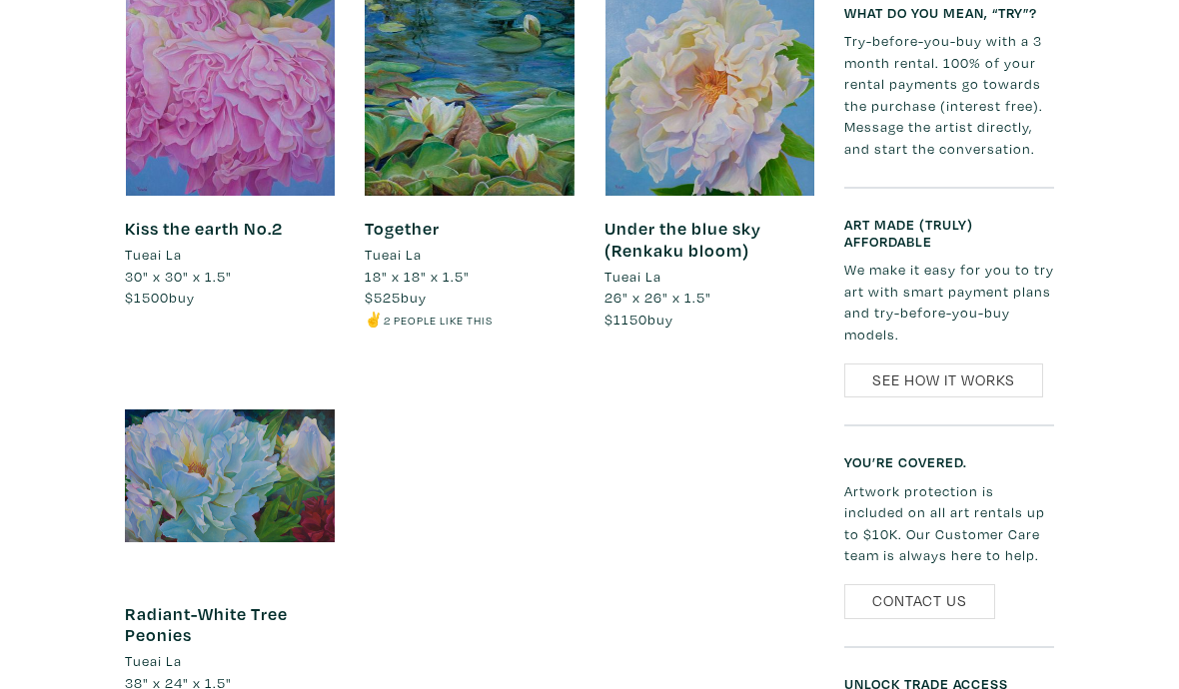
scroll to position [1315, 0]
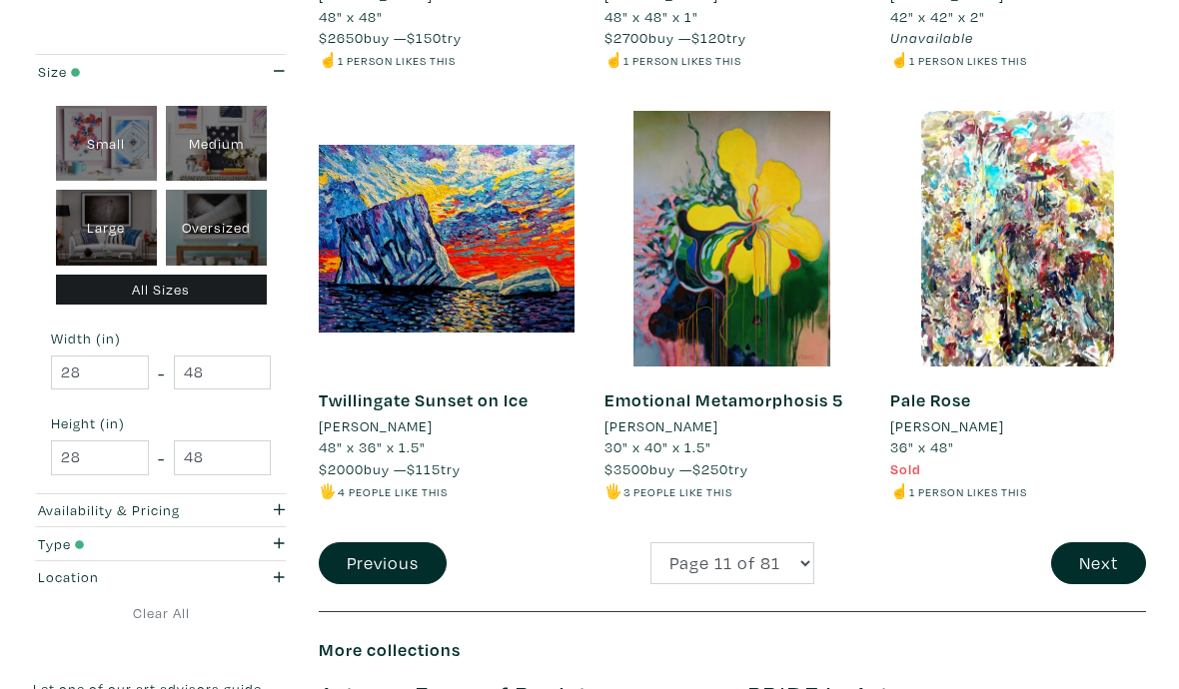
scroll to position [3293, 0]
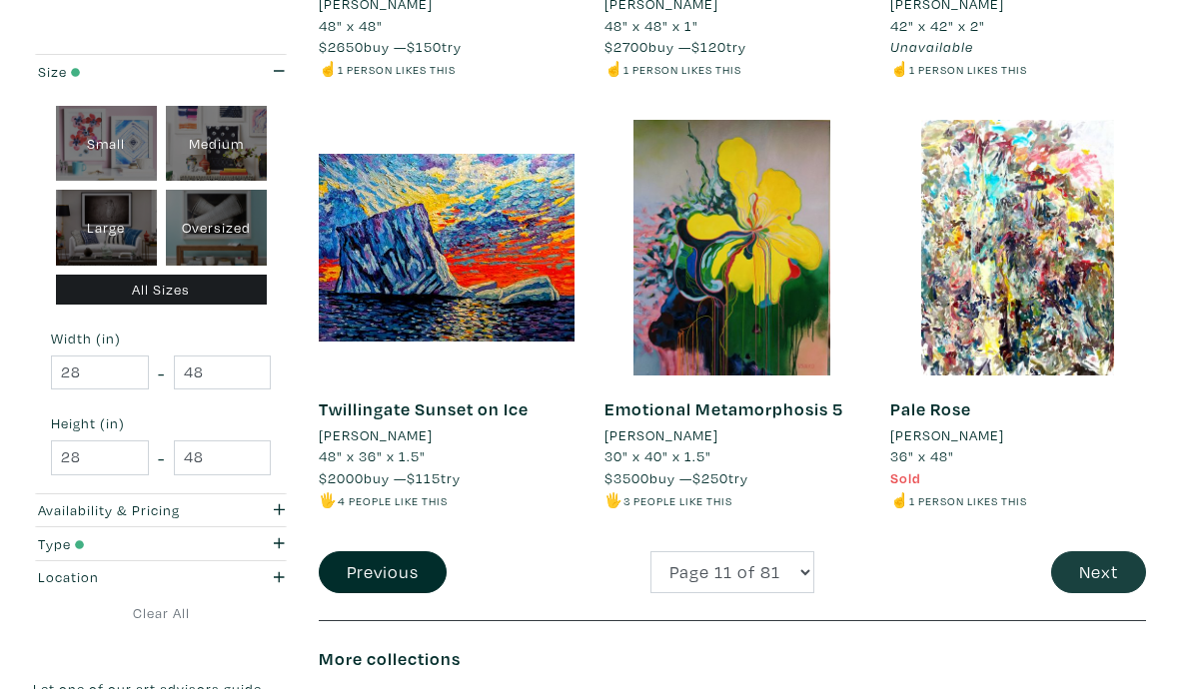
click at [1107, 551] on button "Next" at bounding box center [1098, 572] width 95 height 43
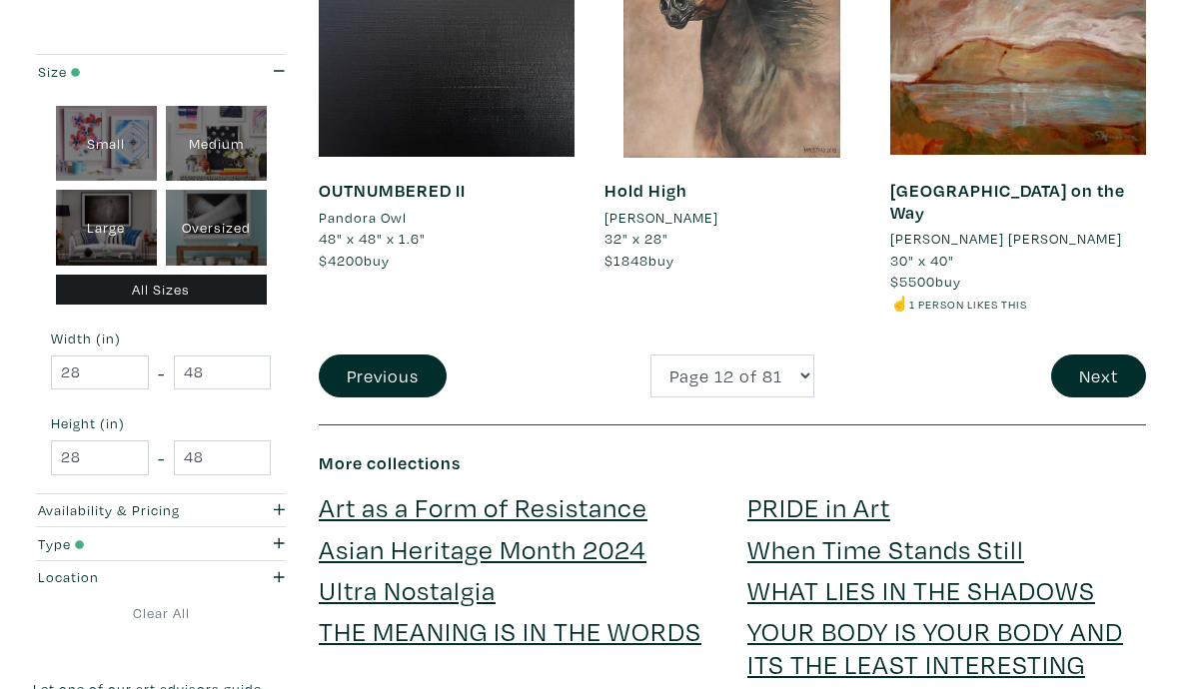
scroll to position [3554, 0]
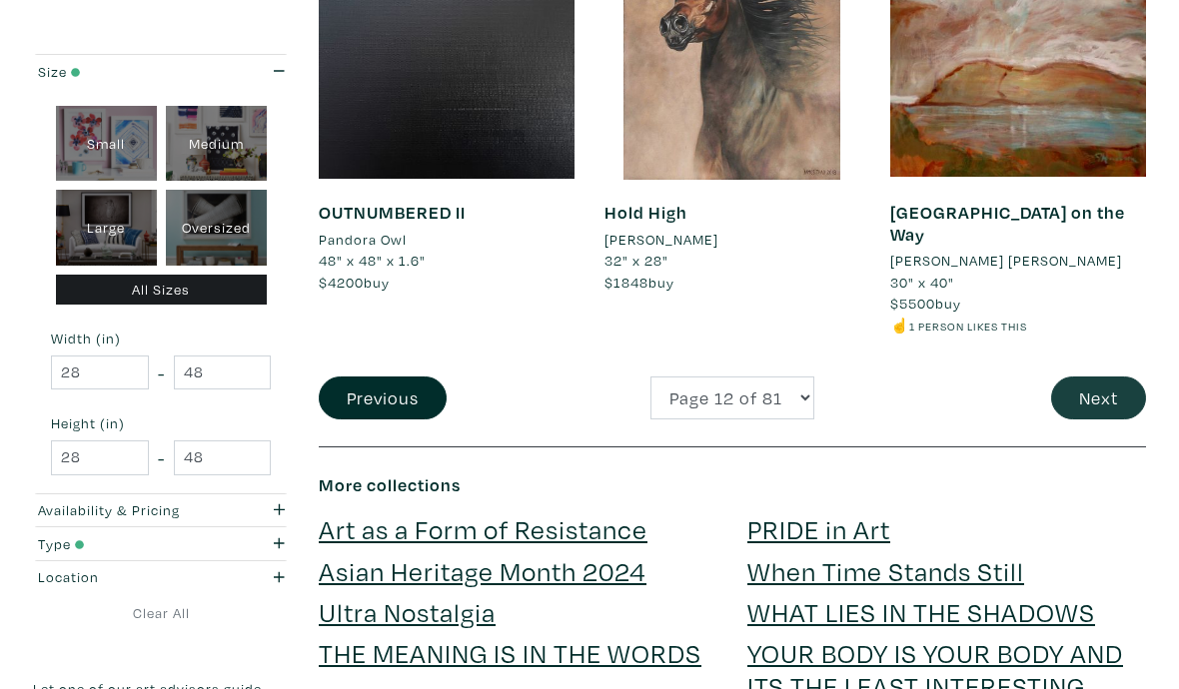
click at [1106, 377] on button "Next" at bounding box center [1098, 398] width 95 height 43
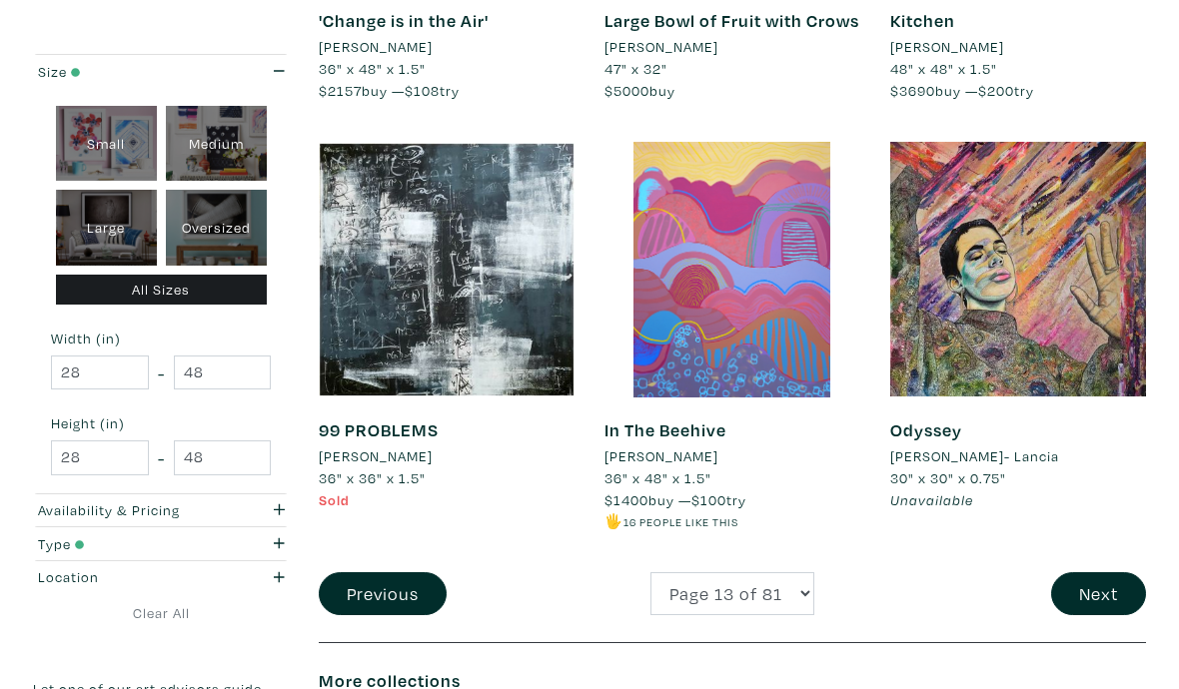
scroll to position [3333, 0]
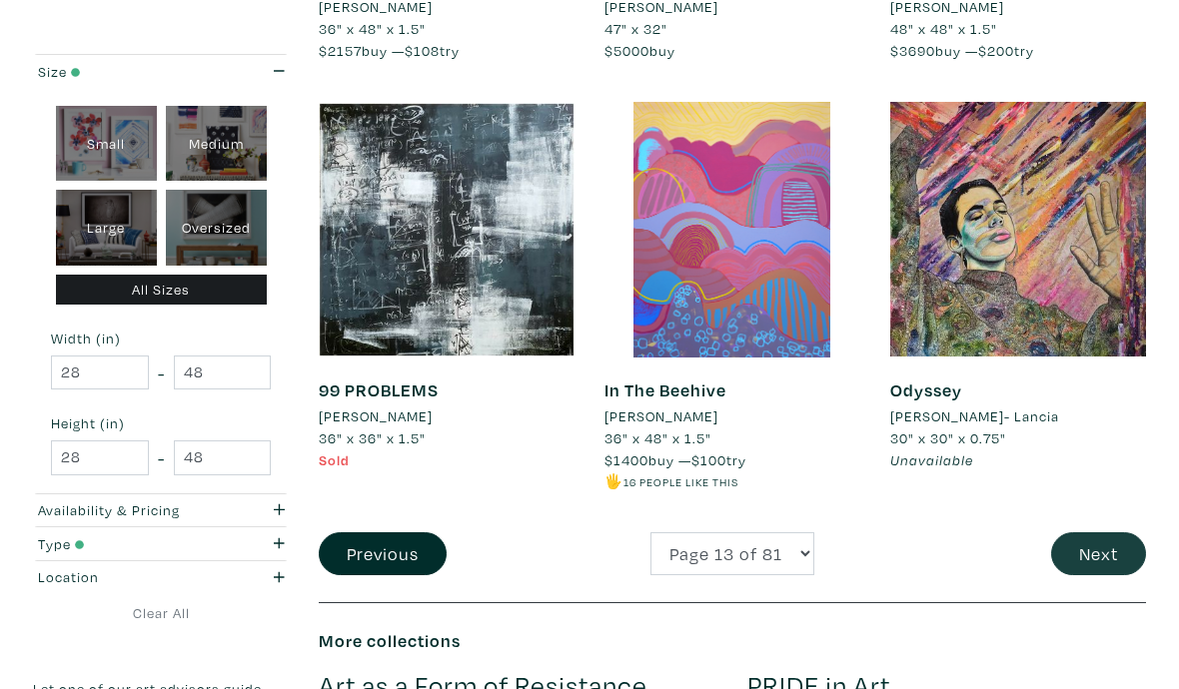
click at [1123, 549] on button "Next" at bounding box center [1098, 553] width 95 height 43
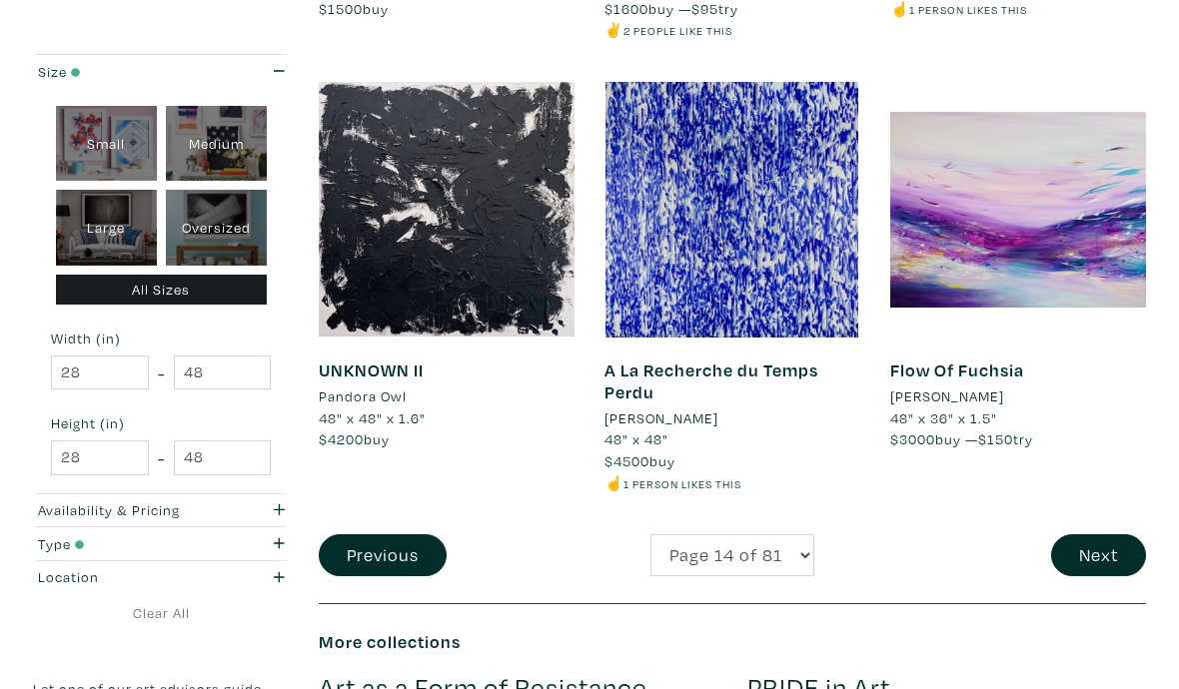
scroll to position [3410, 0]
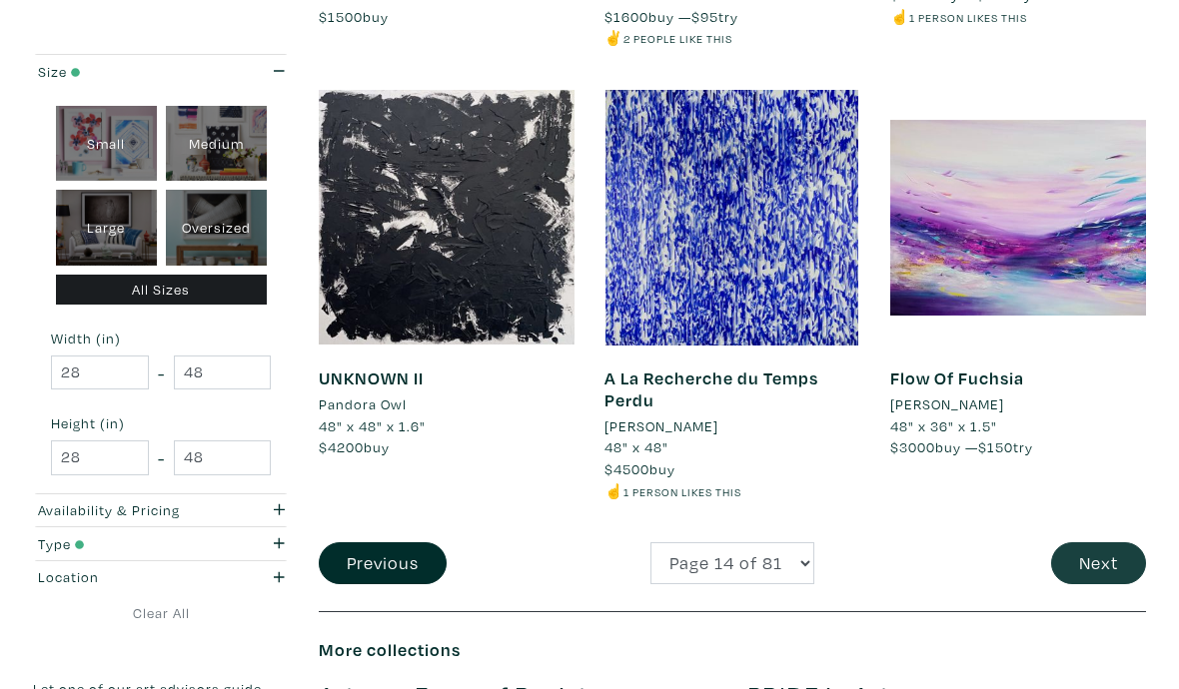
click at [1112, 542] on button "Next" at bounding box center [1098, 563] width 95 height 43
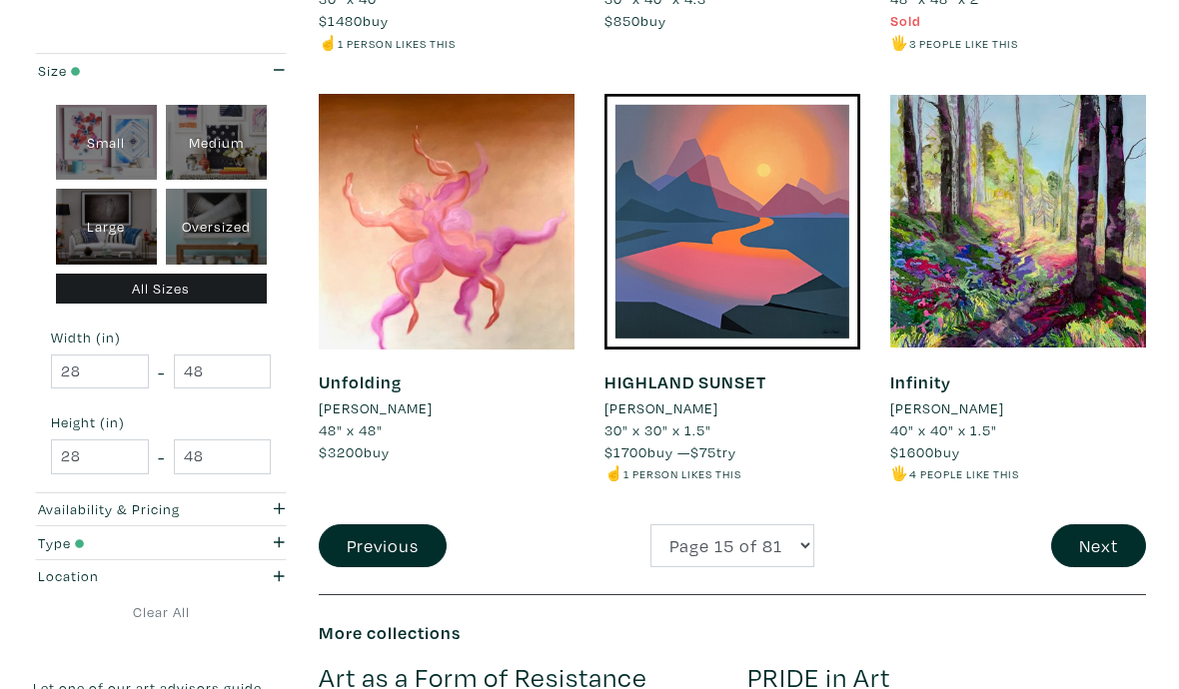
scroll to position [3341, 0]
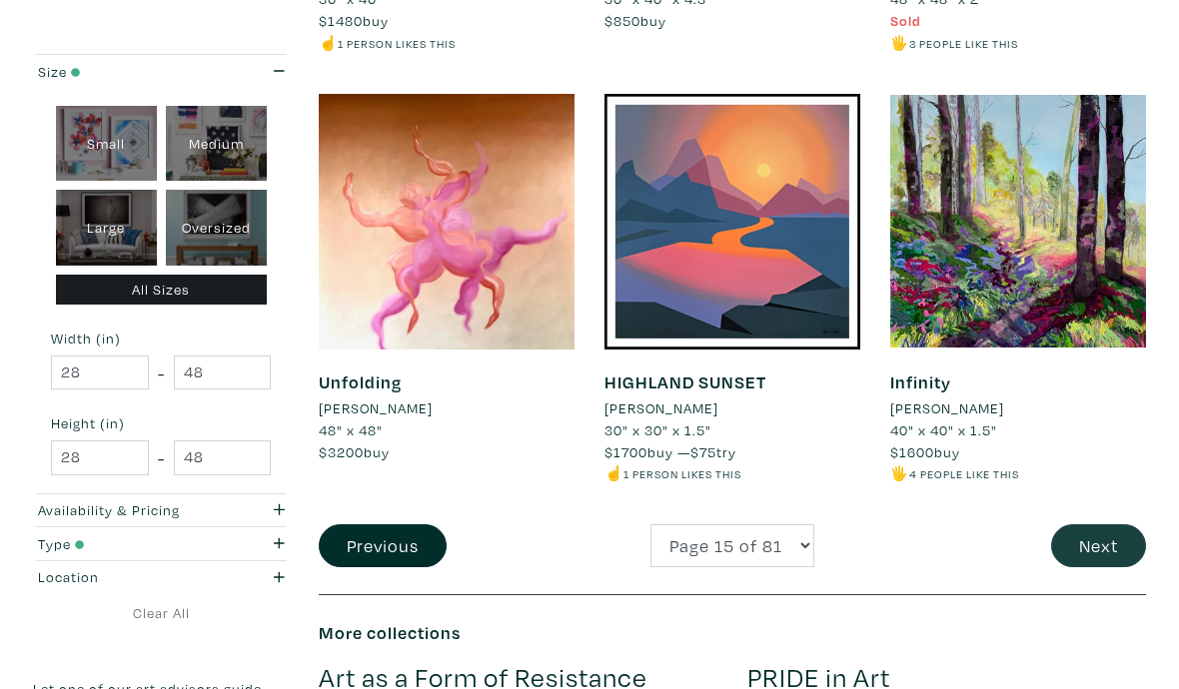
click at [1120, 524] on button "Next" at bounding box center [1098, 545] width 95 height 43
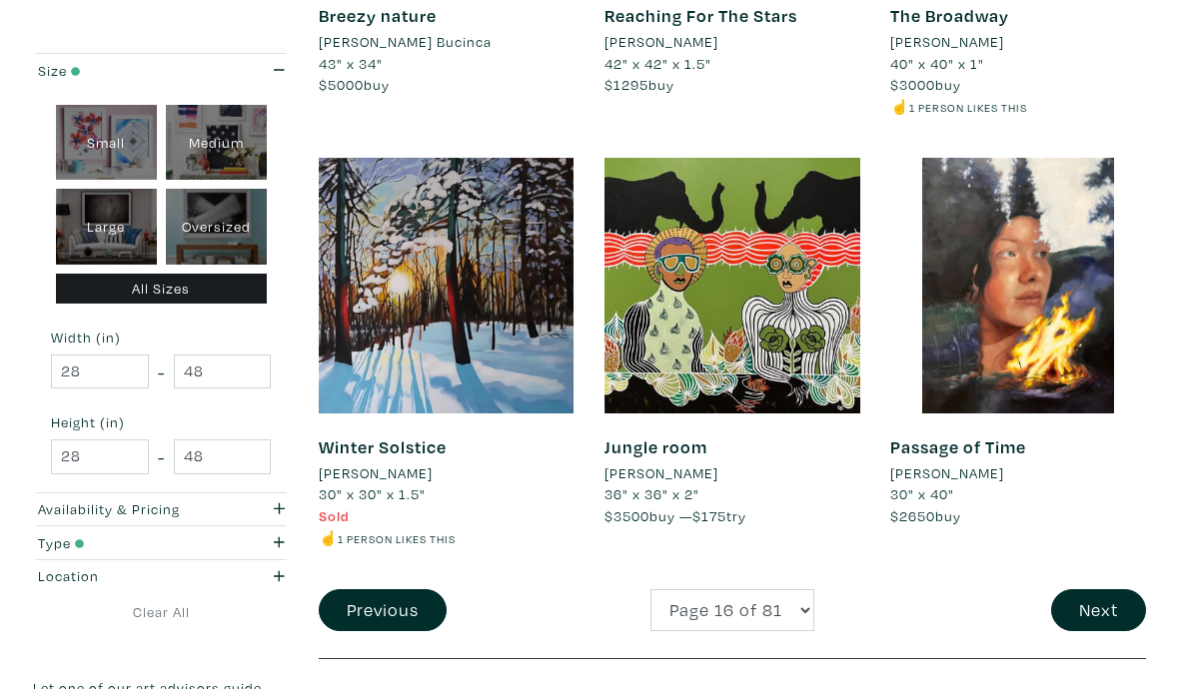
scroll to position [3255, 0]
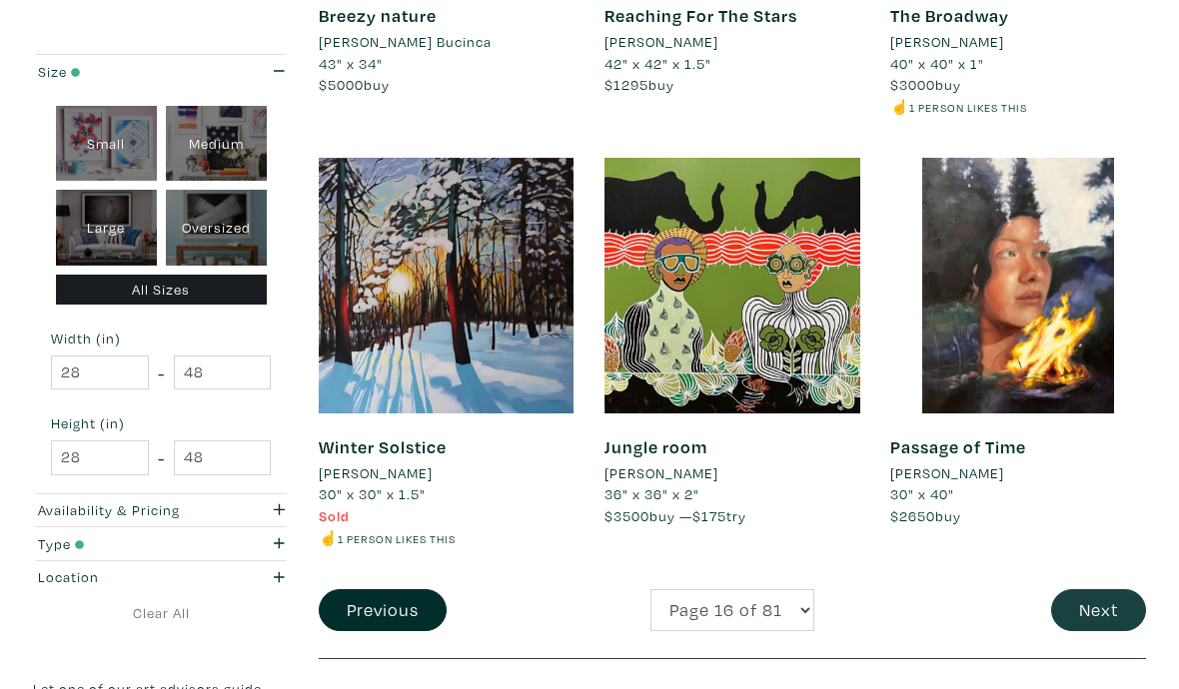
click at [1112, 589] on button "Next" at bounding box center [1098, 610] width 95 height 43
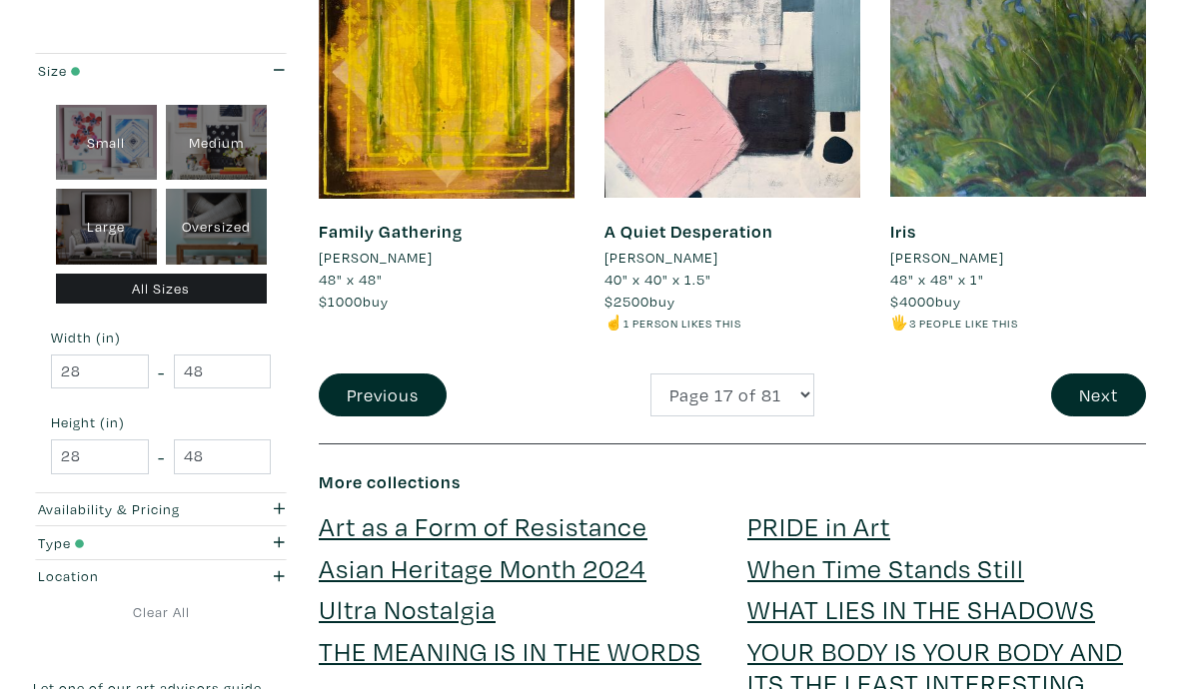
scroll to position [3492, 0]
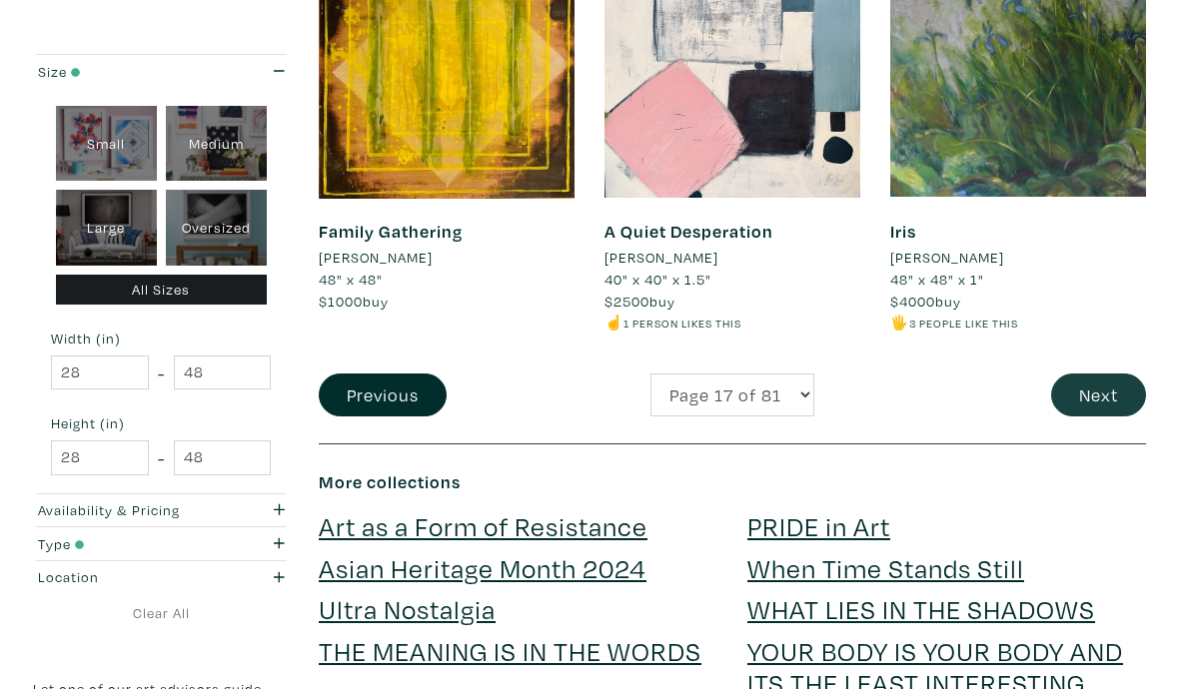
click at [1113, 374] on button "Next" at bounding box center [1098, 395] width 95 height 43
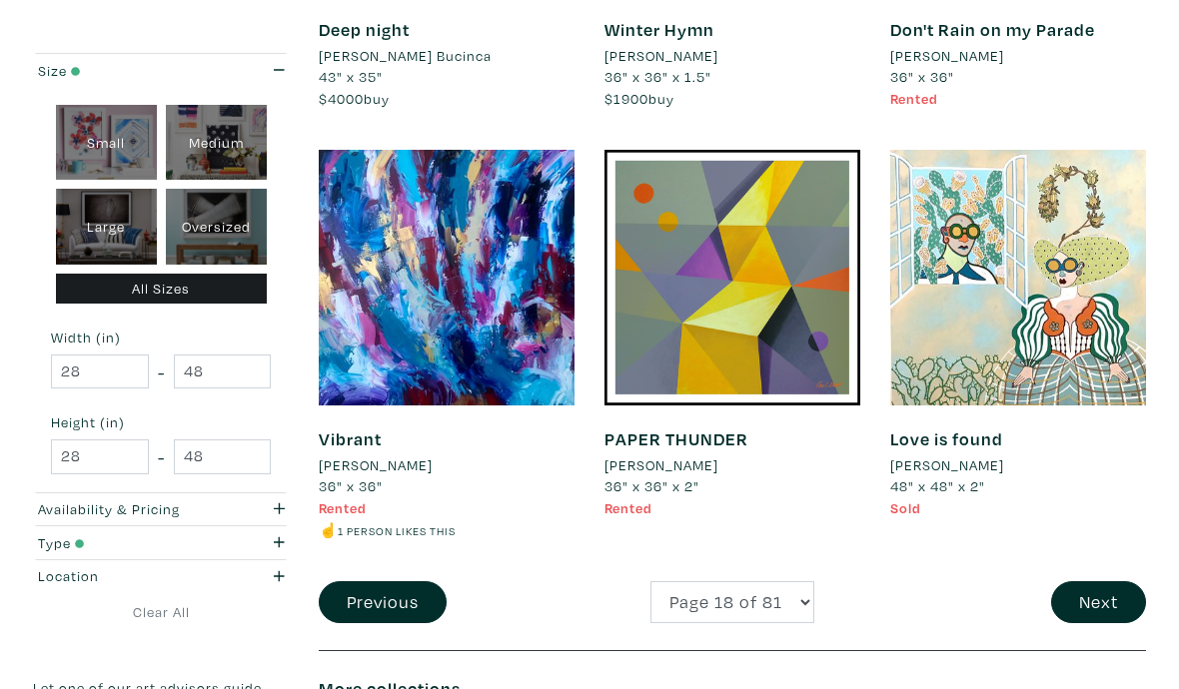
scroll to position [3263, 0]
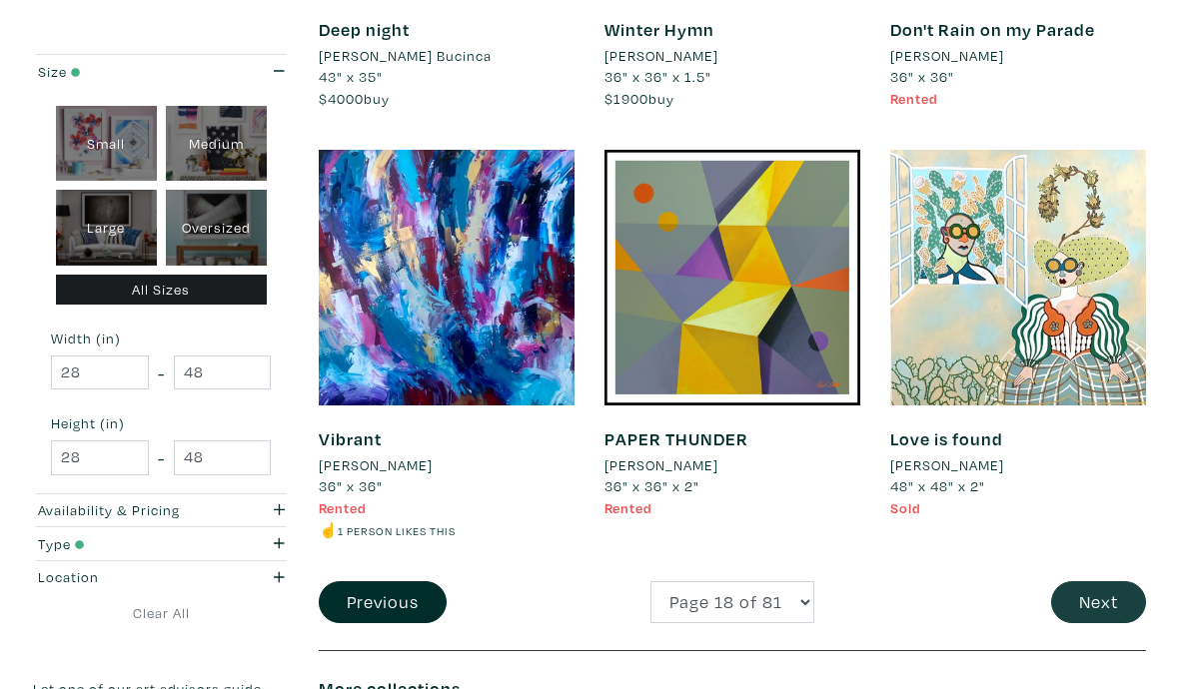
click at [1118, 581] on button "Next" at bounding box center [1098, 602] width 95 height 43
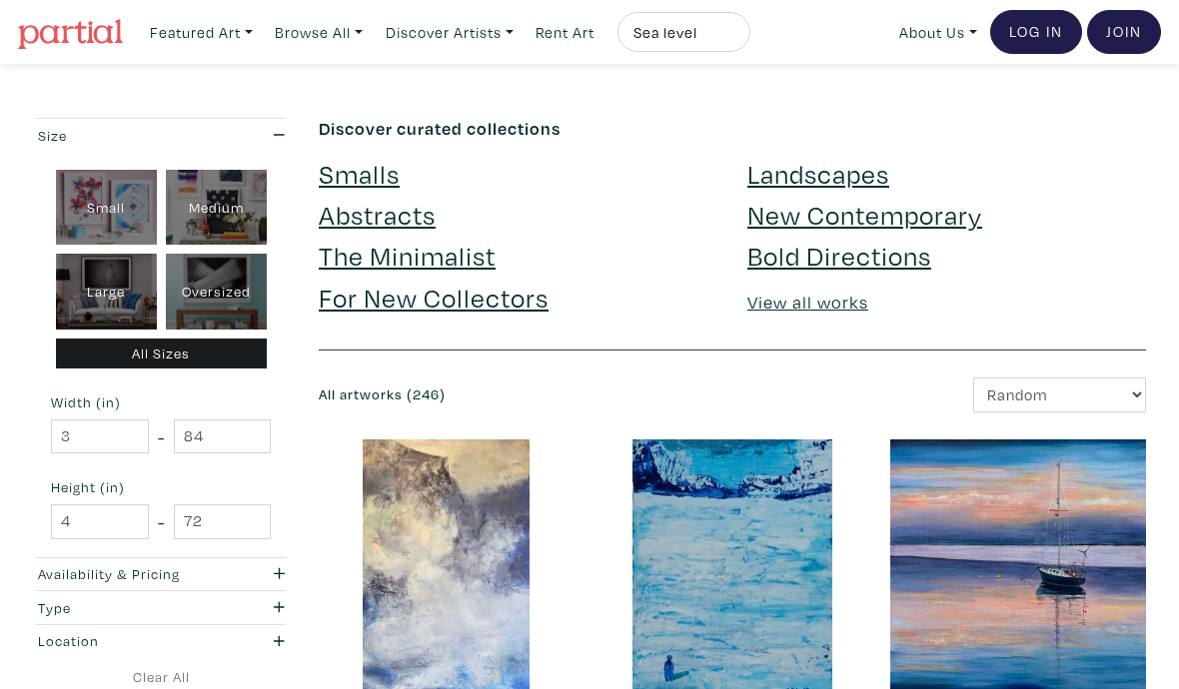
click at [731, 28] on input "Sea level" at bounding box center [681, 32] width 100 height 25
type input "Sea levels"
click at [735, 38] on button "submit" at bounding box center [735, 38] width 0 height 0
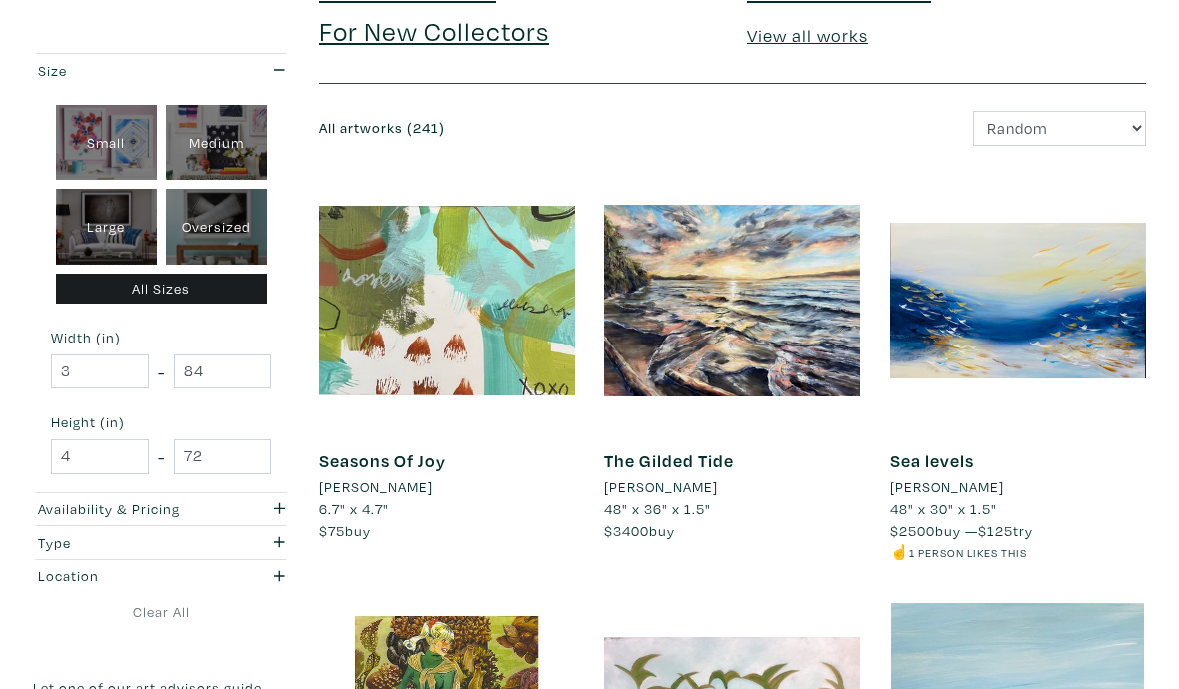
scroll to position [331, 0]
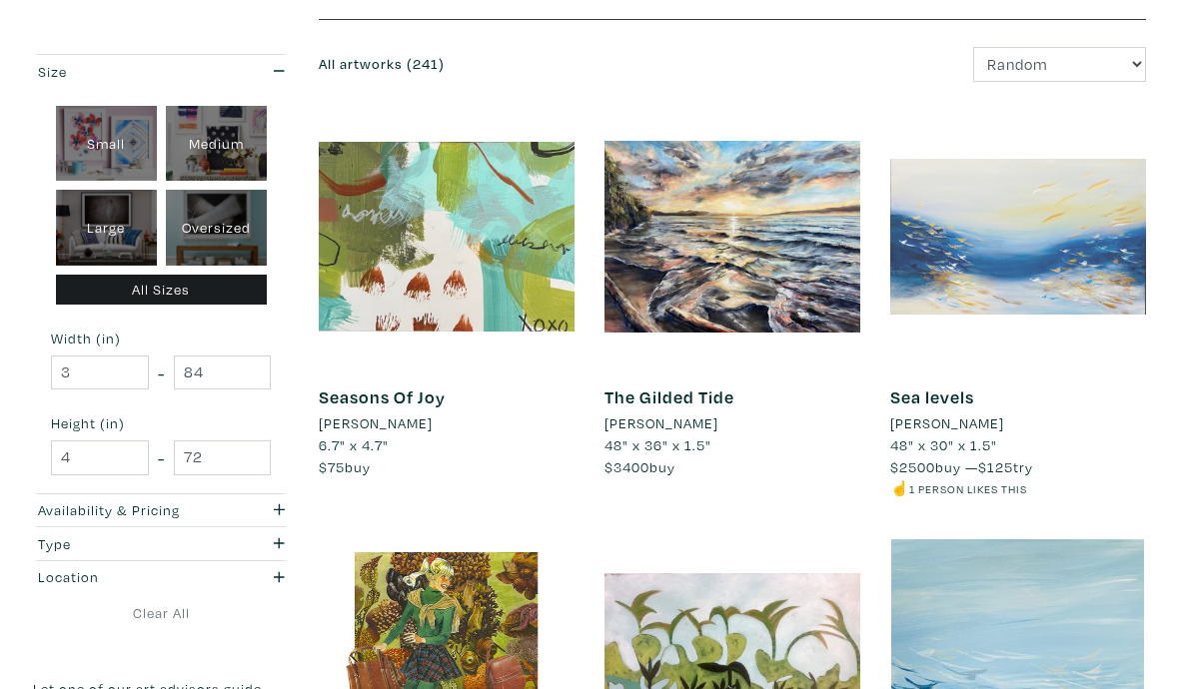
click at [1071, 242] on div at bounding box center [1018, 237] width 256 height 256
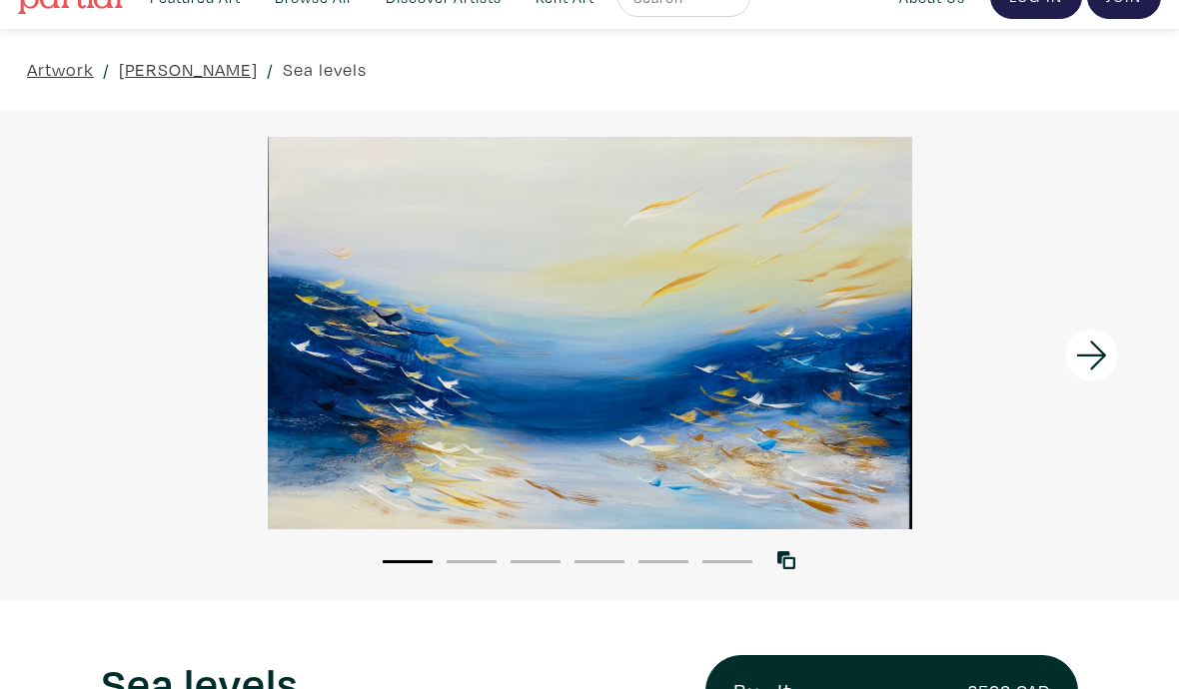
scroll to position [36, 0]
click at [1091, 360] on icon at bounding box center [1092, 355] width 68 height 54
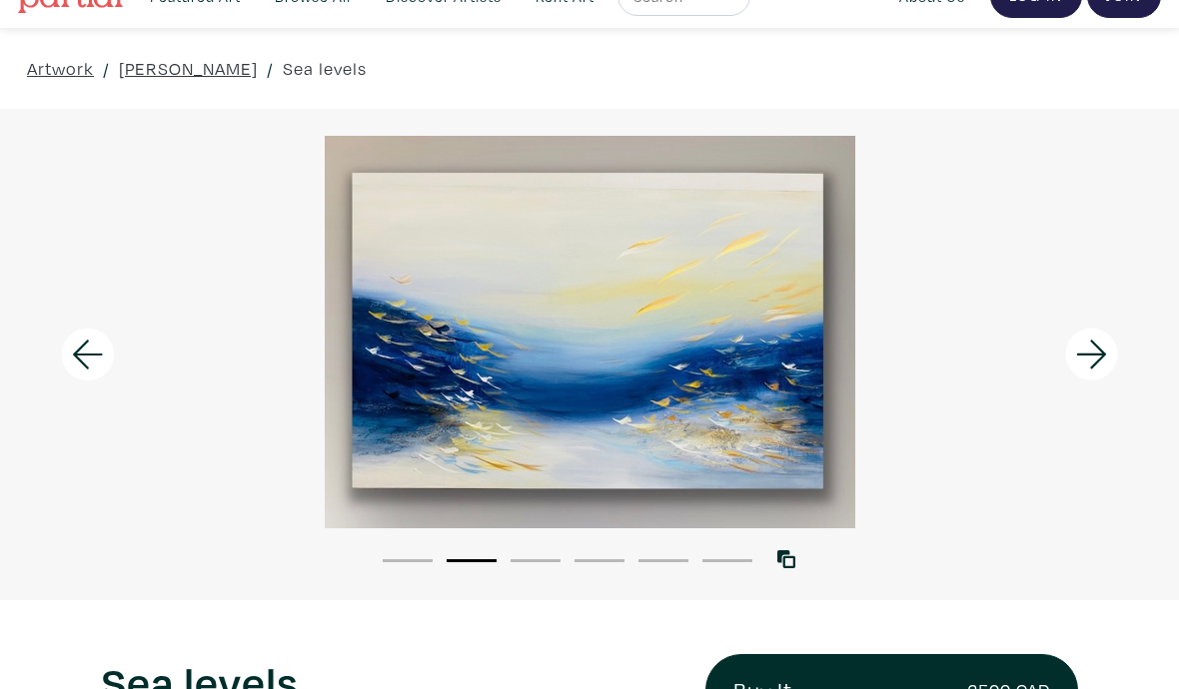
click at [1091, 350] on icon at bounding box center [1092, 355] width 68 height 54
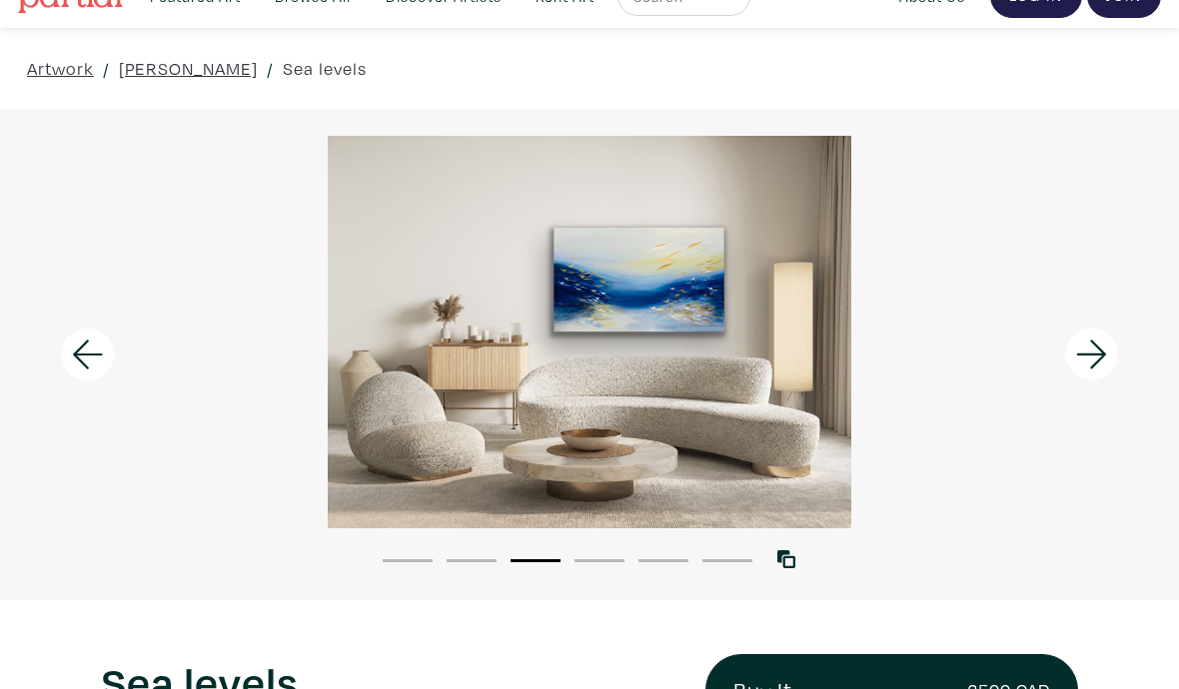
click at [1105, 360] on icon at bounding box center [1092, 355] width 68 height 54
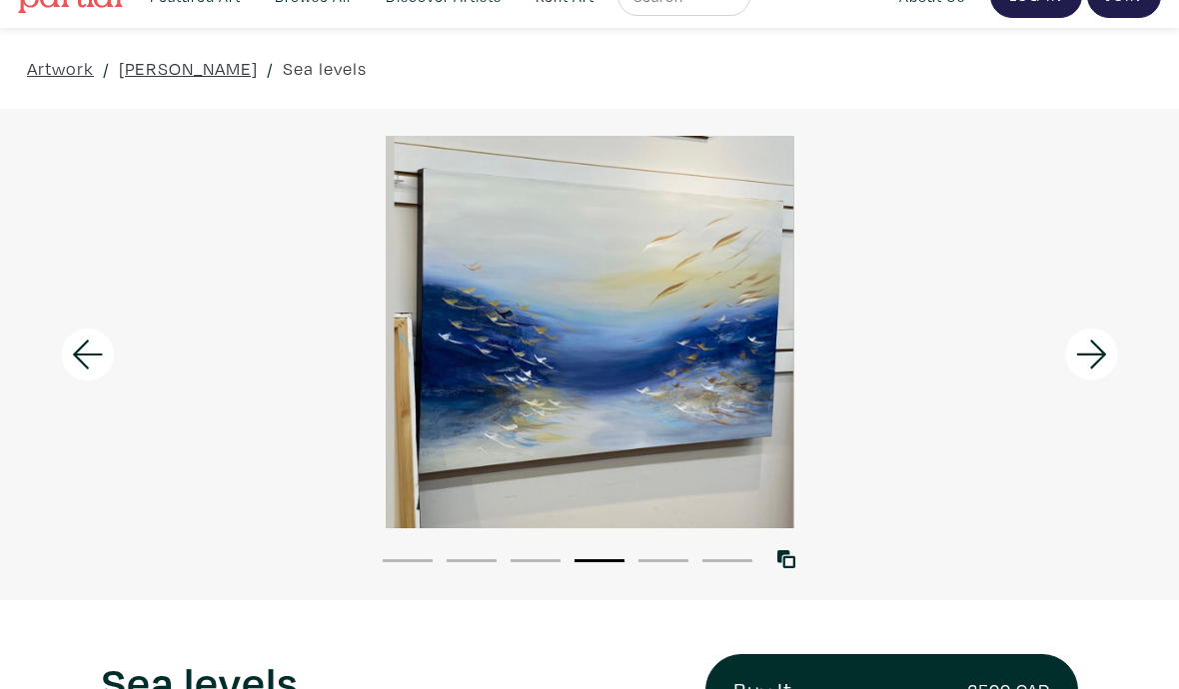
click at [1103, 367] on icon at bounding box center [1092, 355] width 68 height 54
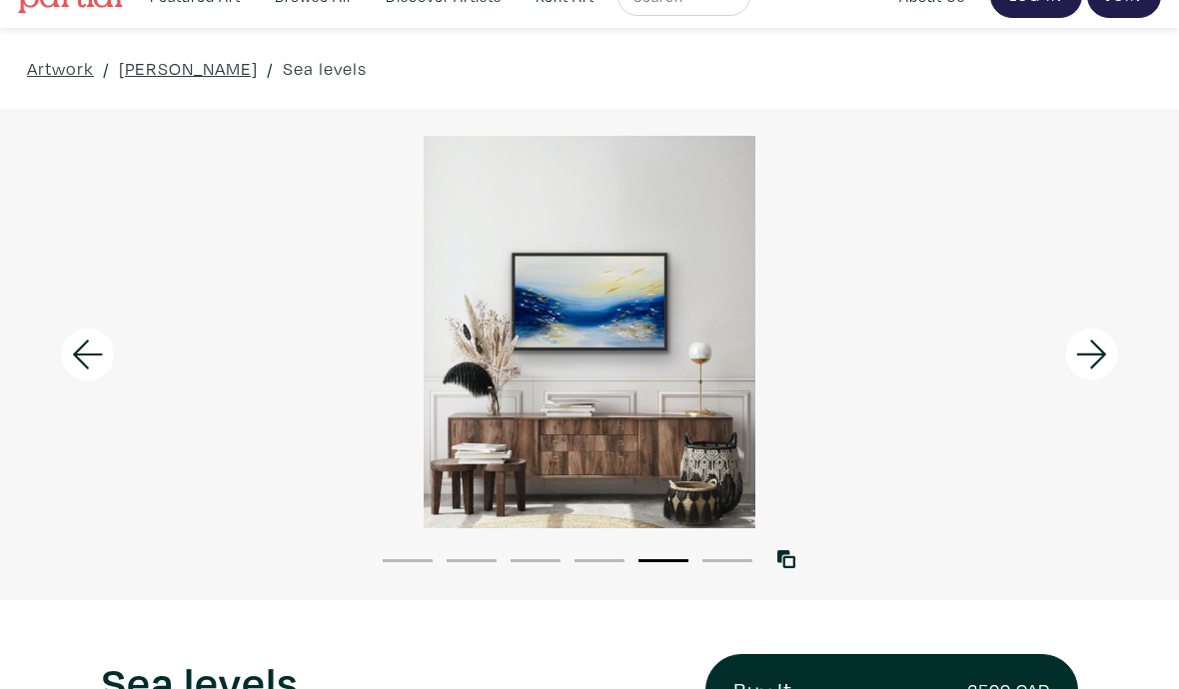
click at [1103, 365] on icon at bounding box center [1092, 355] width 68 height 54
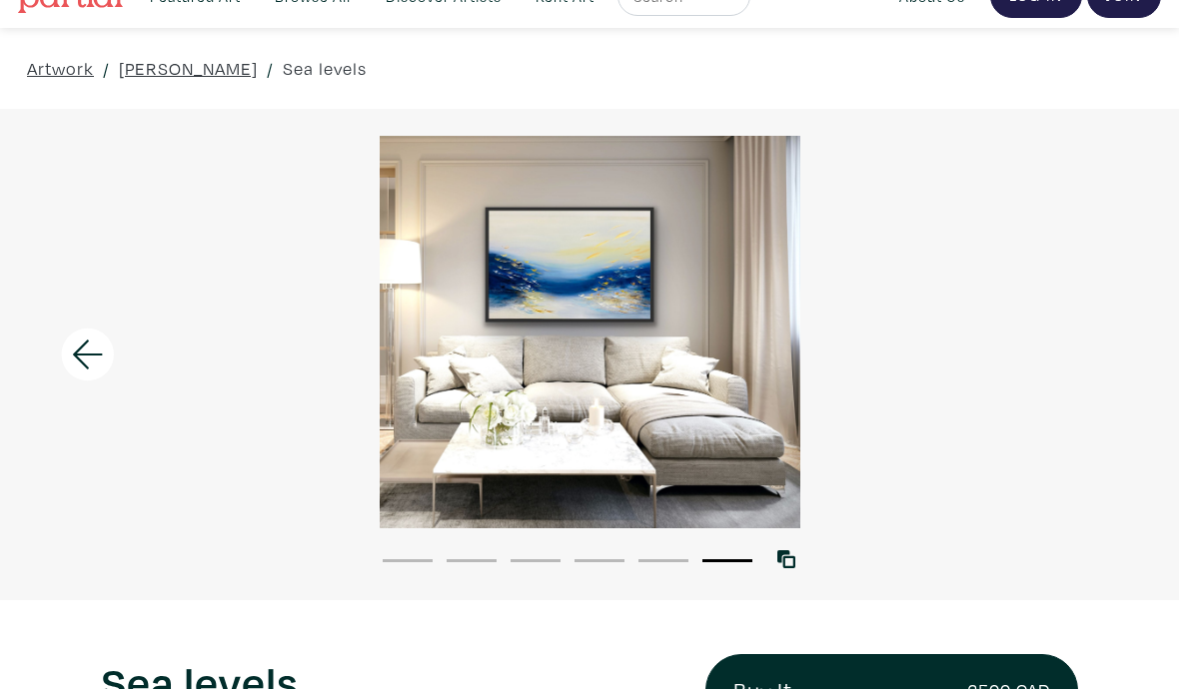
click at [1103, 365] on div at bounding box center [589, 332] width 1179 height 393
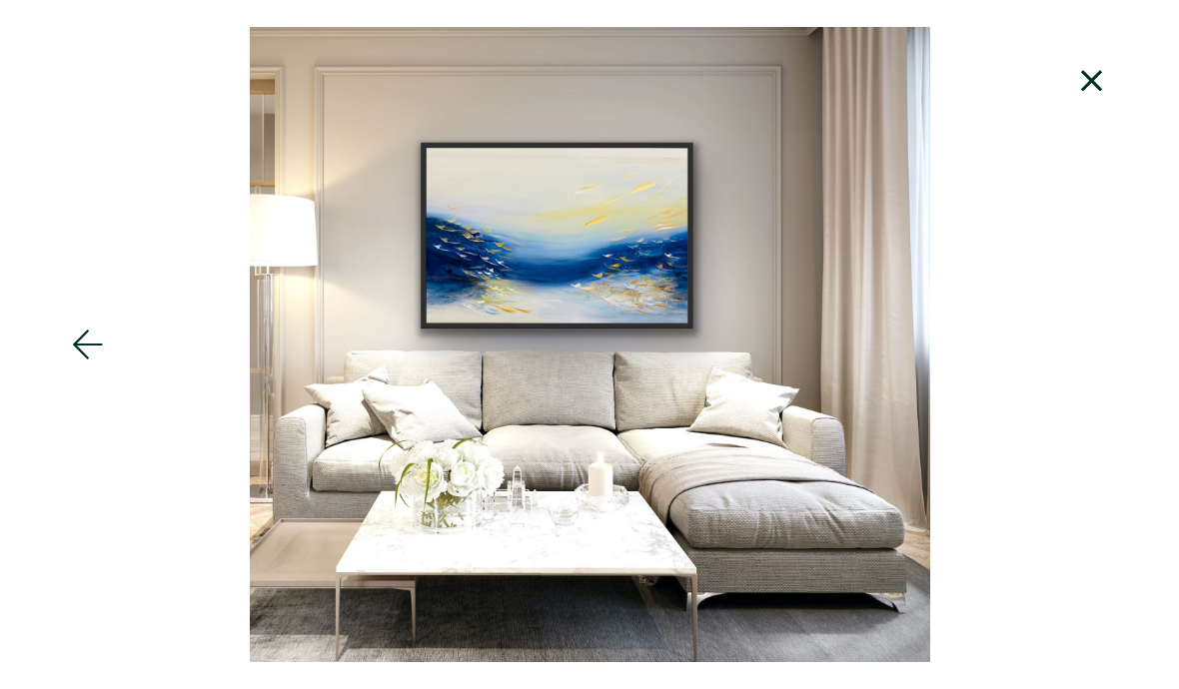
click at [1105, 98] on icon at bounding box center [1092, 81] width 68 height 54
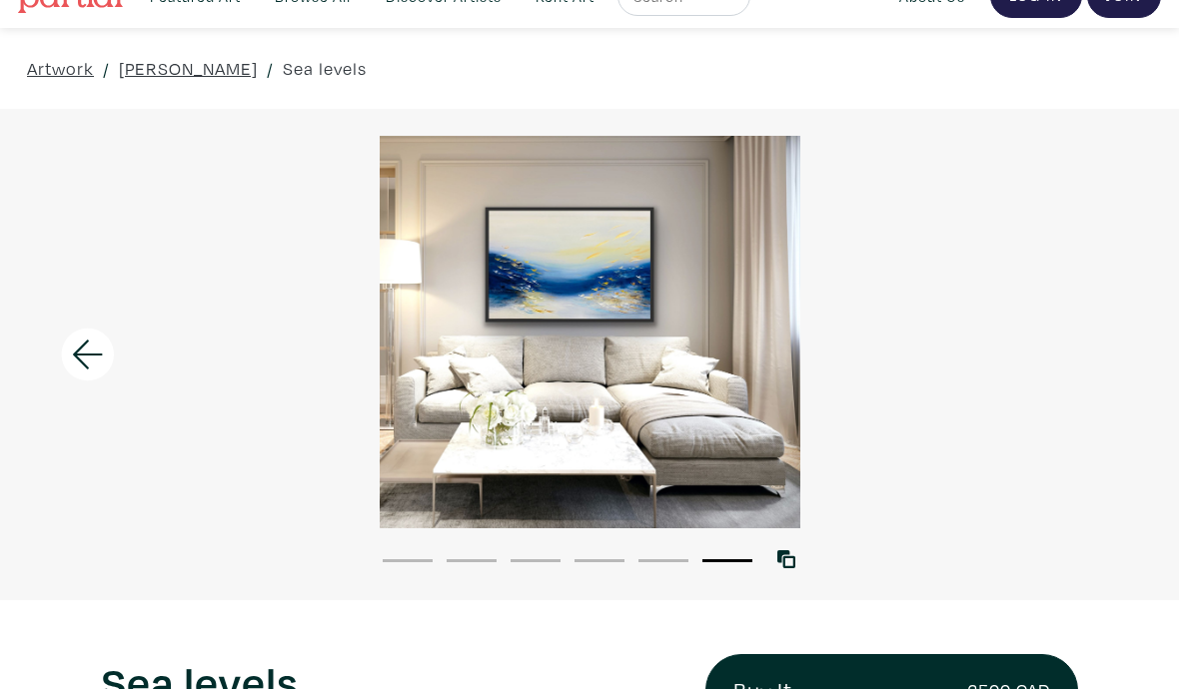
scroll to position [0, 0]
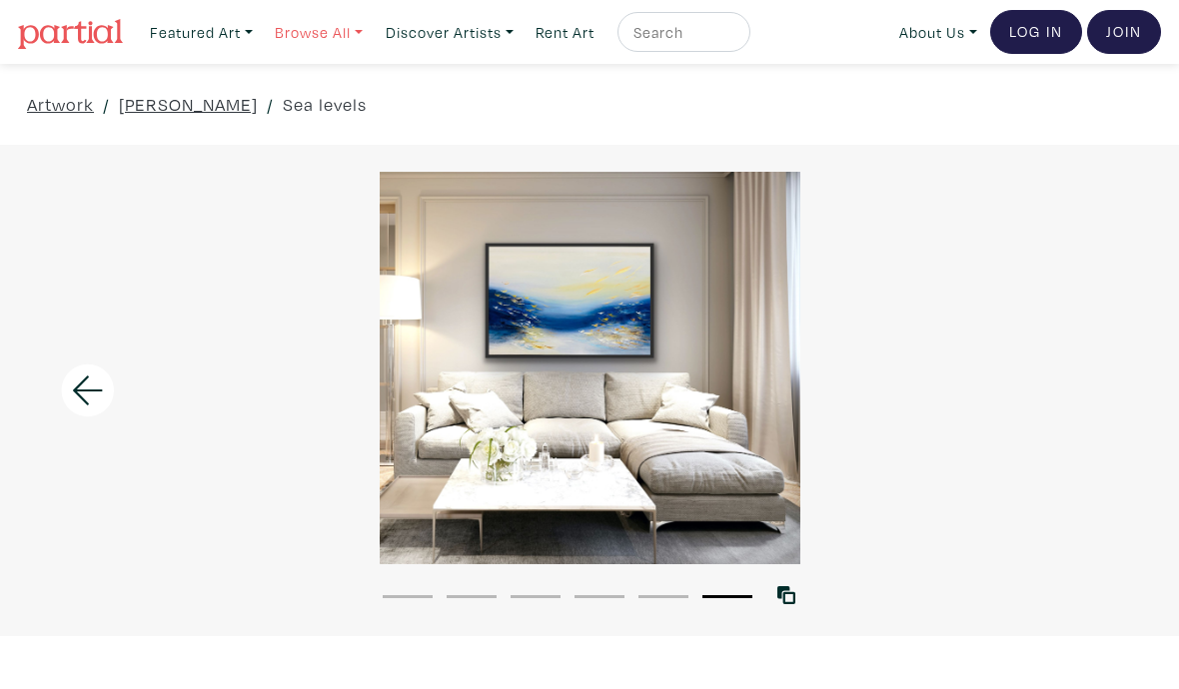
click at [345, 38] on link "Browse All" at bounding box center [319, 32] width 106 height 41
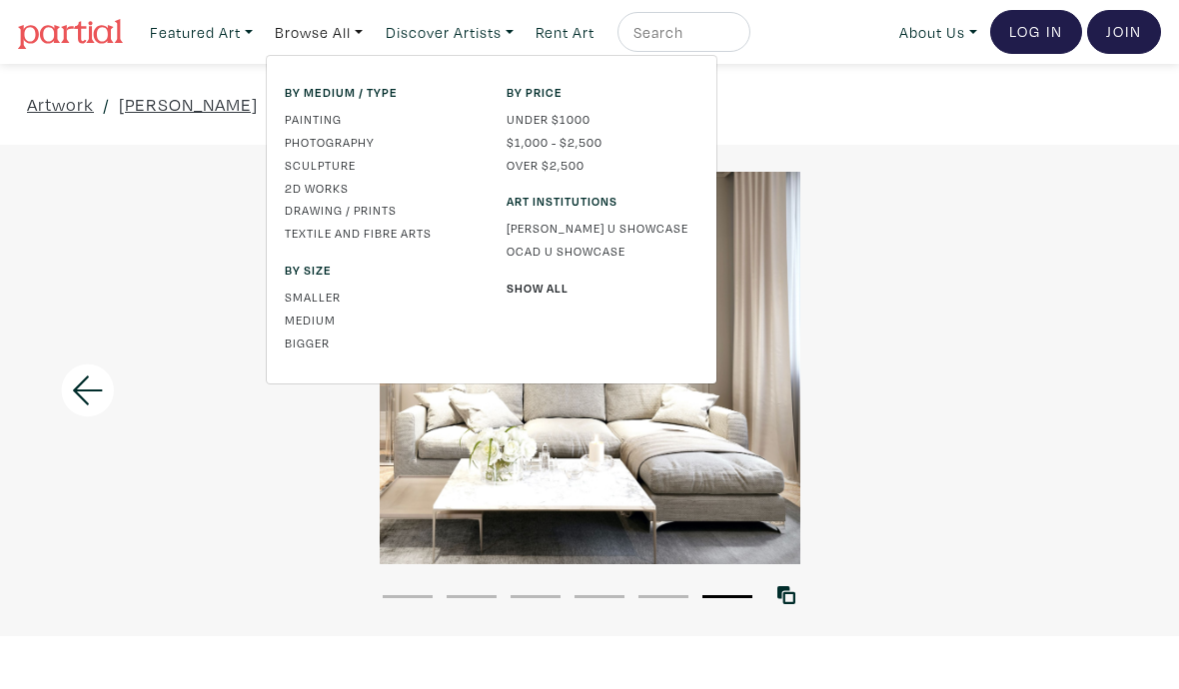
click at [797, 130] on div "Artwork / Maryam Ebrahimi / Sea levels" at bounding box center [589, 104] width 1179 height 81
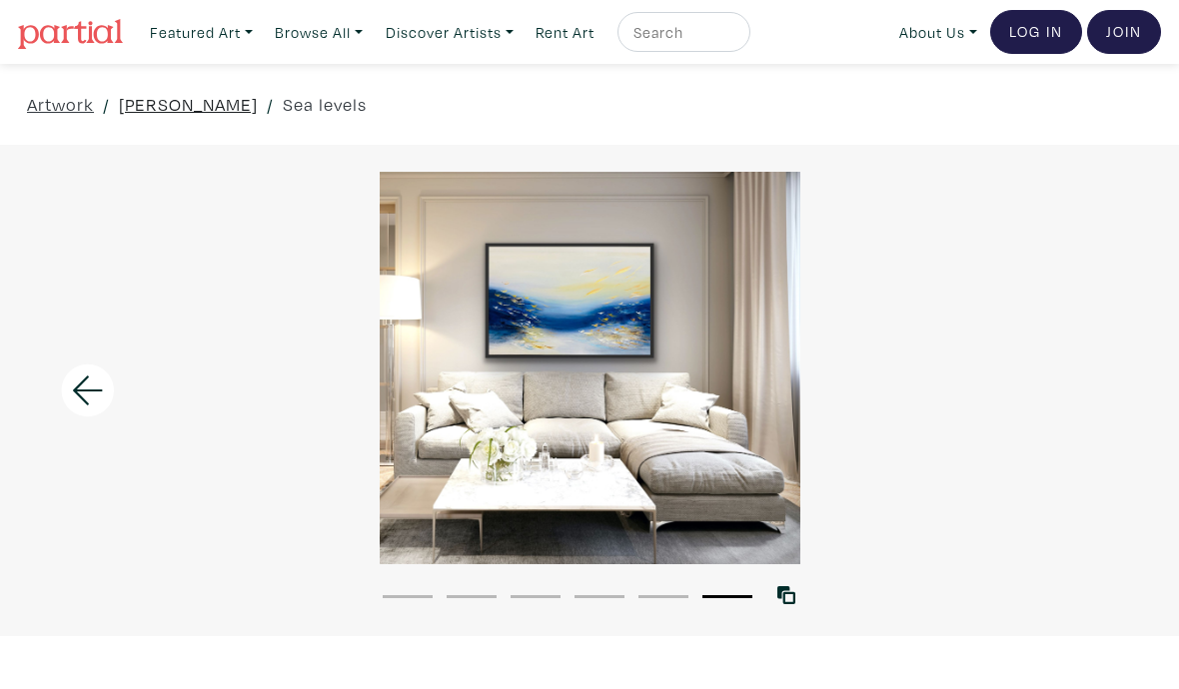
click at [201, 111] on link "[PERSON_NAME]" at bounding box center [188, 104] width 139 height 27
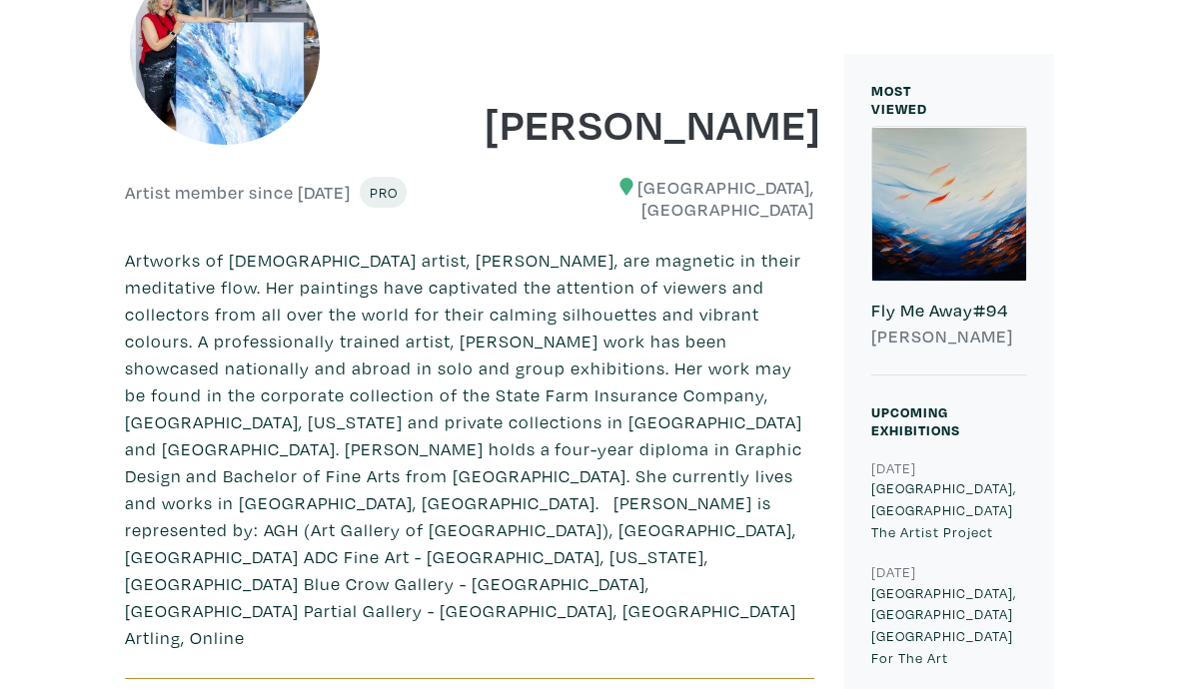
scroll to position [365, 0]
